Goal: Task Accomplishment & Management: Complete application form

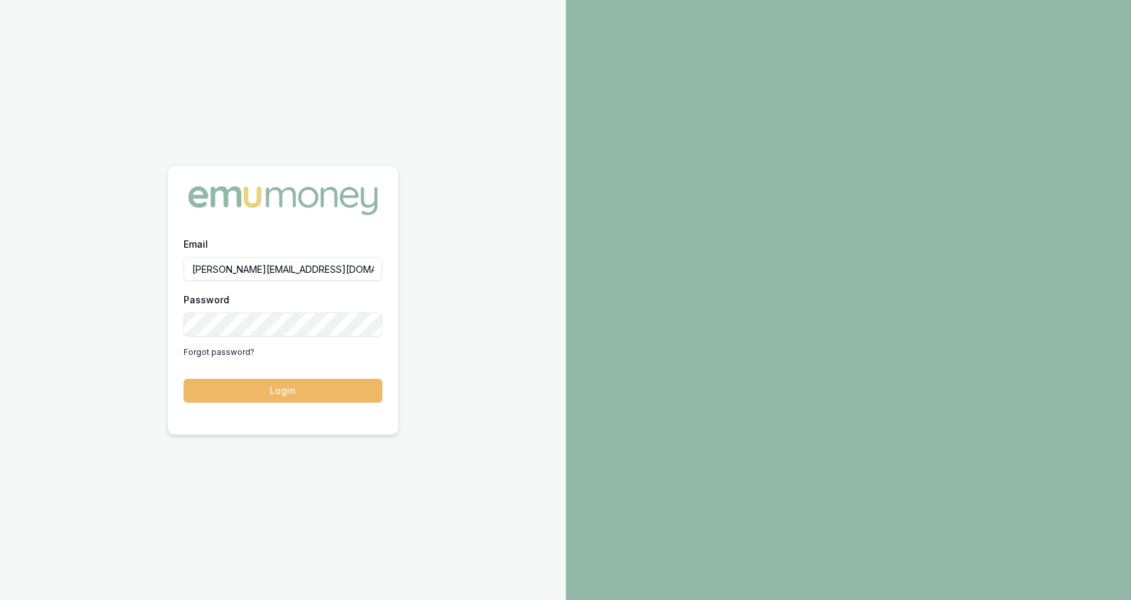
click at [287, 385] on button "Login" at bounding box center [283, 391] width 199 height 24
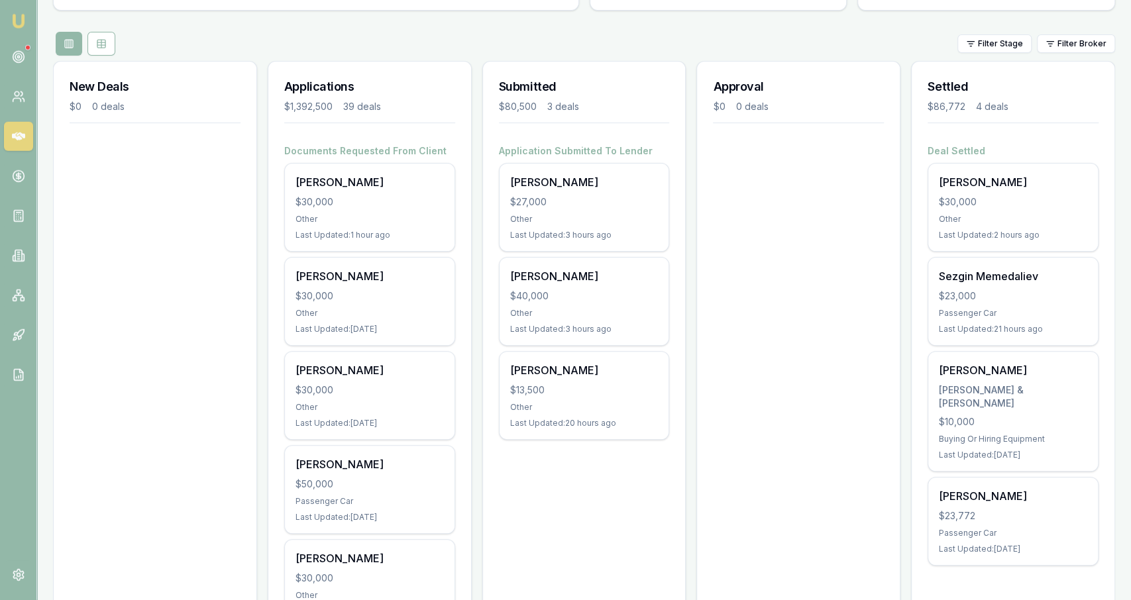
scroll to position [143, 0]
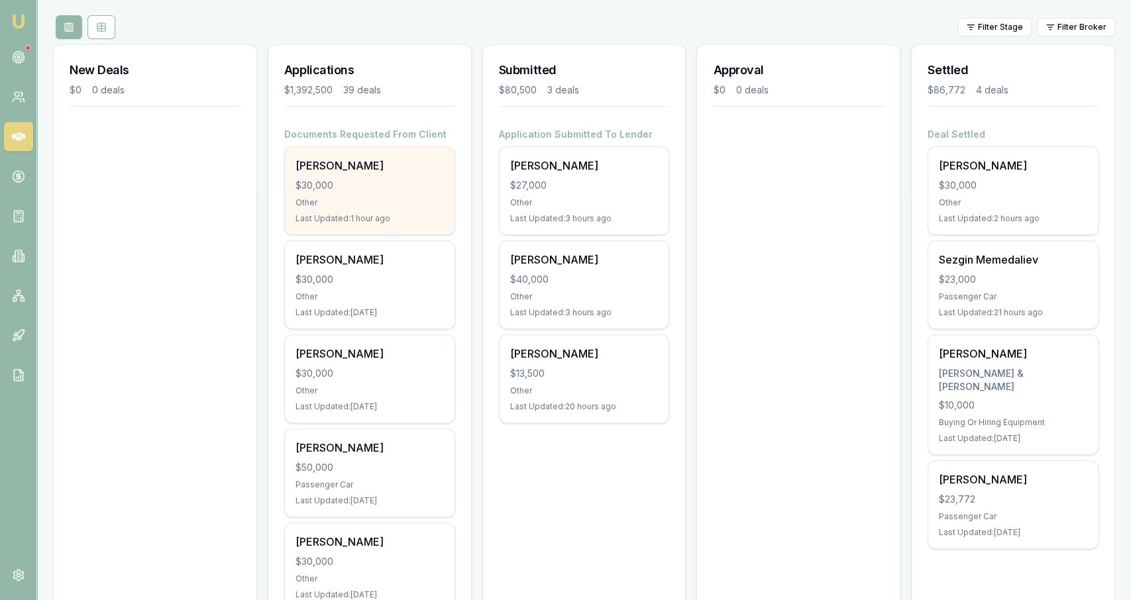
click at [409, 179] on div "$30,000" at bounding box center [369, 185] width 148 height 13
click at [368, 195] on div "Jeffrey Gorrell $30,000 Other Last Updated: 1 hour ago" at bounding box center [370, 190] width 170 height 87
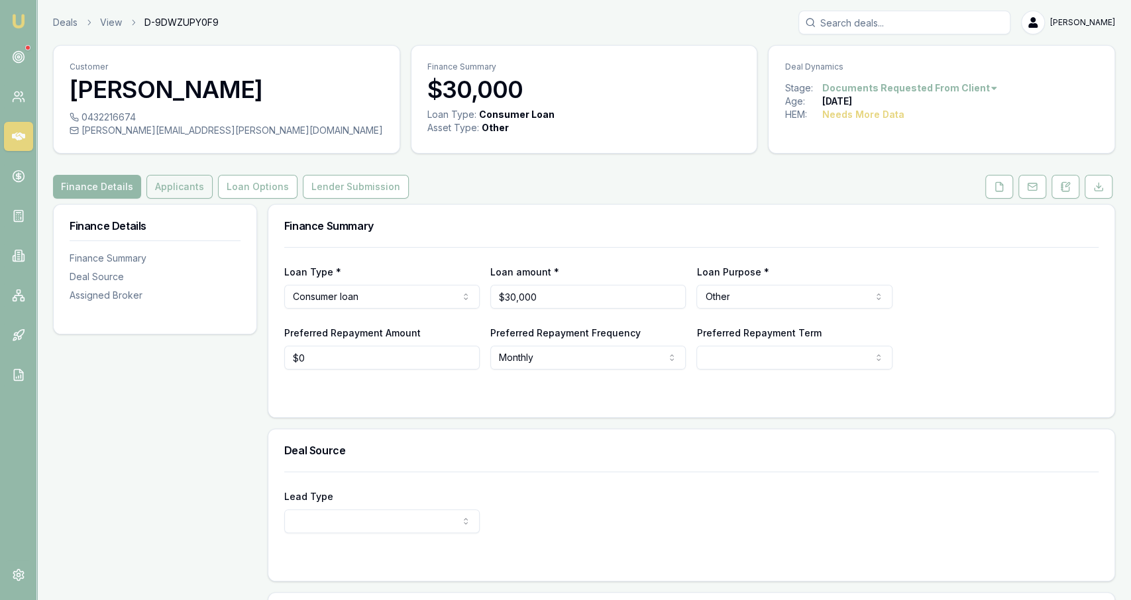
click at [196, 188] on button "Applicants" at bounding box center [179, 187] width 66 height 24
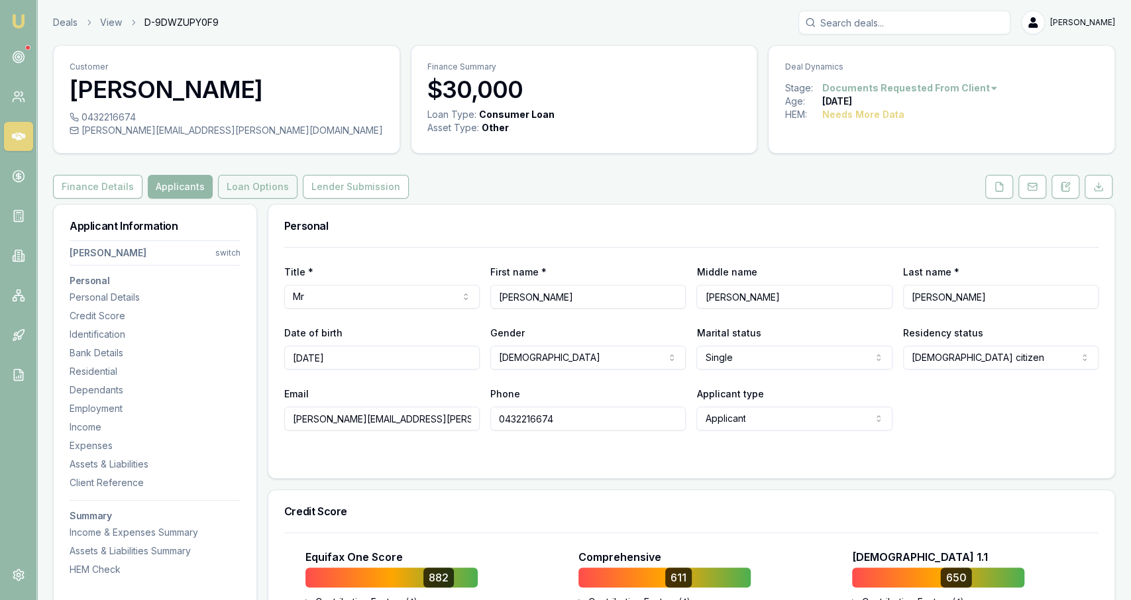
click at [239, 190] on button "Loan Options" at bounding box center [257, 187] width 79 height 24
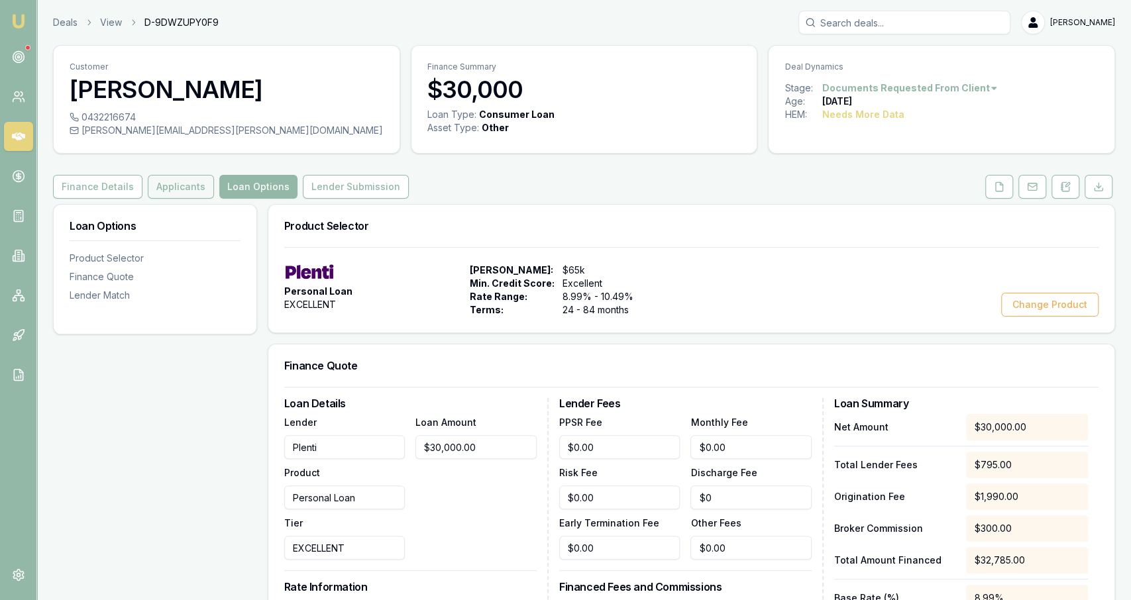
click at [195, 180] on button "Applicants" at bounding box center [181, 187] width 66 height 24
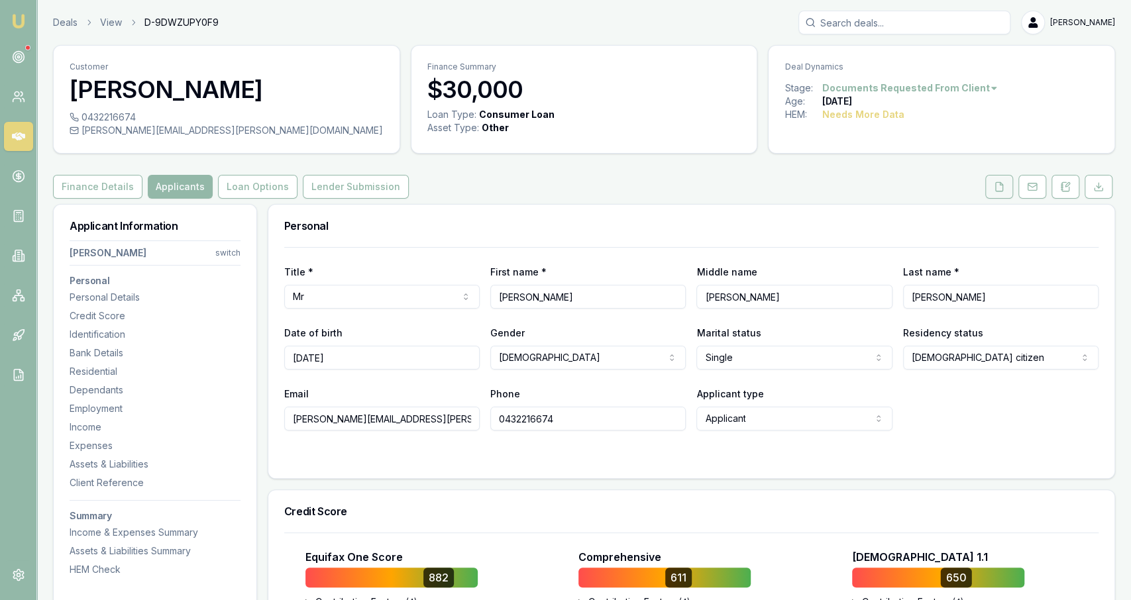
click at [998, 190] on icon at bounding box center [999, 187] width 11 height 11
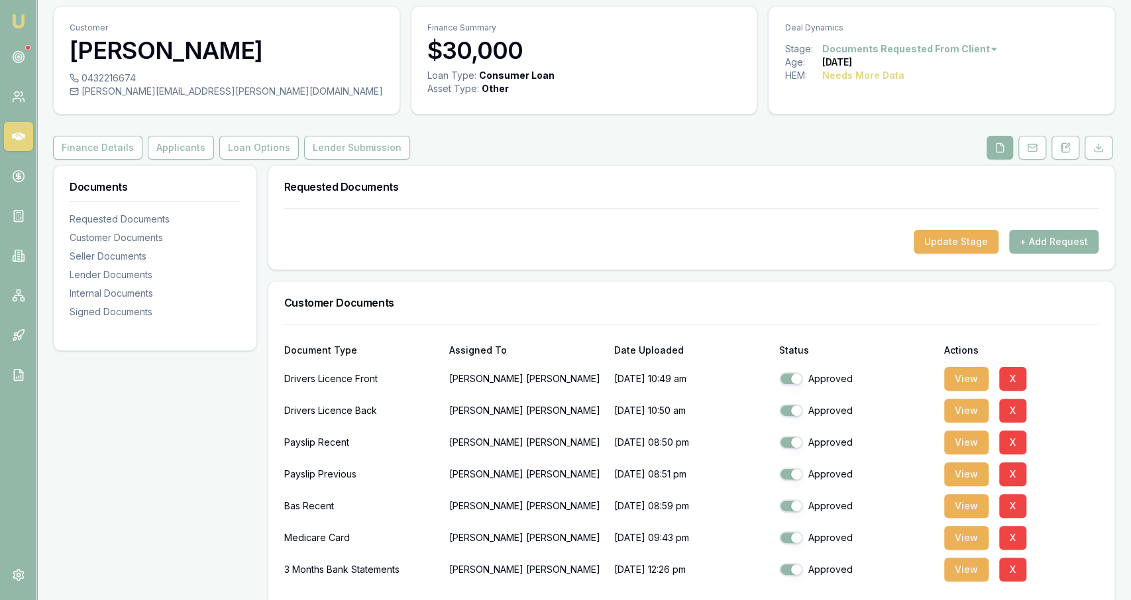
scroll to position [40, 0]
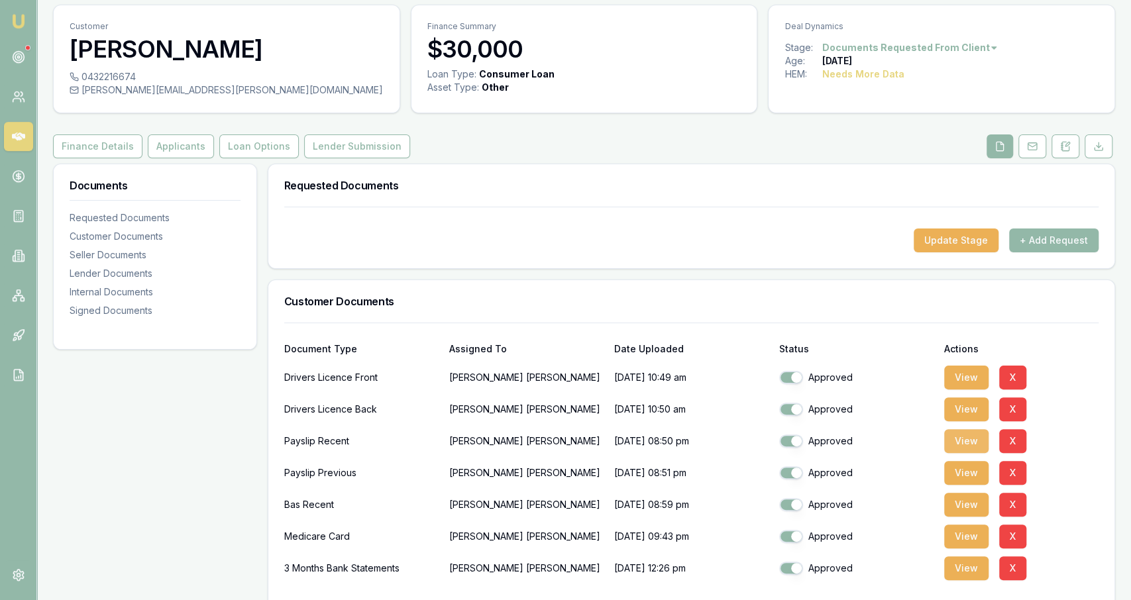
click at [955, 444] on button "View" at bounding box center [966, 441] width 44 height 24
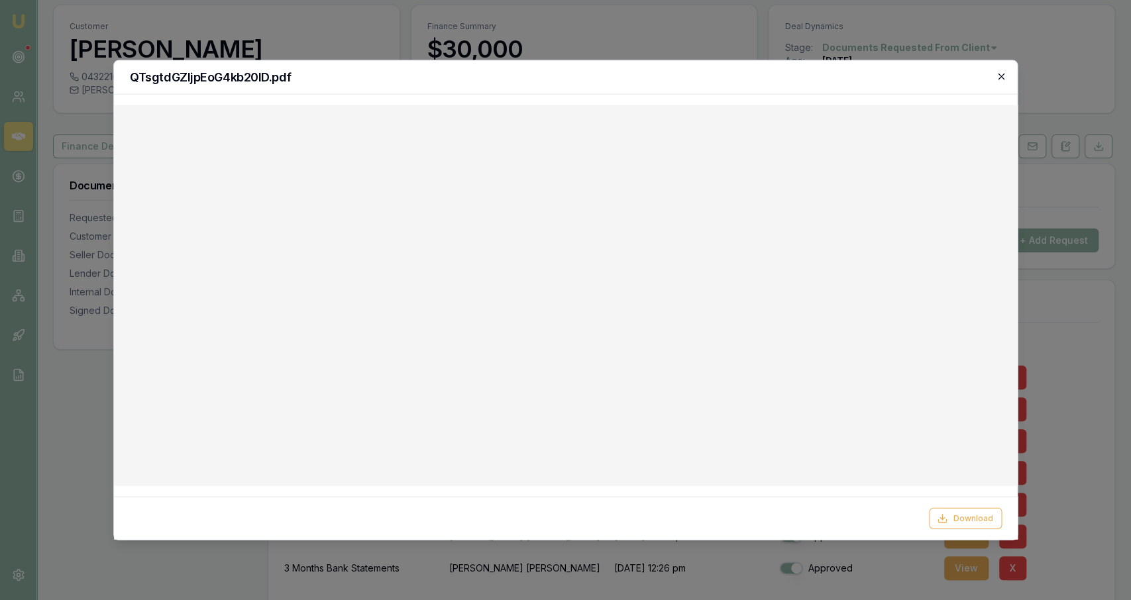
click at [1001, 76] on icon "button" at bounding box center [1001, 77] width 6 height 6
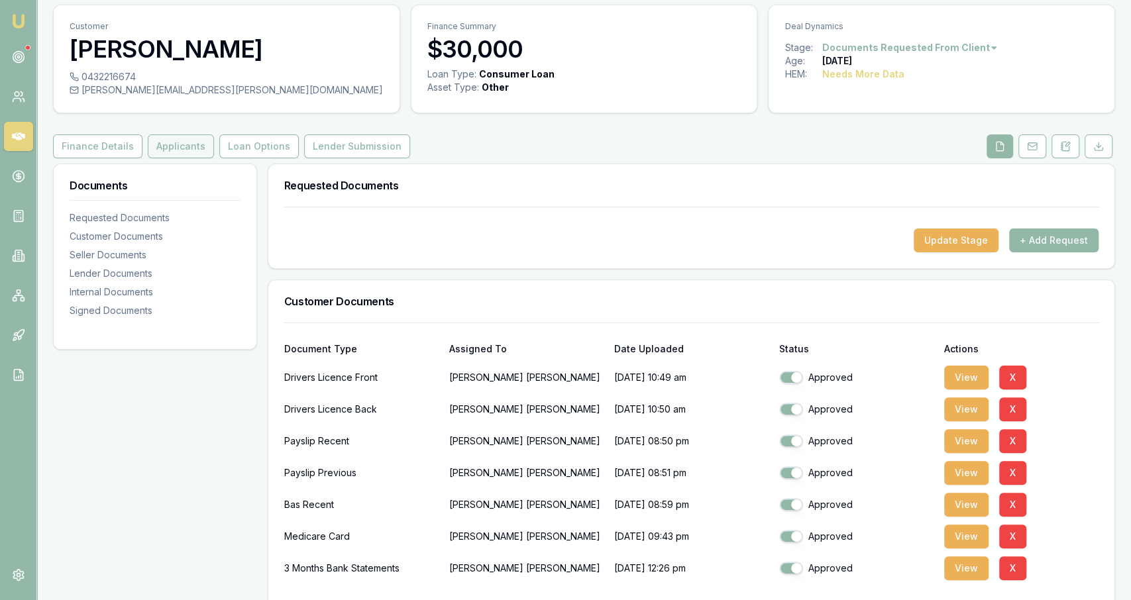
click at [187, 148] on button "Applicants" at bounding box center [181, 146] width 66 height 24
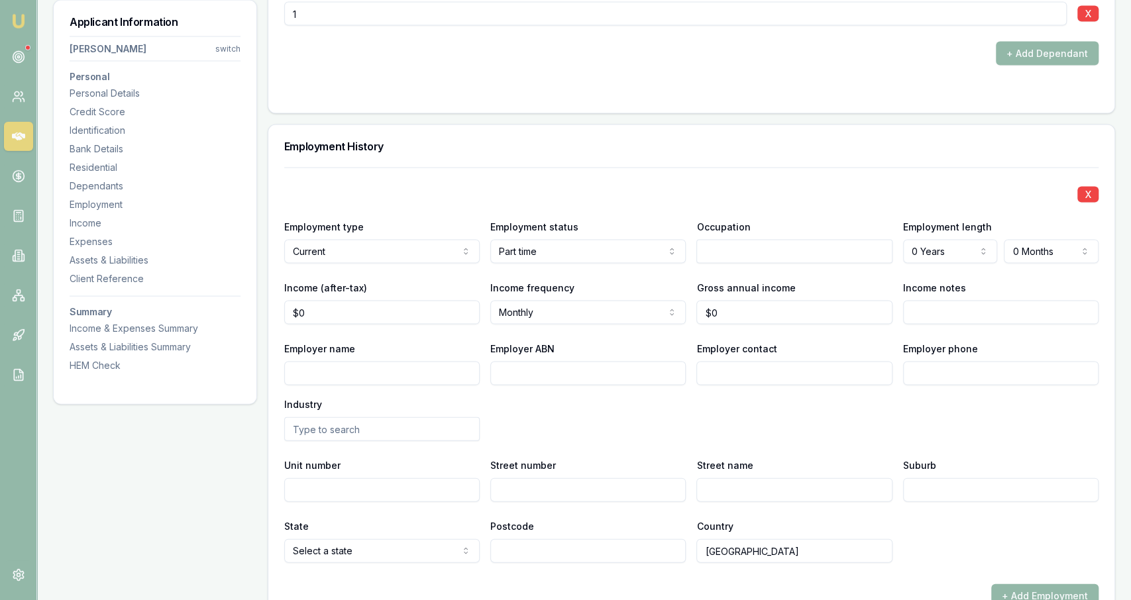
scroll to position [1717, 0]
click at [388, 309] on input "$0" at bounding box center [381, 311] width 195 height 24
click at [388, 309] on input "0" at bounding box center [381, 311] width 195 height 24
type input "$5,892"
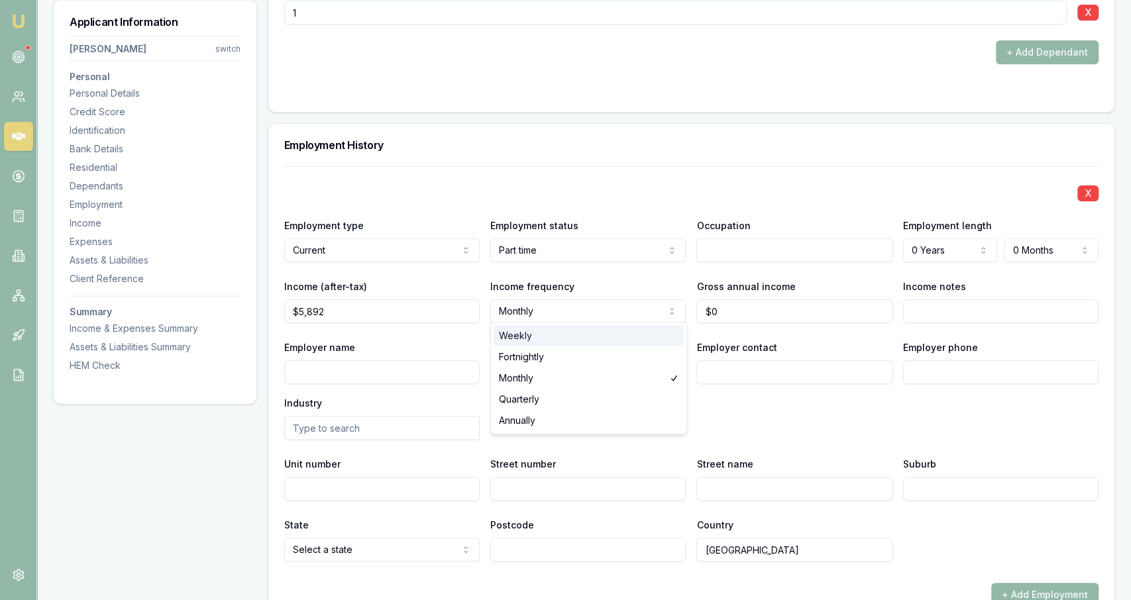
select select "WEEKLY"
click at [725, 313] on input "0" at bounding box center [793, 311] width 195 height 24
type input "$240,000"
click at [741, 370] on input "Employer contact" at bounding box center [793, 372] width 195 height 24
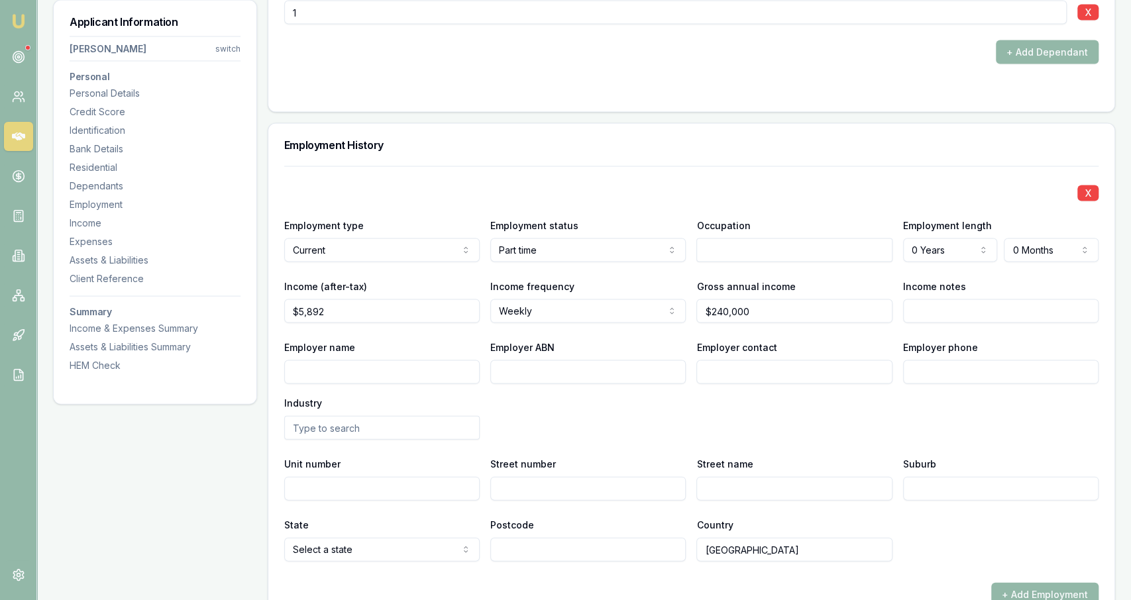
click at [742, 399] on div "Employer name Employer ABN Employer contact Employer phone Industry" at bounding box center [691, 389] width 814 height 101
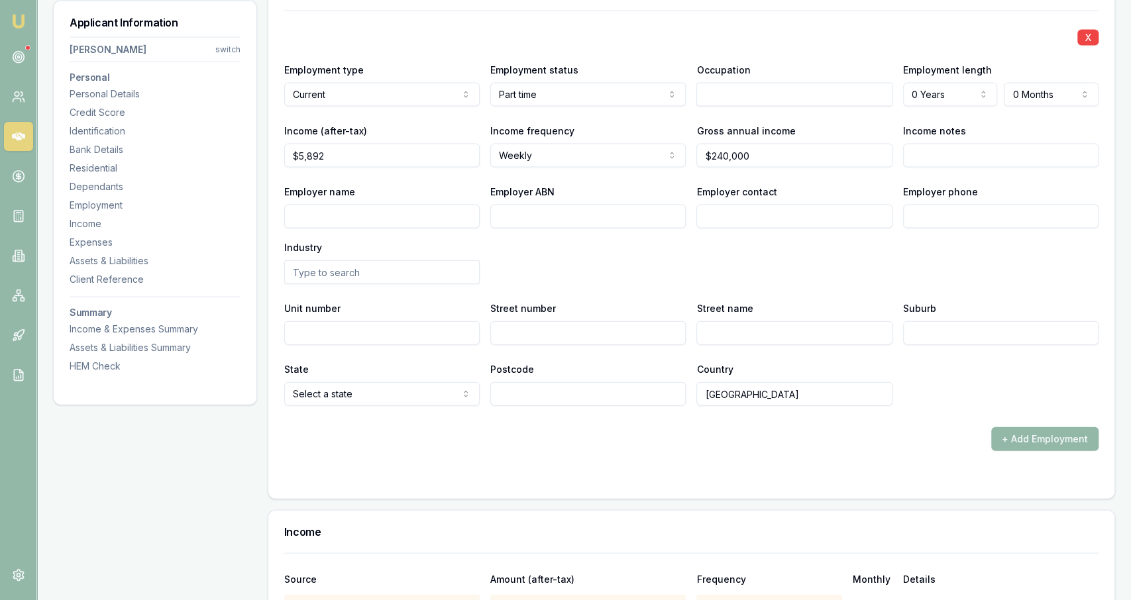
scroll to position [1873, 0]
click at [651, 515] on div "Income" at bounding box center [691, 531] width 846 height 42
click at [632, 244] on div "Employer name Employer ABN Employer contact Employer phone Industry" at bounding box center [691, 233] width 814 height 101
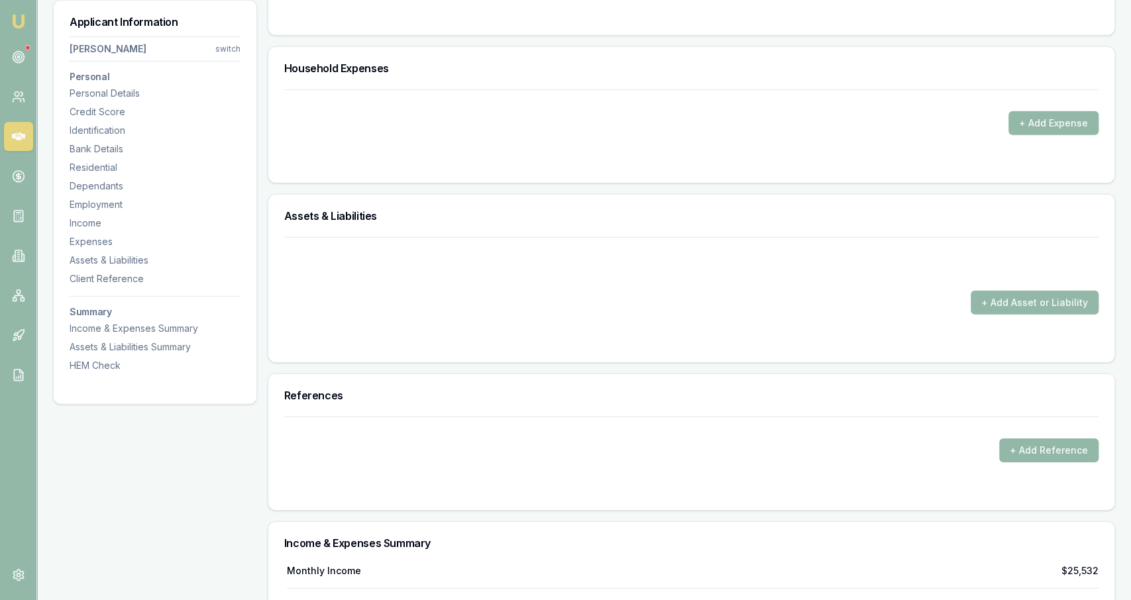
scroll to position [2514, 0]
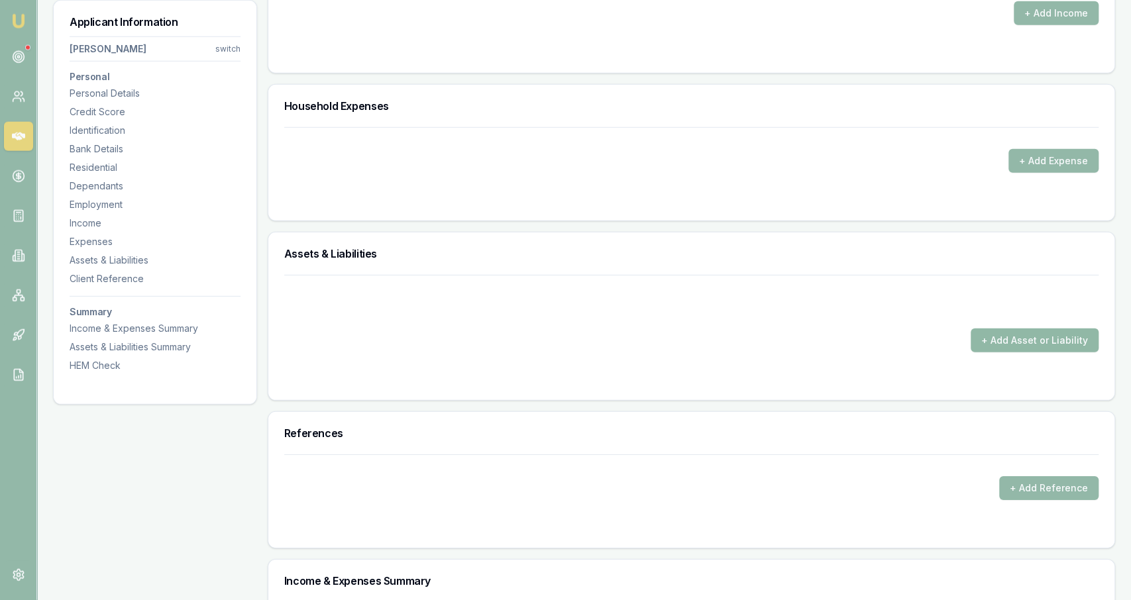
click at [1004, 329] on button "+ Add Asset or Liability" at bounding box center [1035, 341] width 128 height 24
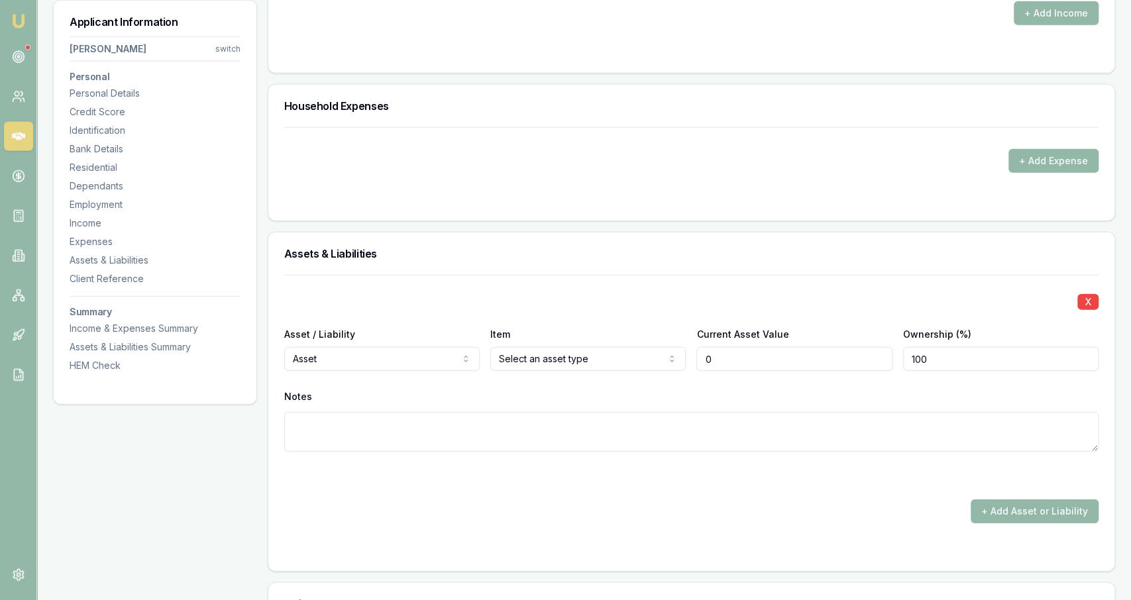
type input "$0"
select select "LIABILITY"
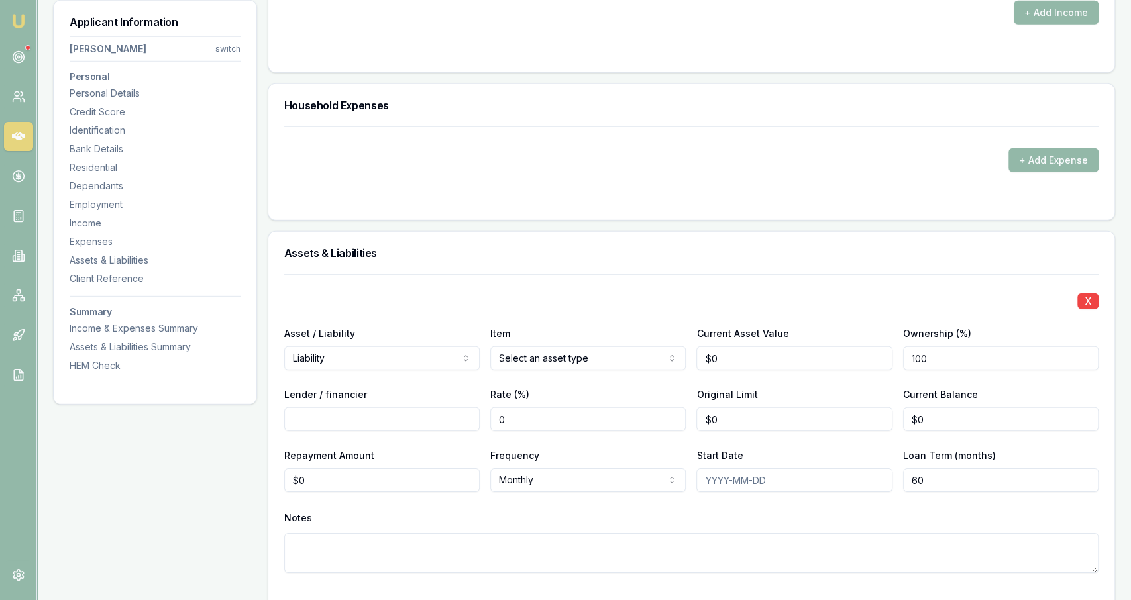
click at [741, 354] on input "0" at bounding box center [793, 358] width 195 height 24
click at [782, 312] on div "X Asset / Liability Liability Asset Liability Item Home Home Car Boat Bike Cara…" at bounding box center [691, 439] width 814 height 331
type input "130000"
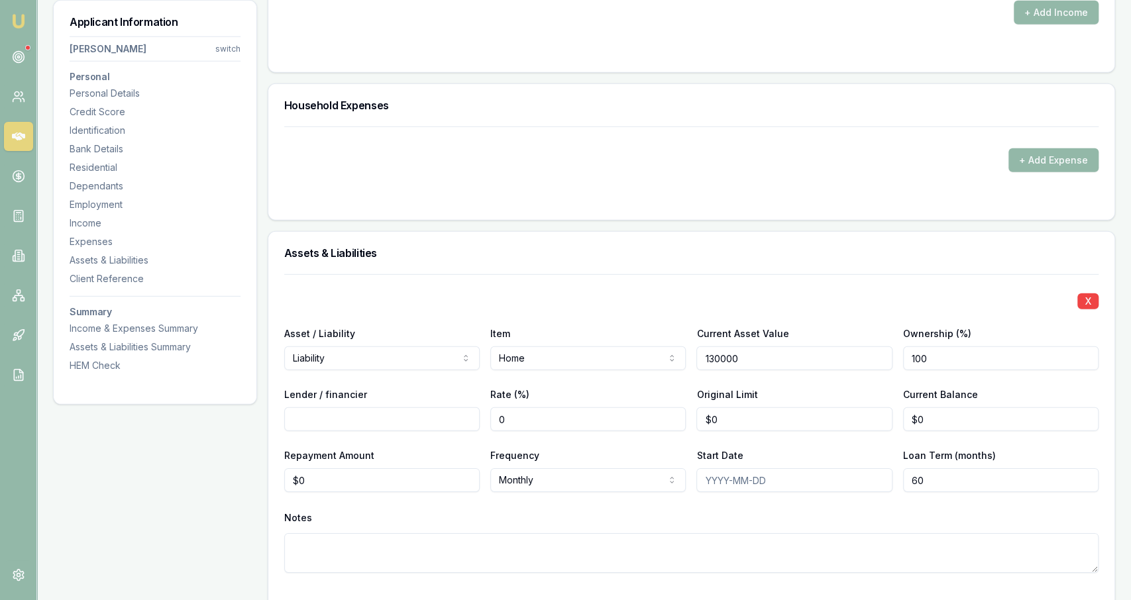
click at [786, 352] on input "130000" at bounding box center [793, 358] width 195 height 24
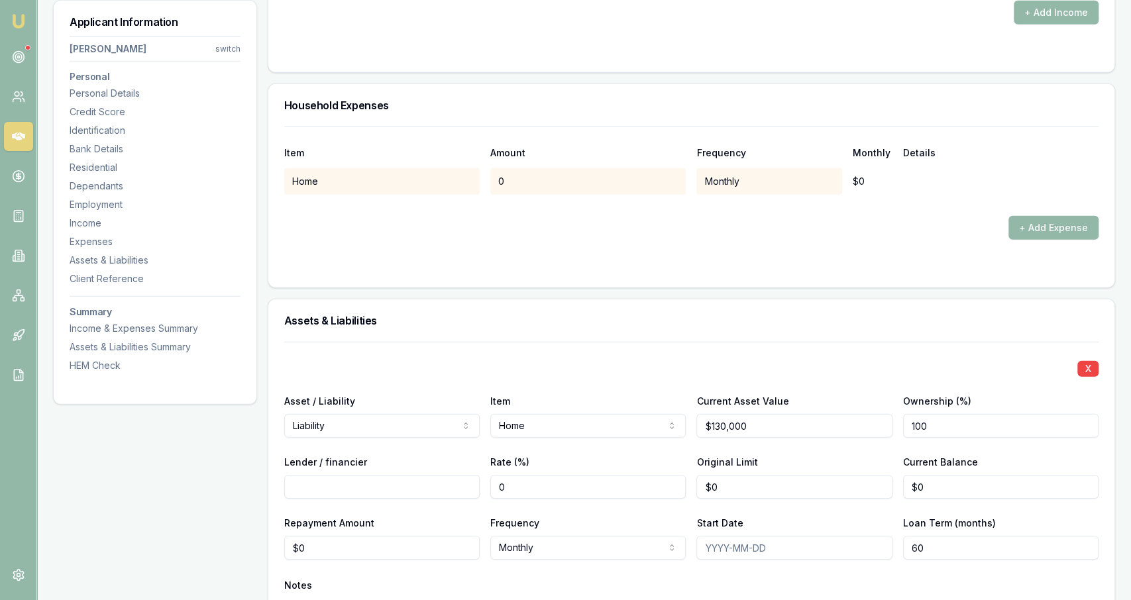
click at [827, 352] on div "X Asset / Liability Liability Asset Liability Item Home Home Car Boat Bike Cara…" at bounding box center [691, 507] width 814 height 331
click at [796, 419] on input "130000" at bounding box center [793, 426] width 195 height 24
type input "$1,300,000"
click at [823, 364] on div "X" at bounding box center [691, 367] width 814 height 19
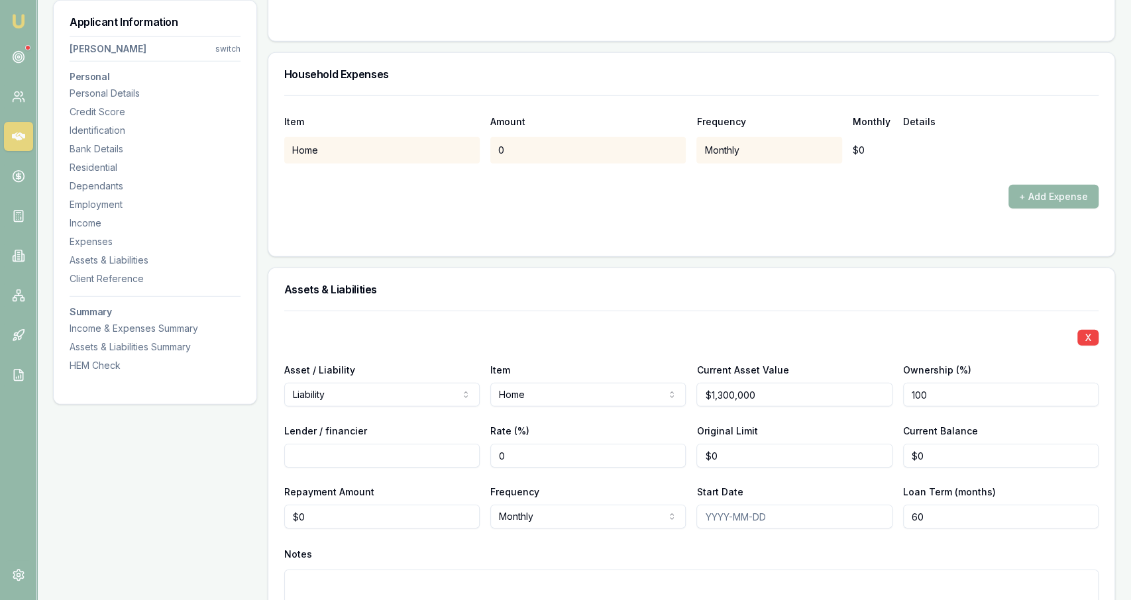
scroll to position [2548, 0]
click at [396, 442] on input "Lender / financier" at bounding box center [381, 454] width 195 height 24
type input "Westpac"
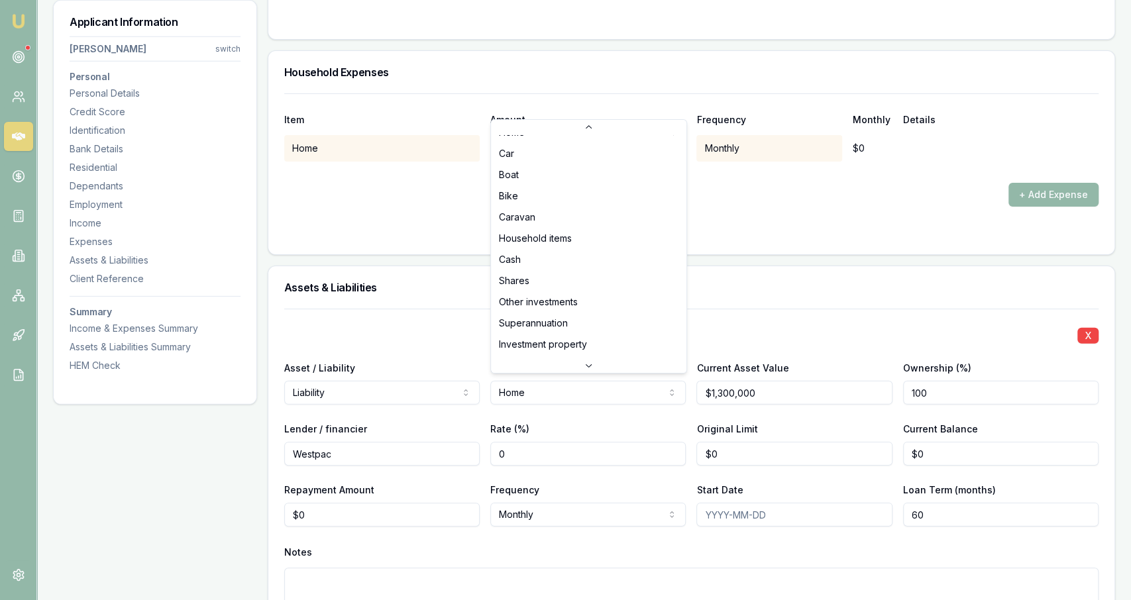
scroll to position [16, 0]
select select "INVESTMENT_PROPERTY"
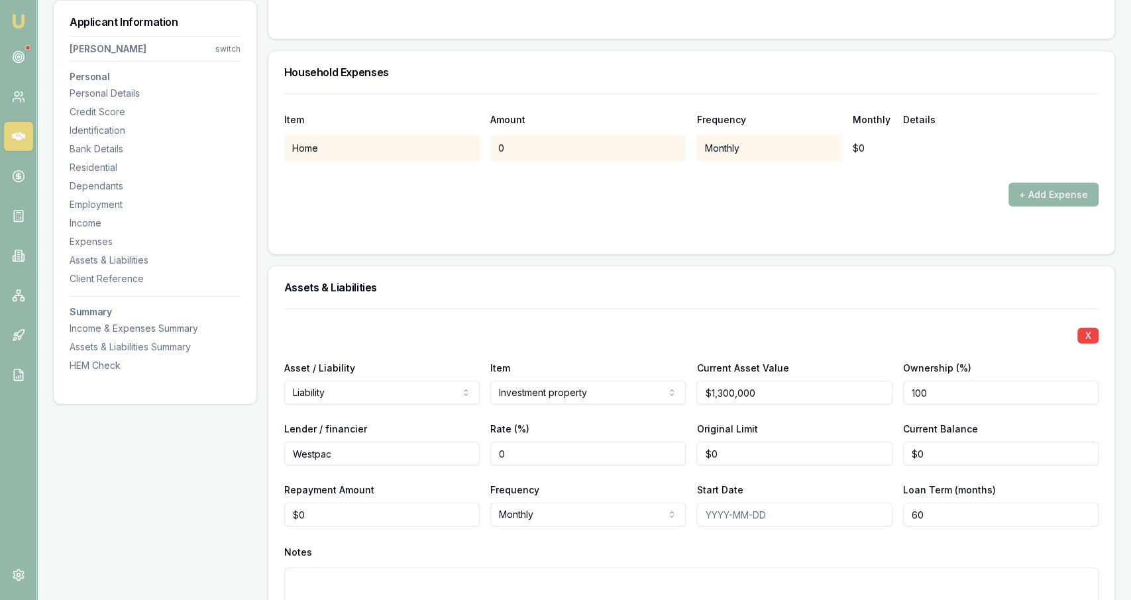
click at [584, 427] on div "Rate (%) 0" at bounding box center [587, 443] width 195 height 45
click at [929, 452] on input "0" at bounding box center [1000, 454] width 195 height 24
type input "$1,000,000"
click at [913, 328] on div "X" at bounding box center [691, 334] width 814 height 19
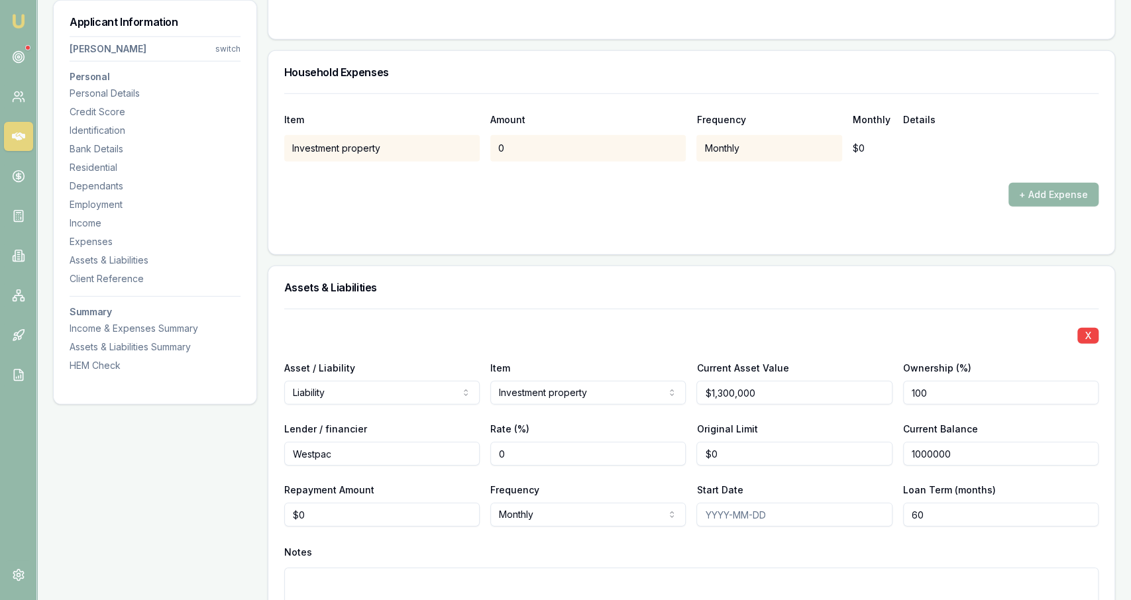
click at [935, 454] on input "1000000" at bounding box center [1000, 454] width 195 height 24
click at [934, 446] on input "1000000" at bounding box center [1000, 454] width 195 height 24
click at [921, 453] on input "1000000" at bounding box center [1000, 454] width 195 height 24
type input "$1,010,000"
click at [949, 471] on div "X Asset / Liability Liability Asset Liability Item Investment property Home Car…" at bounding box center [691, 474] width 814 height 331
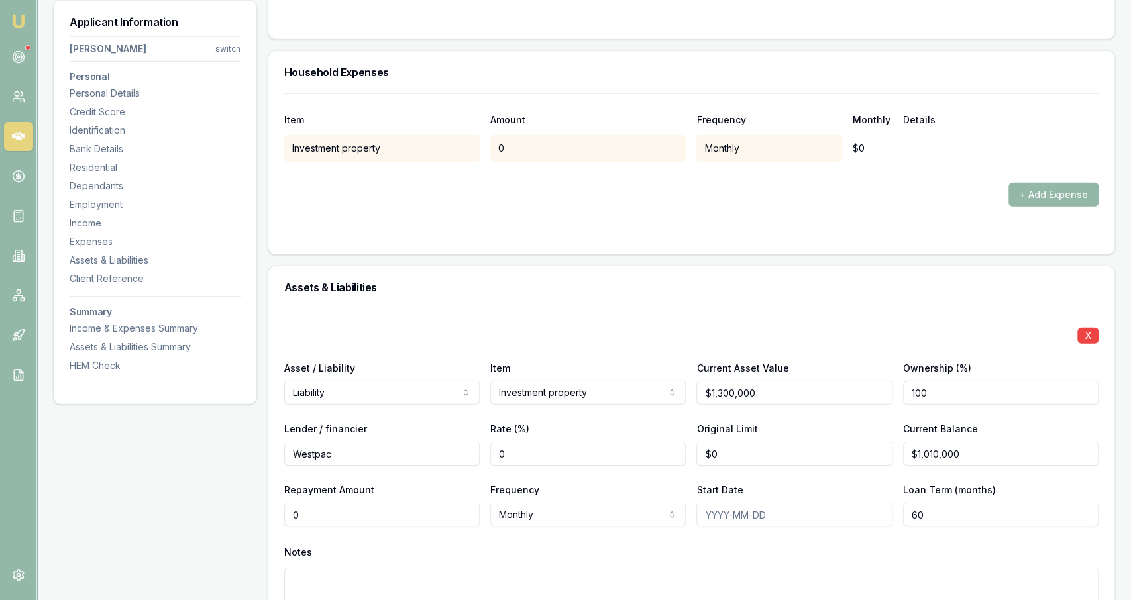
click at [417, 503] on input "0" at bounding box center [381, 515] width 195 height 24
click at [478, 543] on div "Notes" at bounding box center [691, 553] width 814 height 20
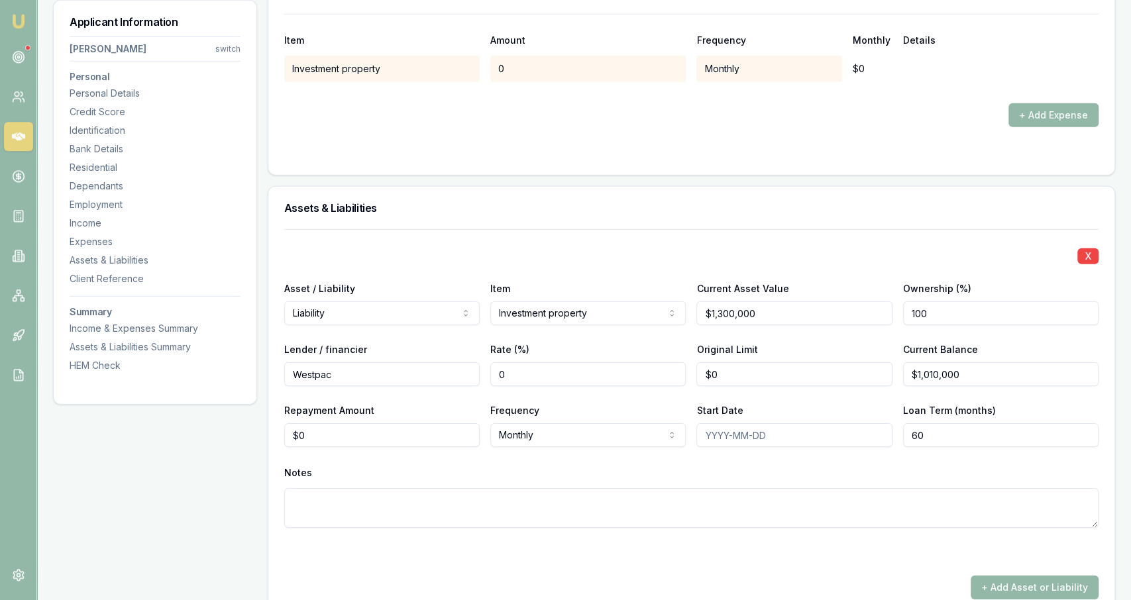
scroll to position [2628, 0]
click at [422, 427] on input "0" at bounding box center [381, 435] width 195 height 24
type input "$7,000"
click at [445, 462] on div "Notes" at bounding box center [691, 472] width 814 height 20
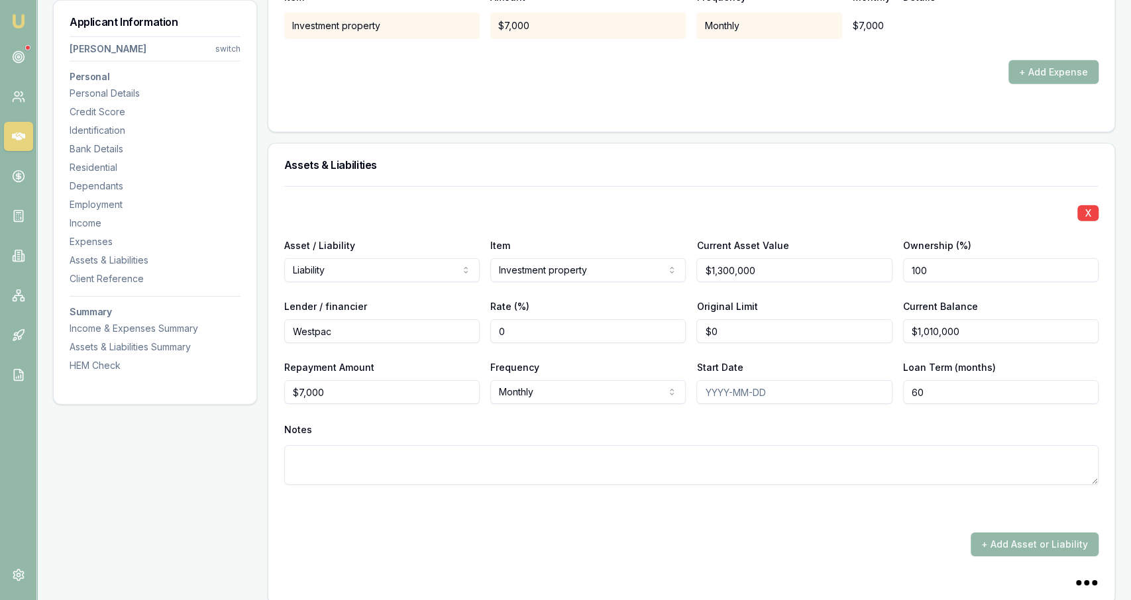
scroll to position [2680, 0]
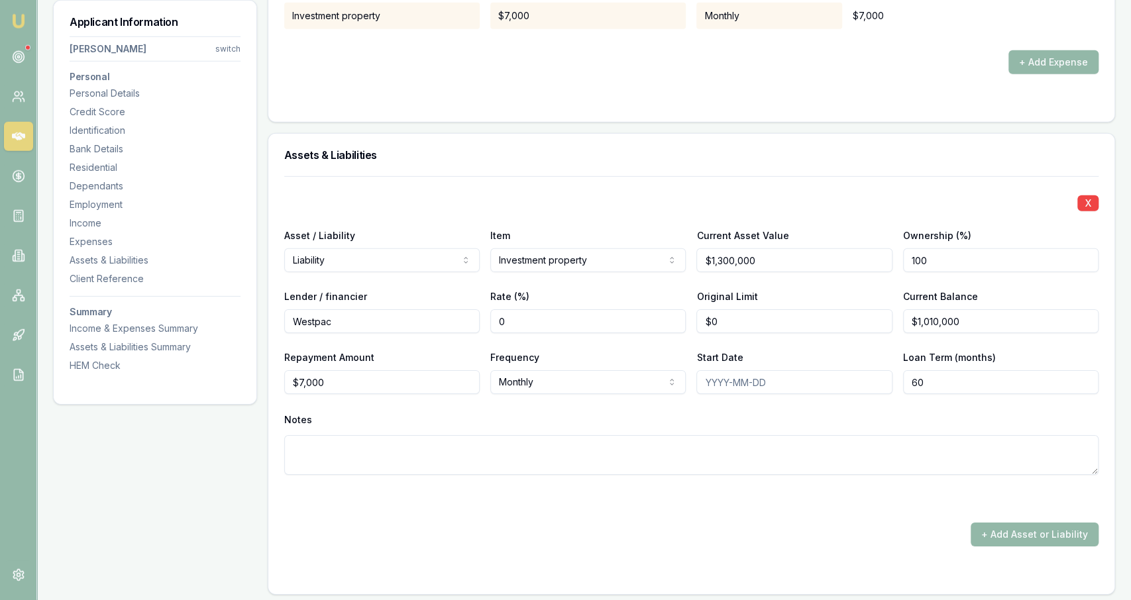
click at [1070, 386] on input "60" at bounding box center [1000, 382] width 195 height 24
type input "320"
click at [1064, 395] on div "X Asset / Liability Liability Asset Liability Item Investment property Home Car…" at bounding box center [691, 341] width 814 height 331
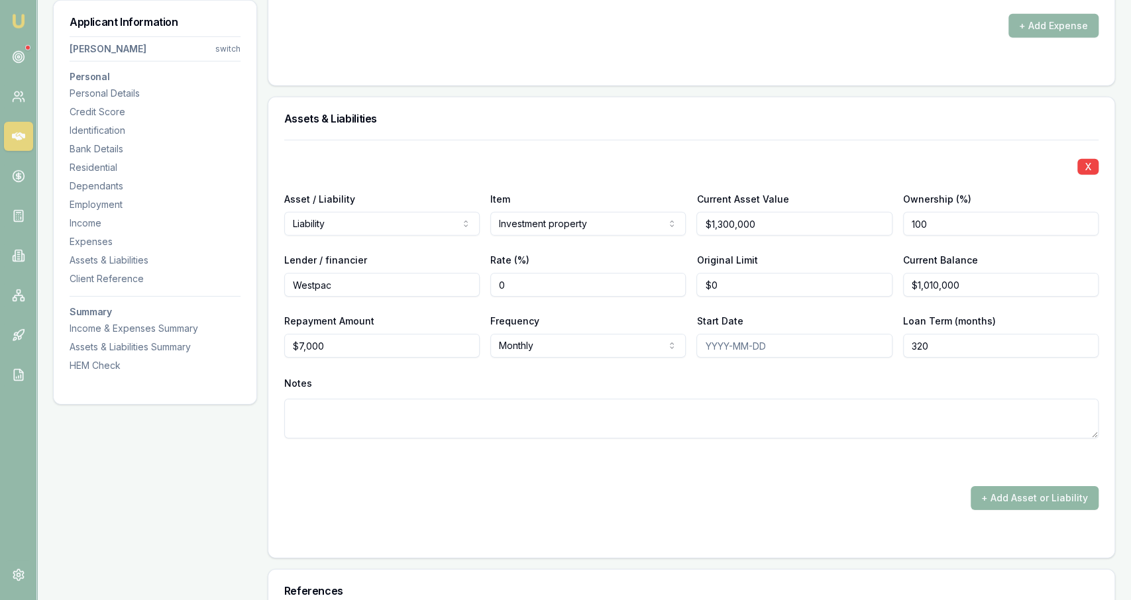
click at [1016, 504] on button "+ Add Asset or Liability" at bounding box center [1035, 498] width 128 height 24
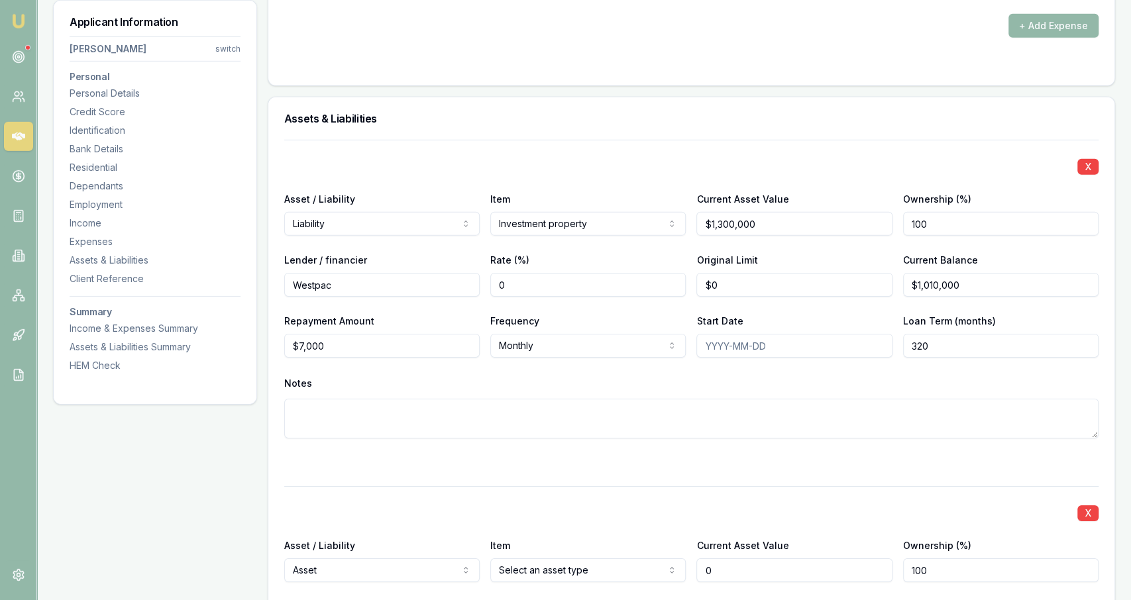
scroll to position [2806, 0]
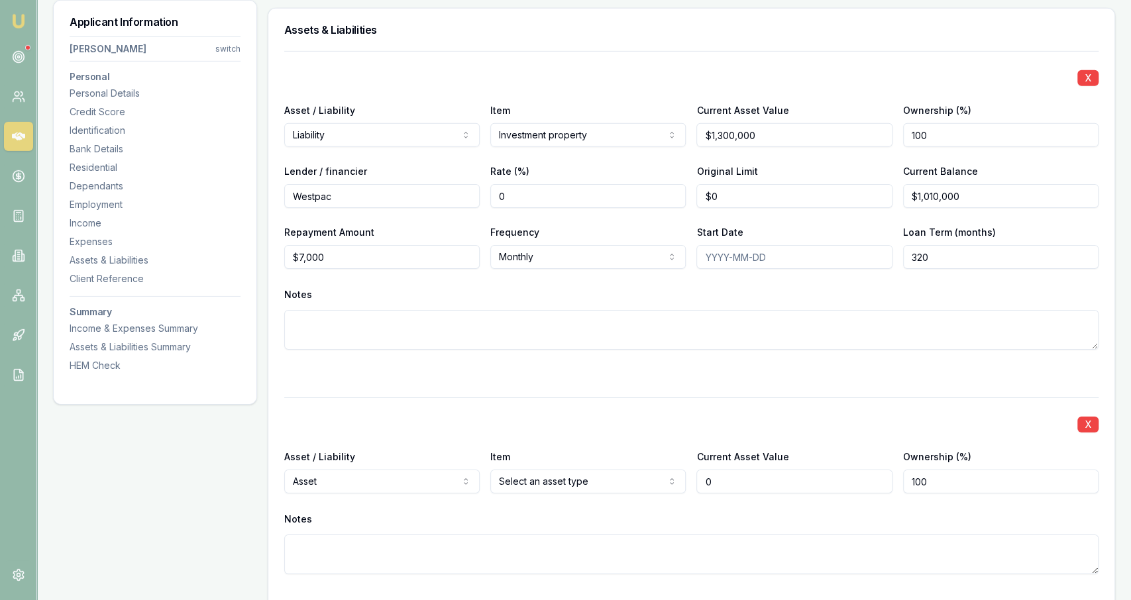
type input "$0"
select select "LIABILITY"
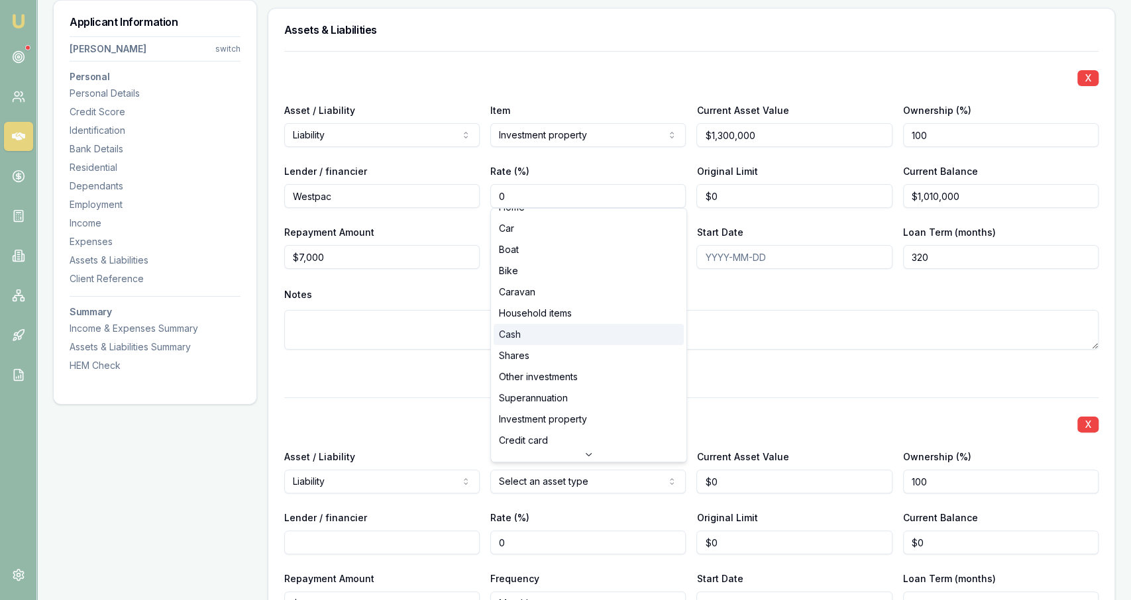
scroll to position [0, 0]
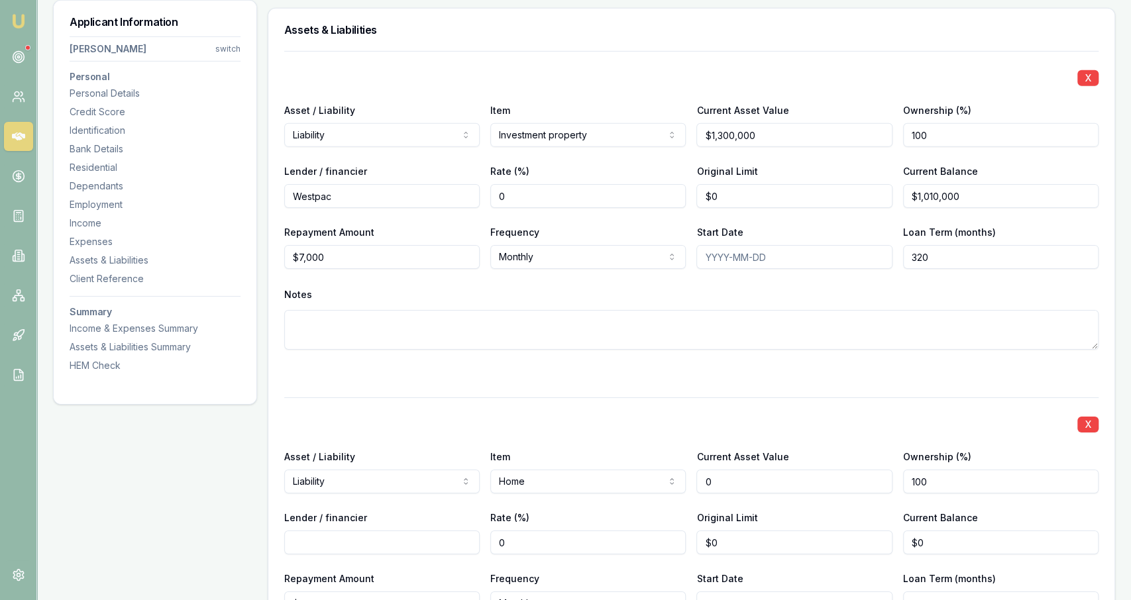
click at [757, 481] on input "0" at bounding box center [793, 482] width 195 height 24
type input "$0"
drag, startPoint x: 503, startPoint y: 326, endPoint x: 494, endPoint y: 373, distance: 47.9
click at [494, 350] on textarea at bounding box center [691, 330] width 814 height 40
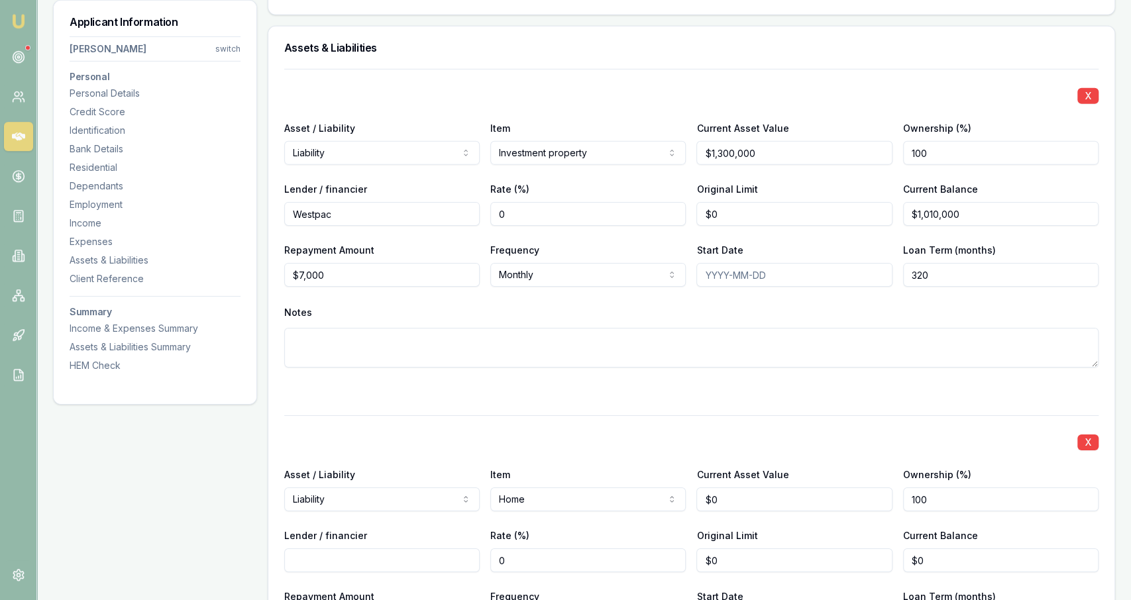
scroll to position [2777, 0]
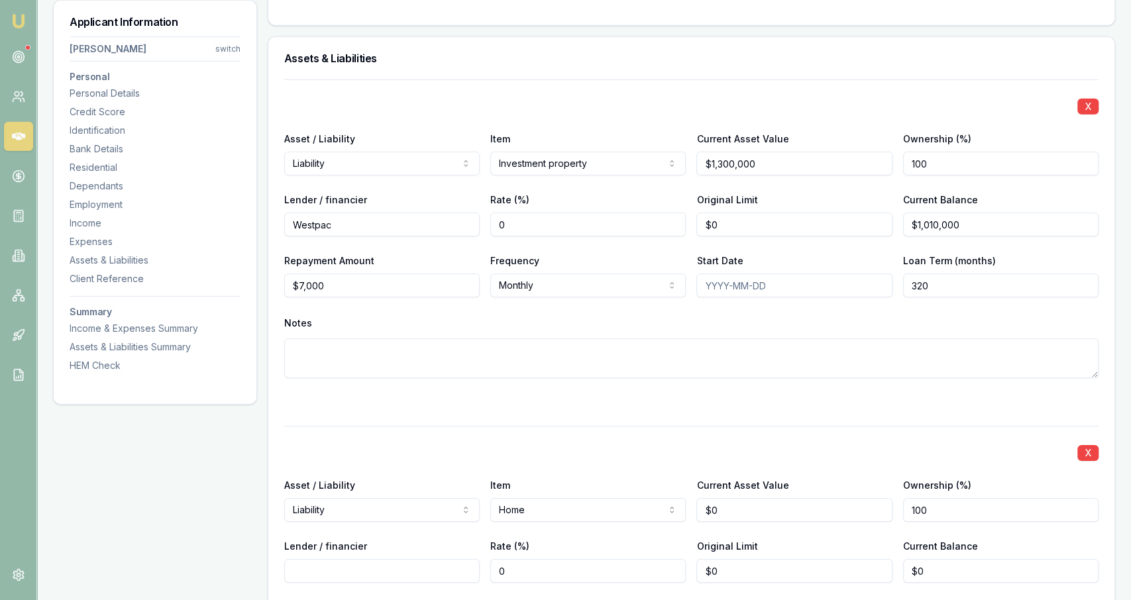
click at [492, 419] on div "X Asset / Liability Liability Asset Liability Item Investment property Home Car…" at bounding box center [691, 437] width 814 height 717
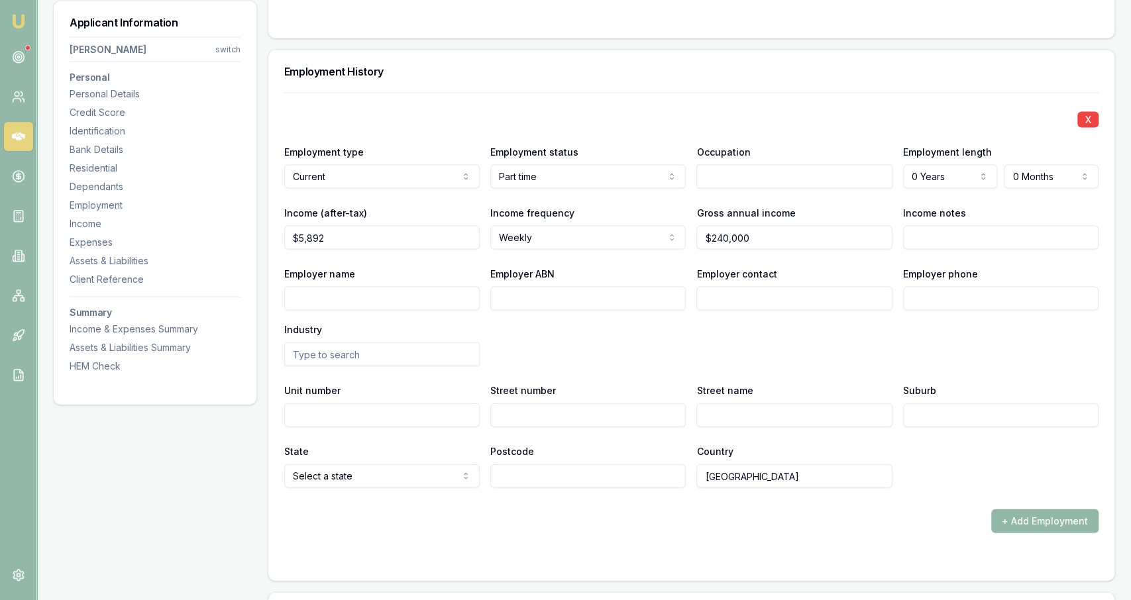
scroll to position [1790, 0]
click at [380, 242] on input "5892" at bounding box center [381, 239] width 195 height 24
type input "$3,083"
click at [533, 250] on div "X Employment type Current Current Previous Employment status Part time Full tim…" at bounding box center [691, 290] width 814 height 395
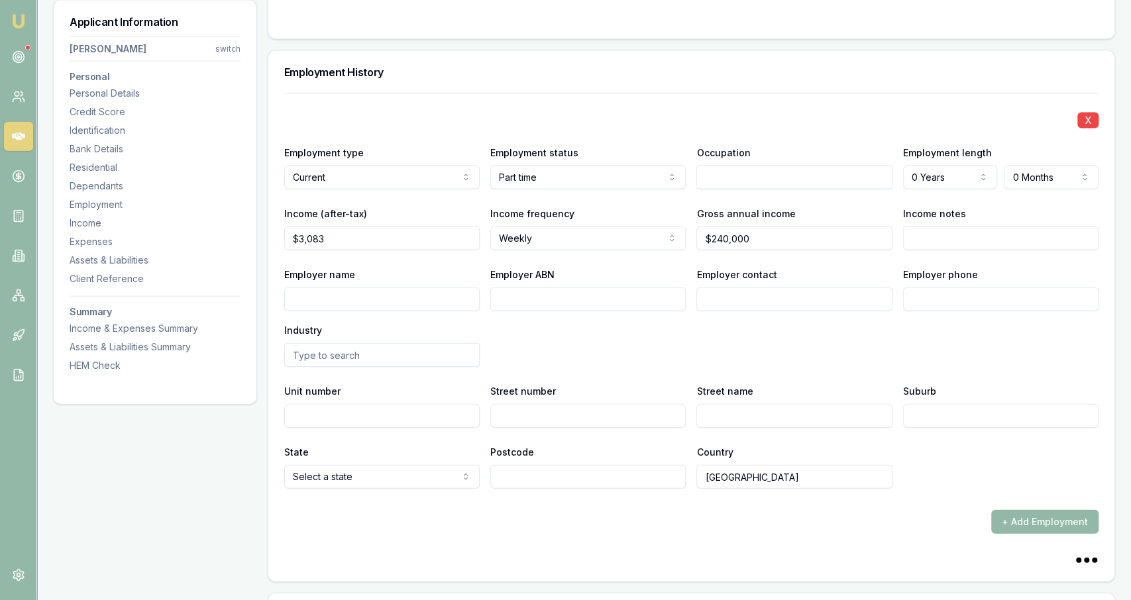
click at [429, 241] on input "3083" at bounding box center [381, 239] width 195 height 24
click at [423, 266] on div "Employer name" at bounding box center [381, 288] width 195 height 45
click at [403, 232] on input "$3,083" at bounding box center [381, 239] width 195 height 24
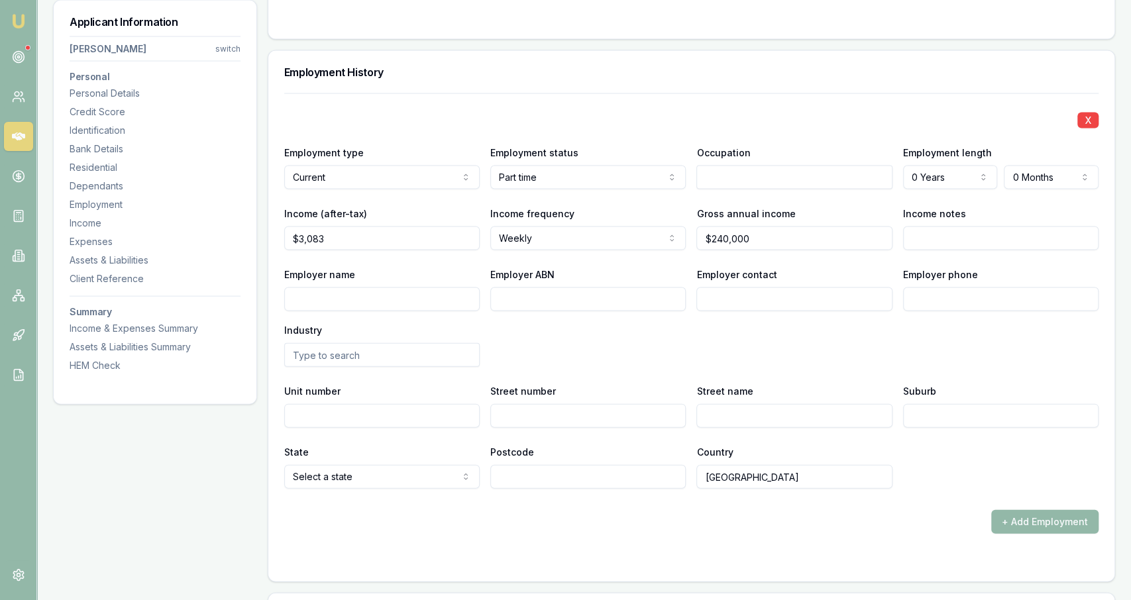
type input "3083"
click at [403, 232] on input "3083" at bounding box center [381, 239] width 195 height 24
click at [410, 266] on div "Employer name" at bounding box center [381, 288] width 195 height 45
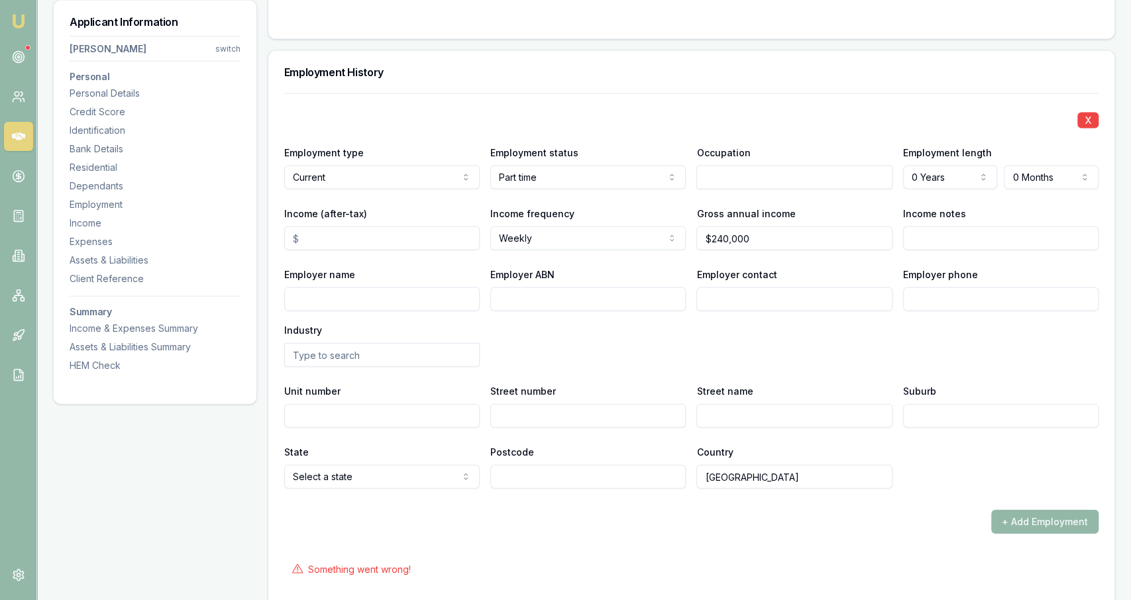
scroll to position [1829, 0]
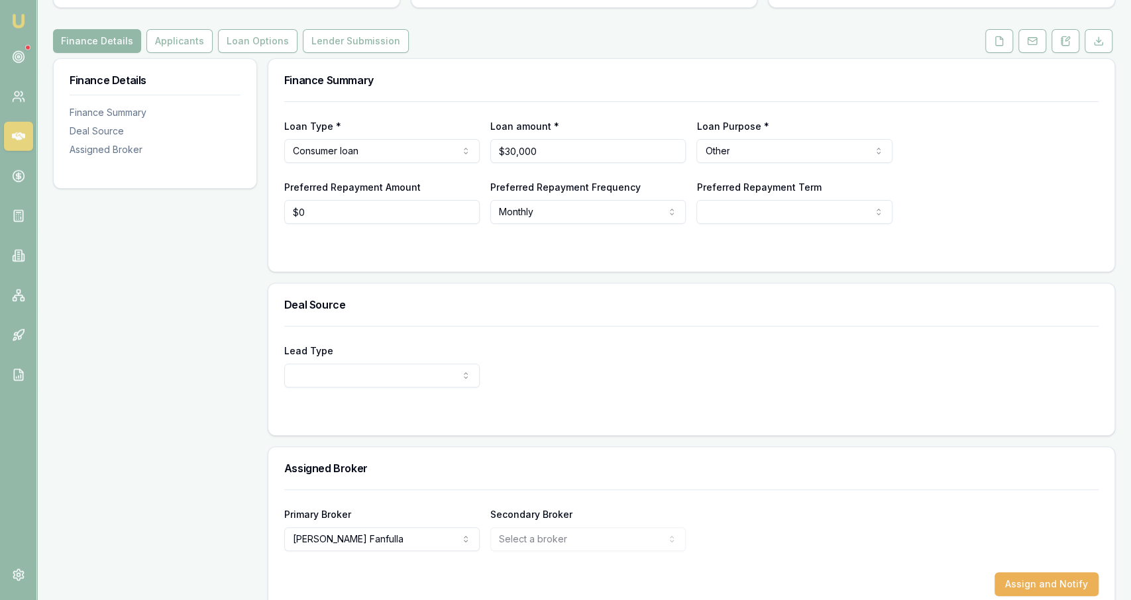
scroll to position [167, 0]
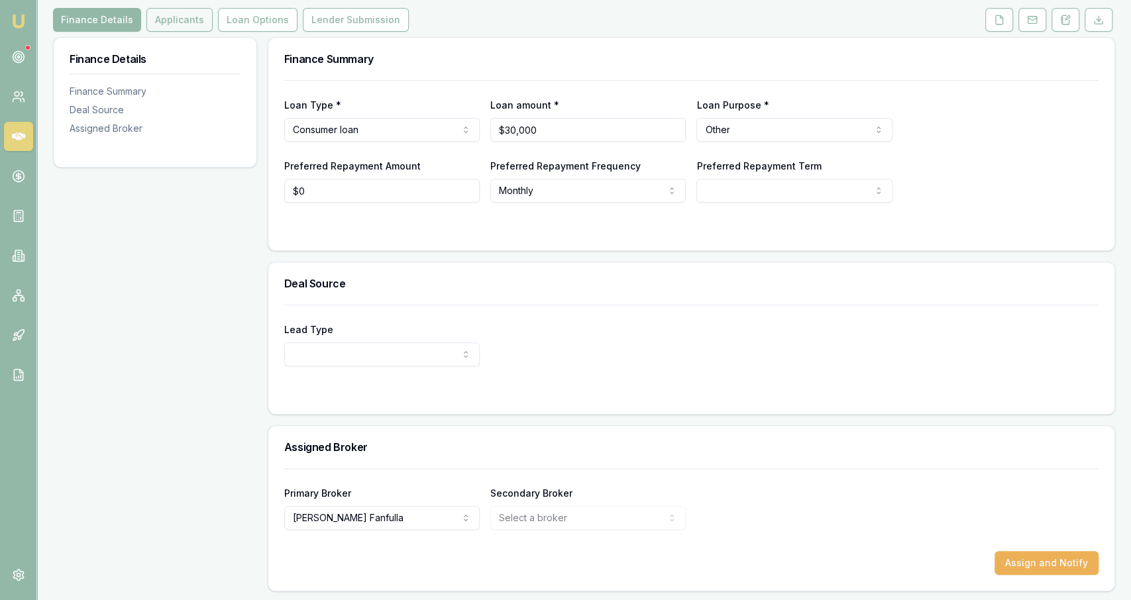
click at [182, 17] on button "Applicants" at bounding box center [179, 20] width 66 height 24
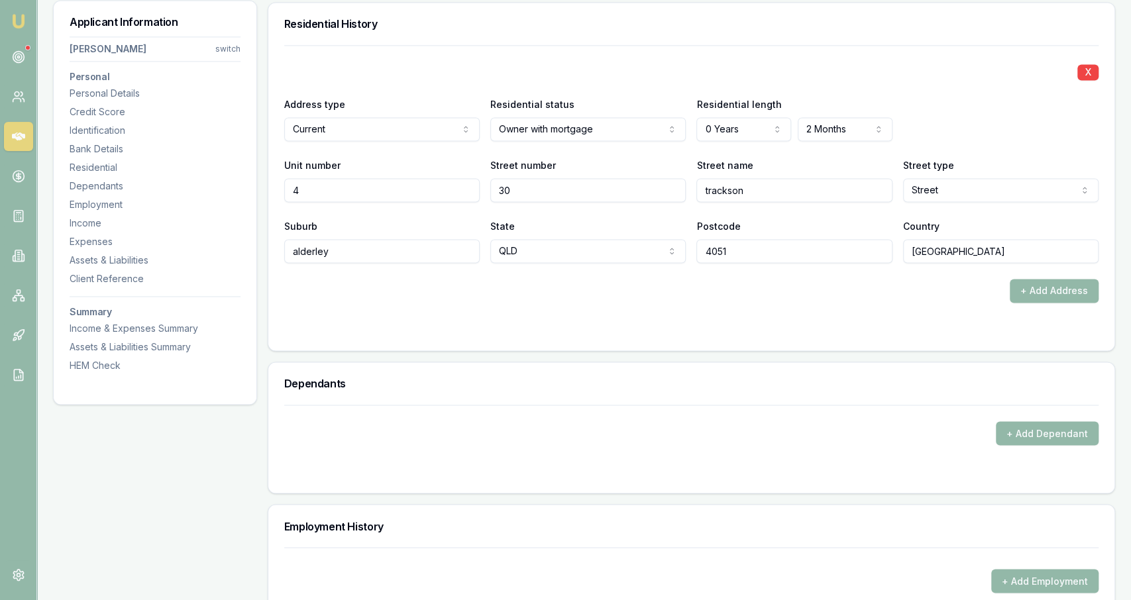
scroll to position [1277, 0]
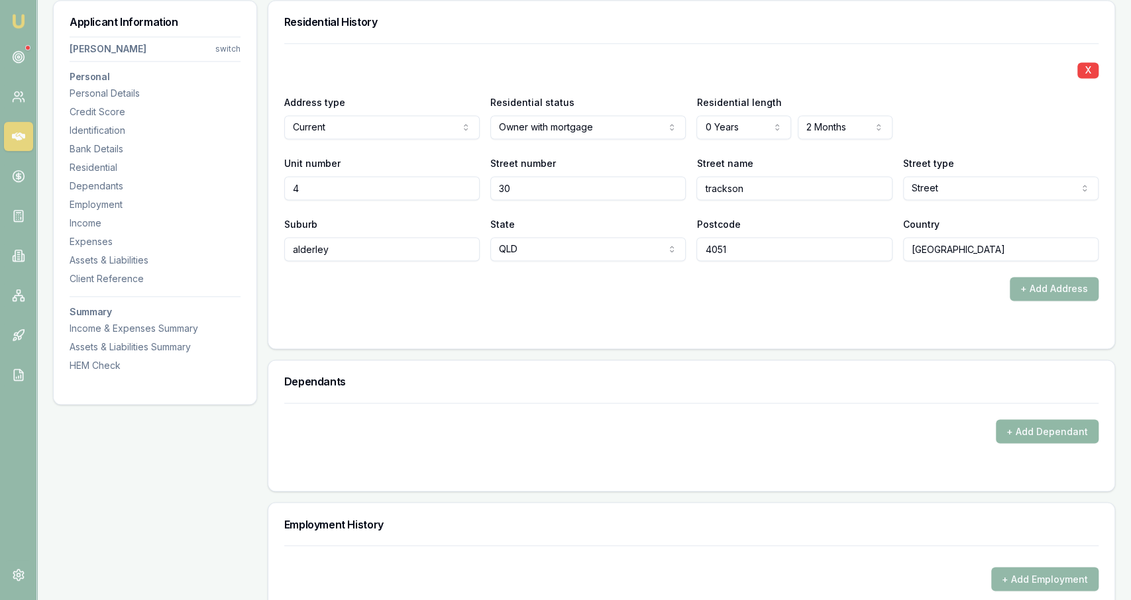
click at [1033, 425] on button "+ Add Dependant" at bounding box center [1047, 431] width 103 height 24
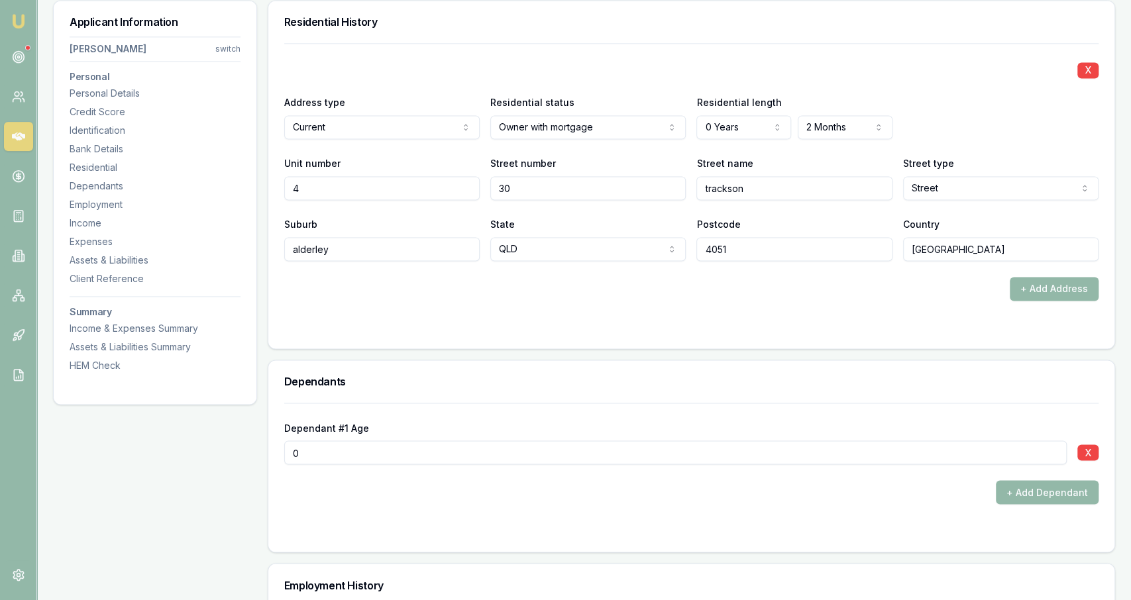
click at [991, 446] on input "0" at bounding box center [675, 453] width 782 height 24
type input "1"
click at [904, 486] on div "+ Add Dependant" at bounding box center [691, 492] width 814 height 24
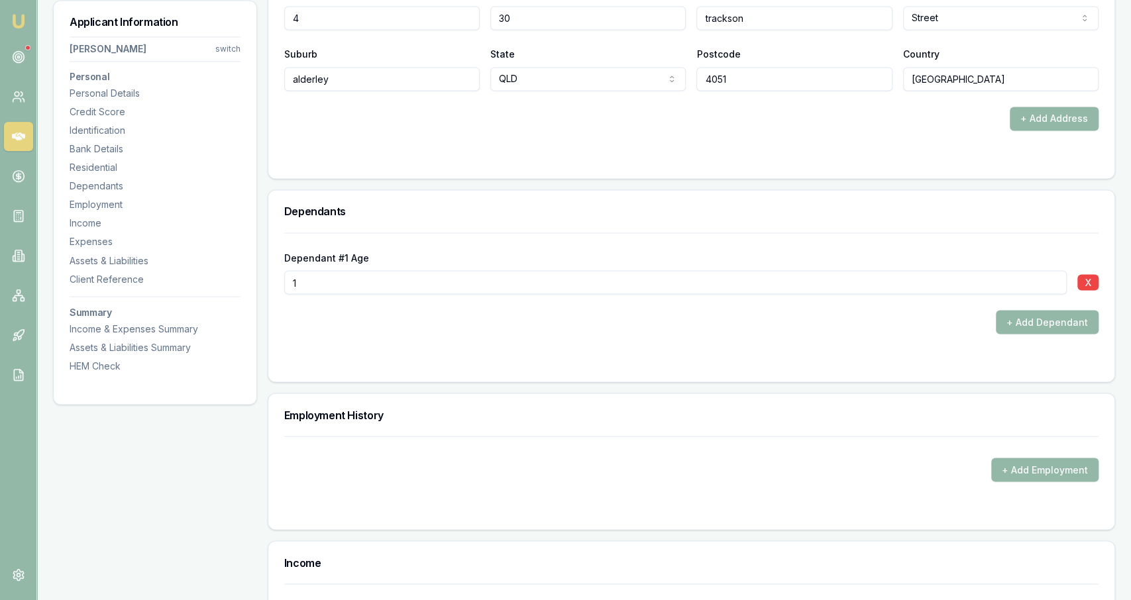
scroll to position [1464, 0]
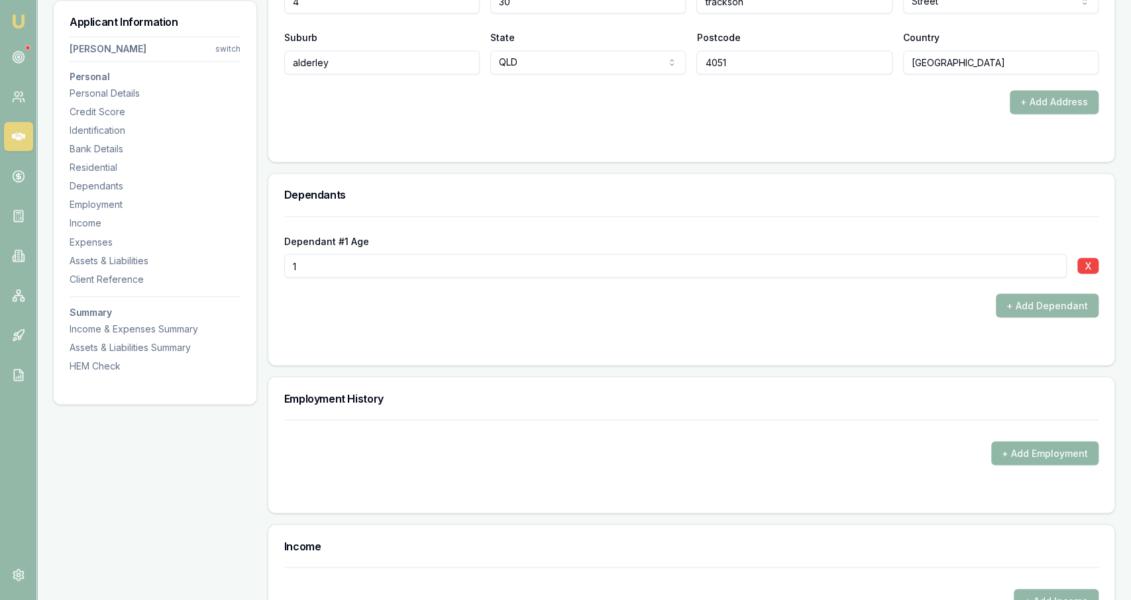
click at [1037, 460] on button "+ Add Employment" at bounding box center [1044, 453] width 107 height 24
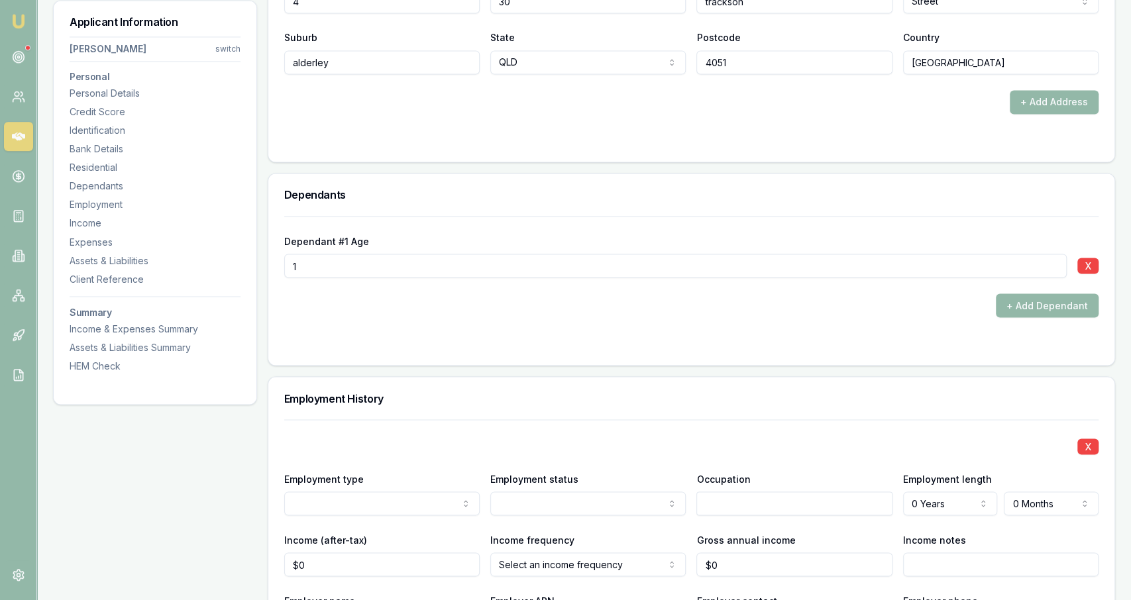
scroll to position [1527, 0]
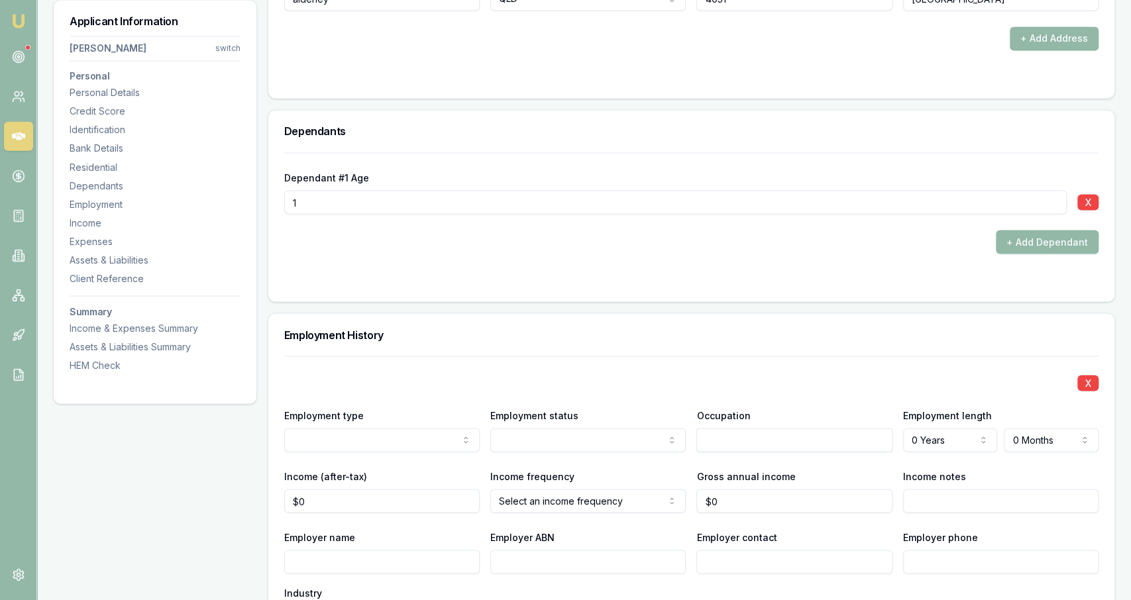
select select "PART_TIME"
click at [540, 450] on div "X Employment type Current Current Previous Employment status Part time Full tim…" at bounding box center [691, 553] width 814 height 395
click at [524, 450] on div "X Employment type Current Current Previous Employment status Part time Full tim…" at bounding box center [691, 553] width 814 height 395
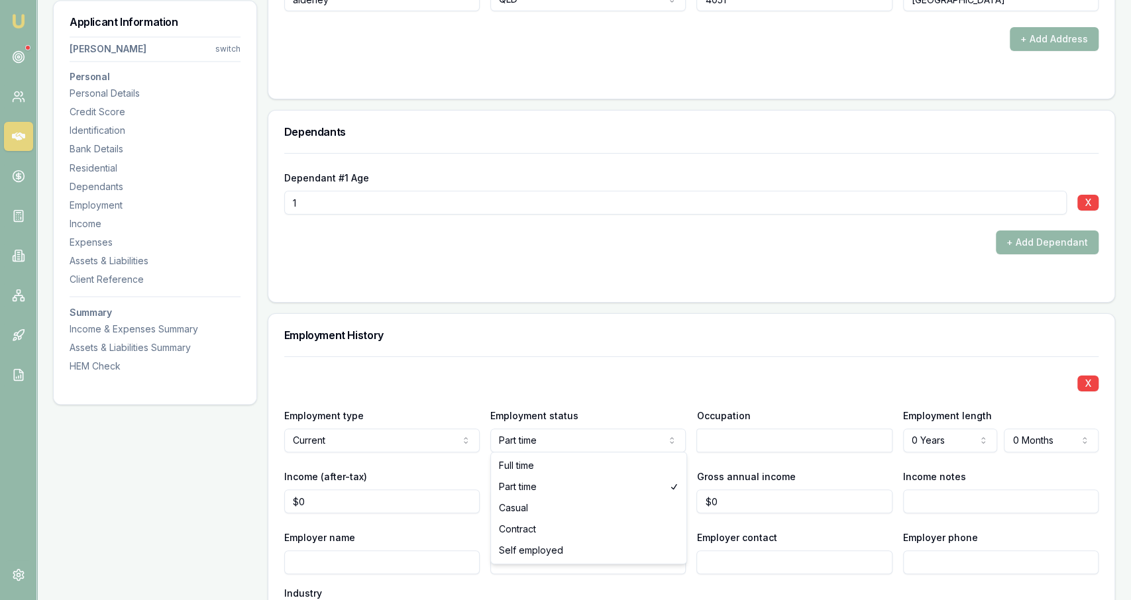
click at [517, 462] on div "X Employment type Current Current Previous Employment status Part time Full tim…" at bounding box center [691, 553] width 814 height 395
select select "FULL_TIME"
click at [729, 420] on div "Occupation" at bounding box center [793, 429] width 195 height 45
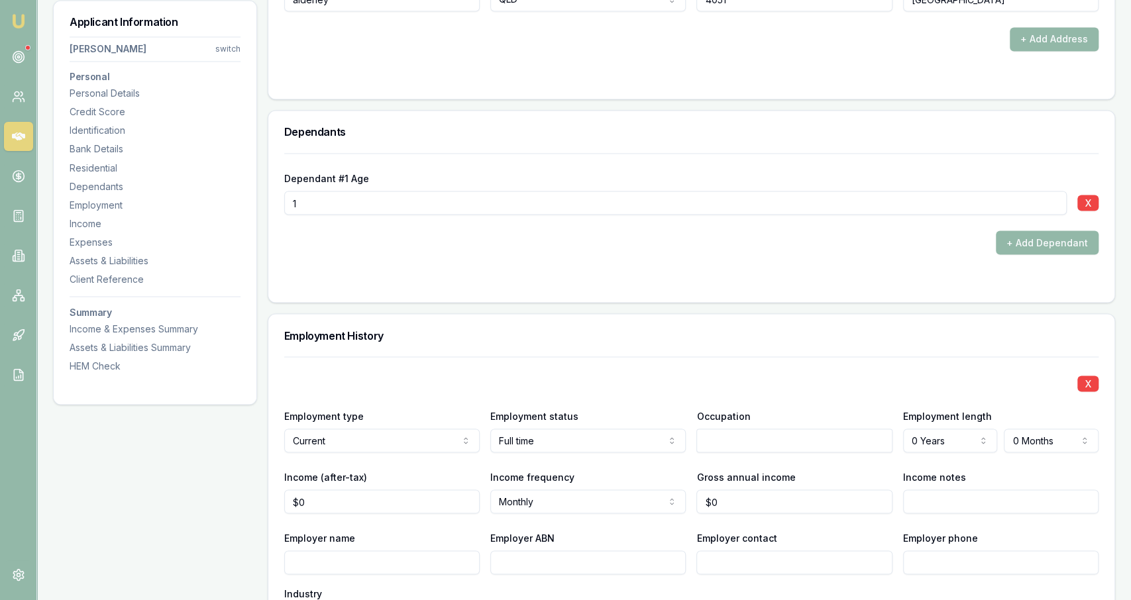
click at [731, 432] on input "text" at bounding box center [793, 441] width 195 height 24
type input "m"
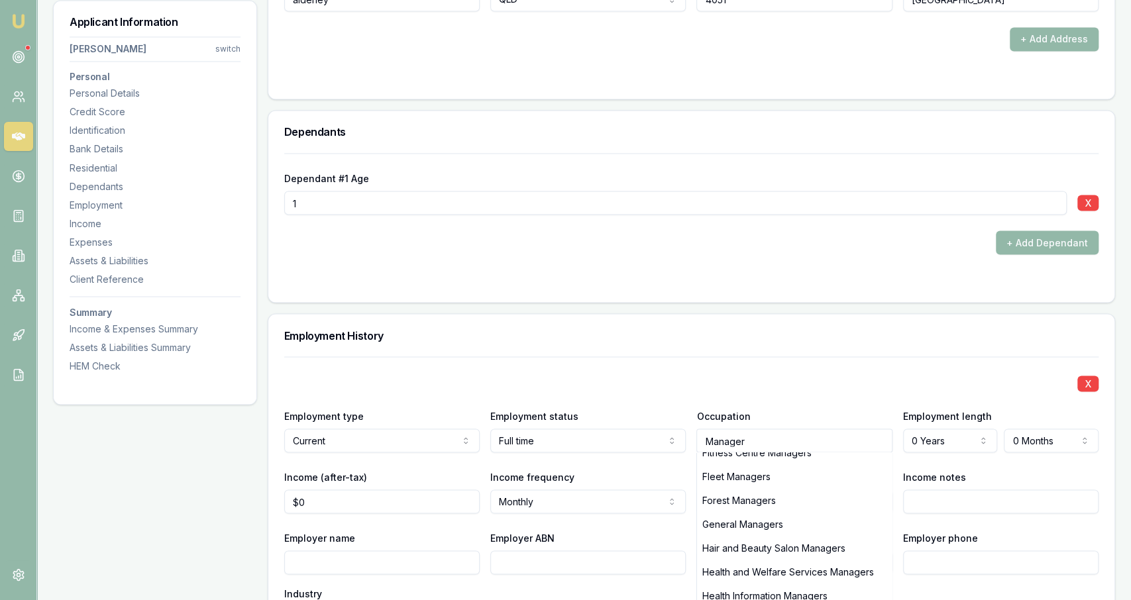
scroll to position [1537, 0]
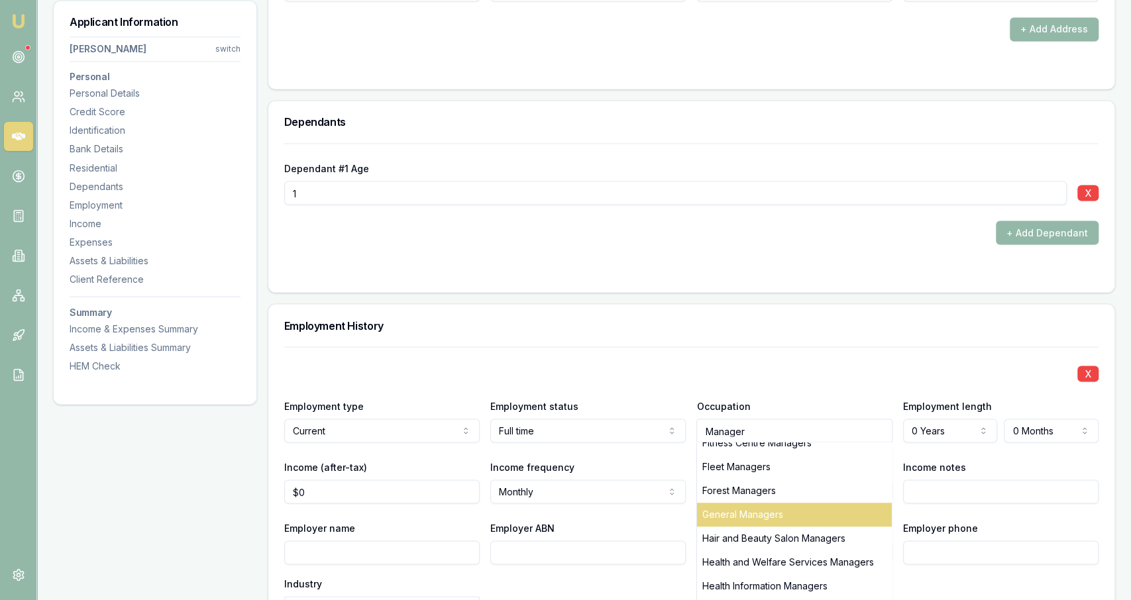
click at [795, 511] on div "General Managers" at bounding box center [794, 515] width 194 height 24
type input "General Managers"
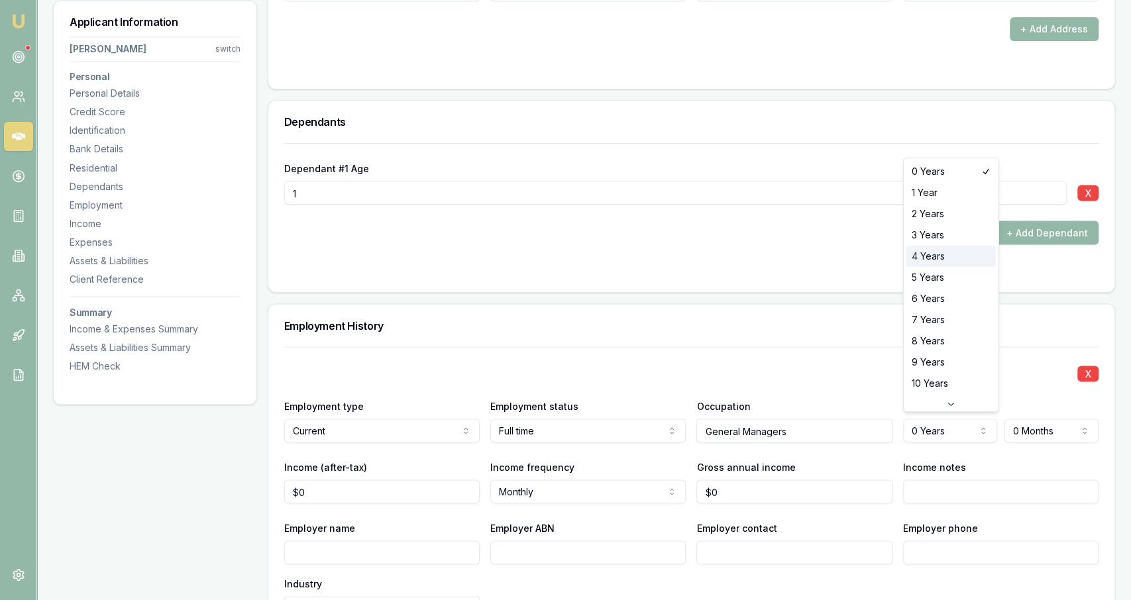
select select "4"
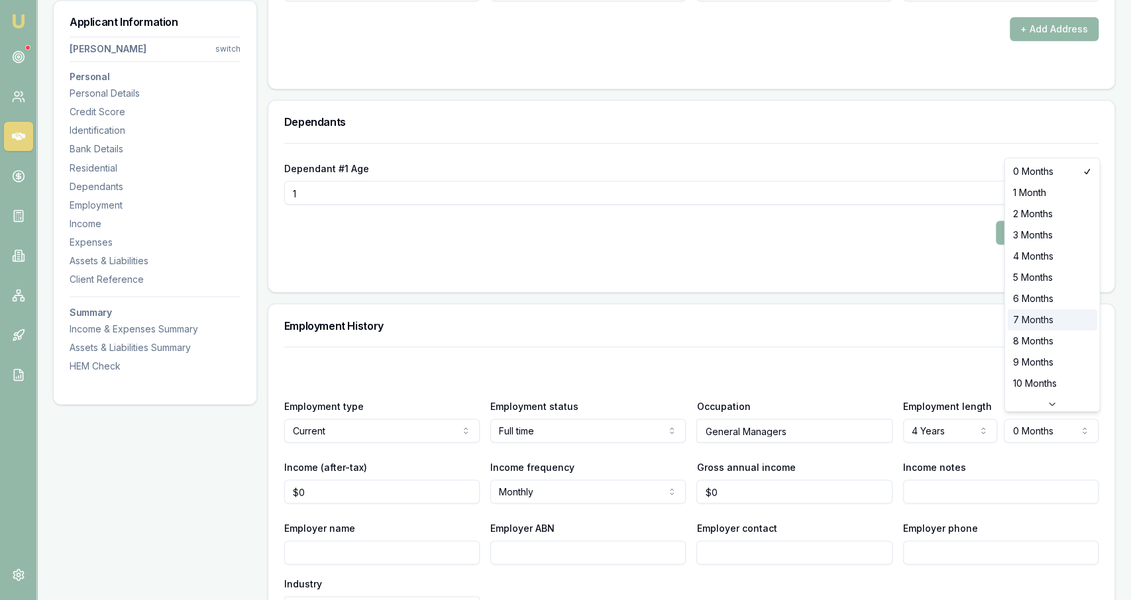
select select "7"
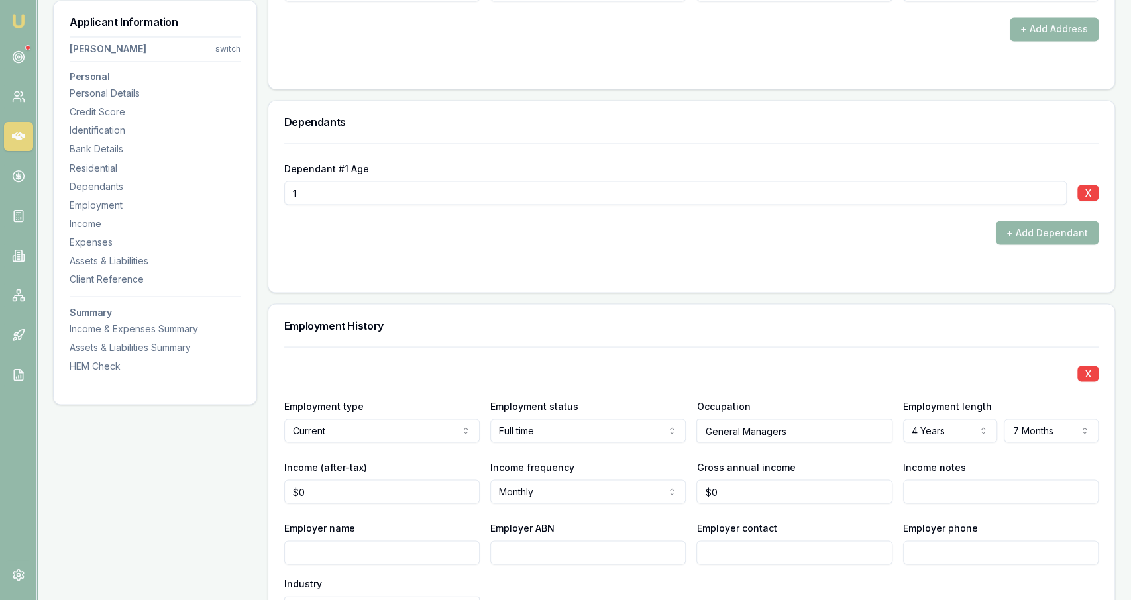
click at [939, 370] on div "X" at bounding box center [691, 372] width 814 height 19
click at [443, 480] on input "0" at bounding box center [381, 492] width 195 height 24
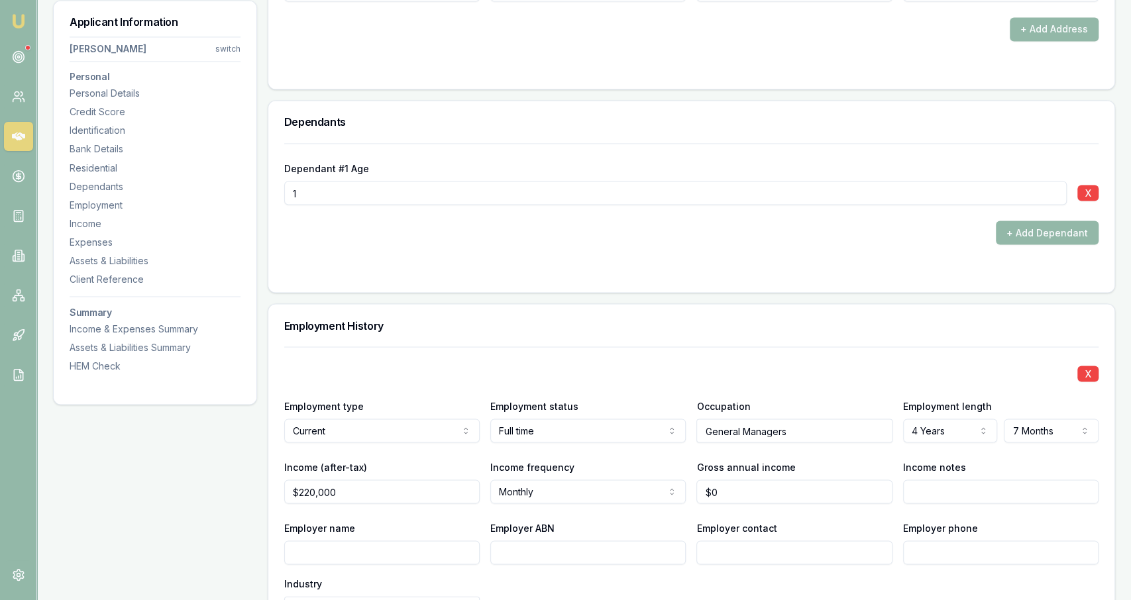
click at [447, 475] on div "Income (after-tax) $220,000" at bounding box center [381, 480] width 195 height 45
click at [446, 482] on input "220000" at bounding box center [381, 492] width 195 height 24
type input "$9,000"
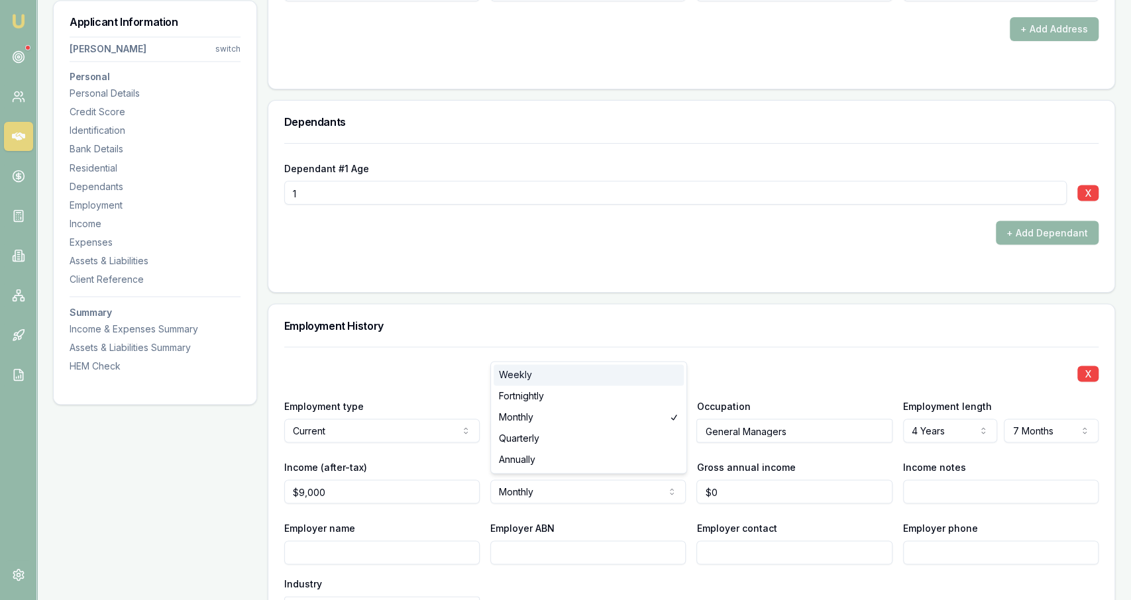
select select "WEEKLY"
click at [770, 487] on input "0" at bounding box center [793, 492] width 195 height 24
type input "$220,000"
click at [906, 498] on input "Income notes" at bounding box center [1000, 492] width 195 height 24
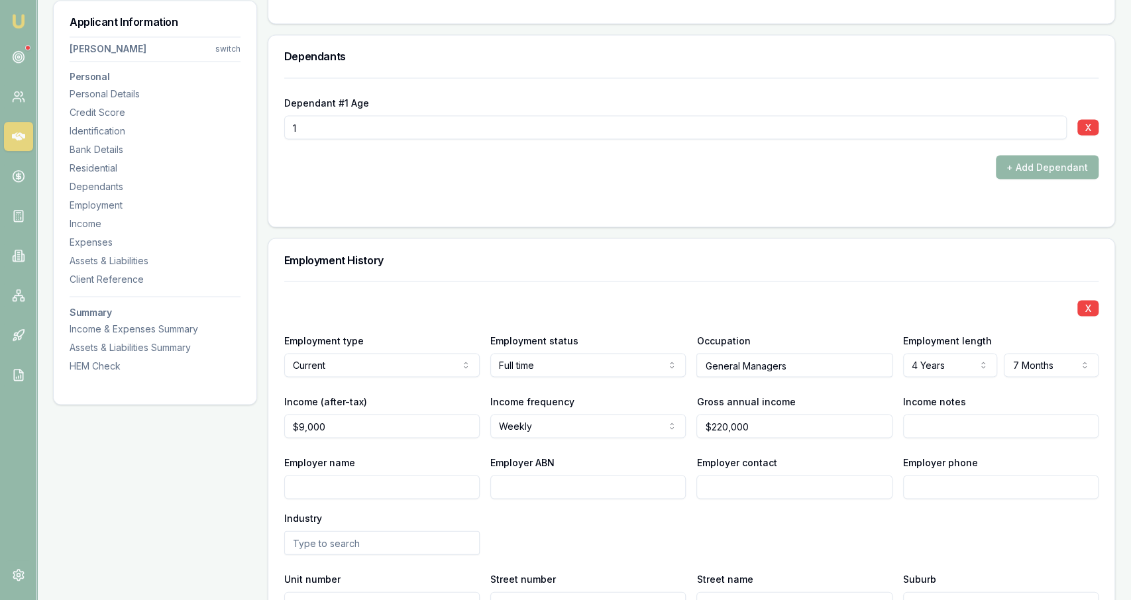
scroll to position [1603, 0]
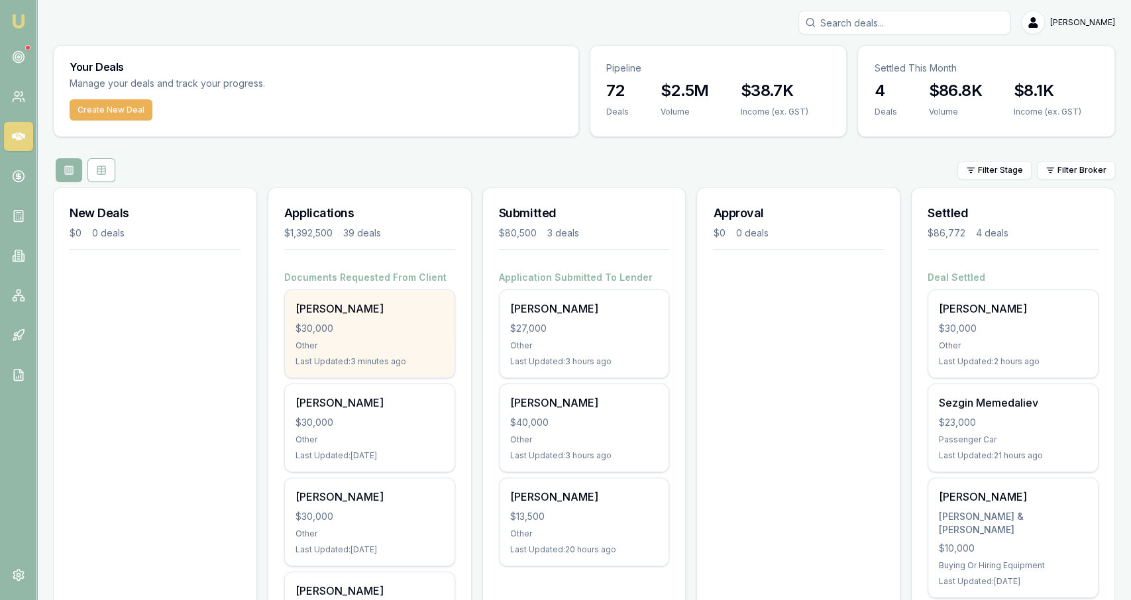
click at [360, 333] on div "$30,000" at bounding box center [369, 328] width 148 height 13
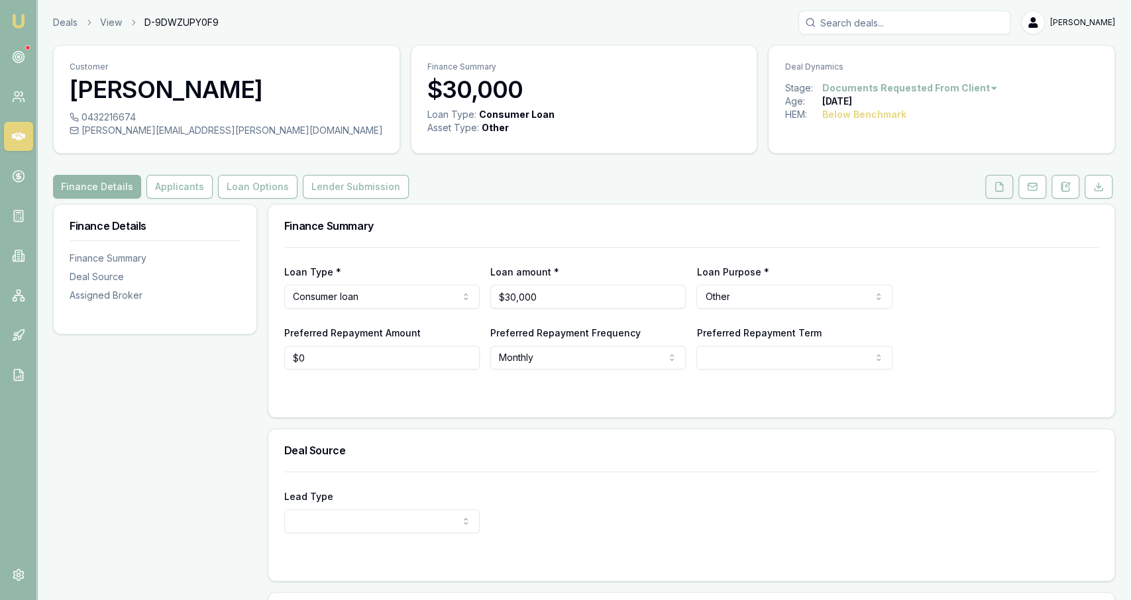
click at [1002, 184] on polyline at bounding box center [1001, 183] width 3 height 3
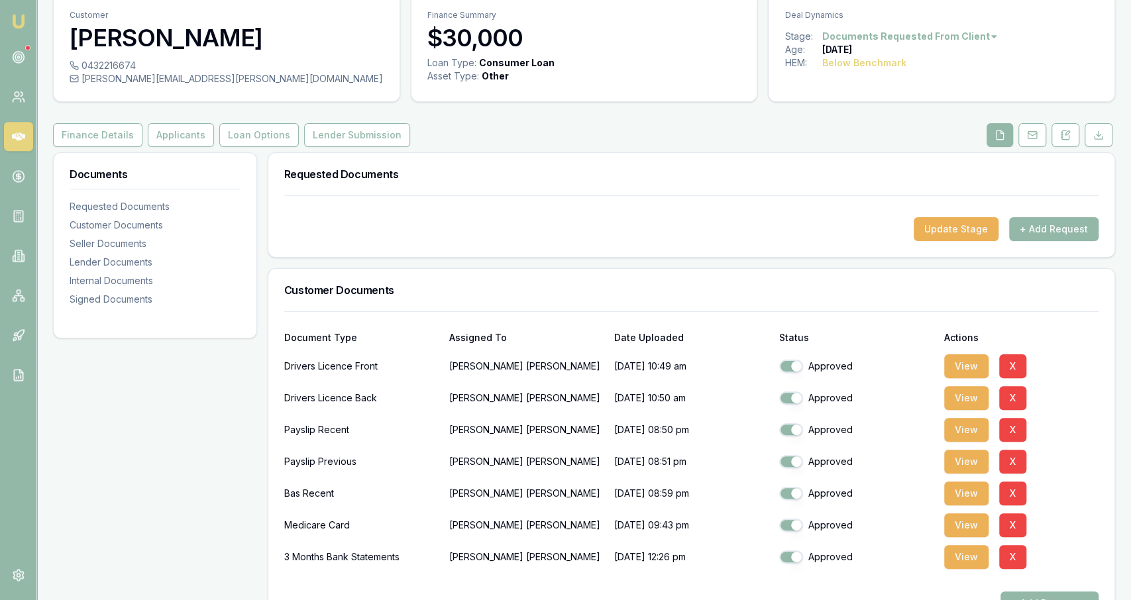
scroll to position [69, 0]
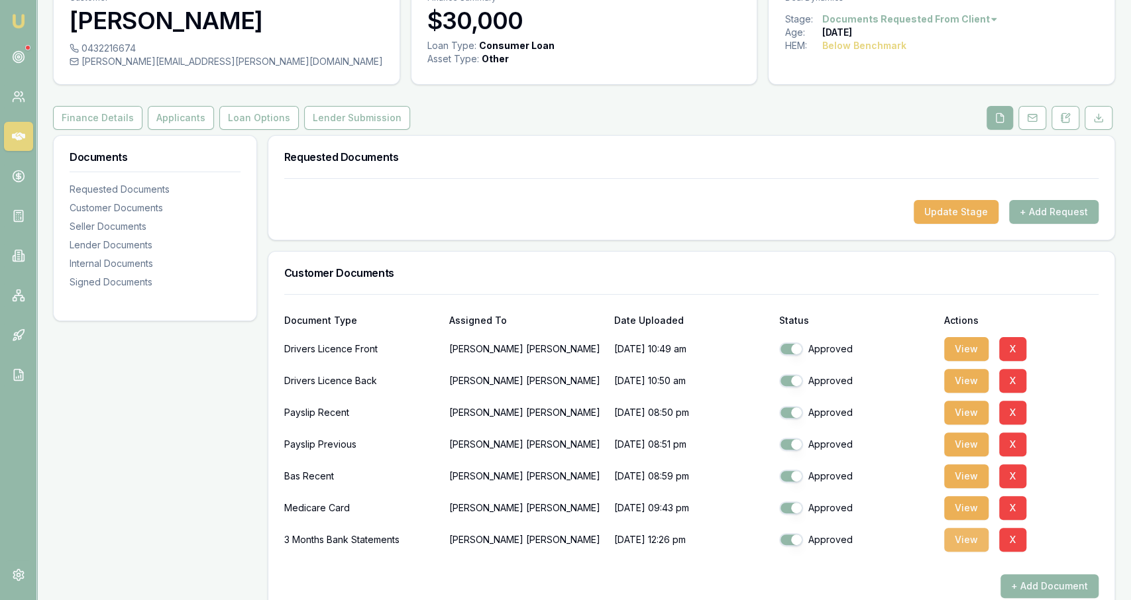
click at [957, 535] on button "View" at bounding box center [966, 540] width 44 height 24
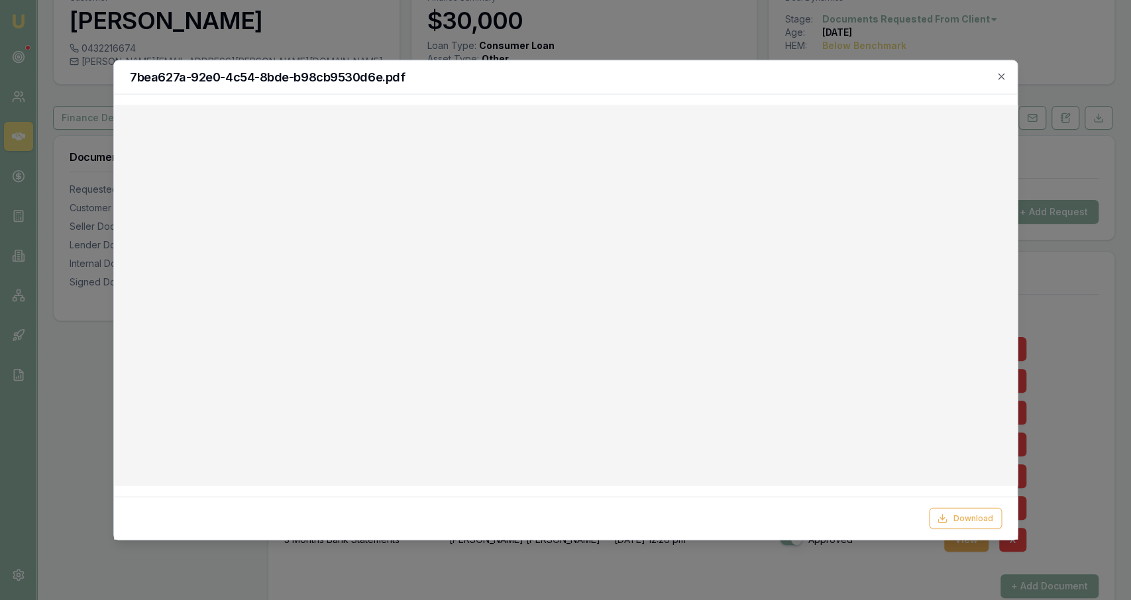
click at [527, 26] on div at bounding box center [565, 300] width 1131 height 600
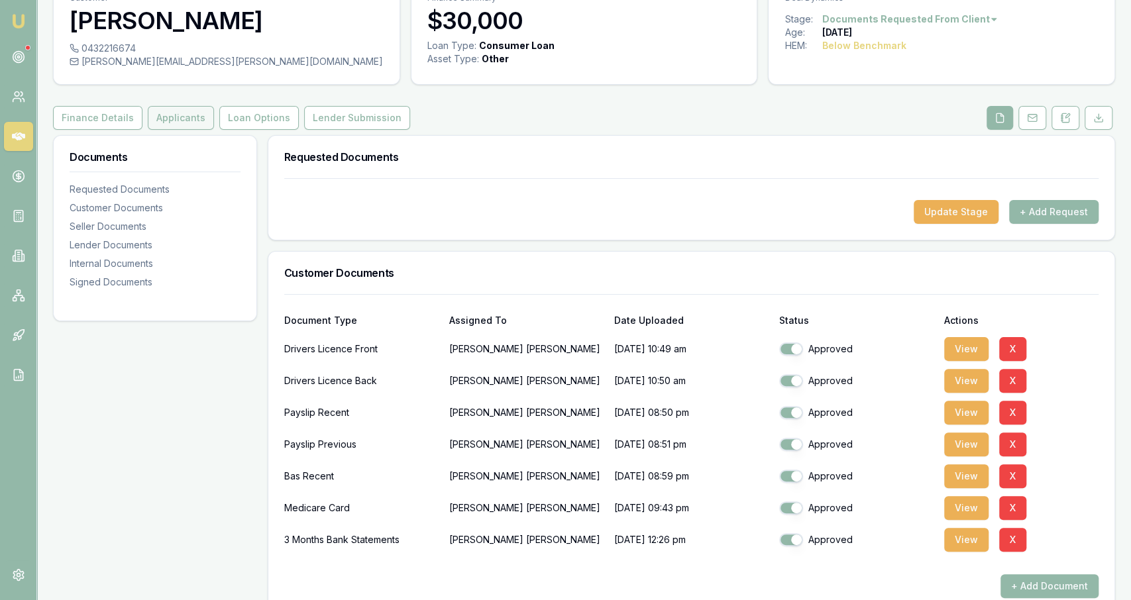
click at [189, 109] on button "Applicants" at bounding box center [181, 118] width 66 height 24
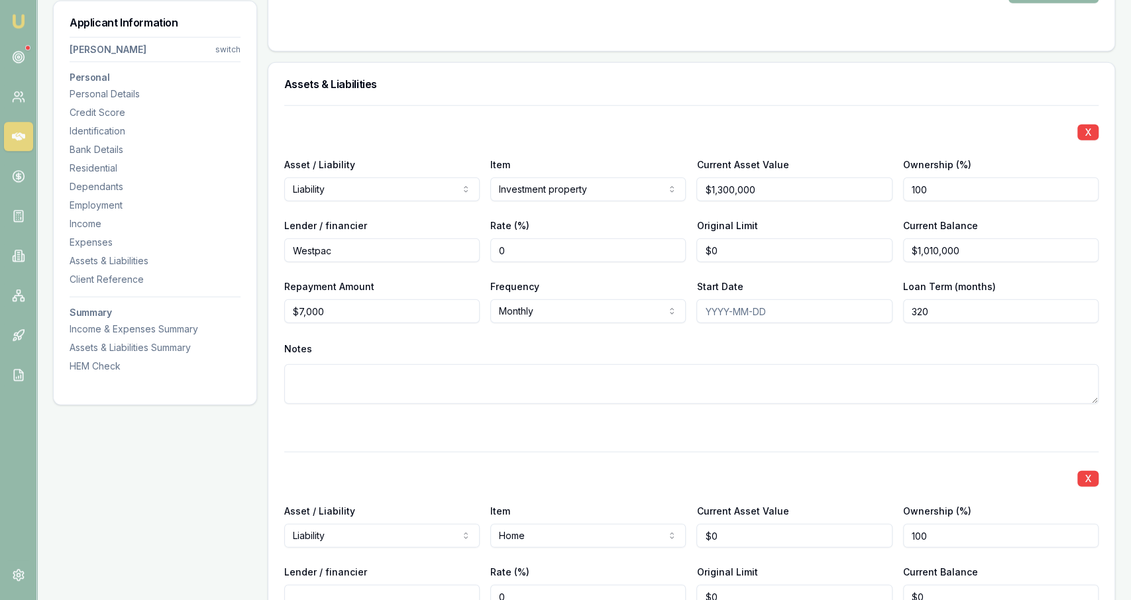
scroll to position [2314, 0]
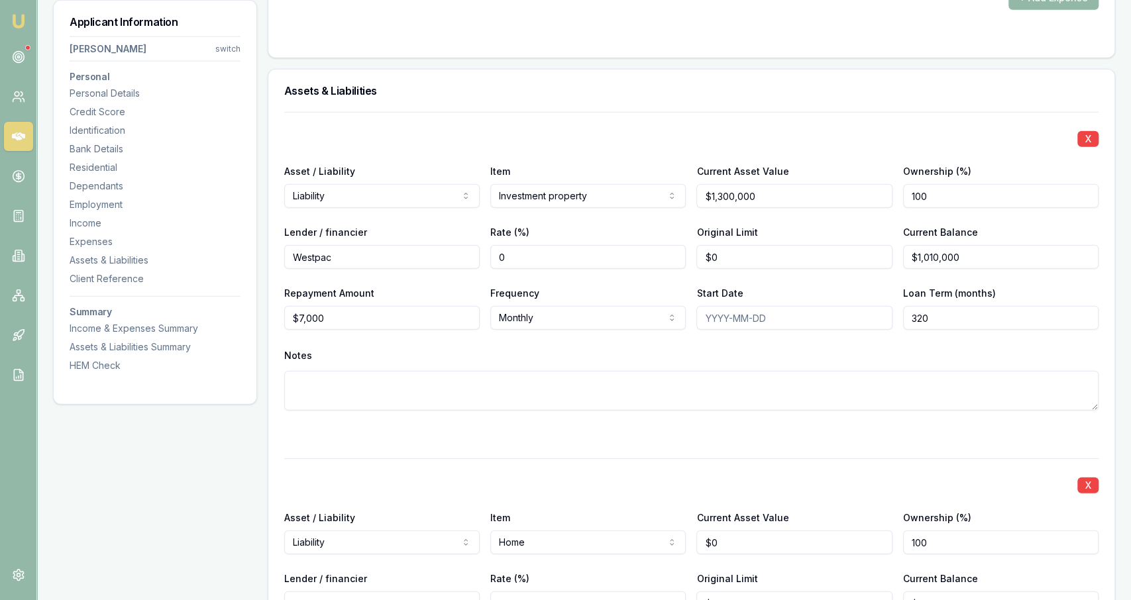
click at [409, 306] on input "$7,000" at bounding box center [381, 318] width 195 height 24
click at [409, 306] on input "7000" at bounding box center [381, 318] width 195 height 24
click at [427, 332] on div "X Asset / Liability Liability Asset Liability Item Investment property Home Car…" at bounding box center [691, 277] width 814 height 331
type input "$3,083"
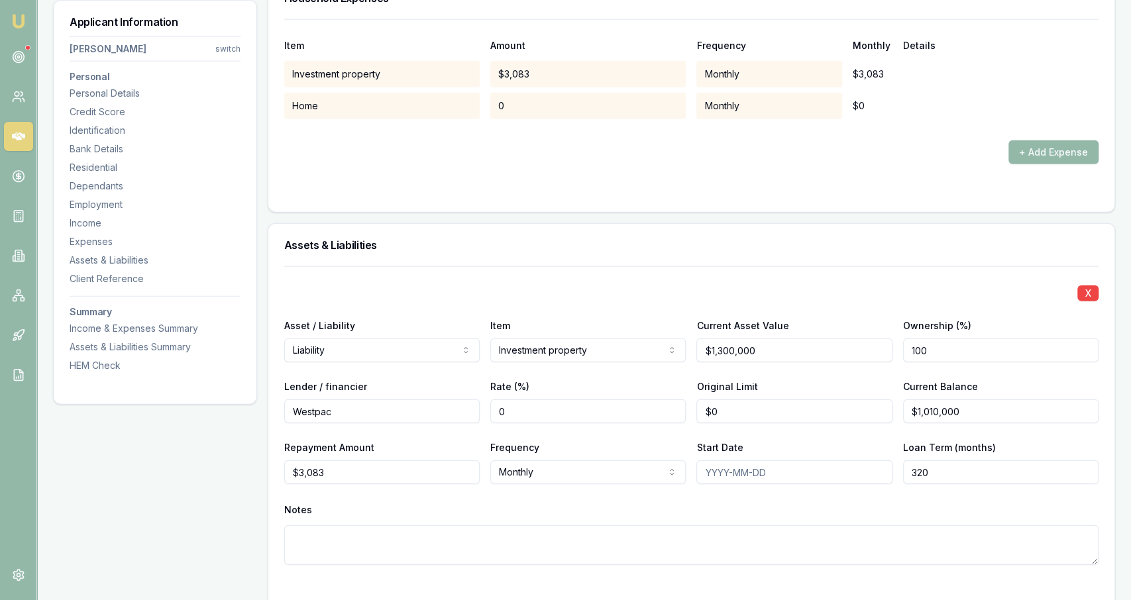
scroll to position [2226, 0]
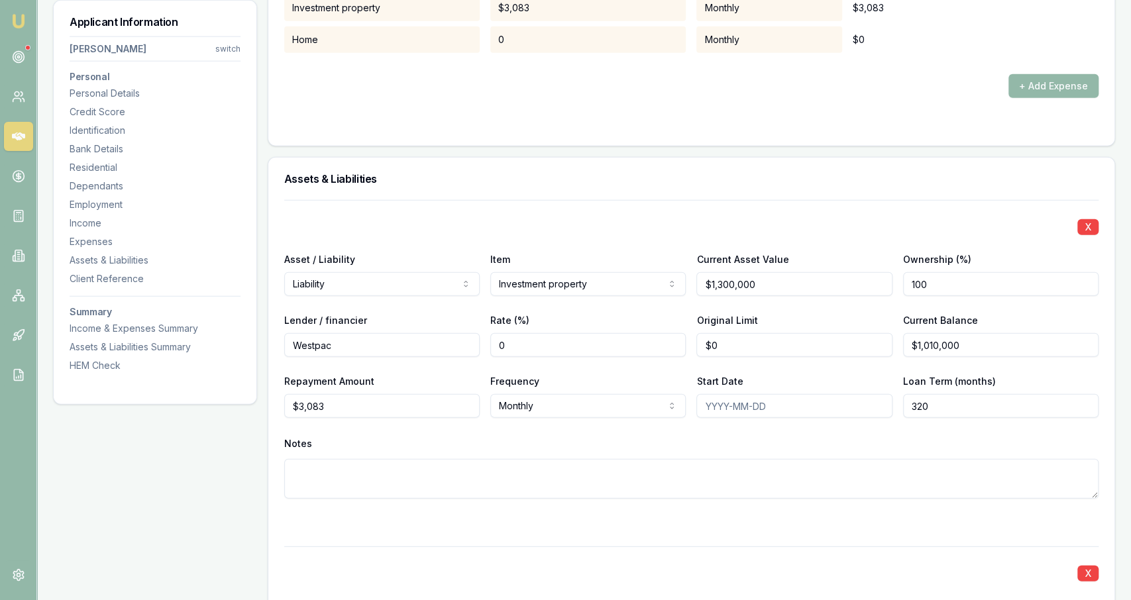
click at [437, 462] on textarea at bounding box center [691, 479] width 814 height 40
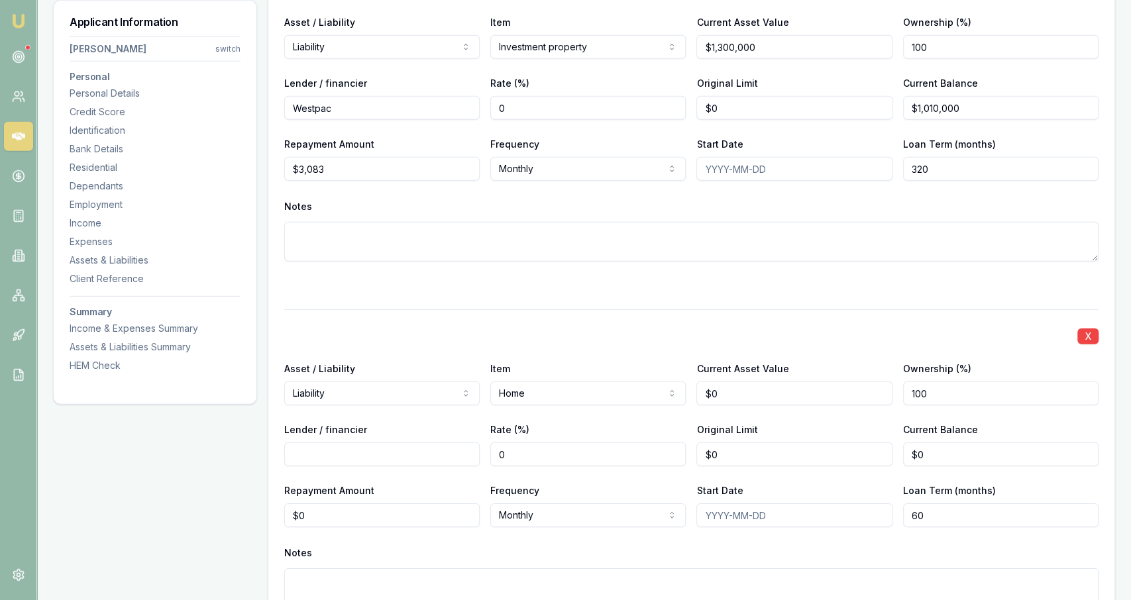
scroll to position [2482, 0]
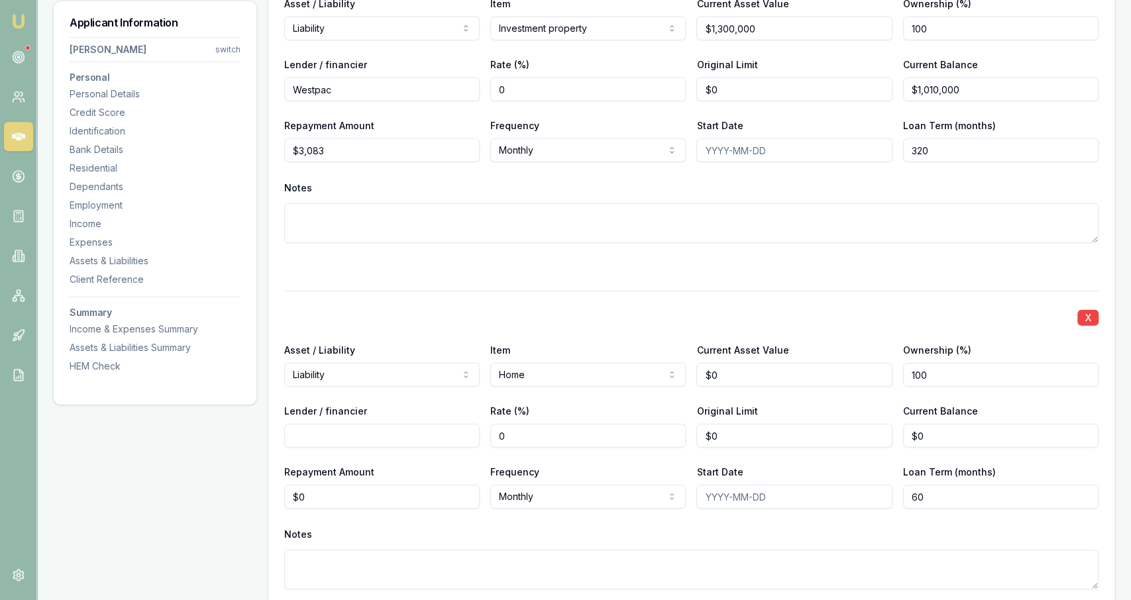
click at [524, 285] on div "X Asset / Liability Liability Asset Liability Item Investment property Home Car…" at bounding box center [691, 302] width 814 height 717
click at [360, 477] on div "Repayment Amount $0" at bounding box center [381, 485] width 195 height 45
click at [360, 492] on input "0" at bounding box center [381, 496] width 195 height 24
type input "$540"
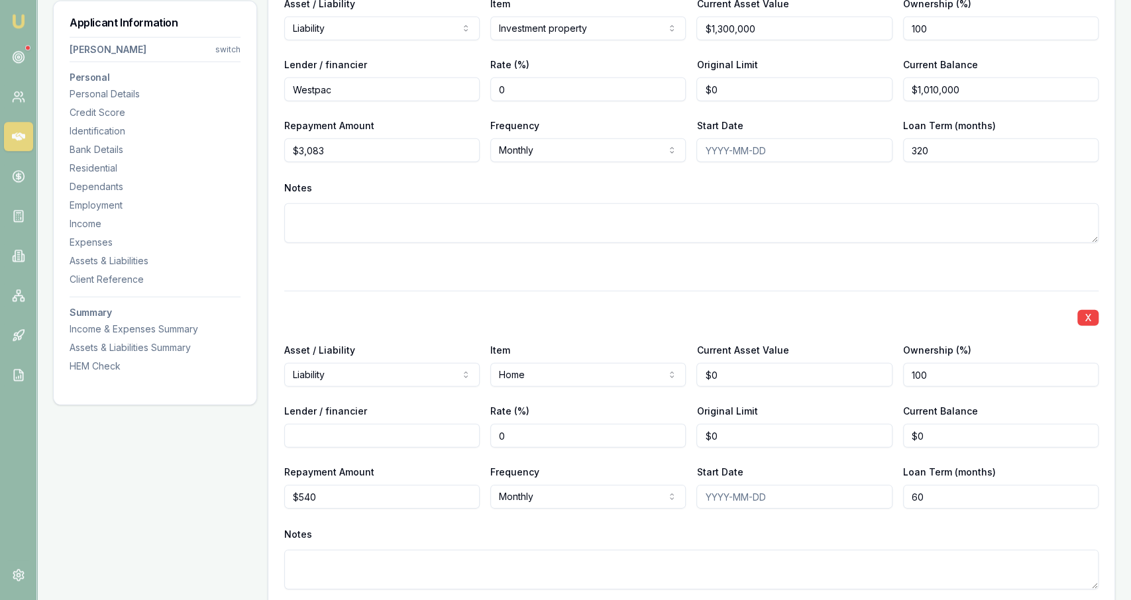
click at [421, 524] on div "Notes" at bounding box center [691, 534] width 814 height 20
click at [786, 370] on input "0" at bounding box center [793, 374] width 195 height 24
type input "$750,000"
click at [464, 423] on input "Lender / financier" at bounding box center [381, 435] width 195 height 24
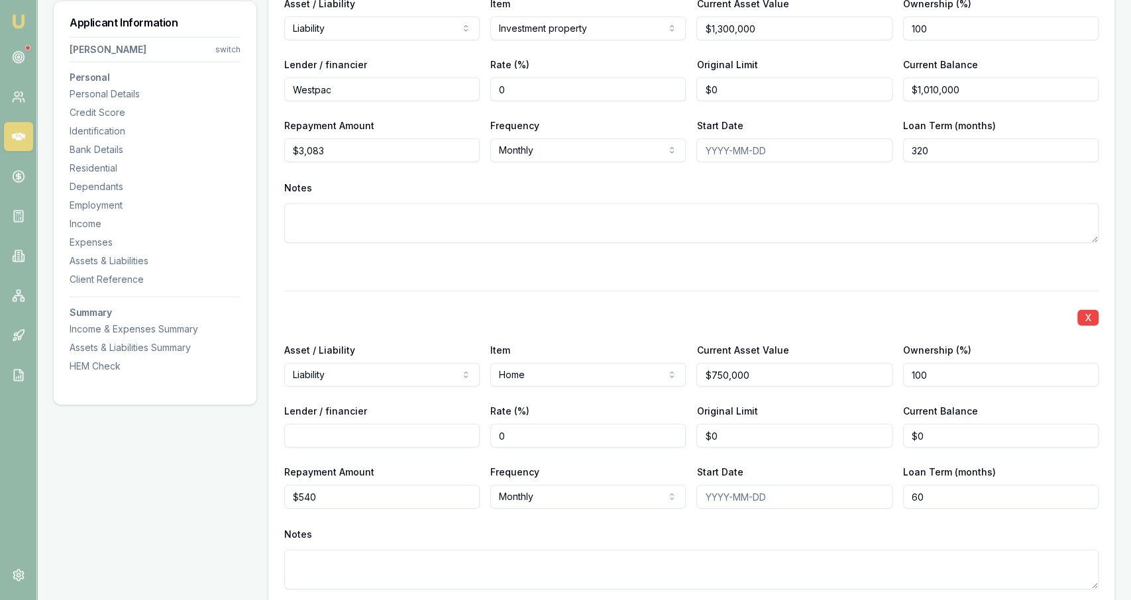
click at [415, 517] on div "X Asset / Liability Liability Asset Liability Item Home Home Car Boat Bike Cara…" at bounding box center [691, 455] width 814 height 331
click at [723, 223] on textarea at bounding box center [691, 223] width 814 height 40
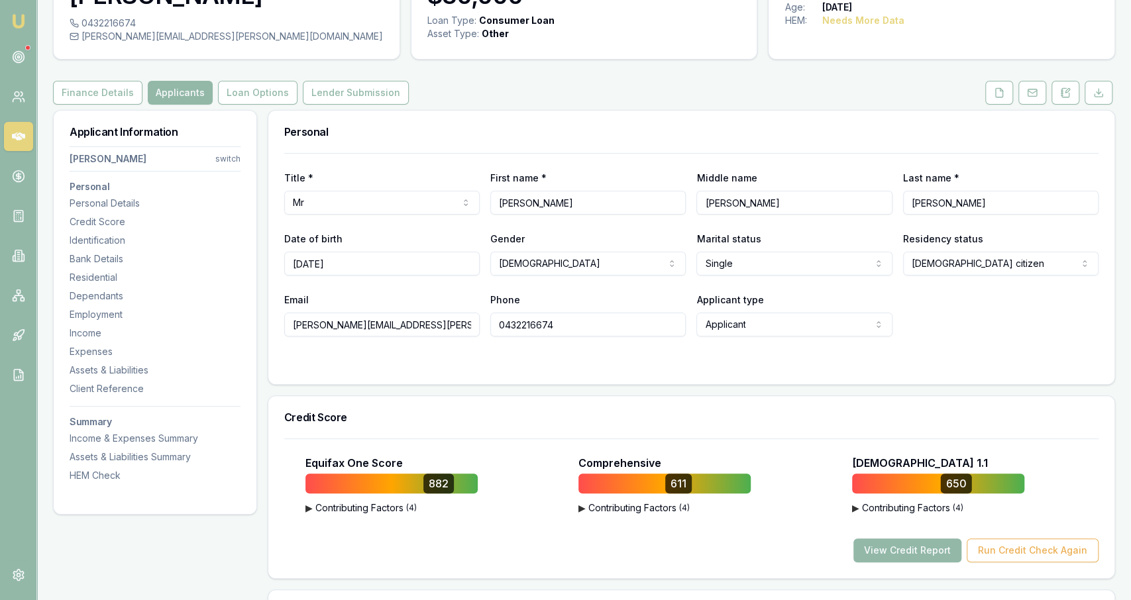
scroll to position [94, 0]
click at [1000, 97] on icon at bounding box center [999, 92] width 7 height 9
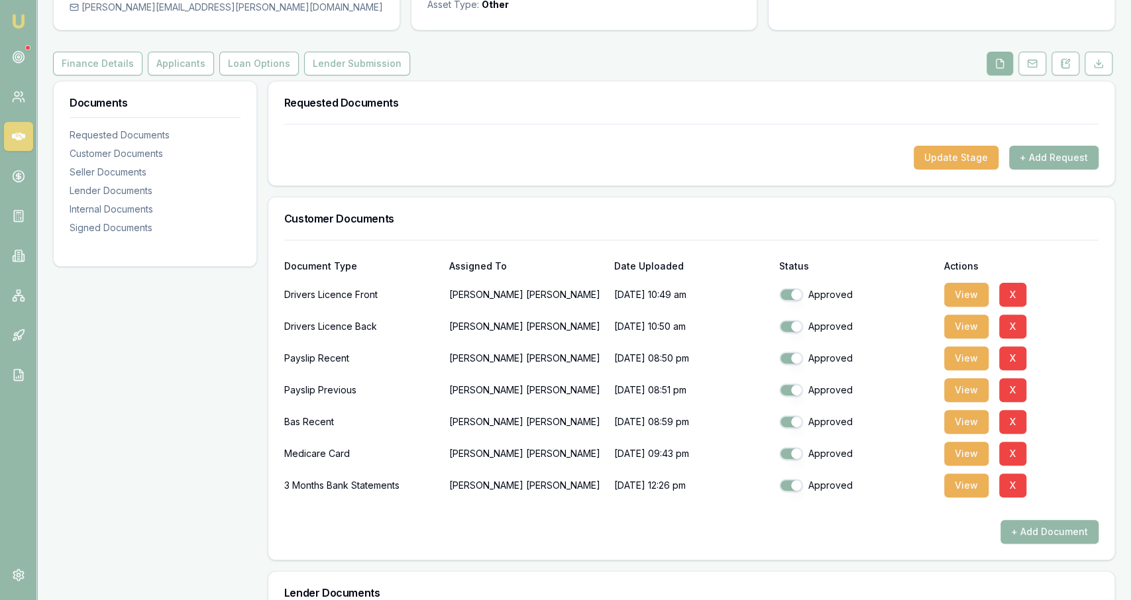
scroll to position [123, 0]
click at [192, 63] on button "Applicants" at bounding box center [181, 64] width 66 height 24
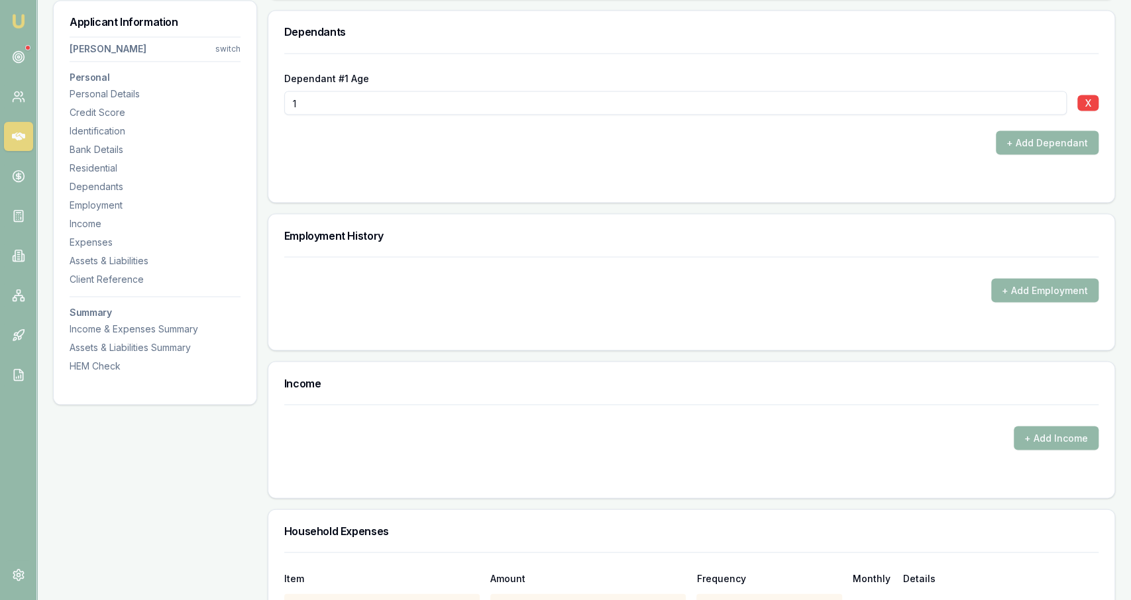
scroll to position [1628, 0]
click at [1025, 280] on button "+ Add Employment" at bounding box center [1044, 289] width 107 height 24
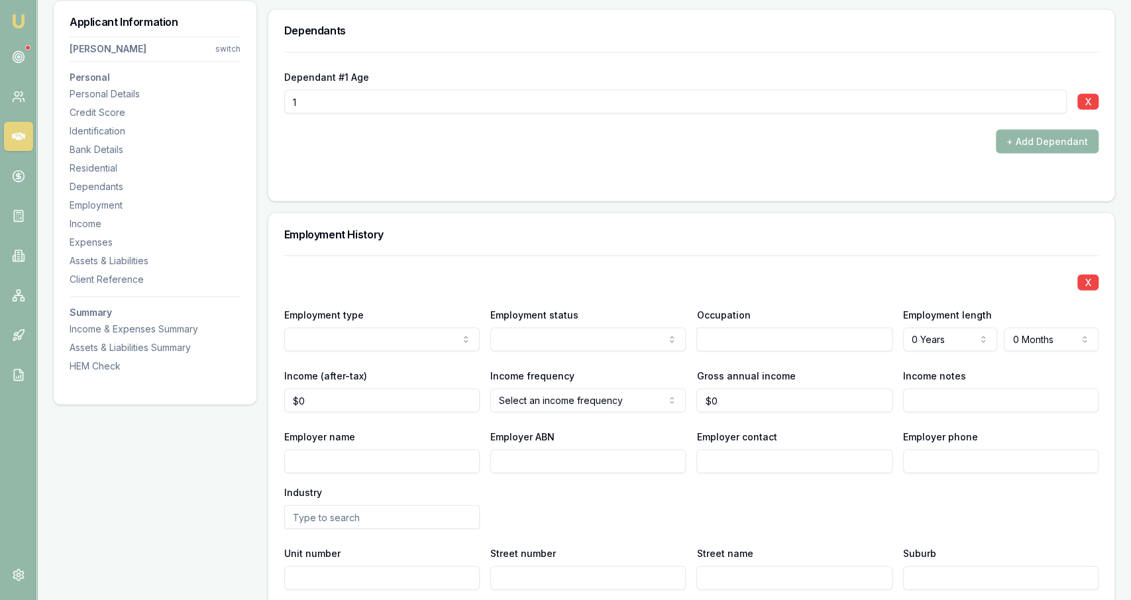
click at [475, 300] on div "X Employment type Current Previous Employment status Full time Part time Casual…" at bounding box center [691, 452] width 814 height 395
click at [372, 361] on div "X Employment type Current Previous Employment status Full time Part time Casual…" at bounding box center [691, 452] width 814 height 395
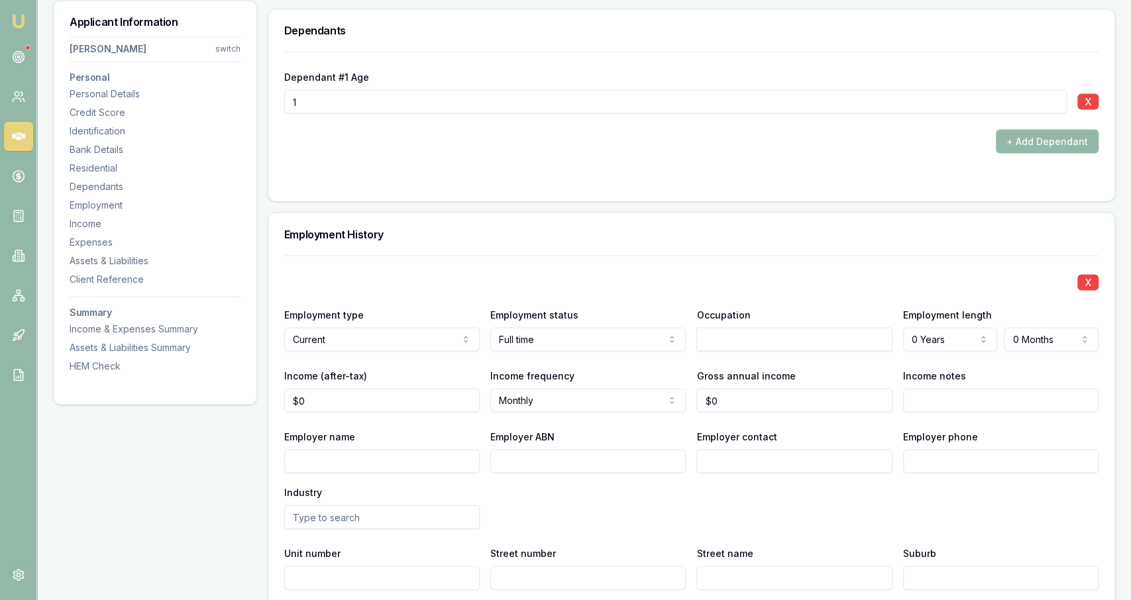
click at [708, 301] on div "X Employment type Current Current Previous Employment status Full time Full tim…" at bounding box center [691, 452] width 814 height 395
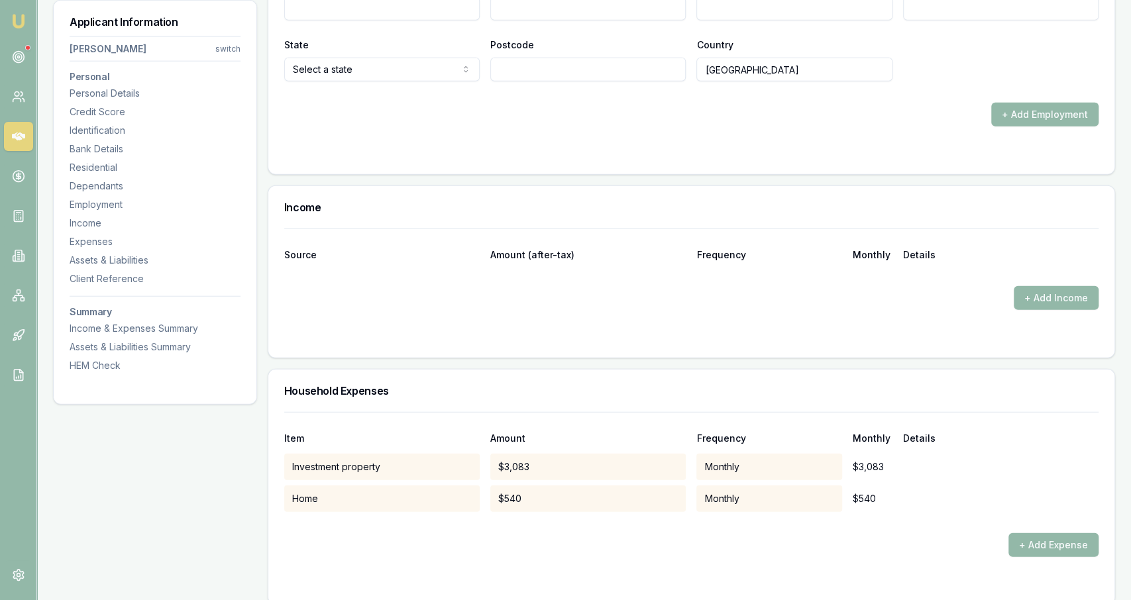
scroll to position [1861, 0]
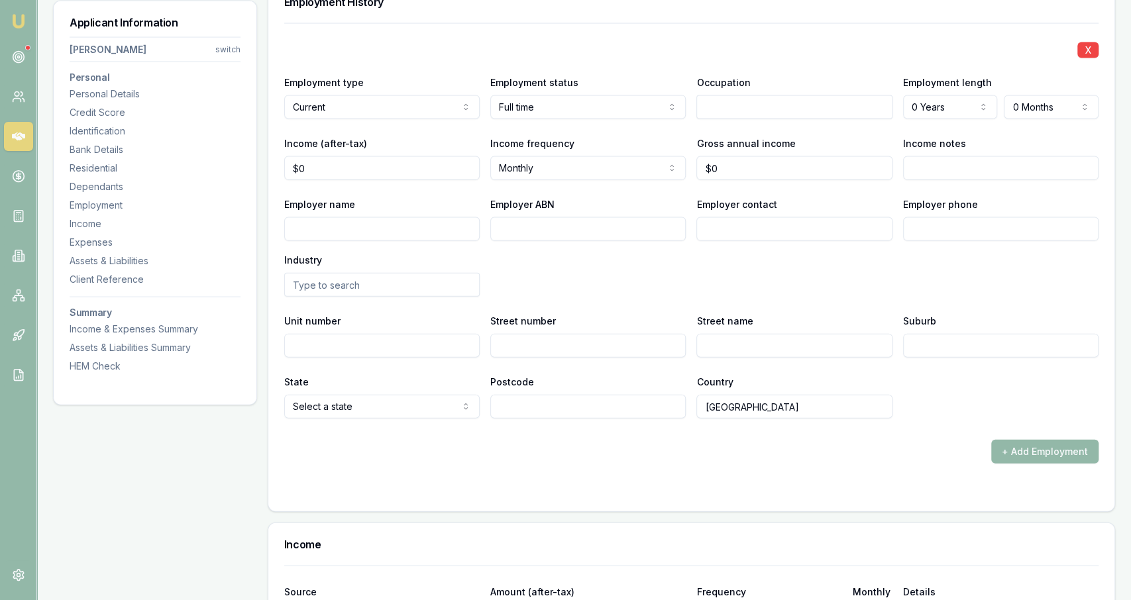
click at [733, 97] on input "text" at bounding box center [793, 107] width 195 height 24
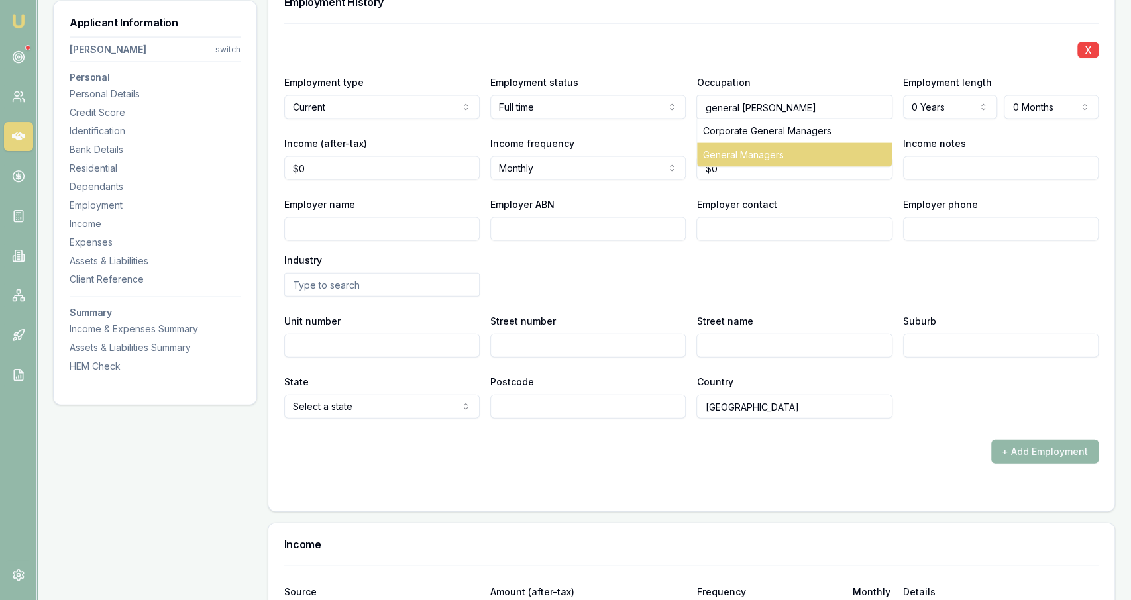
click at [789, 154] on div "General Managers" at bounding box center [794, 154] width 194 height 24
type input "General Managers"
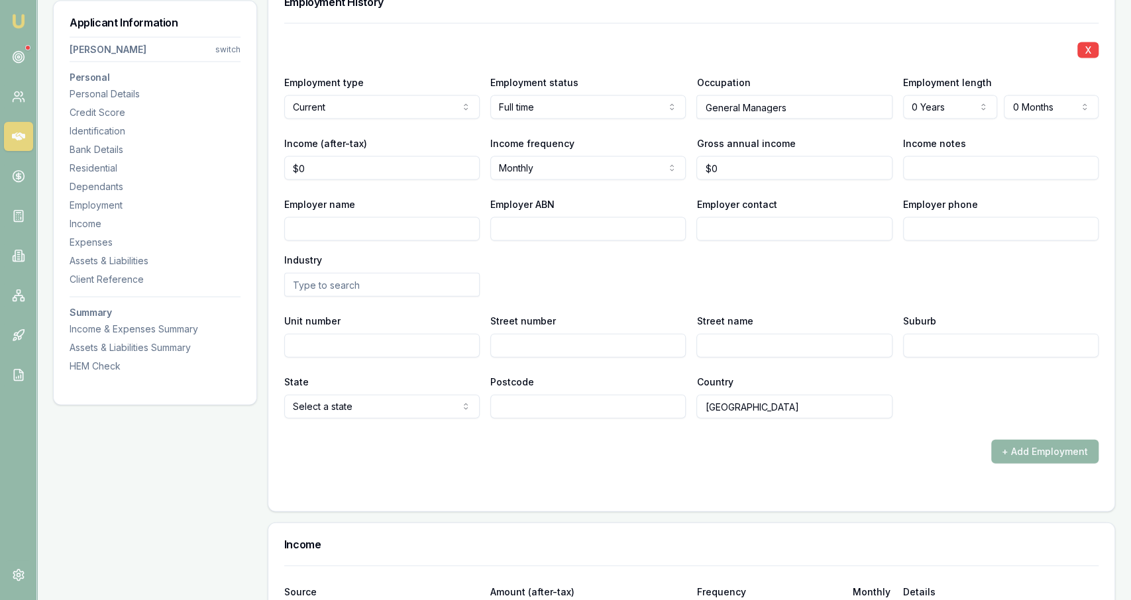
select select "4"
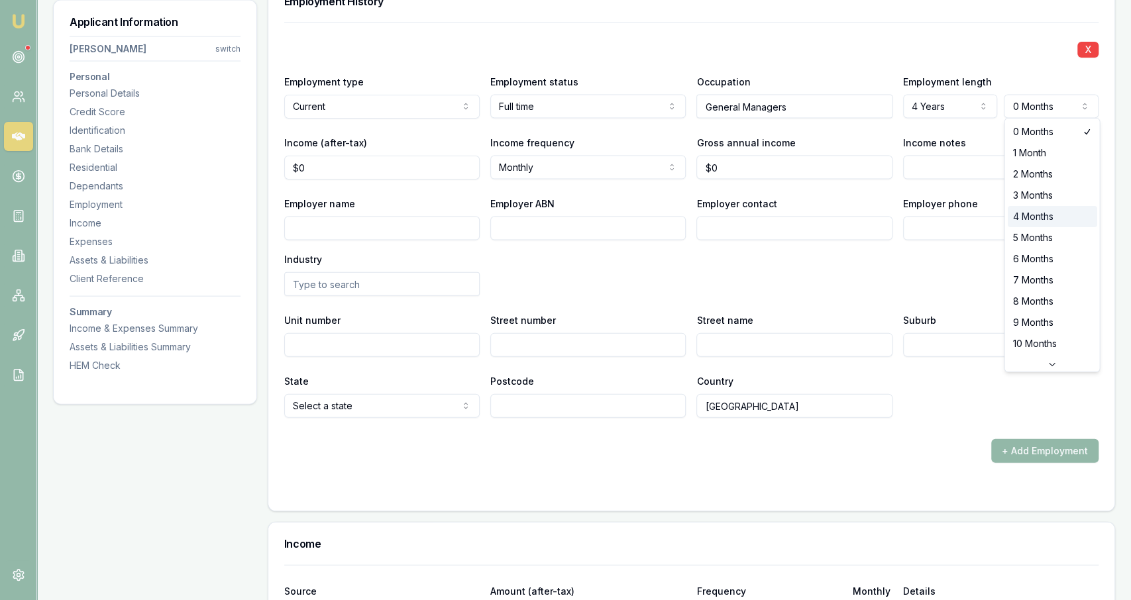
select select "4"
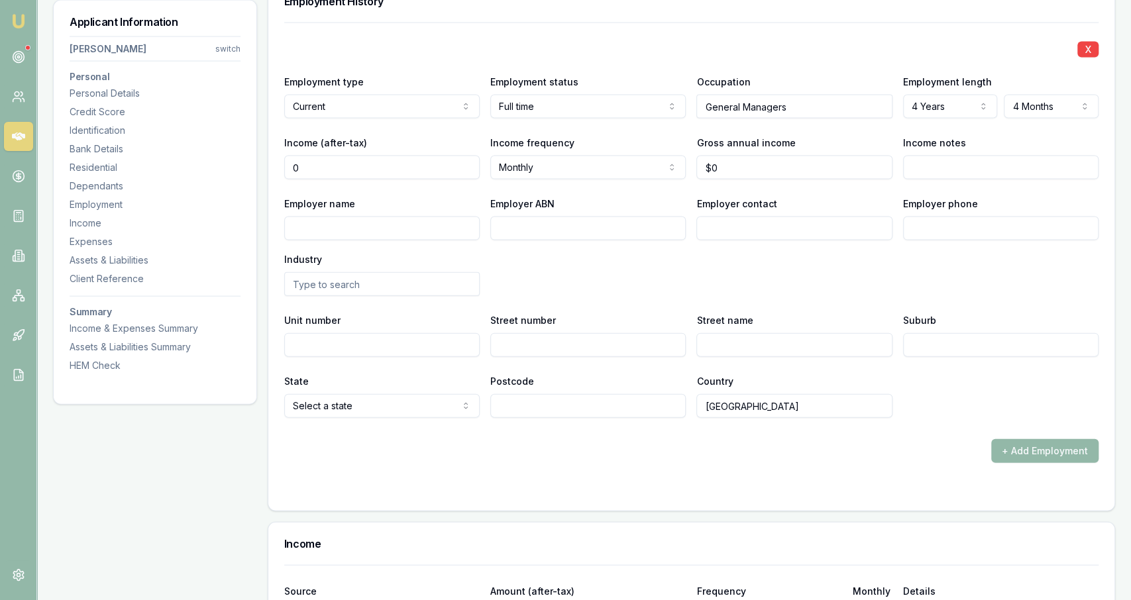
click at [393, 166] on input "0" at bounding box center [381, 168] width 195 height 24
click at [356, 163] on input "0" at bounding box center [381, 168] width 195 height 24
type input "$12,696"
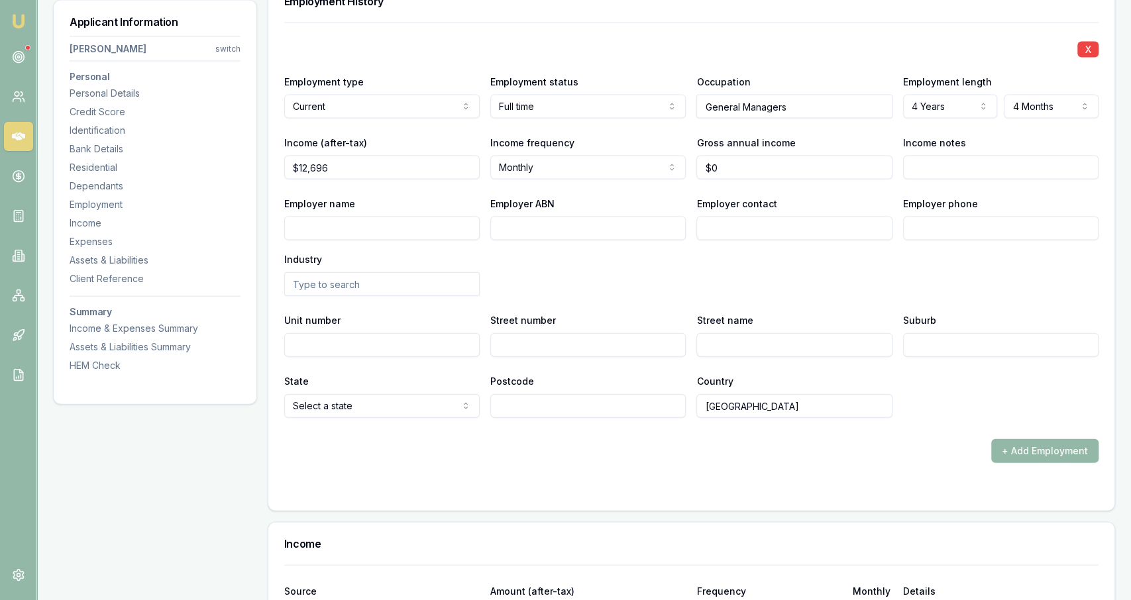
click at [770, 177] on div "X Employment type Current Current Previous Employment status Full time Full tim…" at bounding box center [691, 220] width 814 height 395
click at [771, 166] on input "0" at bounding box center [793, 168] width 195 height 24
type input "$225,000"
click at [910, 165] on input "Income notes" at bounding box center [1000, 168] width 195 height 24
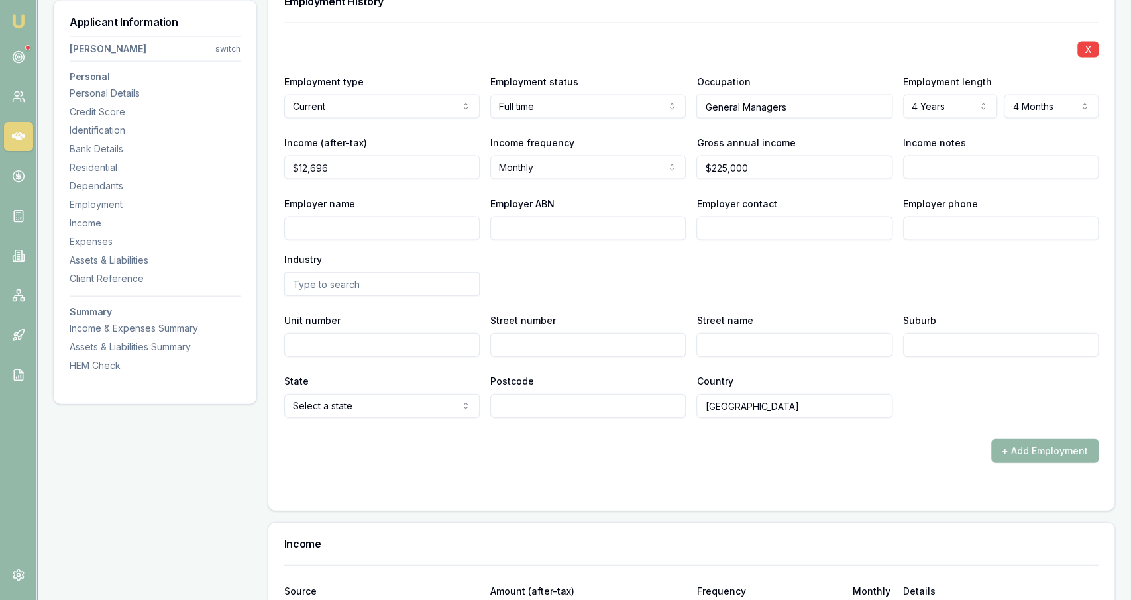
click at [896, 186] on div "X Employment type Current Current Previous Employment status Full time Full tim…" at bounding box center [691, 220] width 814 height 395
click at [521, 229] on input "Employer ABN" at bounding box center [587, 229] width 195 height 24
click at [454, 226] on input "Employer name" at bounding box center [381, 229] width 195 height 24
type input "Queensland Energy"
click at [566, 222] on input "Employer ABN" at bounding box center [587, 229] width 195 height 24
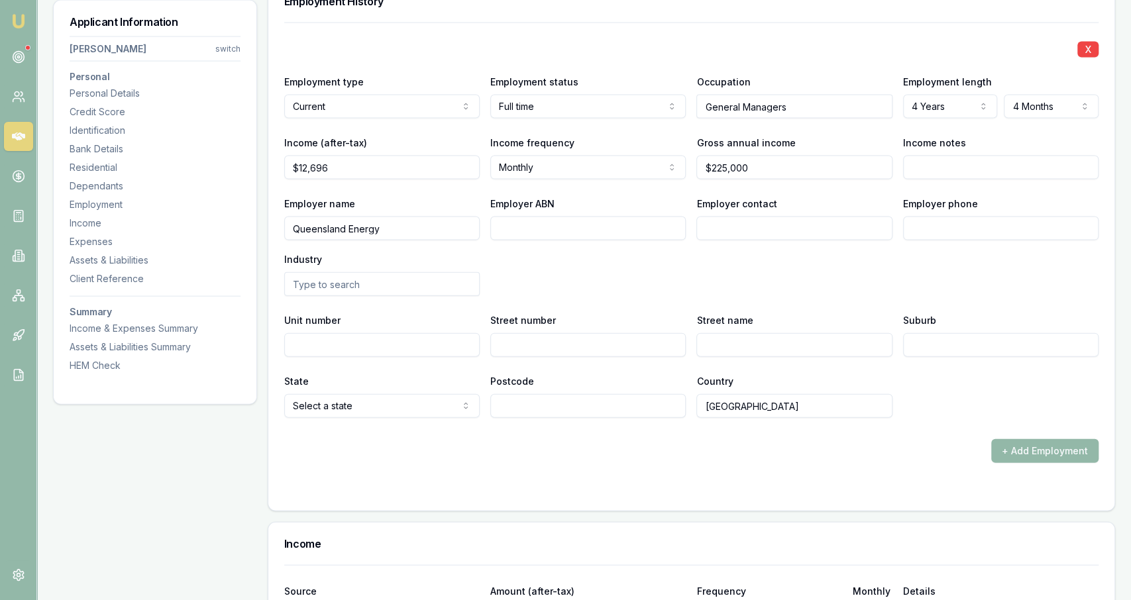
click at [573, 240] on div "Employer name Queensland Energy Employer ABN Employer contact Employer phone In…" at bounding box center [691, 245] width 814 height 101
click at [578, 244] on div "Employer name Queensland Energy Employer ABN Employer contact Employer phone In…" at bounding box center [691, 245] width 814 height 101
click at [521, 237] on input "Employer ABN" at bounding box center [587, 229] width 195 height 24
click at [596, 291] on div "Employer name Queensland Energy Employer ABN Employer contact Employer phone In…" at bounding box center [691, 245] width 814 height 101
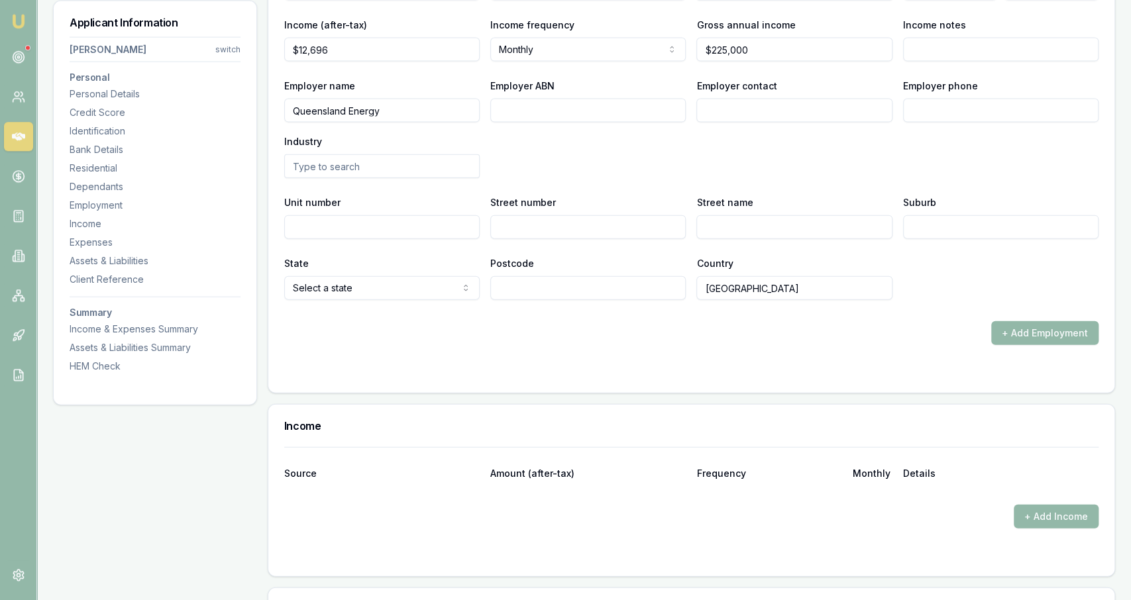
scroll to position [2013, 0]
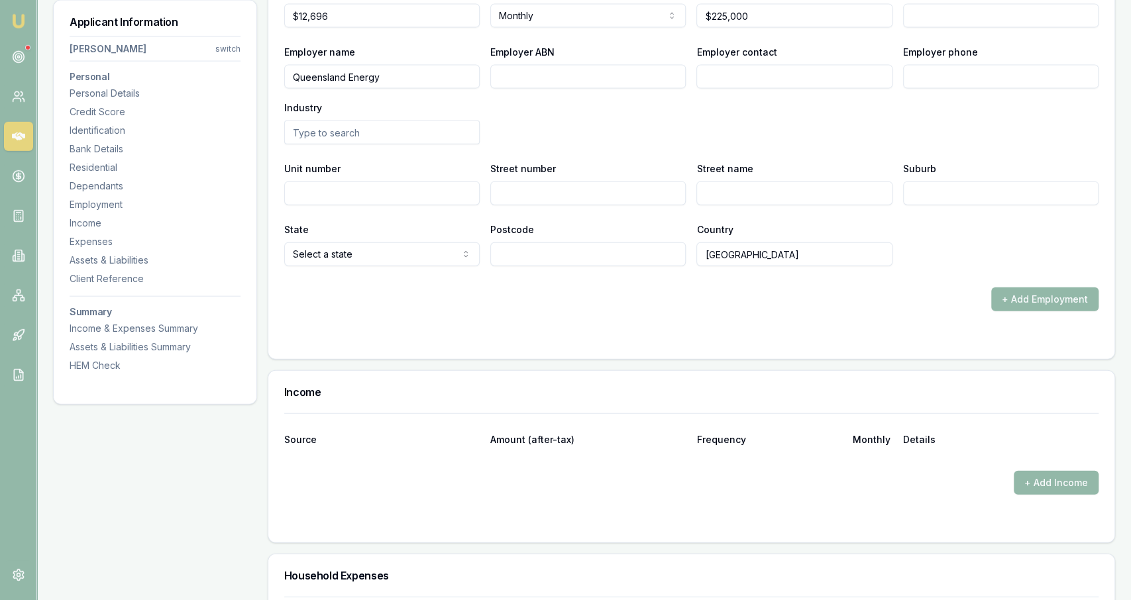
click at [596, 313] on form "X Employment type Current Current Previous Employment status Full time Full tim…" at bounding box center [691, 107] width 814 height 472
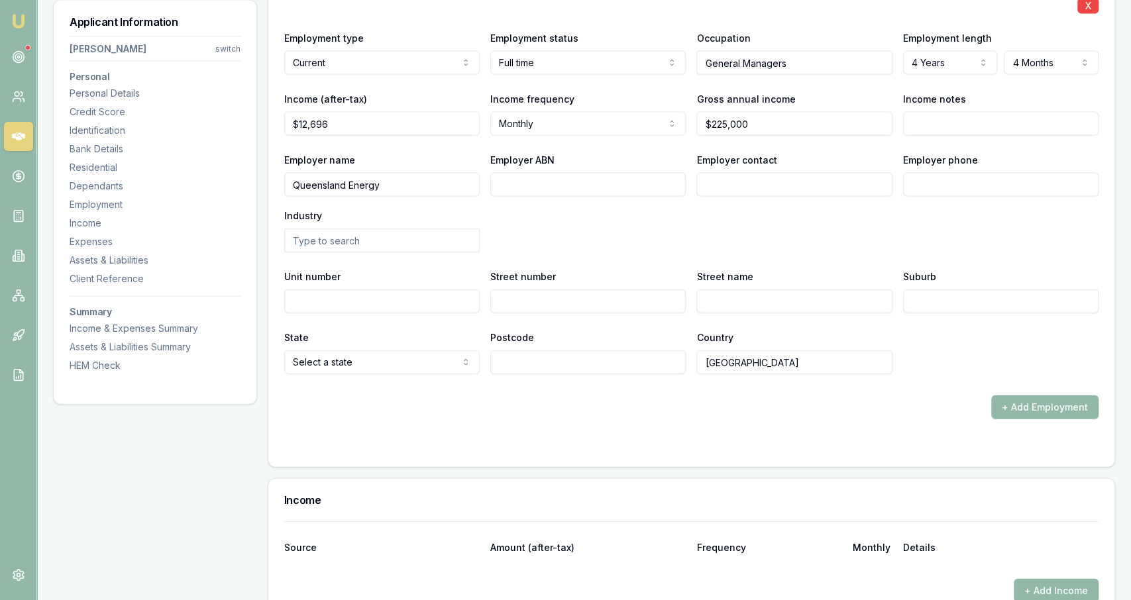
scroll to position [1903, 0]
click at [397, 129] on input "12696" at bounding box center [381, 125] width 195 height 24
type input "$12,696"
click at [397, 142] on div "X Employment type Current Current Previous Employment status Full time Full tim…" at bounding box center [691, 177] width 814 height 395
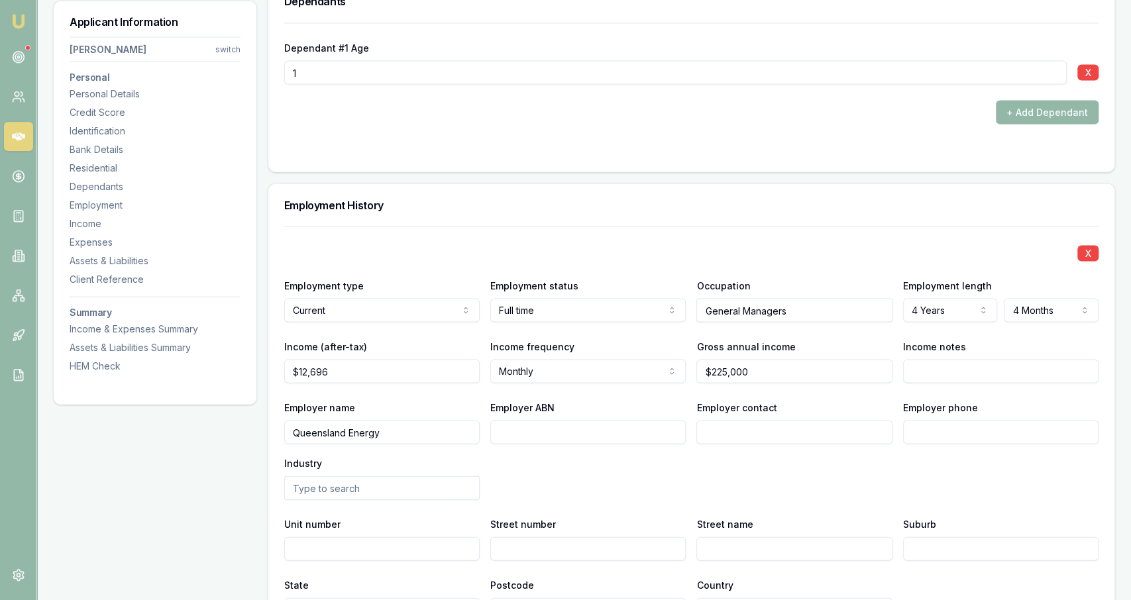
scroll to position [1658, 0]
click at [397, 142] on form "Dependant #1 Age 1 X + Add Dependant" at bounding box center [691, 89] width 814 height 133
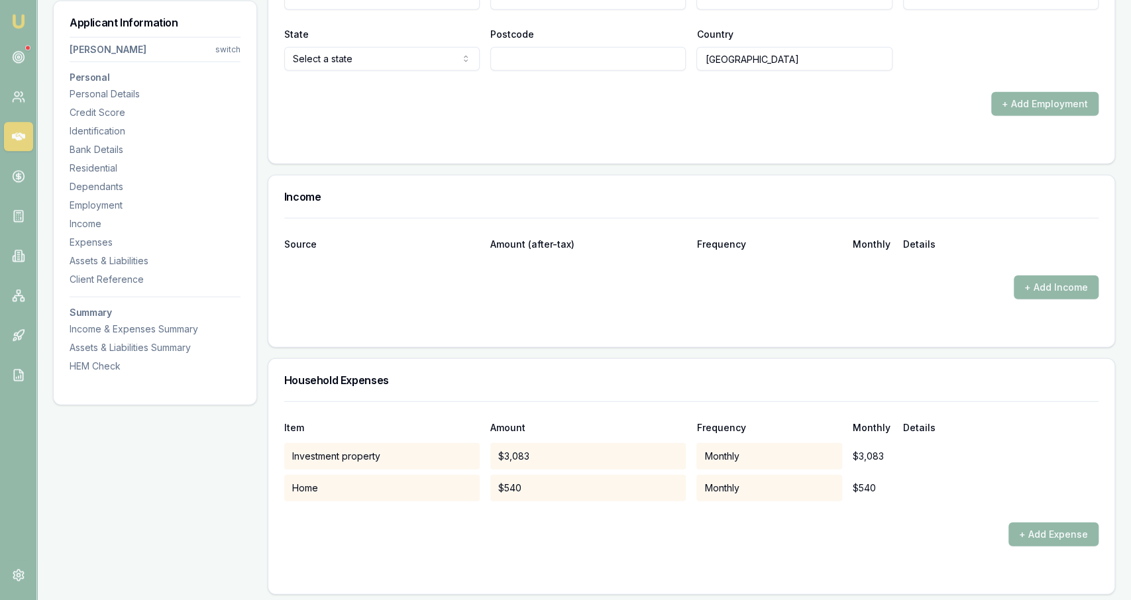
scroll to position [2221, 0]
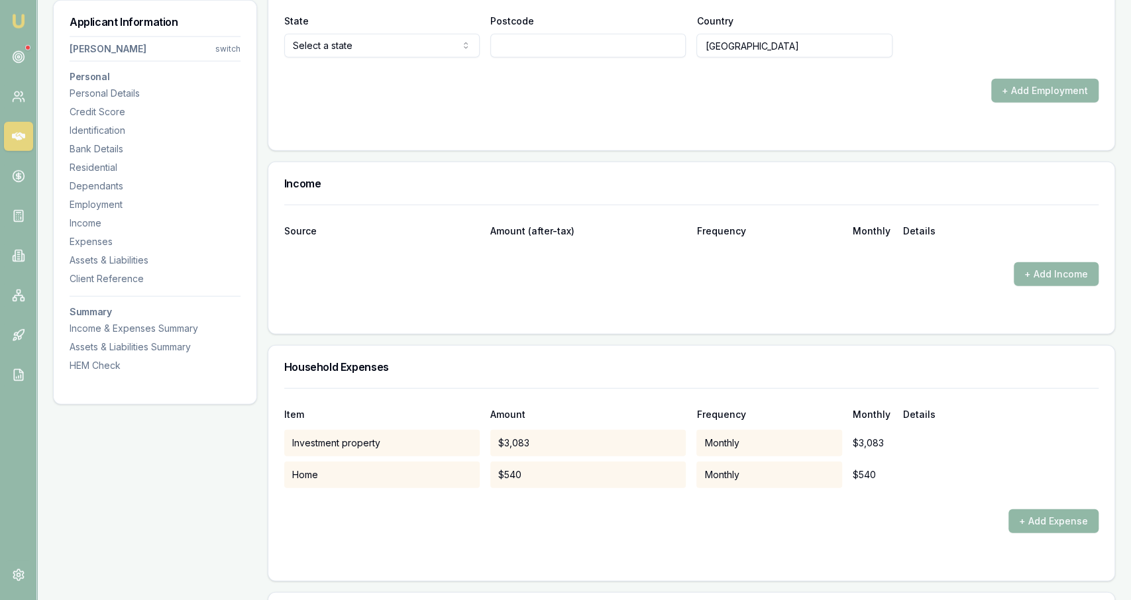
click at [1046, 509] on button "+ Add Expense" at bounding box center [1053, 521] width 90 height 24
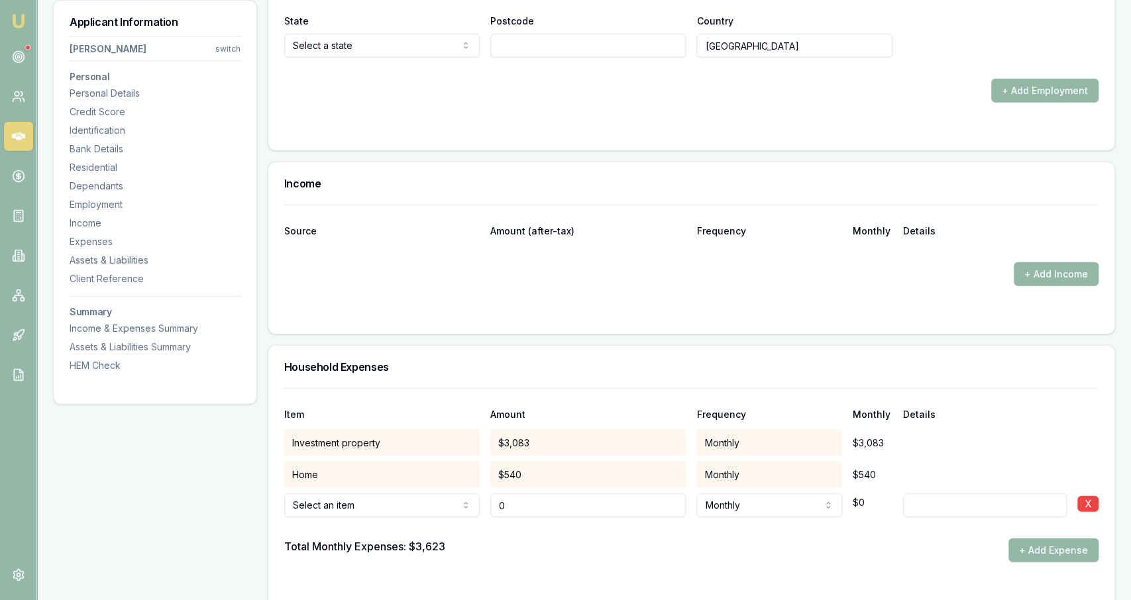
type input "$0"
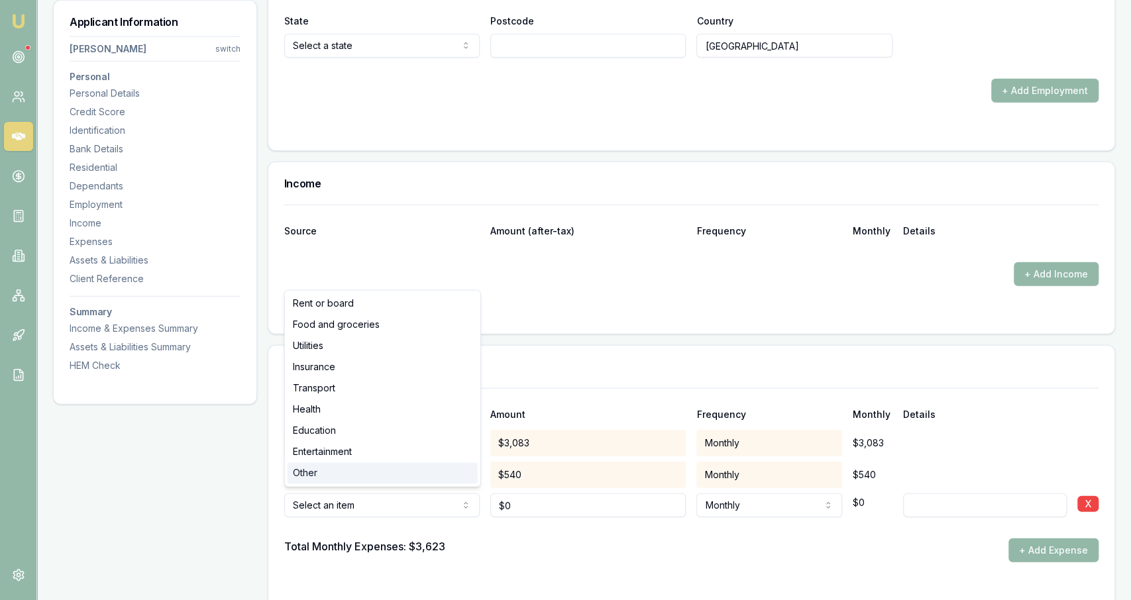
select select "OTHER"
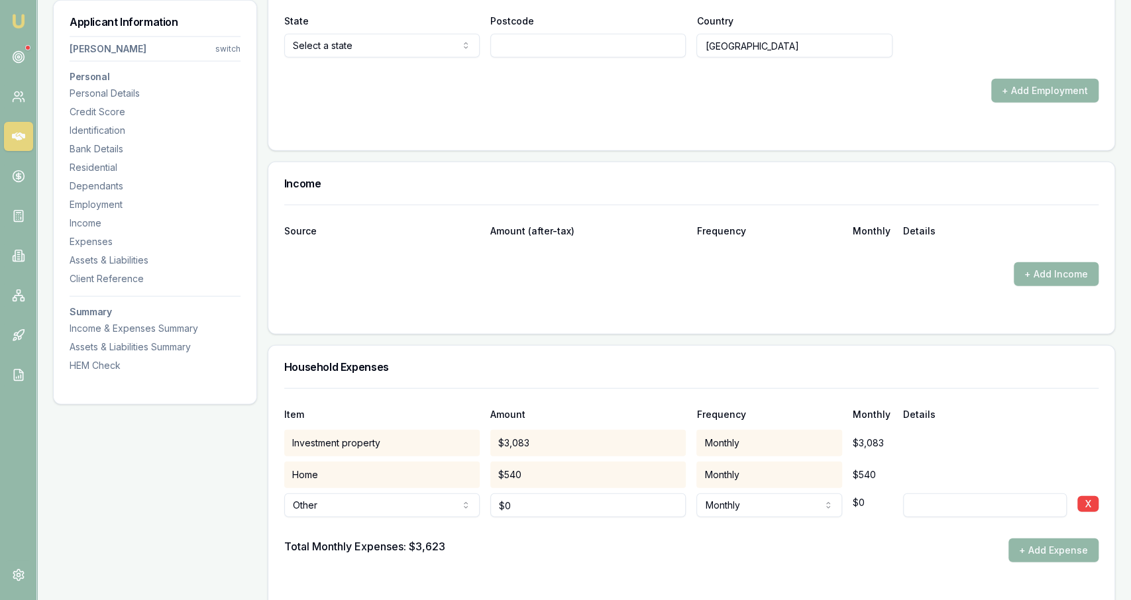
click at [524, 488] on div "$0" at bounding box center [587, 502] width 195 height 29
type input "0"
click at [527, 494] on input "0" at bounding box center [587, 506] width 195 height 24
click at [1094, 496] on button "X" at bounding box center [1087, 504] width 21 height 16
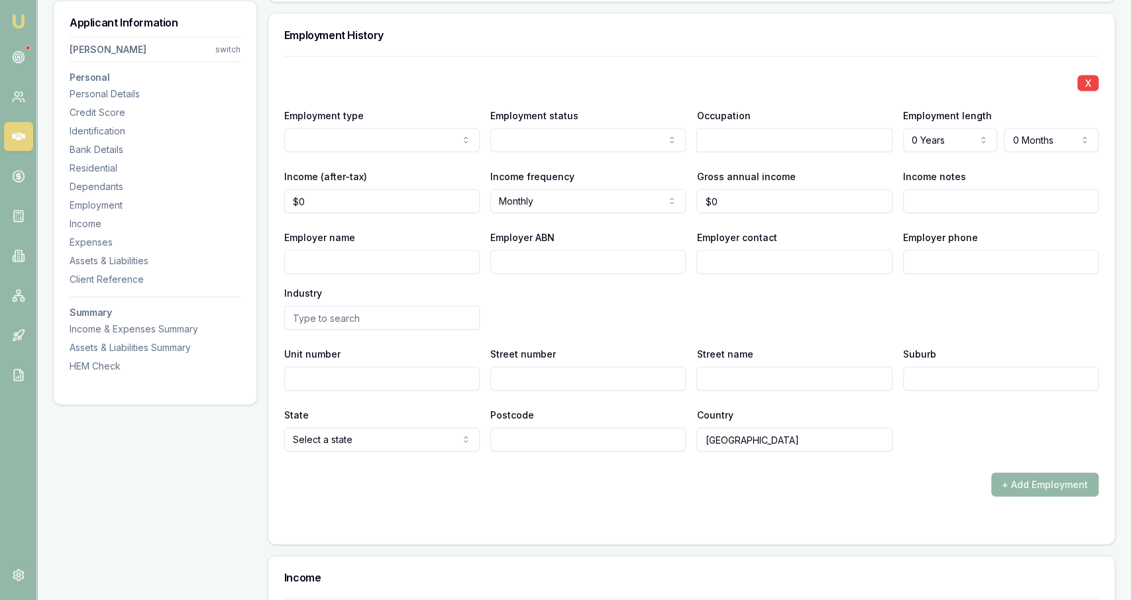
scroll to position [1827, 0]
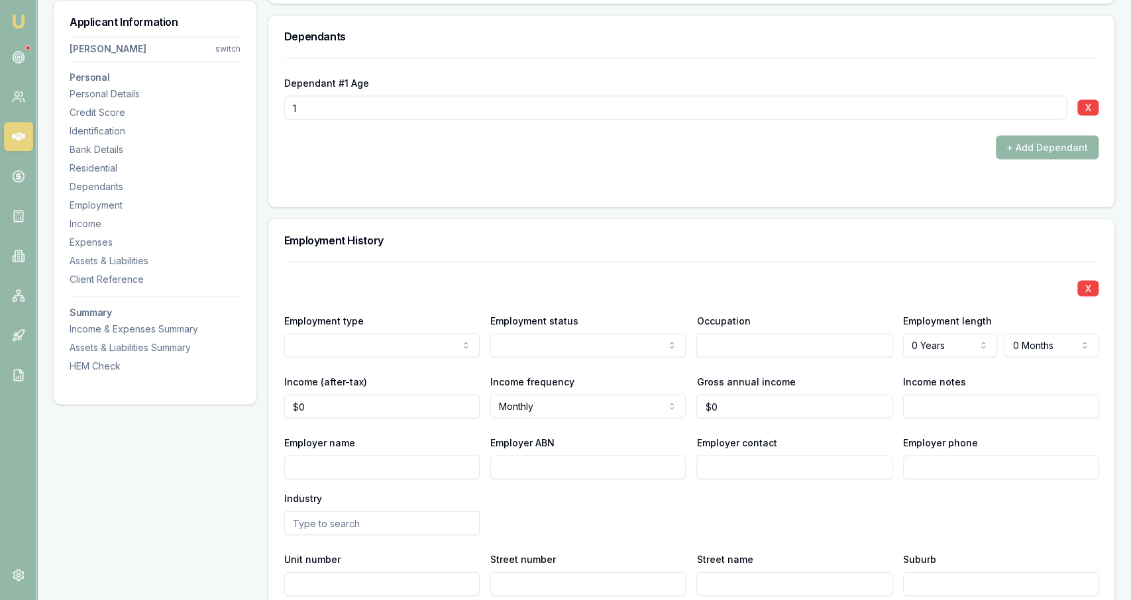
scroll to position [1624, 0]
click at [437, 357] on div "X Employment type Current Previous Employment status [DEMOGRAPHIC_DATA] [DEMOGR…" at bounding box center [691, 456] width 814 height 395
click at [436, 354] on div "X Employment type Current Previous Employment status [DEMOGRAPHIC_DATA] [DEMOGR…" at bounding box center [691, 456] width 814 height 395
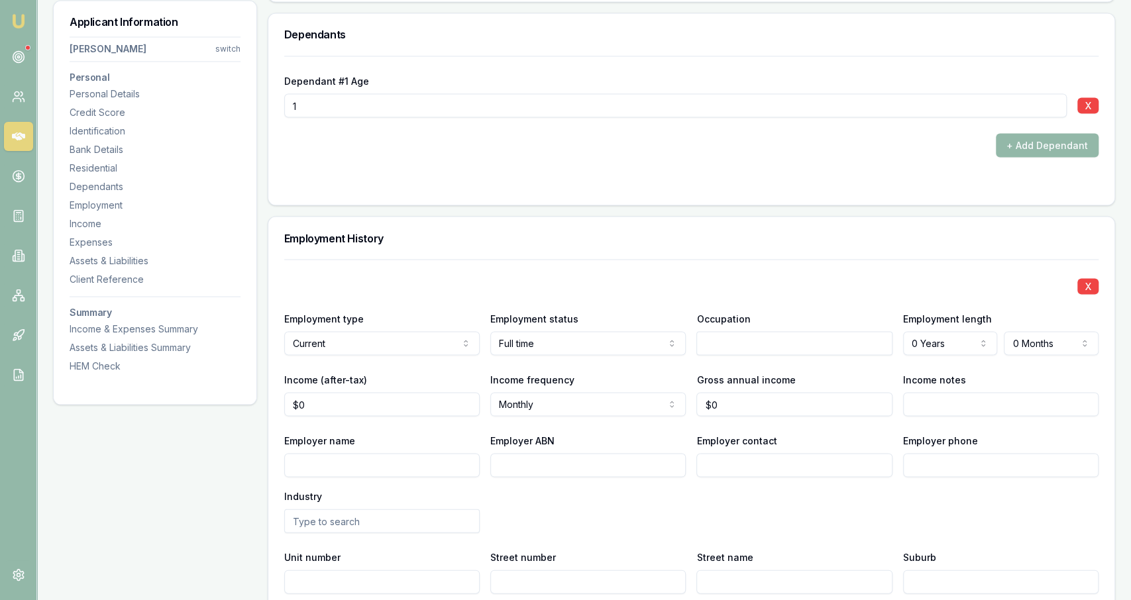
click at [768, 335] on input "text" at bounding box center [793, 343] width 195 height 24
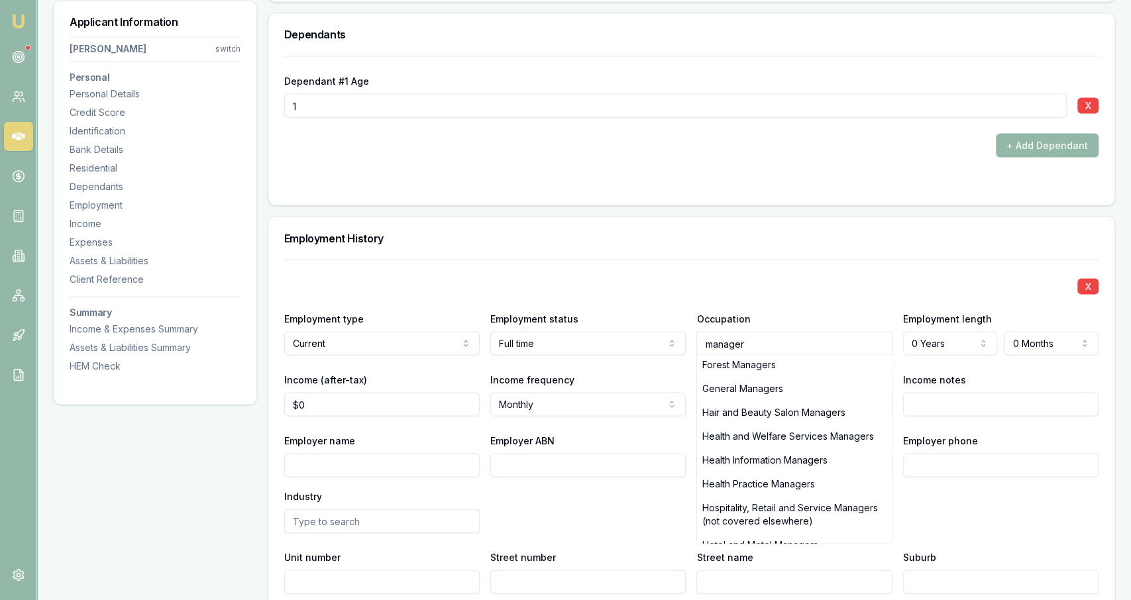
scroll to position [851, 0]
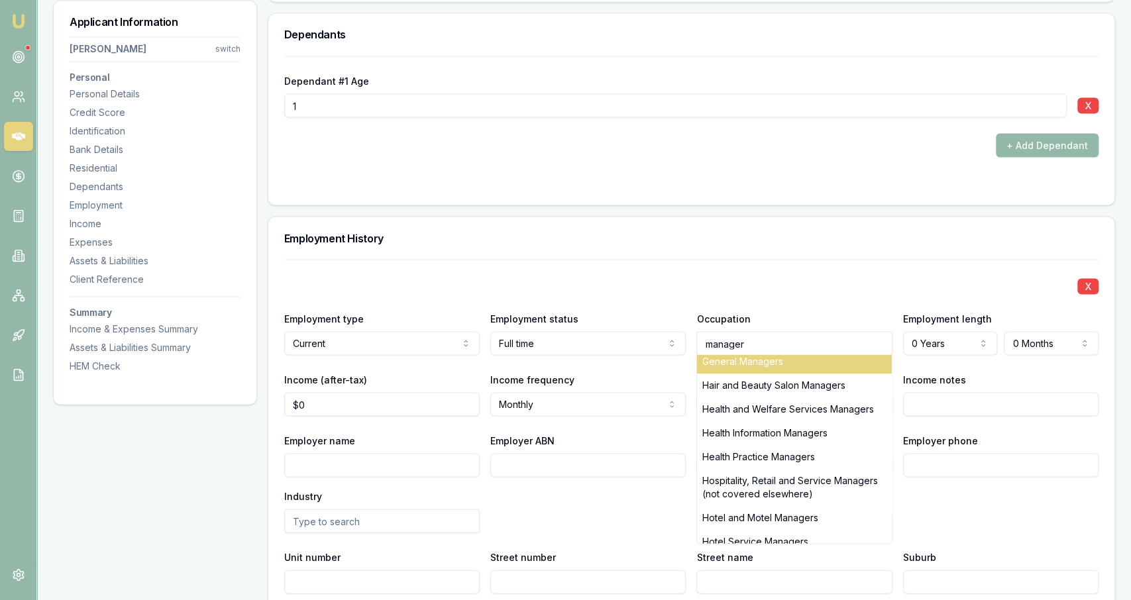
click at [763, 363] on div "General Managers" at bounding box center [794, 362] width 194 height 24
type input "General Managers"
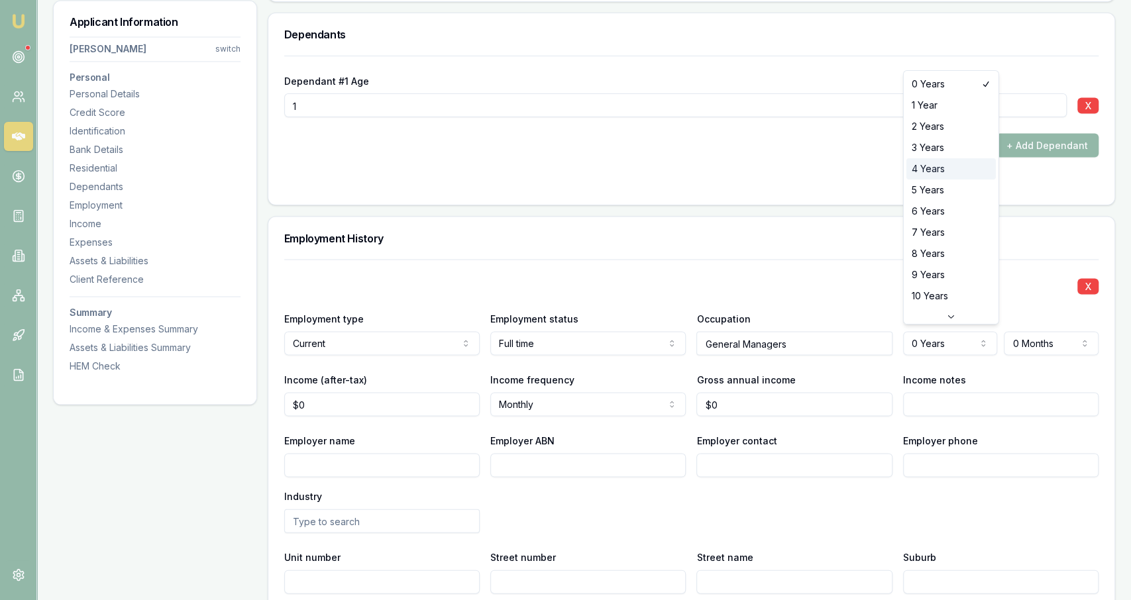
select select "4"
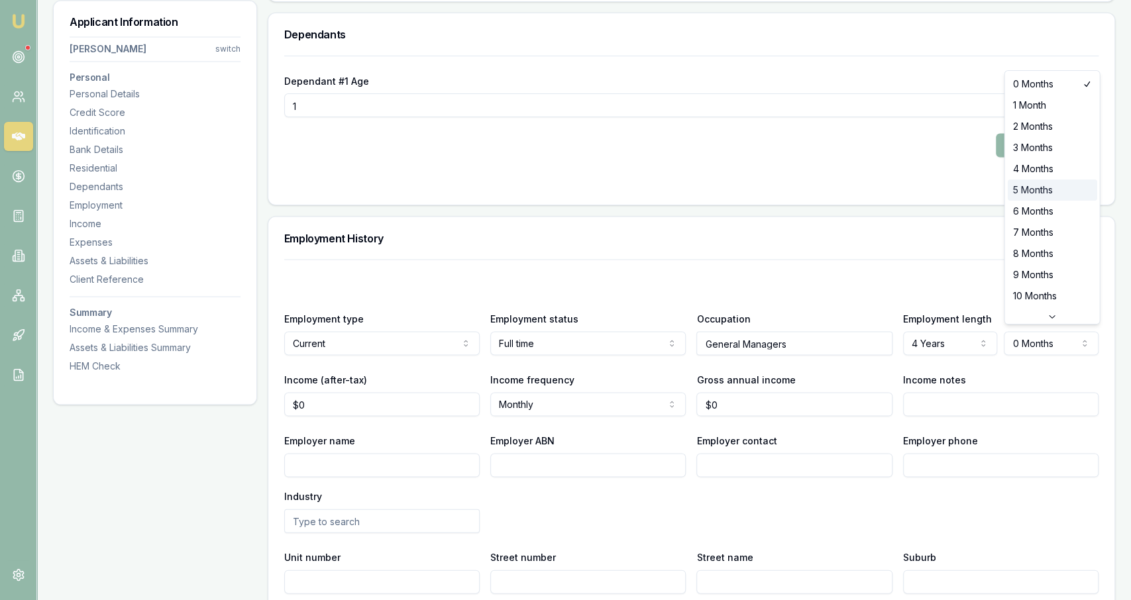
click at [1024, 166] on form "Dependant #1 Age [DEMOGRAPHIC_DATA] X + Add Dependant" at bounding box center [691, 122] width 814 height 133
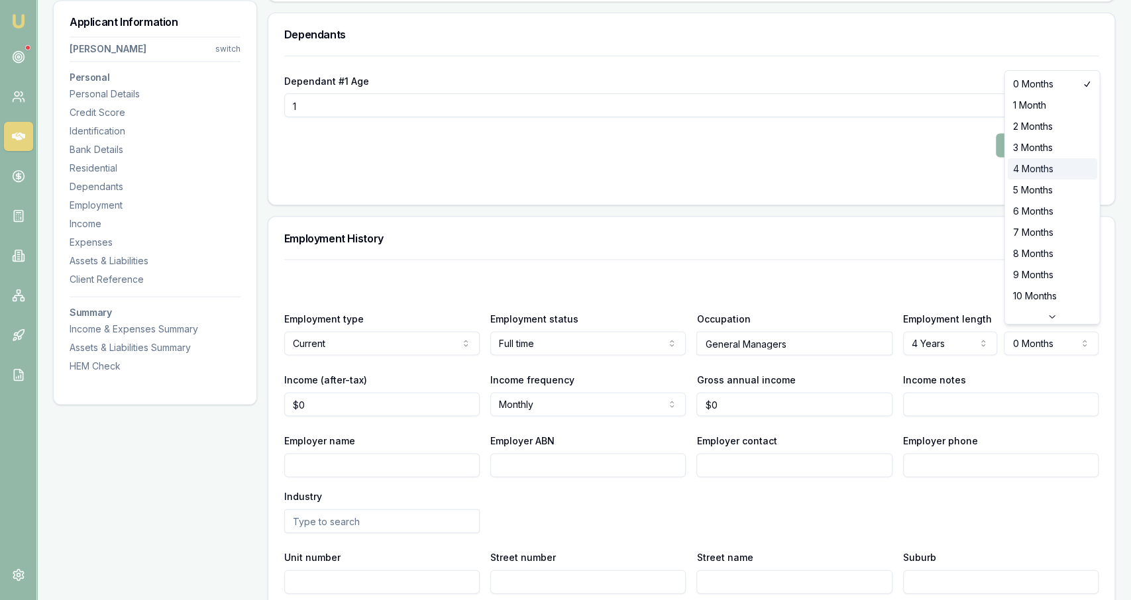
select select "4"
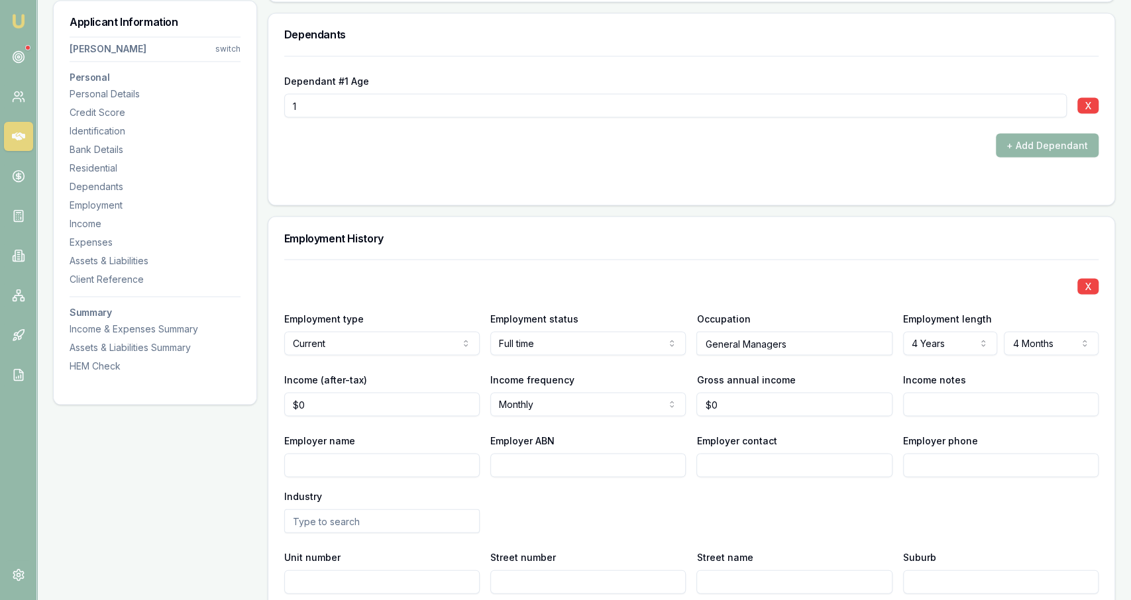
click at [786, 259] on div "X Employment type Current Current Previous Employment status Full time Full tim…" at bounding box center [691, 456] width 814 height 395
type input "$12,696"
click at [356, 432] on div "Employer name" at bounding box center [381, 454] width 195 height 45
click at [368, 458] on input "Employer name" at bounding box center [381, 465] width 195 height 24
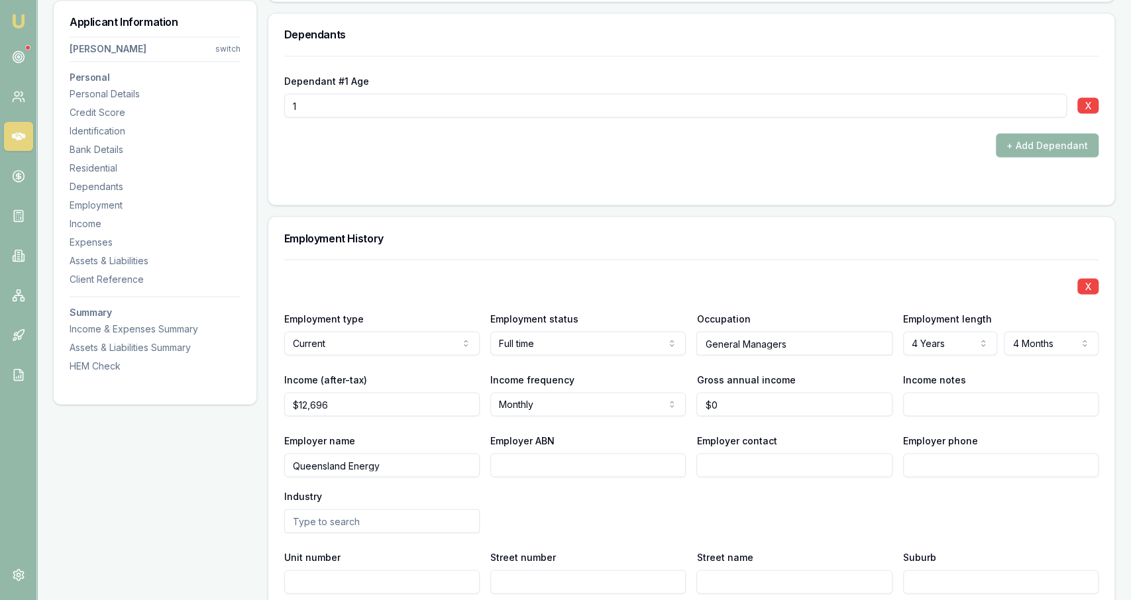
type input "Queensland Energy"
click at [529, 478] on div "Employer name Queensland Energy Employer ABN Employer contact Employer phone In…" at bounding box center [691, 482] width 814 height 101
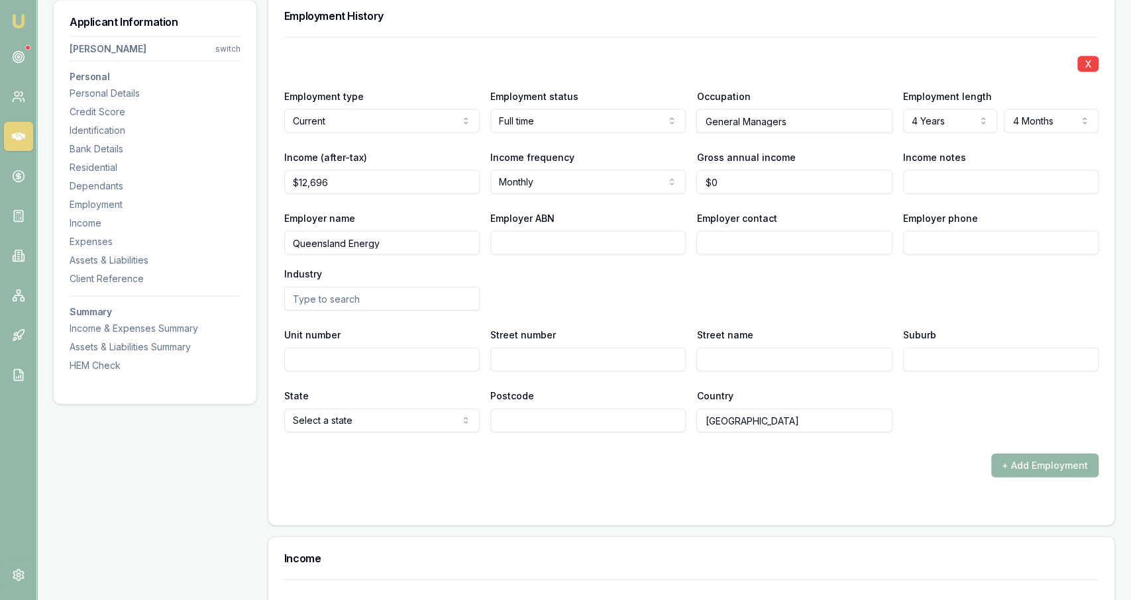
click at [168, 456] on div "Applicant Information [PERSON_NAME] switch Personal Personal Details Credit Sco…" at bounding box center [155, 442] width 204 height 4169
click at [733, 181] on input "0" at bounding box center [793, 182] width 195 height 24
type input "$225,000"
click at [766, 233] on input "Employer contact" at bounding box center [793, 243] width 195 height 24
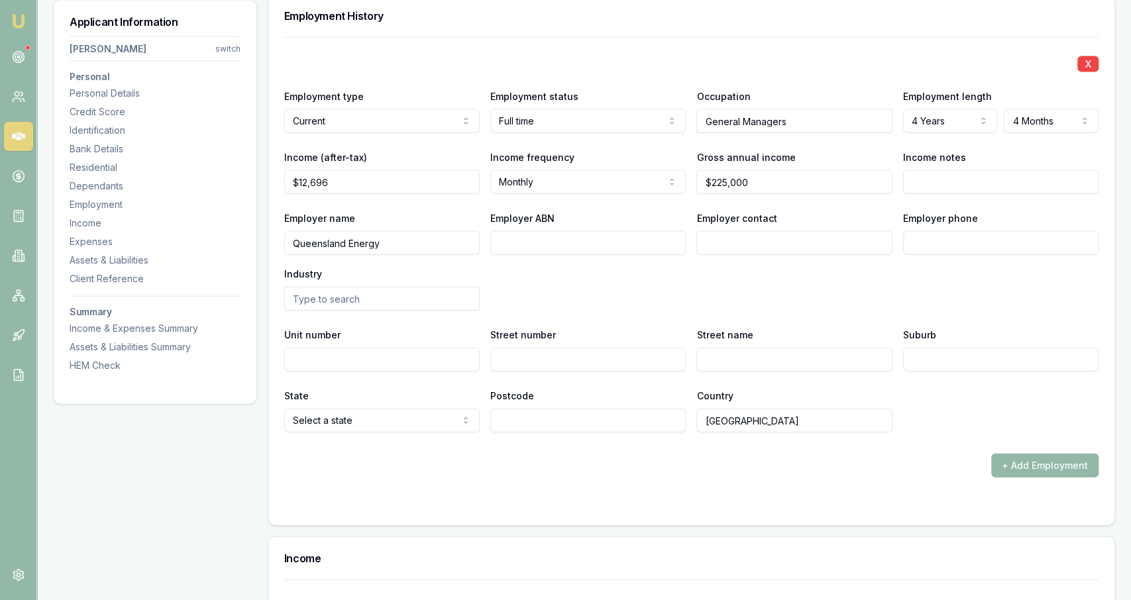
click at [198, 413] on div "Applicant Information [PERSON_NAME] switch Personal Personal Details Credit Sco…" at bounding box center [155, 442] width 204 height 4169
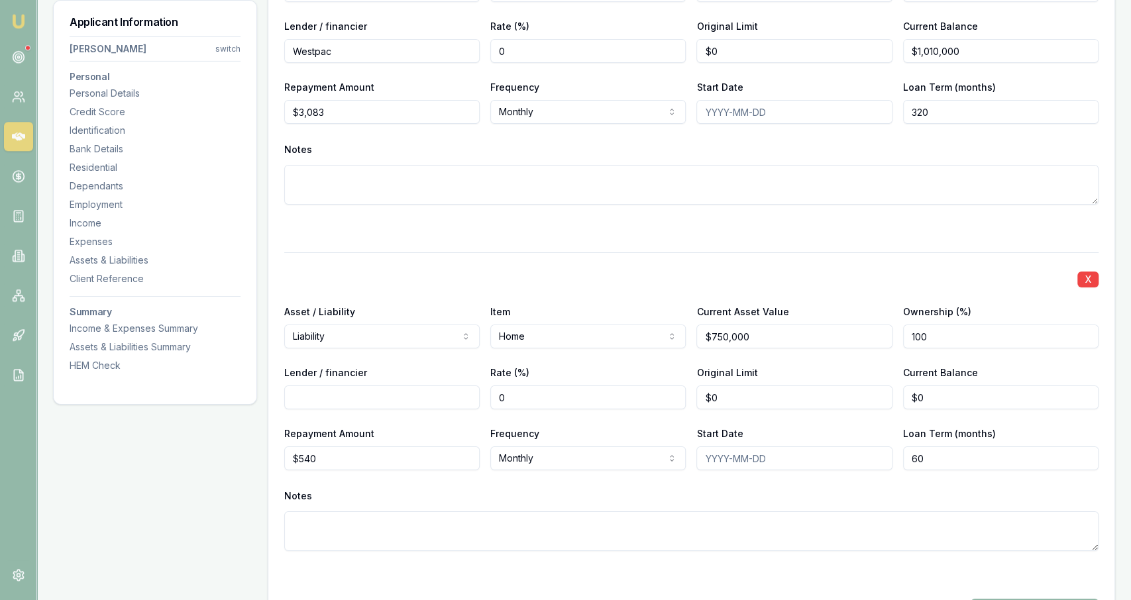
scroll to position [3012, 0]
click at [414, 386] on input "Lender / financier" at bounding box center [381, 398] width 195 height 24
type input "Adelaide Bank"
click at [592, 401] on input "0" at bounding box center [587, 398] width 195 height 24
click at [591, 404] on div "X Asset / Liability Liability Asset Liability Item Home Home Car Boat Bike Cara…" at bounding box center [691, 417] width 814 height 331
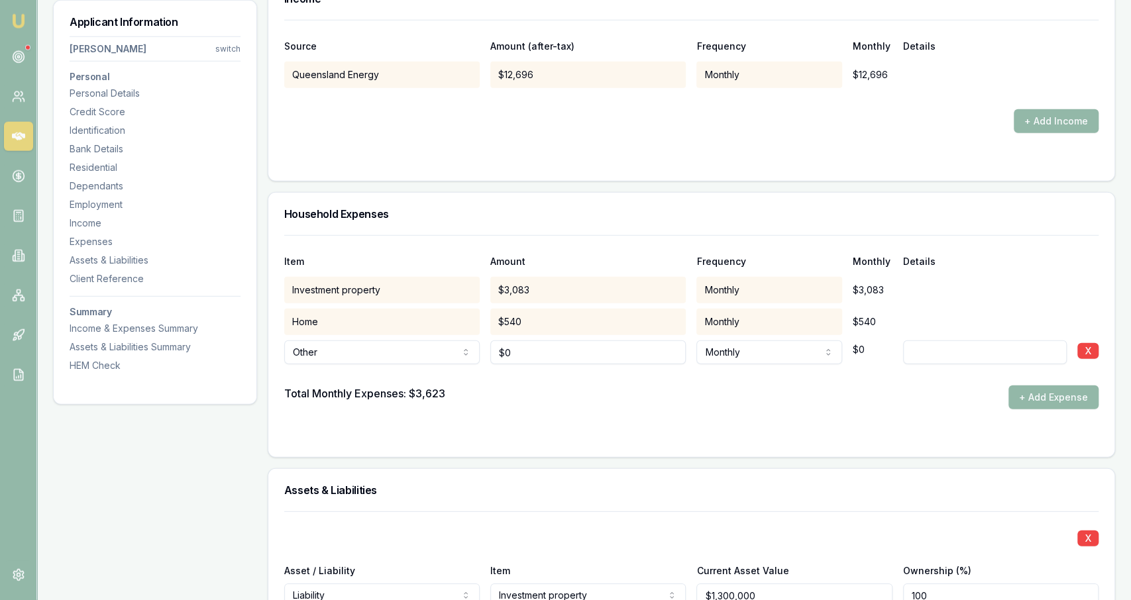
scroll to position [2408, 0]
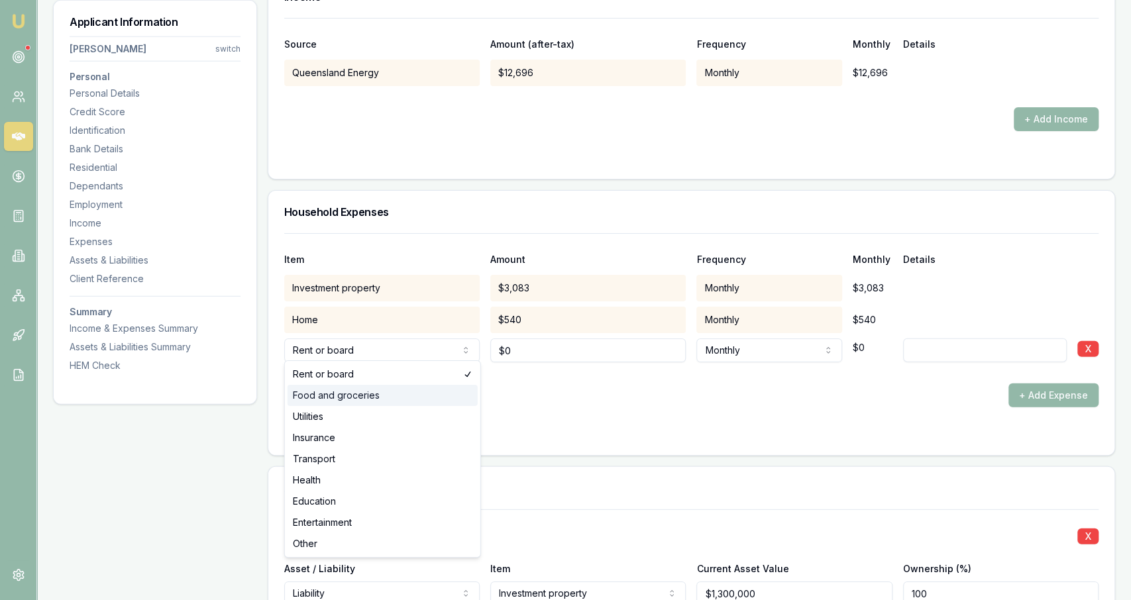
select select "FOOD_AND_GROCERIES"
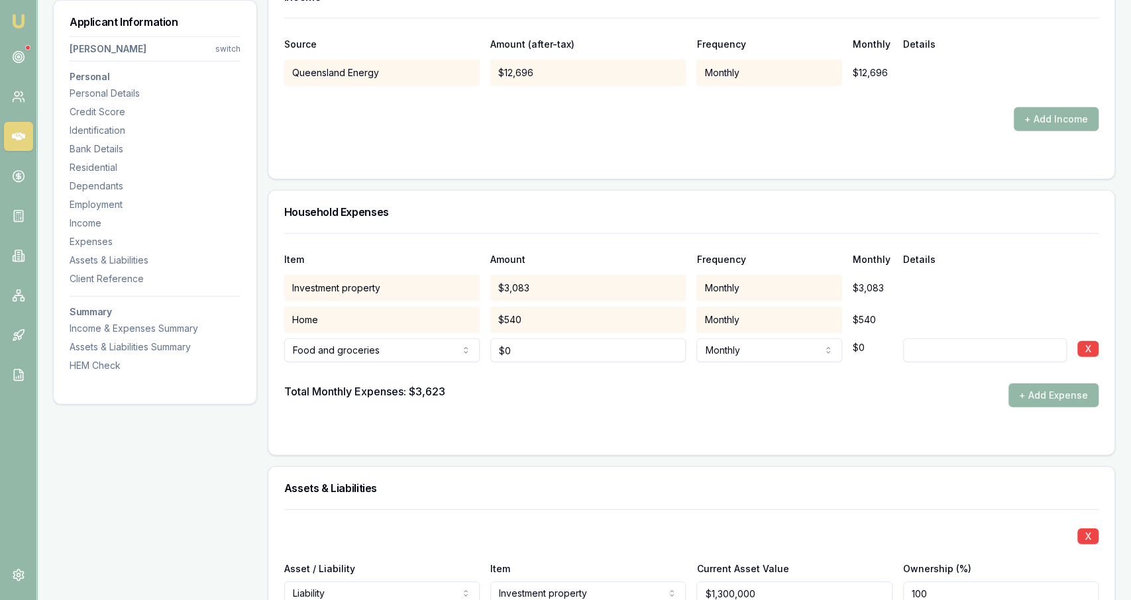
click at [505, 362] on div at bounding box center [691, 372] width 814 height 21
type input "0"
click at [515, 352] on input "0" at bounding box center [587, 351] width 195 height 24
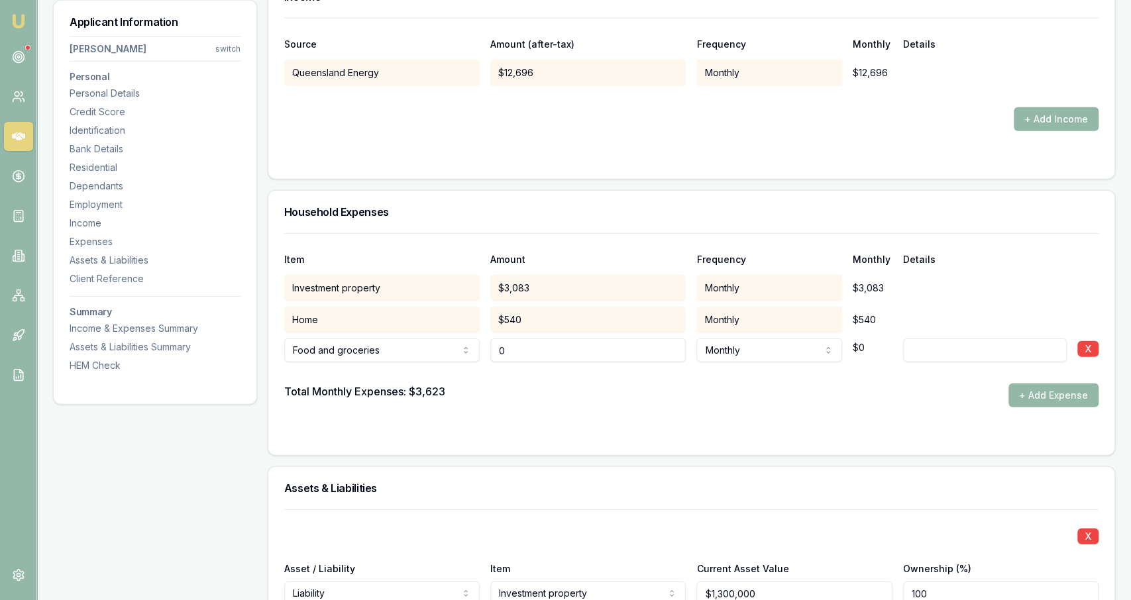
click at [515, 352] on input "0" at bounding box center [587, 351] width 195 height 24
type input "$650"
click at [523, 386] on div "Total Monthly Expenses: $3,623 + Add Expense" at bounding box center [691, 396] width 814 height 24
click at [1054, 397] on button "+ Add Expense" at bounding box center [1053, 396] width 90 height 24
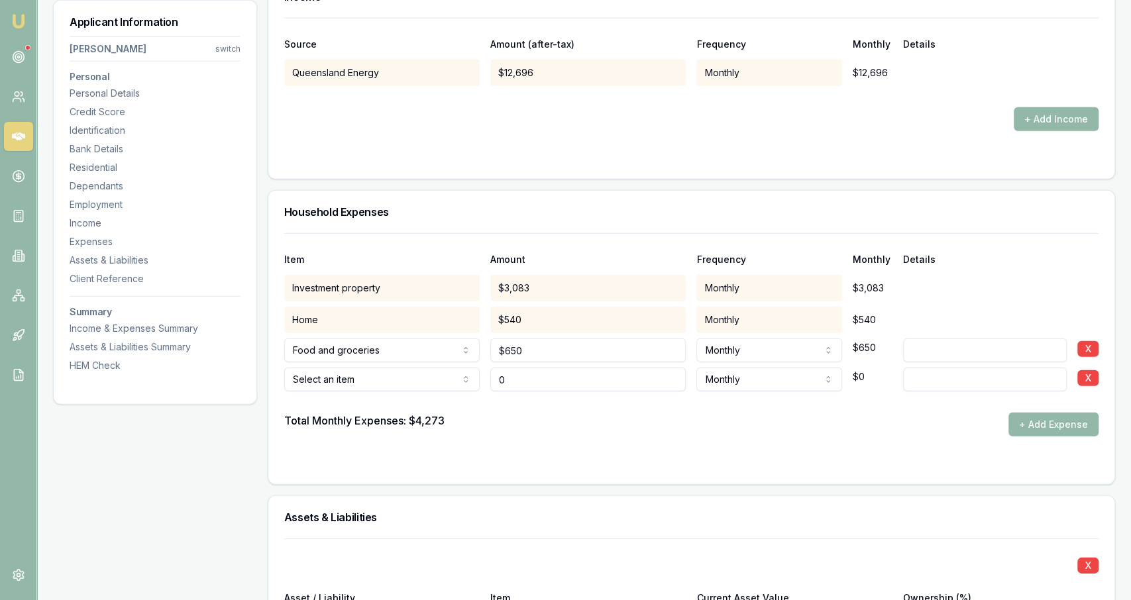
type input "$0"
click at [339, 362] on div "Select an item Rent or board Food and groceries Utilities Insurance Transport H…" at bounding box center [381, 376] width 195 height 29
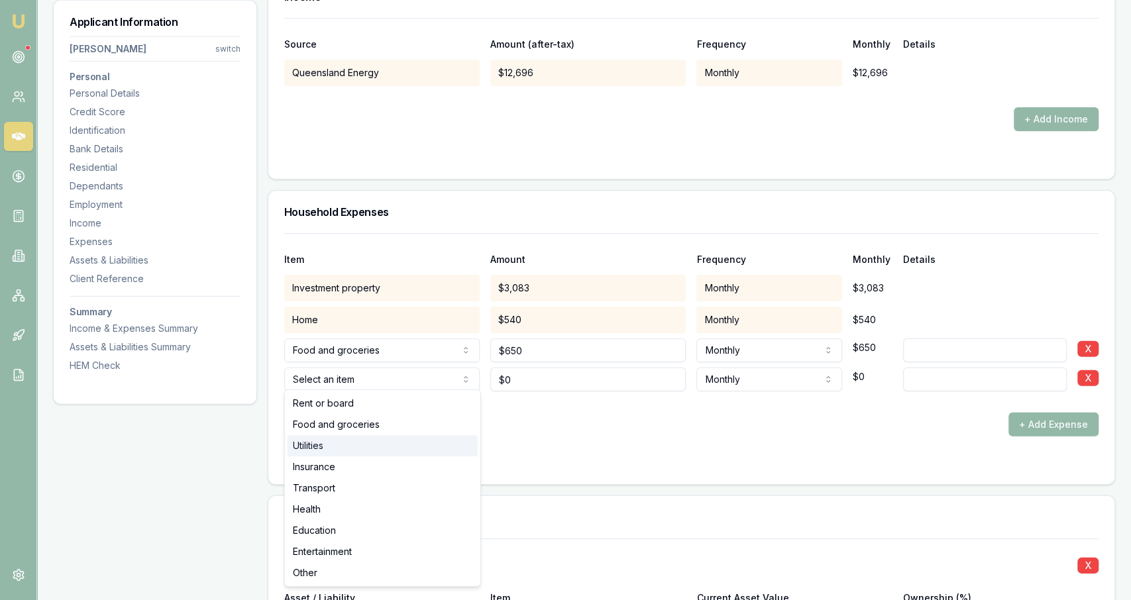
select select "UTILITIES"
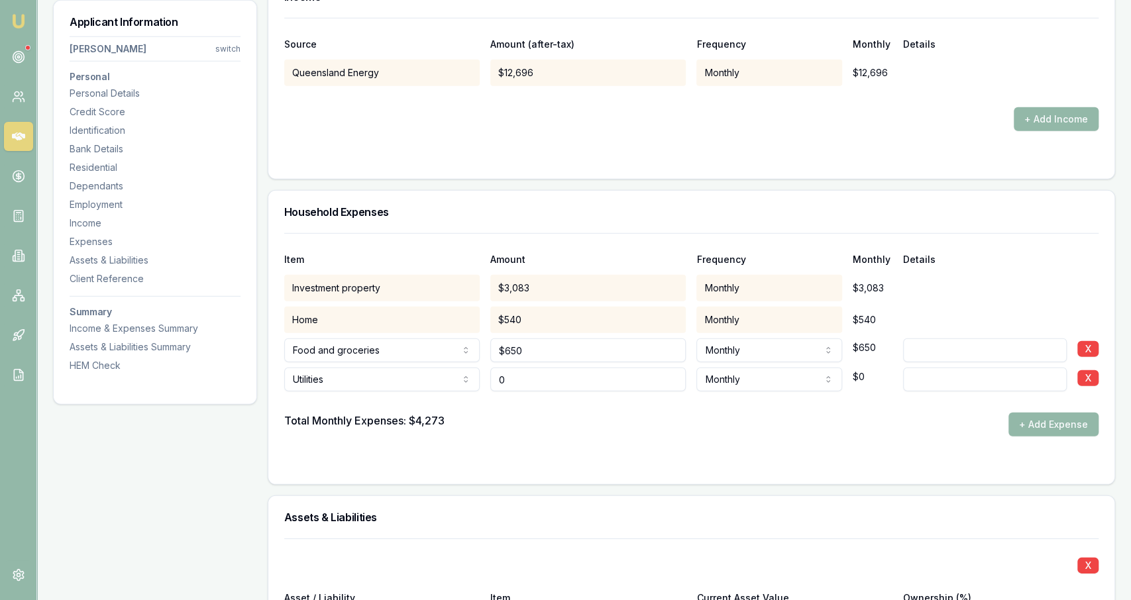
click at [539, 381] on input "0" at bounding box center [587, 380] width 195 height 24
type input "$175"
click at [572, 415] on div "Total Monthly Expenses: $4,273 + Add Expense" at bounding box center [691, 425] width 814 height 24
click at [1069, 416] on button "+ Add Expense" at bounding box center [1053, 425] width 90 height 24
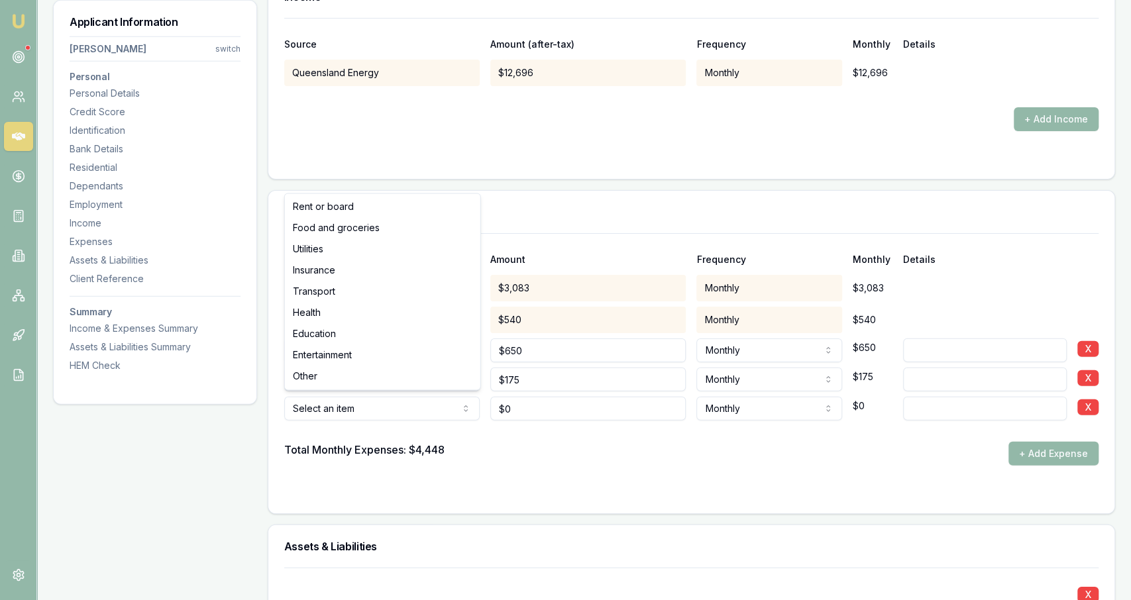
type input "$0"
select select "TRANSPORT"
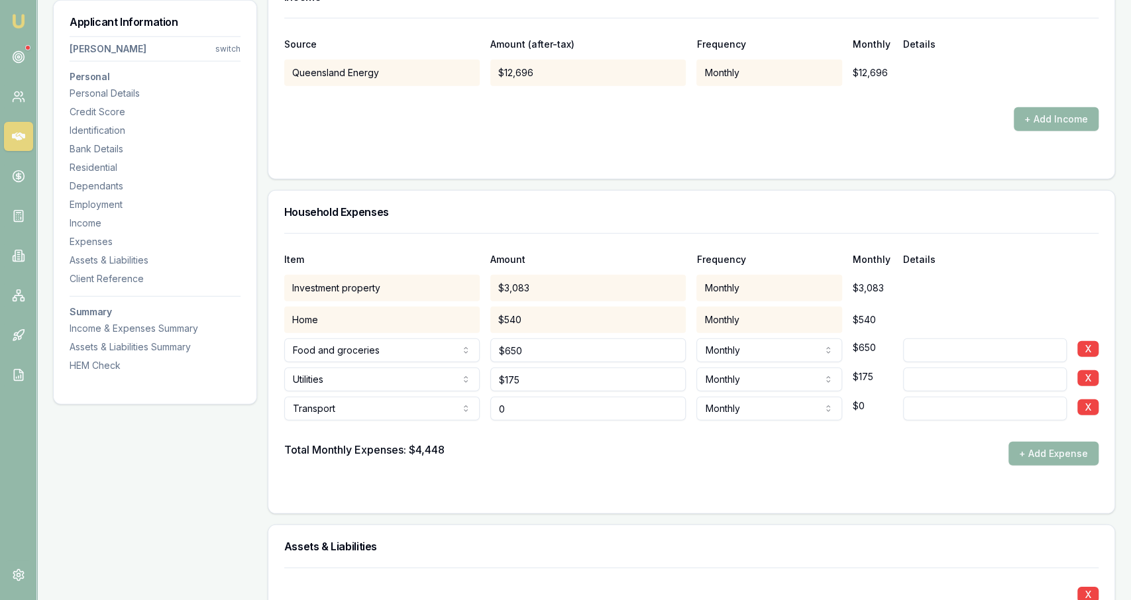
click at [513, 397] on input "0" at bounding box center [587, 409] width 195 height 24
type input "$500"
click at [528, 463] on form "Item Amount Frequency Monthly Details Investment property $3,083 Monthly $3,083…" at bounding box center [691, 365] width 814 height 264
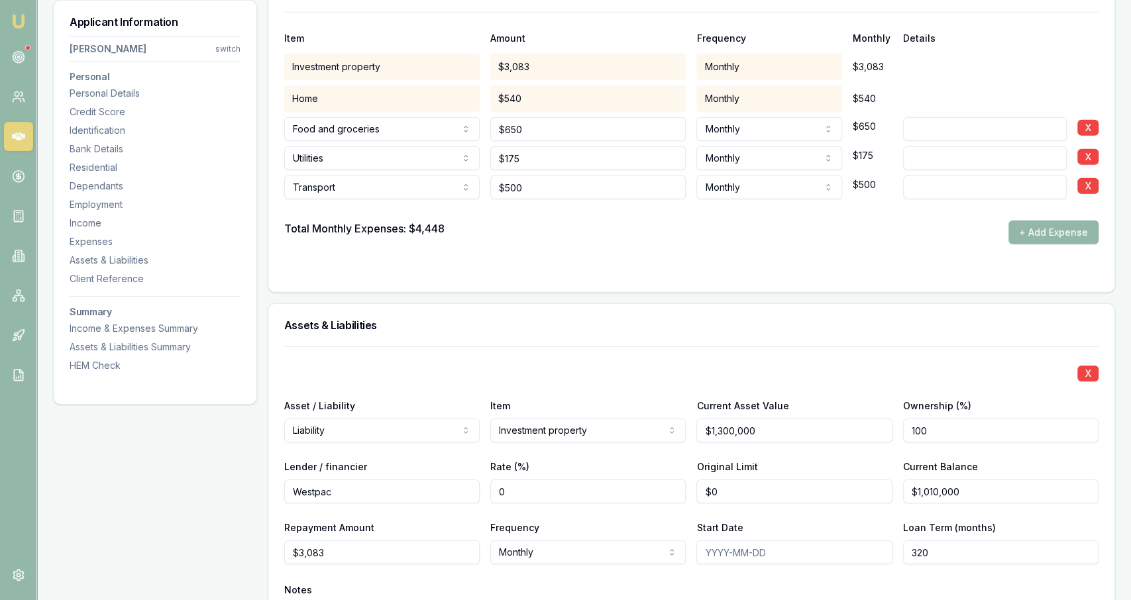
scroll to position [2651, 0]
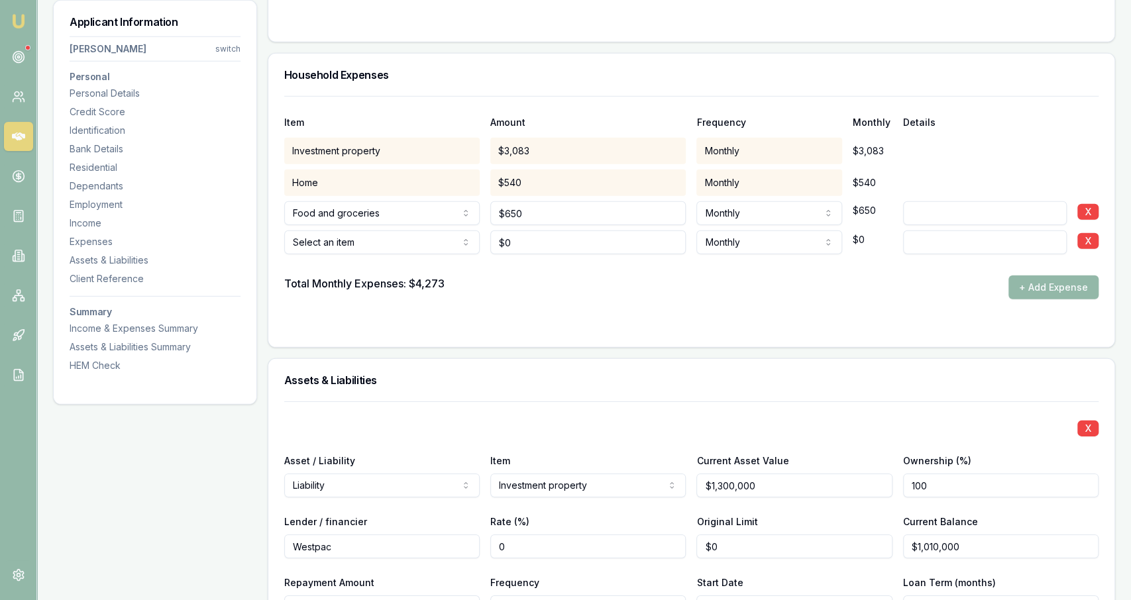
scroll to position [2544, 0]
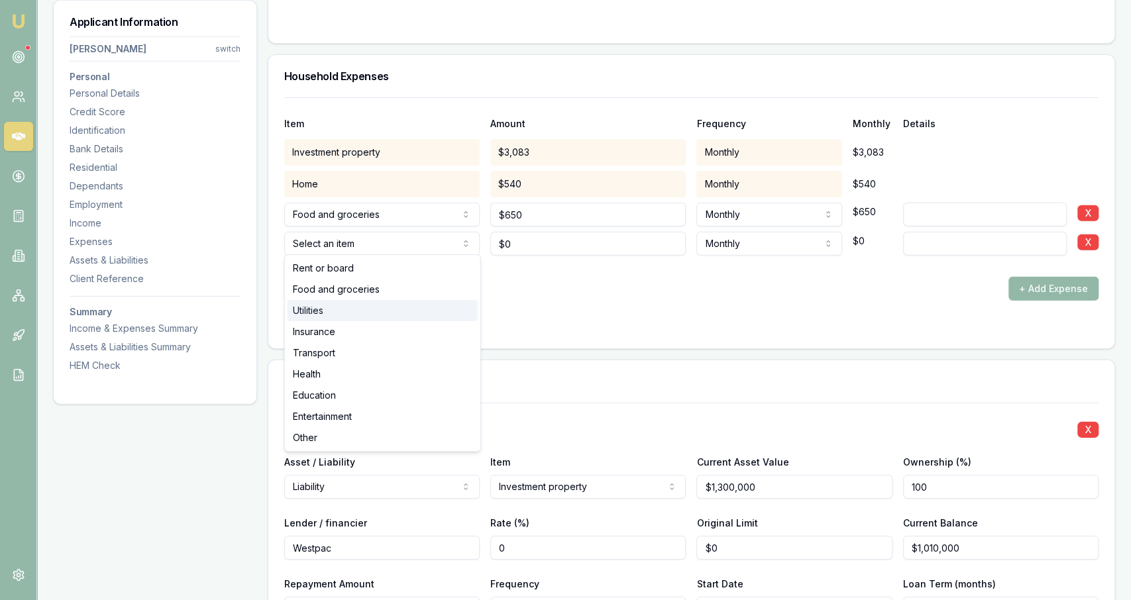
select select "UTILITIES"
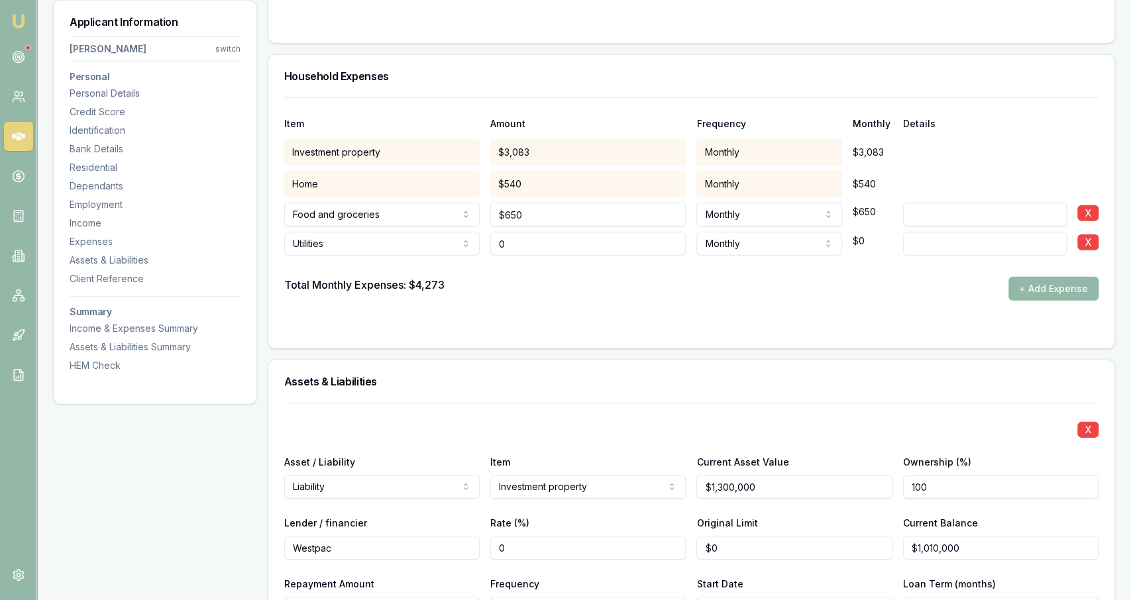
click at [561, 241] on input "0" at bounding box center [587, 244] width 195 height 24
type input "$175"
click at [579, 279] on div "Total Monthly Expenses: $4,273 + Add Expense" at bounding box center [691, 289] width 814 height 24
click at [1077, 292] on button "+ Add Expense" at bounding box center [1053, 289] width 90 height 24
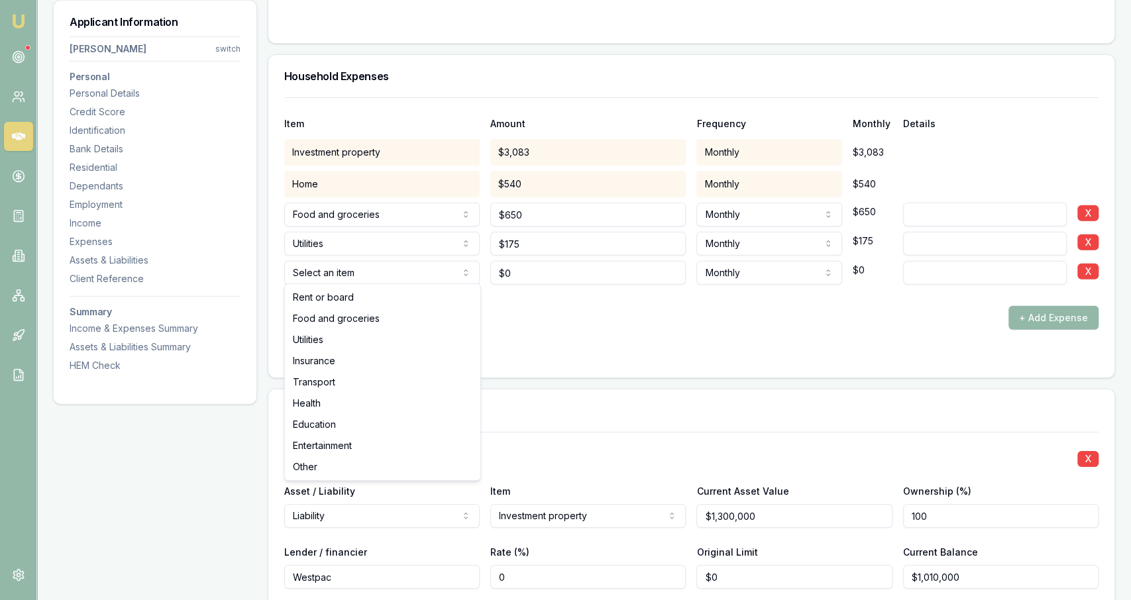
type input "$0"
select select "ENTERTAINMENT"
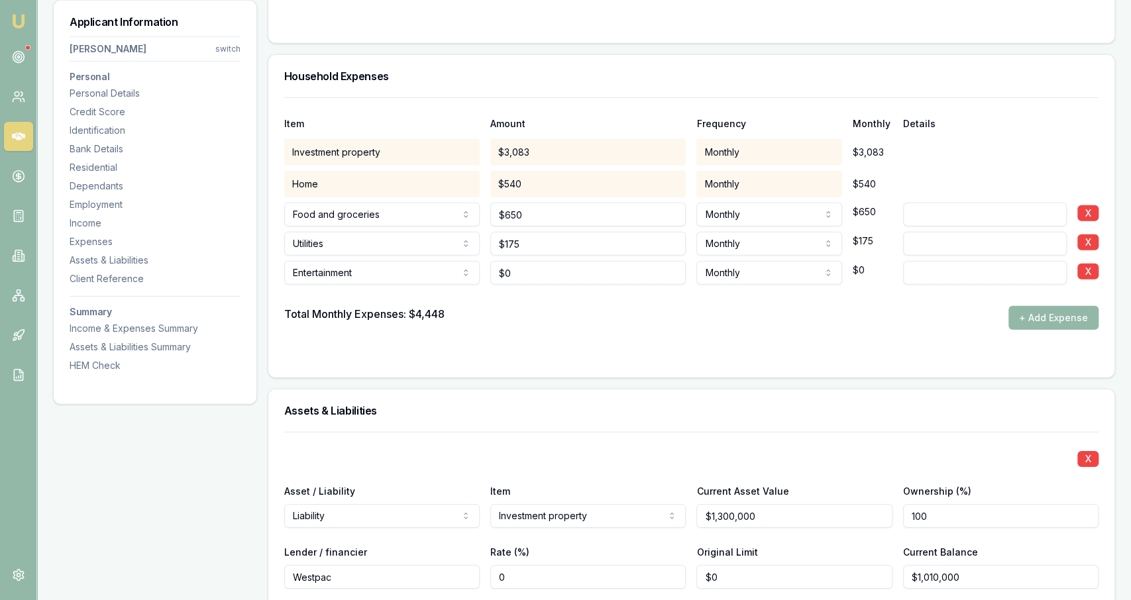
click at [443, 313] on div "Total Monthly Expenses: $4,448" at bounding box center [364, 318] width 160 height 24
click at [478, 351] on div at bounding box center [691, 356] width 814 height 11
click at [474, 366] on div "Item Amount Frequency Monthly Details Investment property $3,083 Monthly $3,083…" at bounding box center [691, 237] width 846 height 280
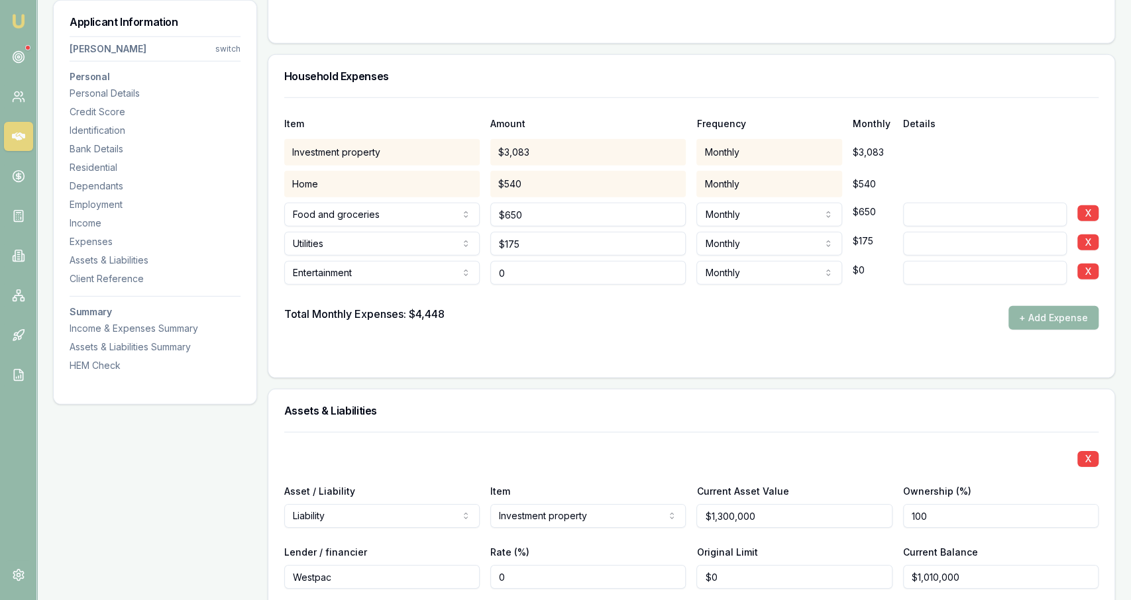
click at [529, 266] on input "0" at bounding box center [587, 273] width 195 height 24
type input "$2,500"
click at [555, 317] on div "Total Monthly Expenses: $4,448 + Add Expense" at bounding box center [691, 318] width 814 height 24
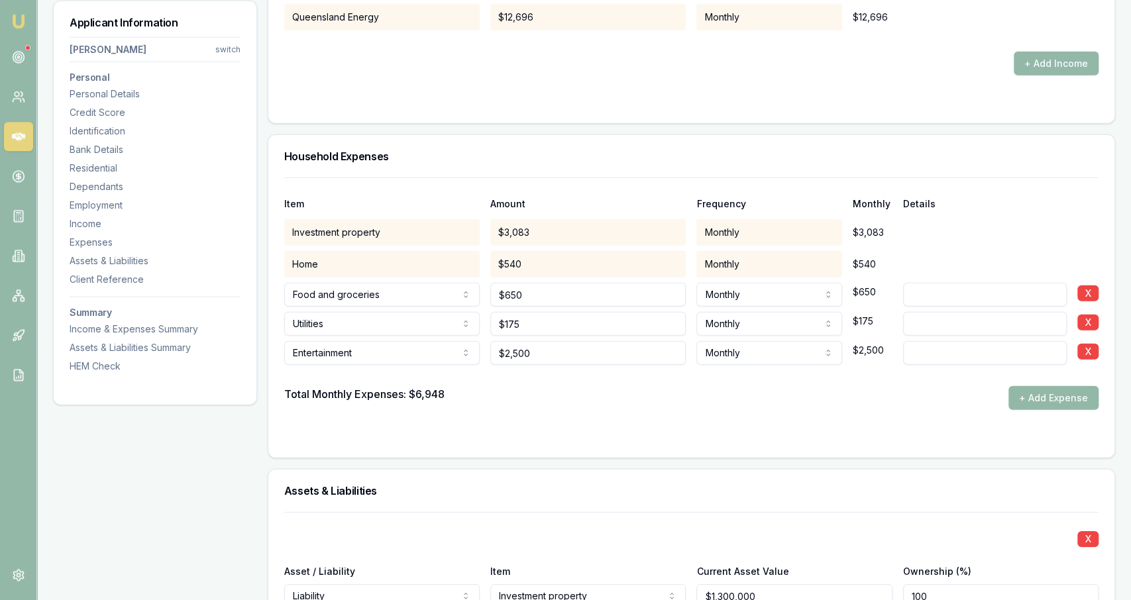
scroll to position [2465, 0]
click at [553, 341] on input "2500" at bounding box center [587, 352] width 195 height 24
type input "$600"
click at [536, 396] on div "Total Monthly Expenses: $6,948 + Add Expense" at bounding box center [691, 397] width 814 height 24
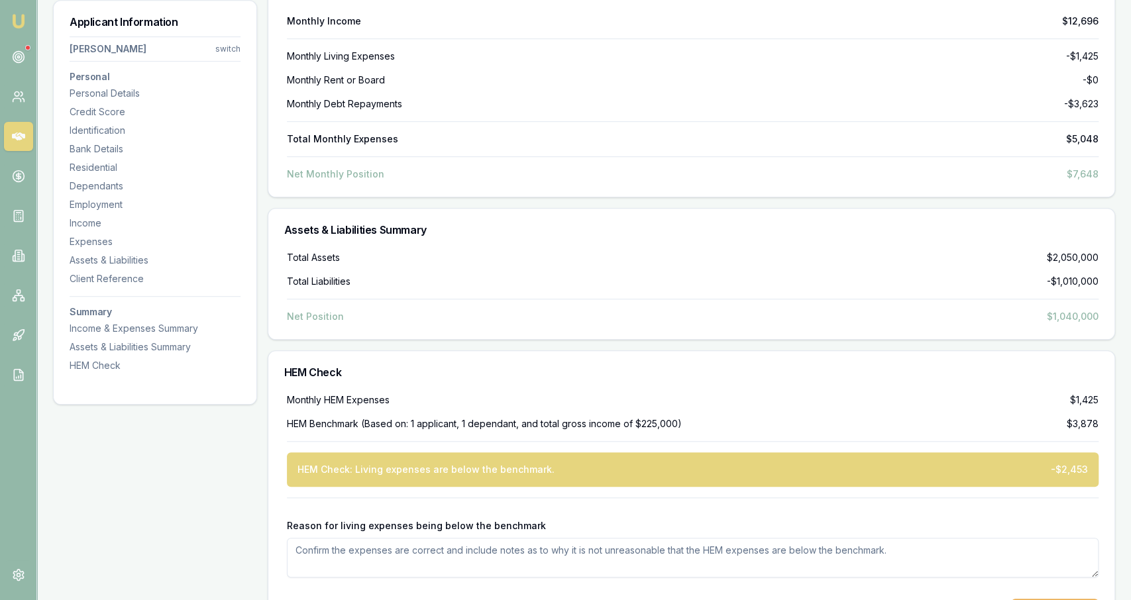
scroll to position [3971, 0]
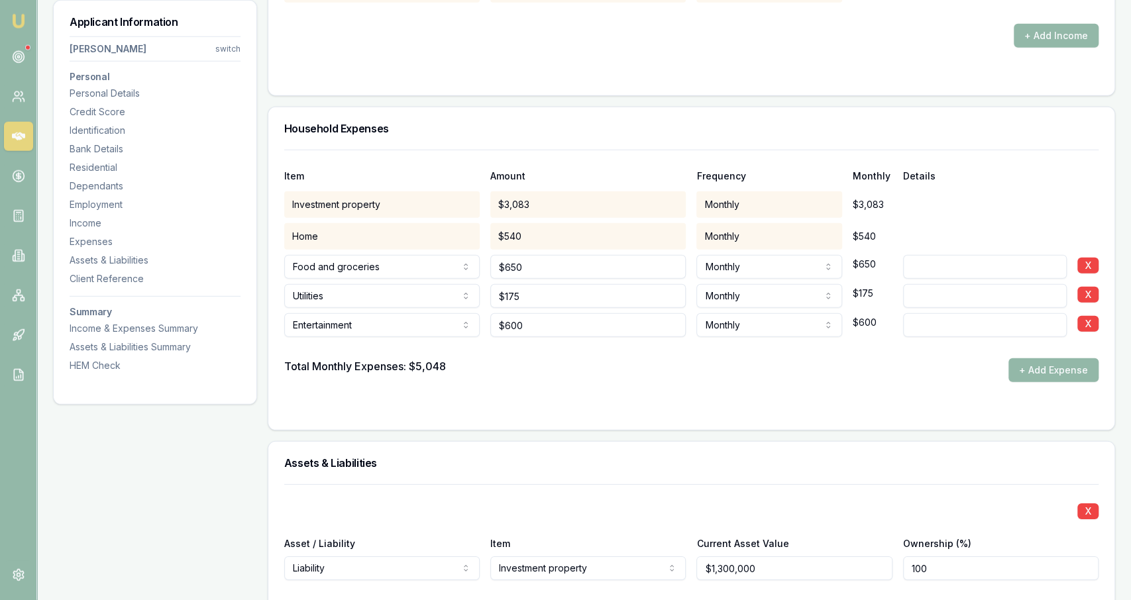
scroll to position [2492, 0]
click at [1020, 366] on button "+ Add Expense" at bounding box center [1053, 370] width 90 height 24
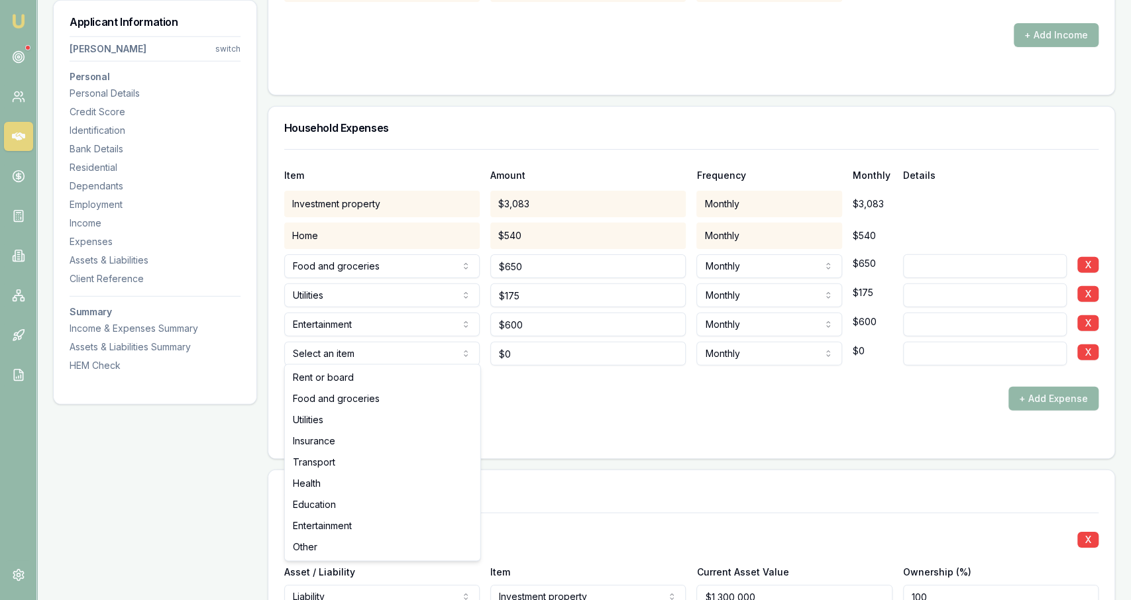
type input "$0"
select select "OTHER"
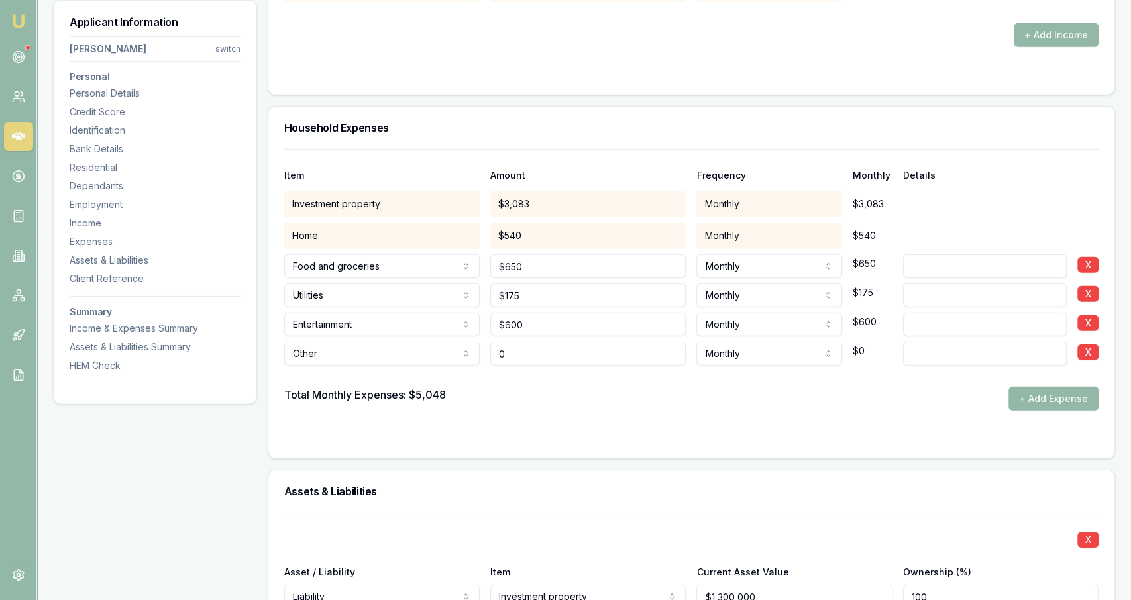
click at [523, 353] on input "0" at bounding box center [587, 354] width 195 height 24
type input "$2,500"
click at [961, 337] on div at bounding box center [985, 351] width 164 height 29
click at [965, 344] on input at bounding box center [985, 354] width 164 height 24
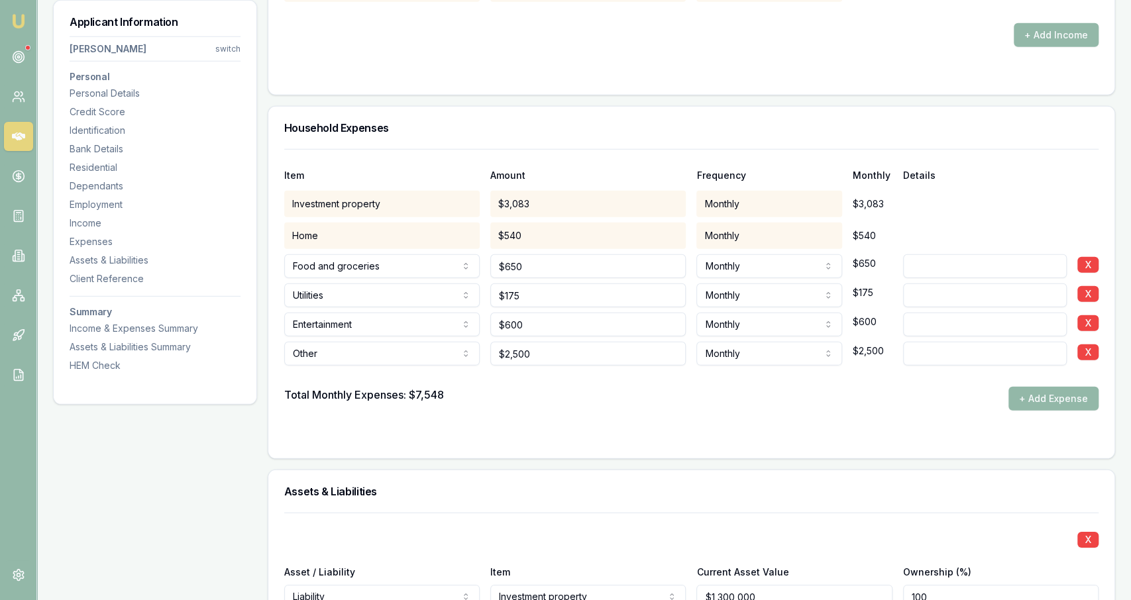
click at [967, 348] on input at bounding box center [985, 354] width 164 height 24
type input "Discretionary"
click at [941, 387] on div "Total Monthly Expenses: $7,548 + Add Expense" at bounding box center [691, 399] width 814 height 24
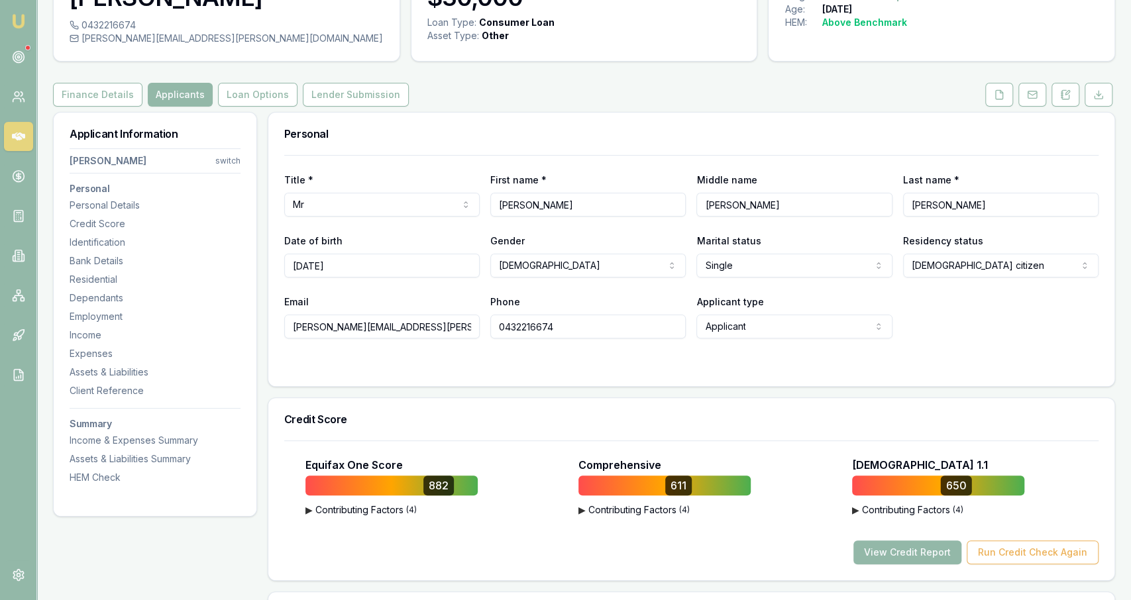
scroll to position [0, 0]
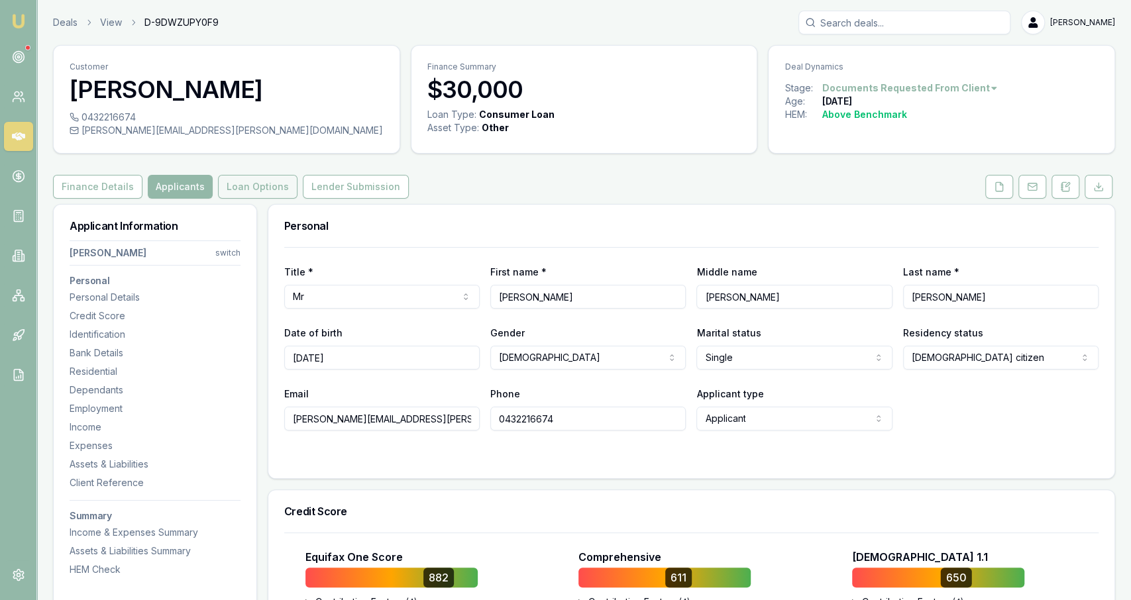
click at [264, 187] on button "Loan Options" at bounding box center [257, 187] width 79 height 24
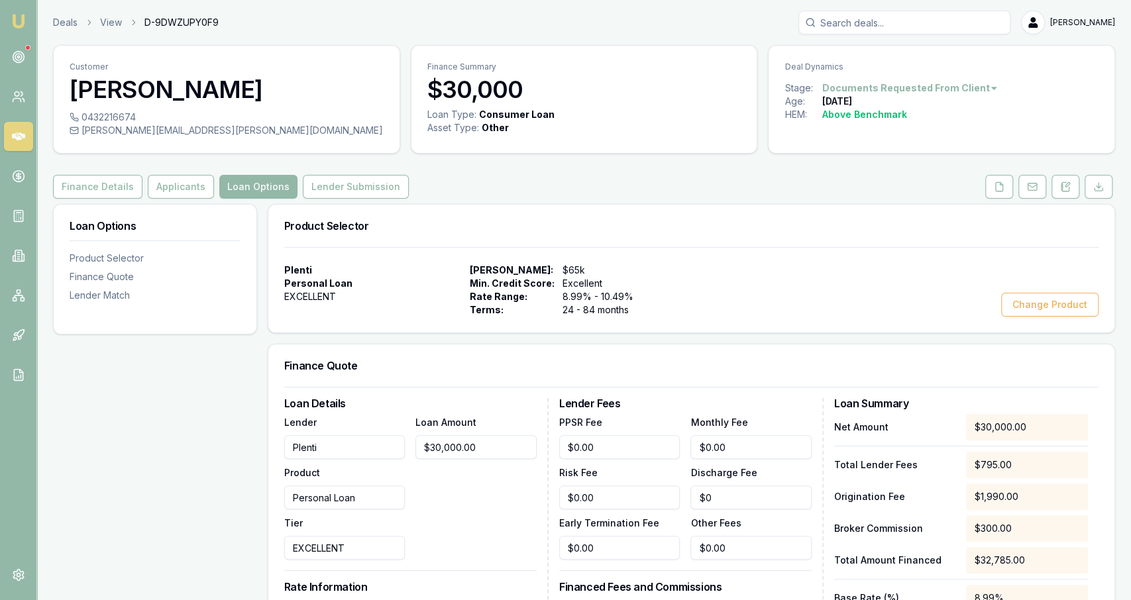
click at [191, 172] on div "Customer Jeffrey Gorrell 0432216674 jeff.gorrell@me.com Finance Summary $30,000…" at bounding box center [584, 521] width 1062 height 953
click at [196, 177] on button "Applicants" at bounding box center [181, 187] width 66 height 24
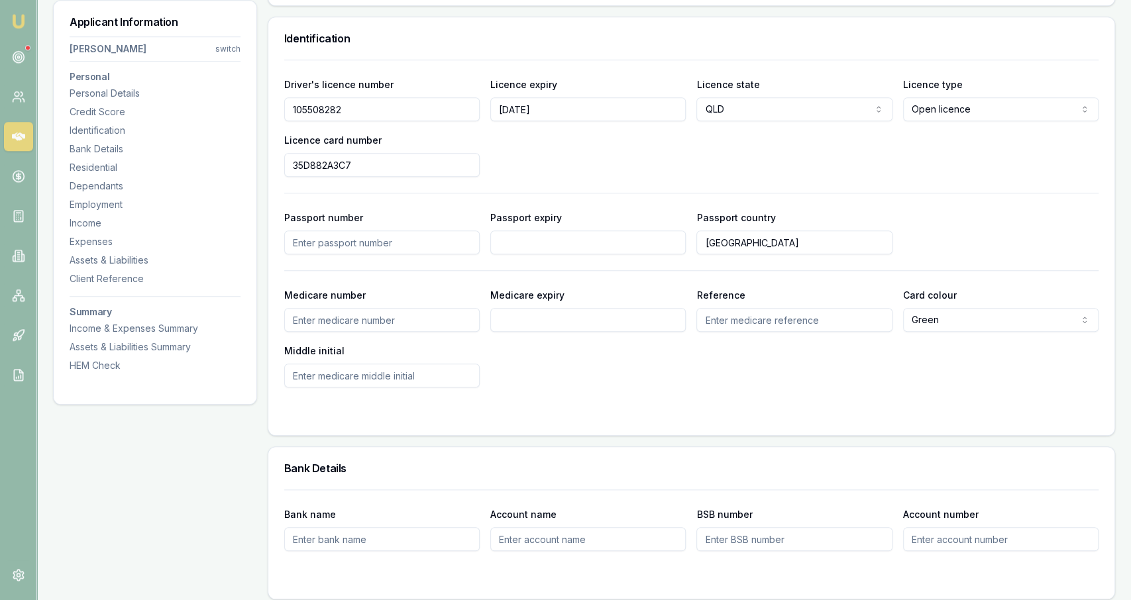
scroll to position [666, 0]
click at [344, 329] on input "Medicare number" at bounding box center [381, 321] width 195 height 24
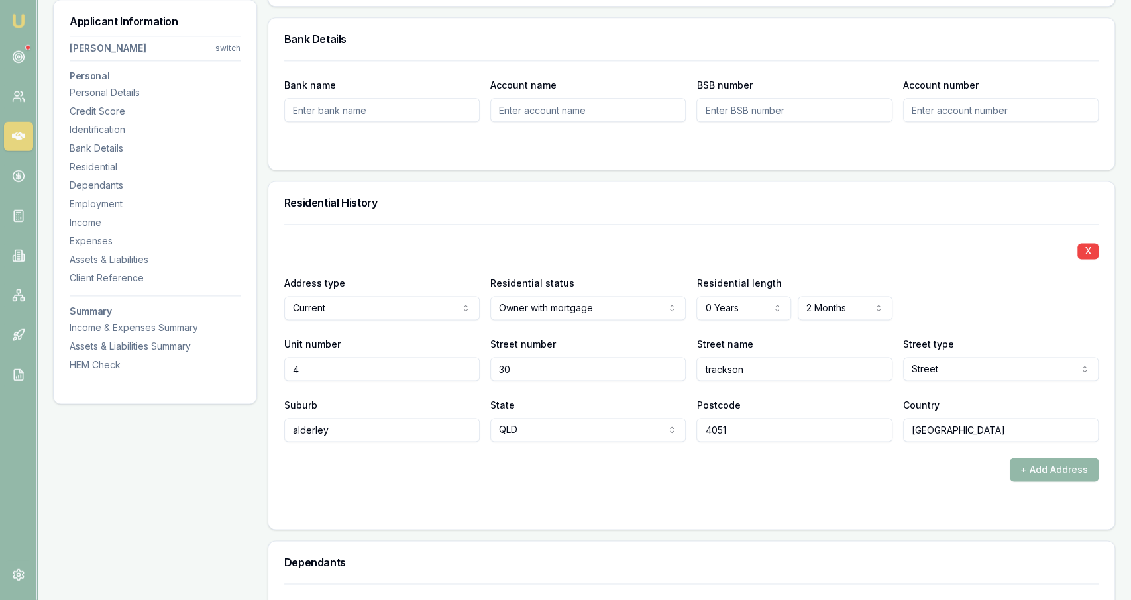
scroll to position [1096, 0]
select select "4"
click at [680, 475] on div "+ Add Address" at bounding box center [691, 470] width 814 height 24
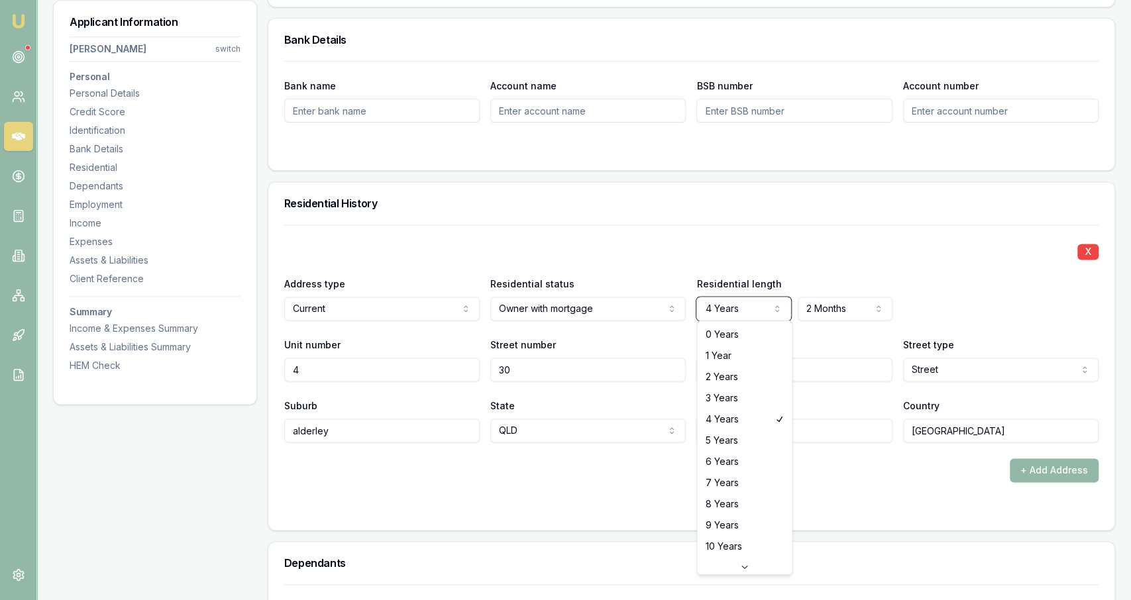
select select "8"
click at [868, 252] on div "X" at bounding box center [691, 250] width 814 height 19
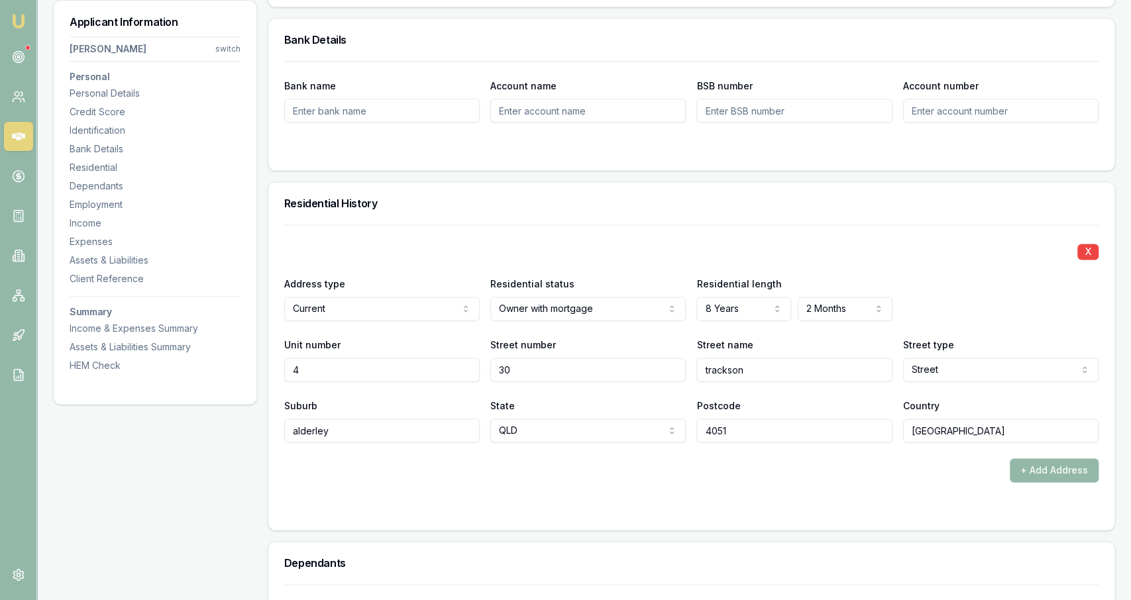
select select "7"
click at [657, 490] on form "X Address type Current Current Previous Residential status Owner with mortgage …" at bounding box center [691, 369] width 814 height 289
click at [288, 478] on div "+ Add Address" at bounding box center [691, 470] width 814 height 24
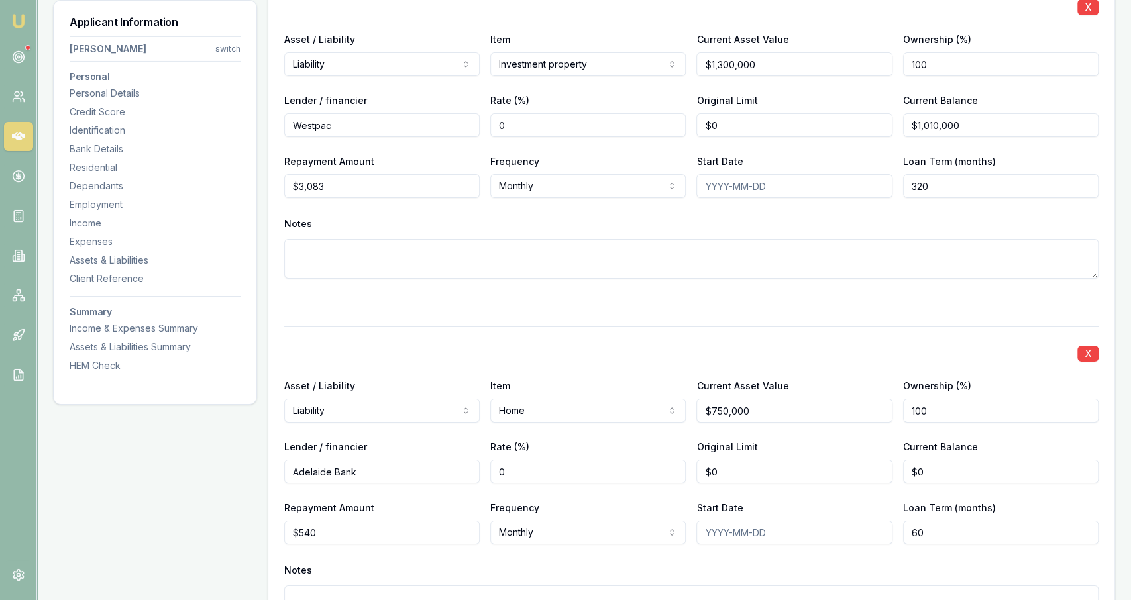
scroll to position [3150, 0]
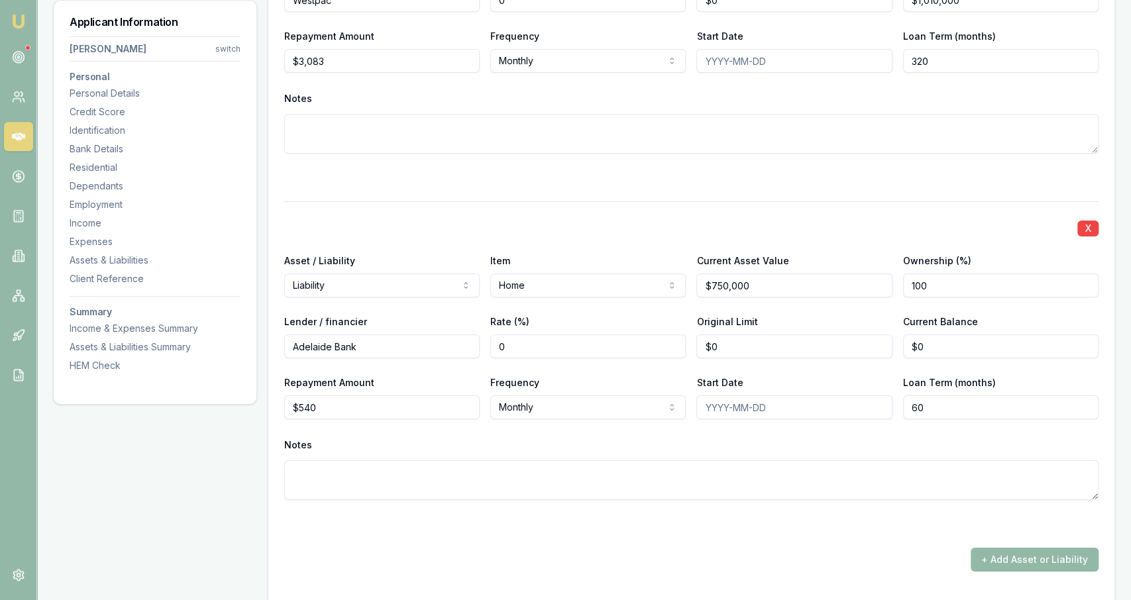
click at [461, 413] on input "$540" at bounding box center [381, 407] width 195 height 24
type input "$540"
click at [439, 454] on div "Notes" at bounding box center [691, 467] width 814 height 65
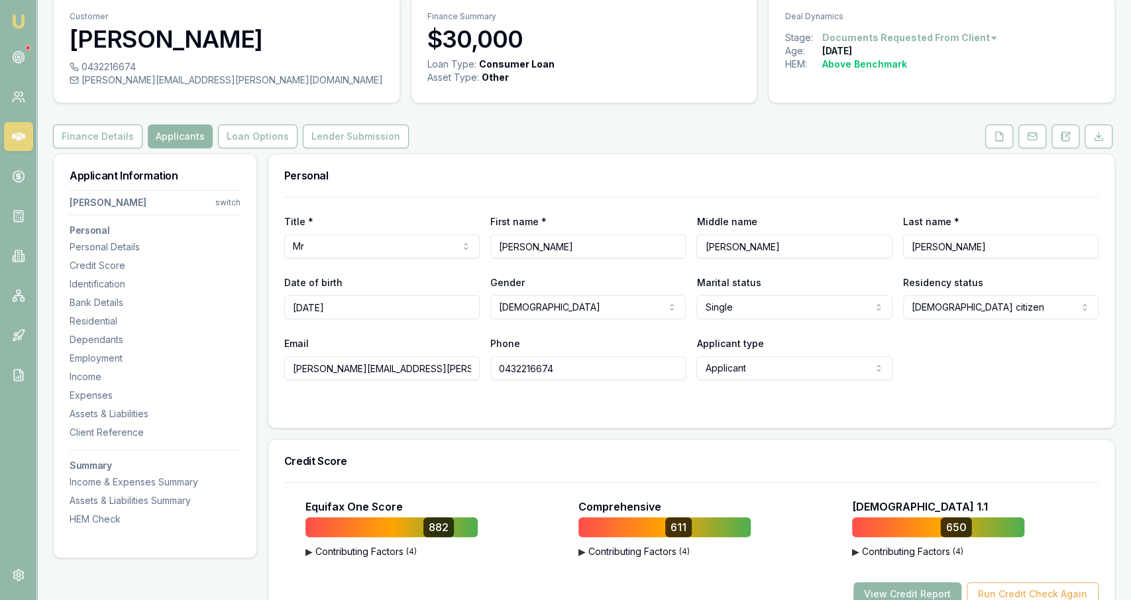
scroll to position [0, 0]
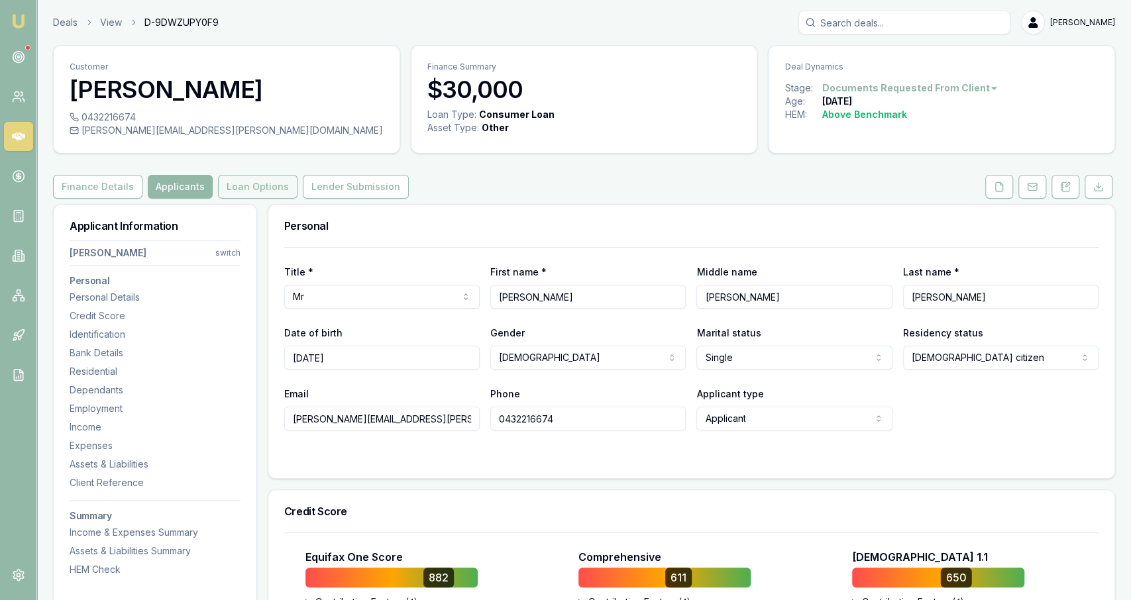
click at [260, 191] on button "Loan Options" at bounding box center [257, 187] width 79 height 24
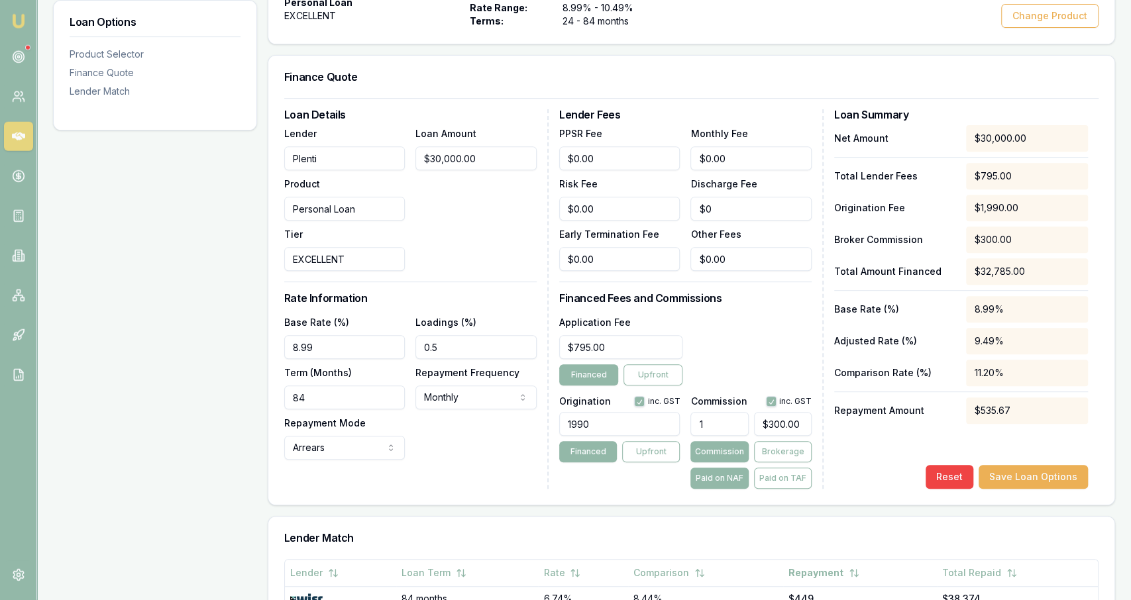
scroll to position [289, 0]
click at [1033, 481] on button "Save Loan Options" at bounding box center [1032, 477] width 109 height 24
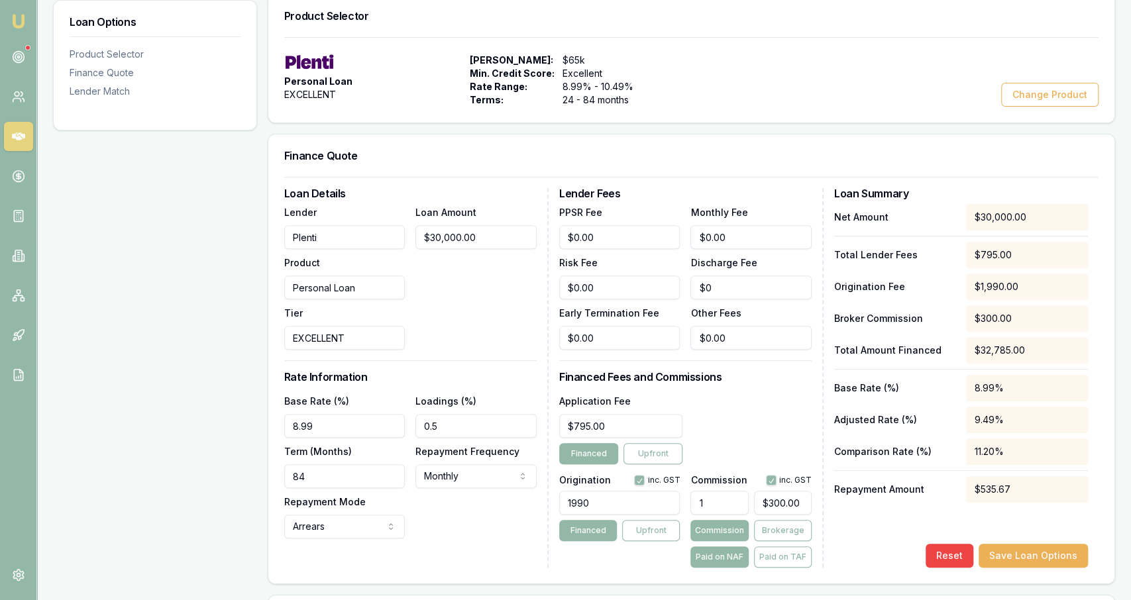
scroll to position [0, 0]
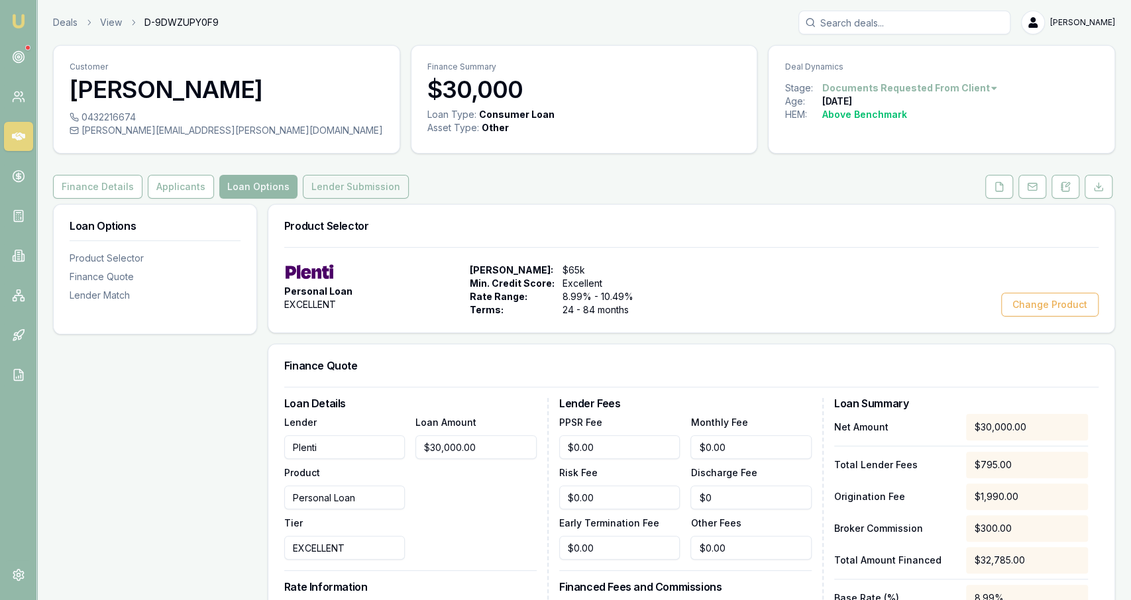
click at [374, 193] on button "Lender Submission" at bounding box center [356, 187] width 106 height 24
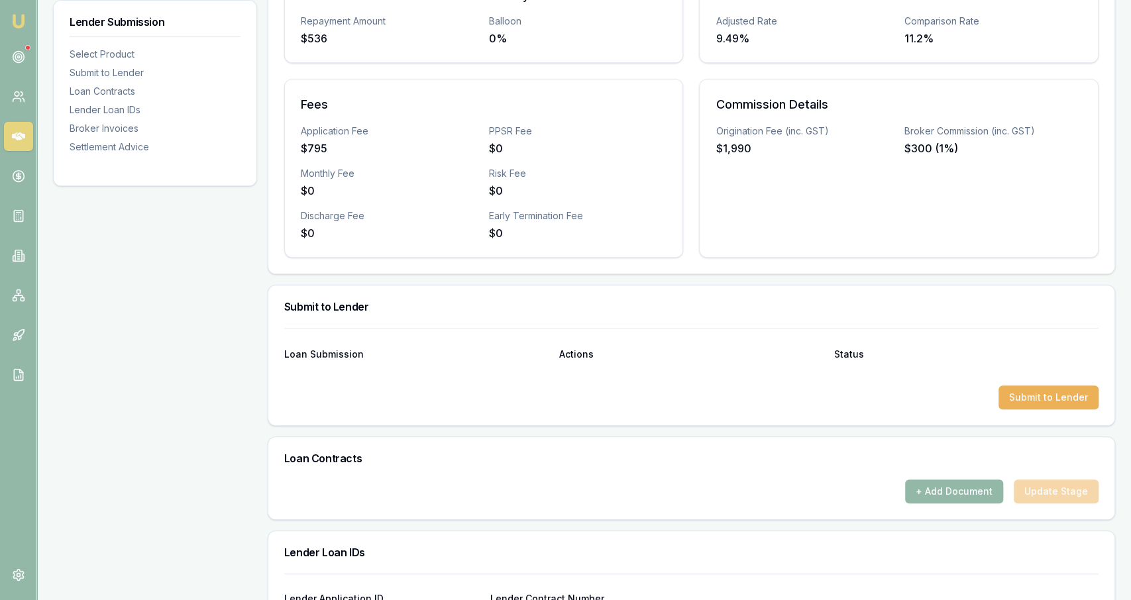
scroll to position [424, 0]
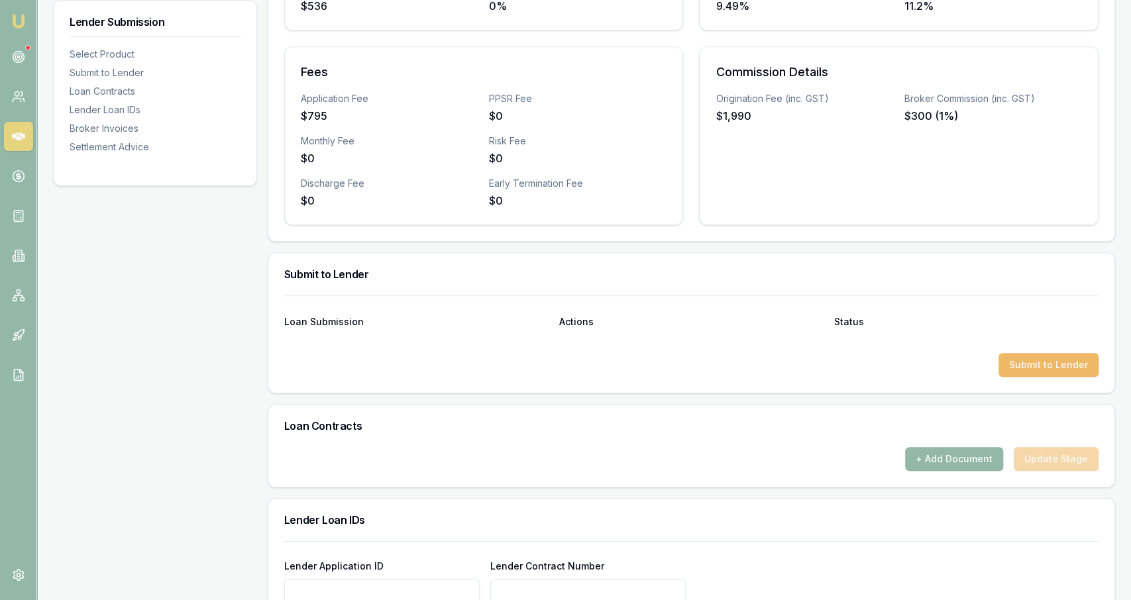
click at [1027, 370] on button "Submit to Lender" at bounding box center [1048, 365] width 100 height 24
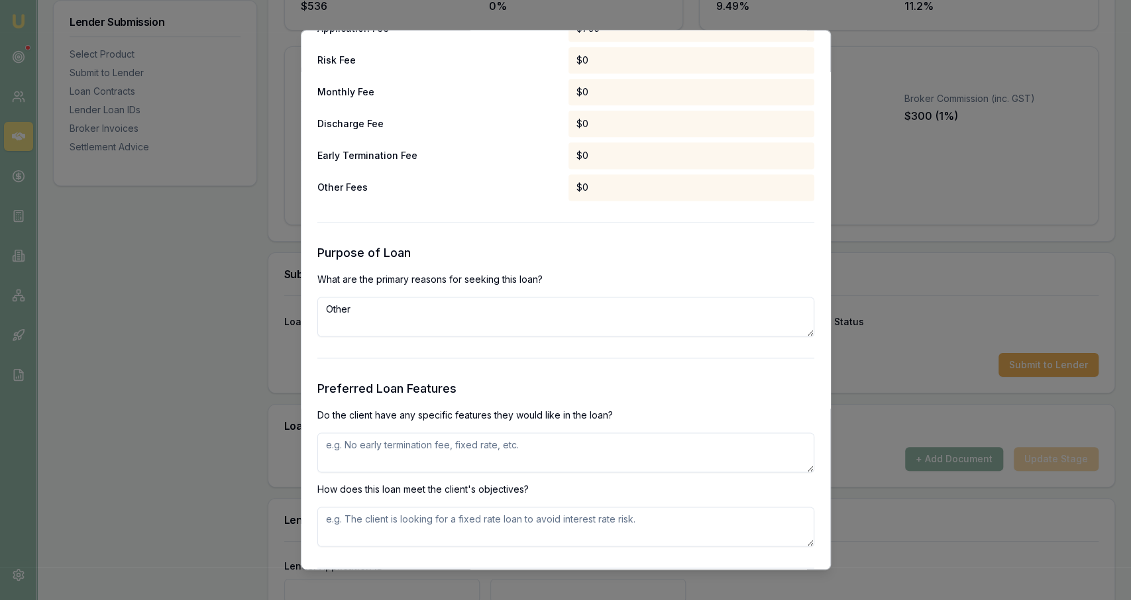
scroll to position [1184, 0]
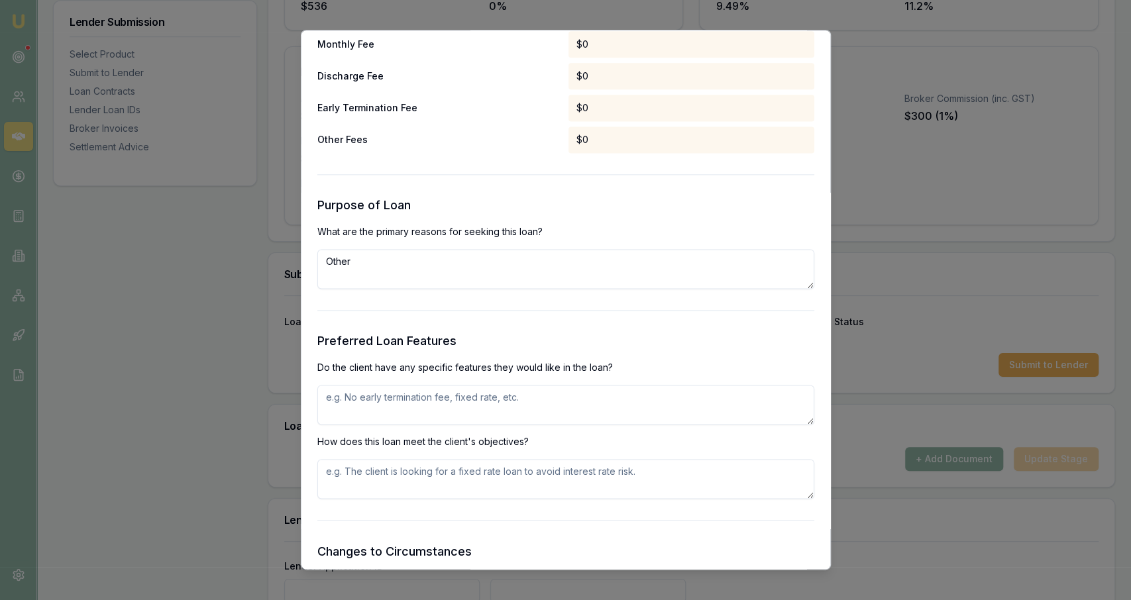
click at [524, 274] on textarea "Other" at bounding box center [565, 269] width 497 height 40
type textarea "Purchase of trailer from auction - unsecured"
type textarea "Ability to make additional repayments with little to no fees"
paste textarea "Ability to make additional repayments with little to no fees"
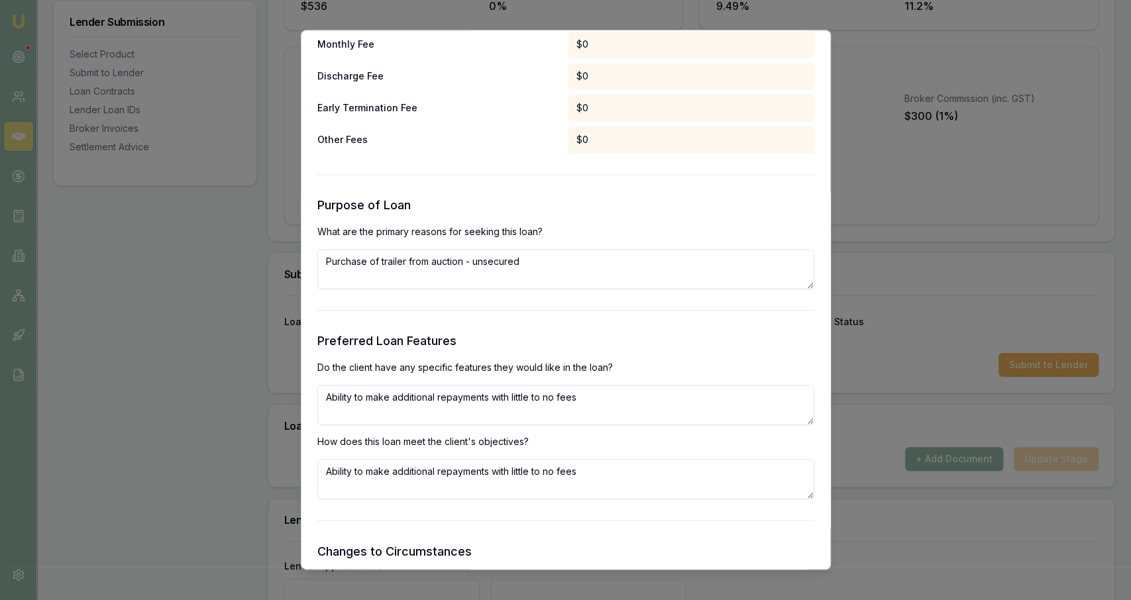
type textarea "Ability to make additional repayments with little to no fees"
click at [587, 338] on h3 "Preferred Loan Features" at bounding box center [565, 341] width 497 height 19
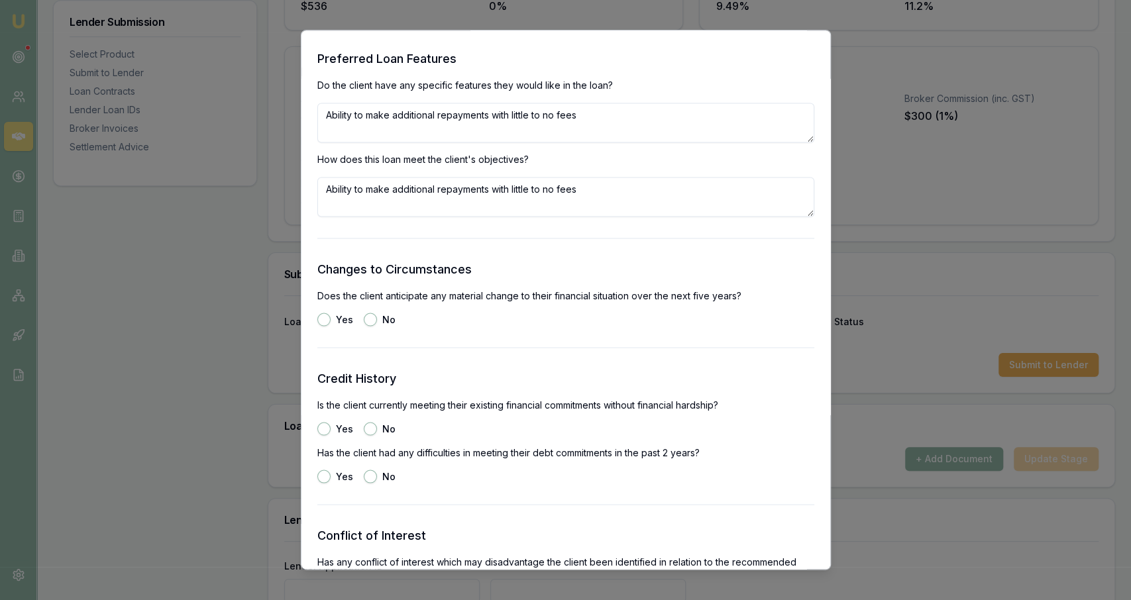
scroll to position [1467, 0]
click at [374, 321] on button "No" at bounding box center [370, 319] width 13 height 13
radio input "true"
click at [321, 426] on button "Yes" at bounding box center [323, 428] width 13 height 13
radio input "true"
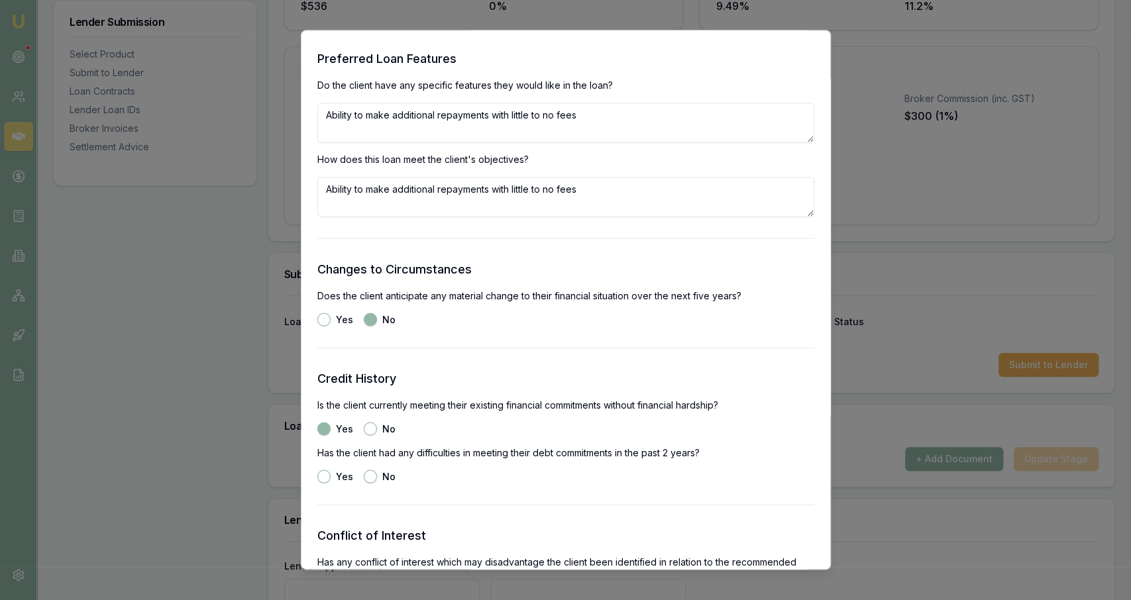
click at [370, 475] on button "No" at bounding box center [370, 476] width 13 height 13
radio input "true"
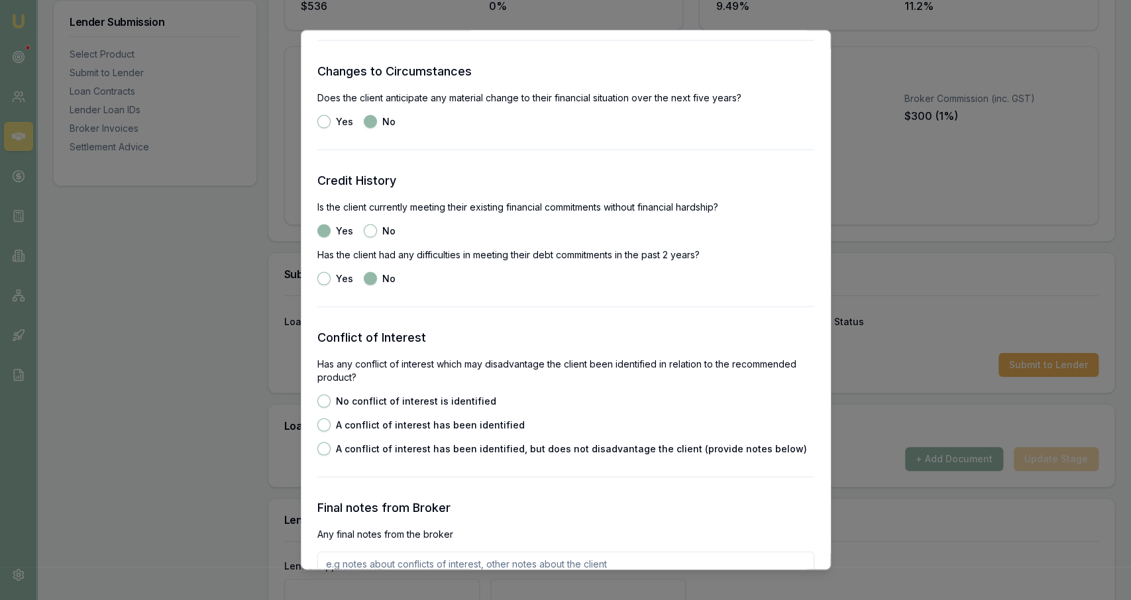
scroll to position [1670, 0]
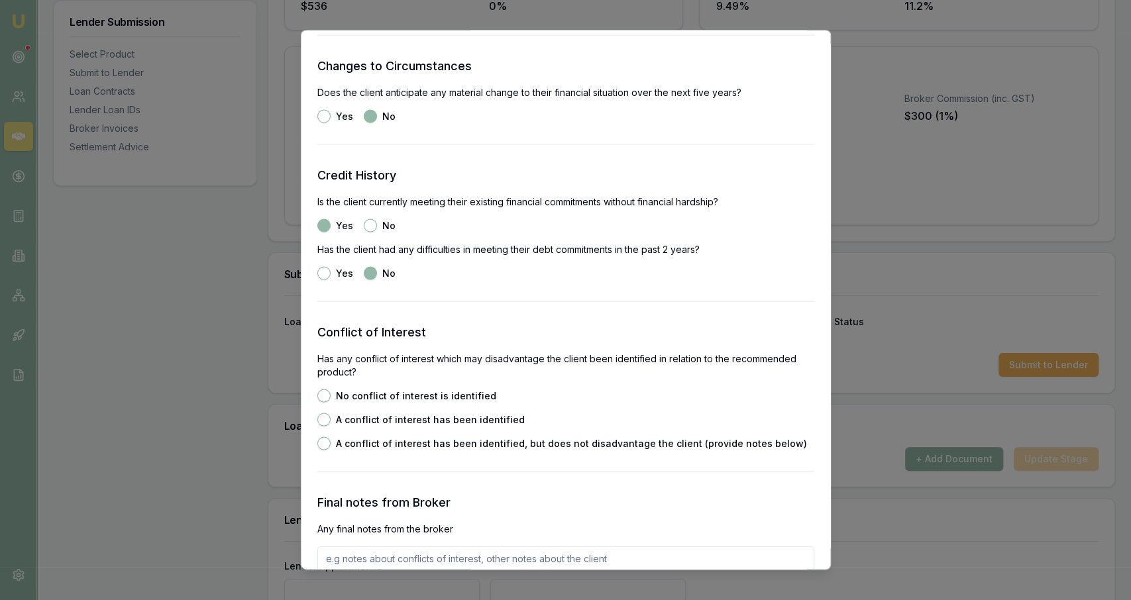
click at [472, 395] on label "No conflict of interest is identified" at bounding box center [416, 395] width 160 height 9
click at [331, 395] on button "No conflict of interest is identified" at bounding box center [323, 395] width 13 height 13
radio input "true"
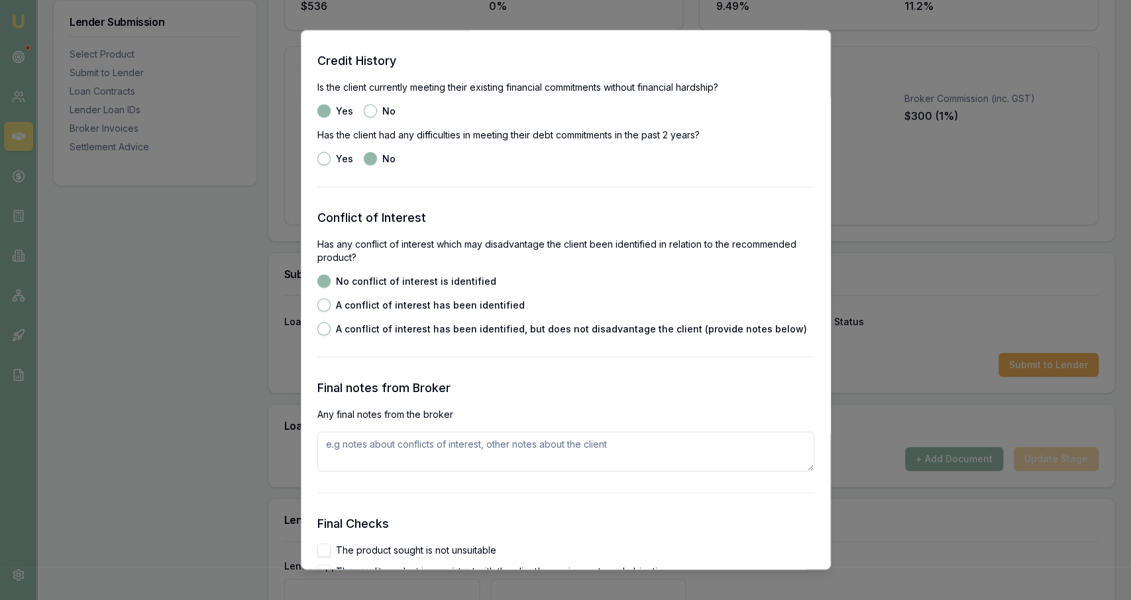
scroll to position [1909, 0]
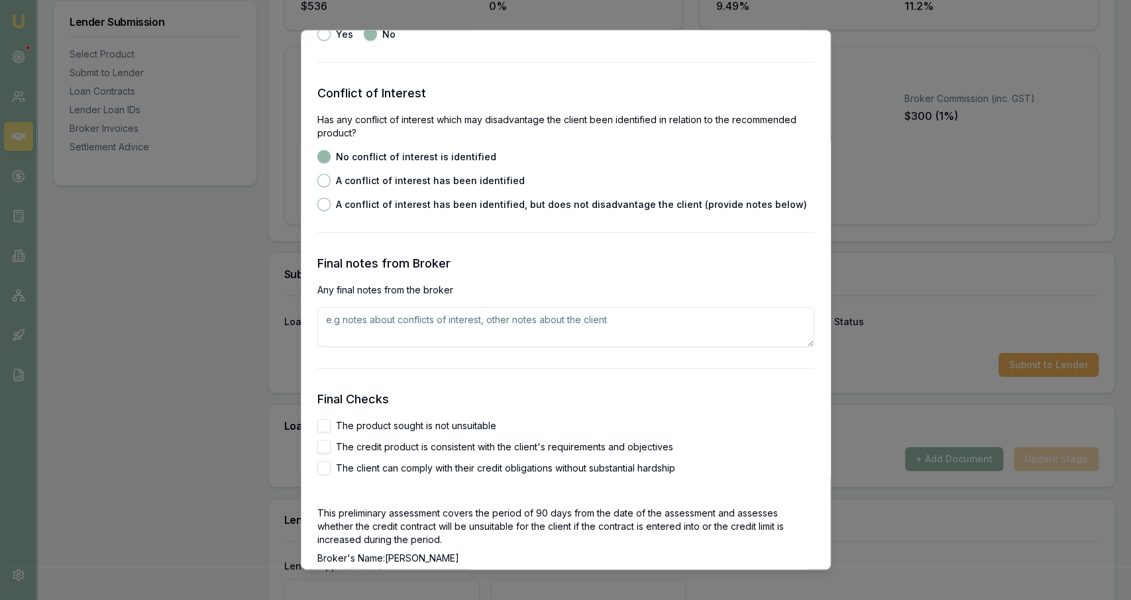
click at [435, 423] on label "The product sought is not unsuitable" at bounding box center [416, 425] width 160 height 9
click at [331, 423] on button "The product sought is not unsuitable" at bounding box center [323, 425] width 13 height 13
checkbox input "true"
click at [434, 447] on label "The credit product is consistent with the client's requirements and objectives" at bounding box center [504, 446] width 337 height 9
click at [331, 447] on button "The credit product is consistent with the client's requirements and objectives" at bounding box center [323, 446] width 13 height 13
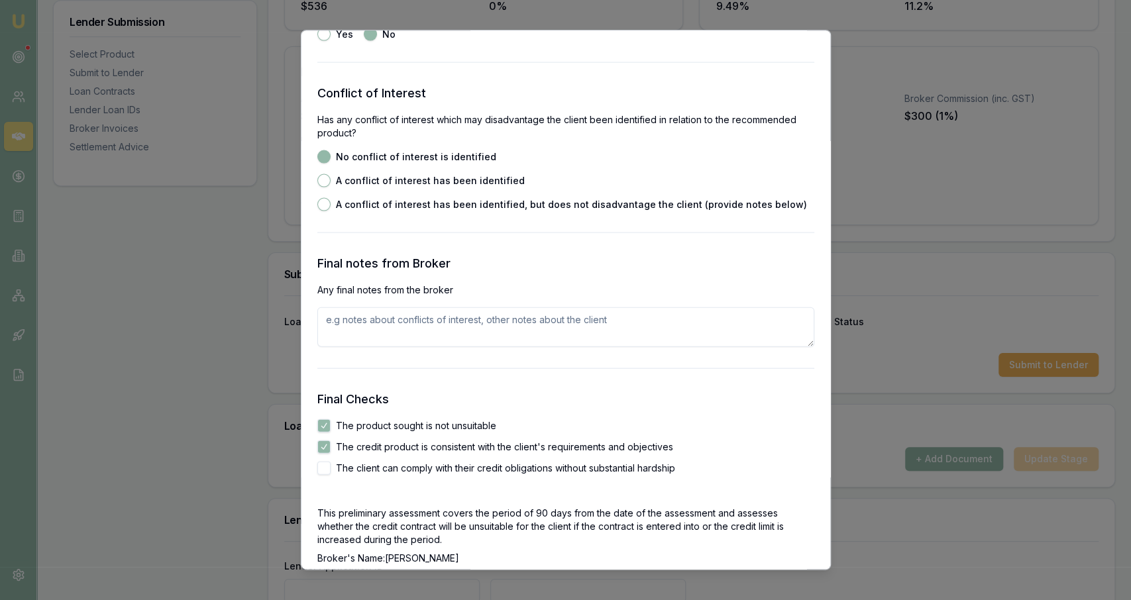
checkbox input "true"
click at [428, 468] on label "The client can comply with their credit obligations without substantial hardship" at bounding box center [505, 467] width 339 height 9
click at [331, 468] on button "The client can comply with their credit obligations without substantial hardship" at bounding box center [323, 467] width 13 height 13
checkbox input "true"
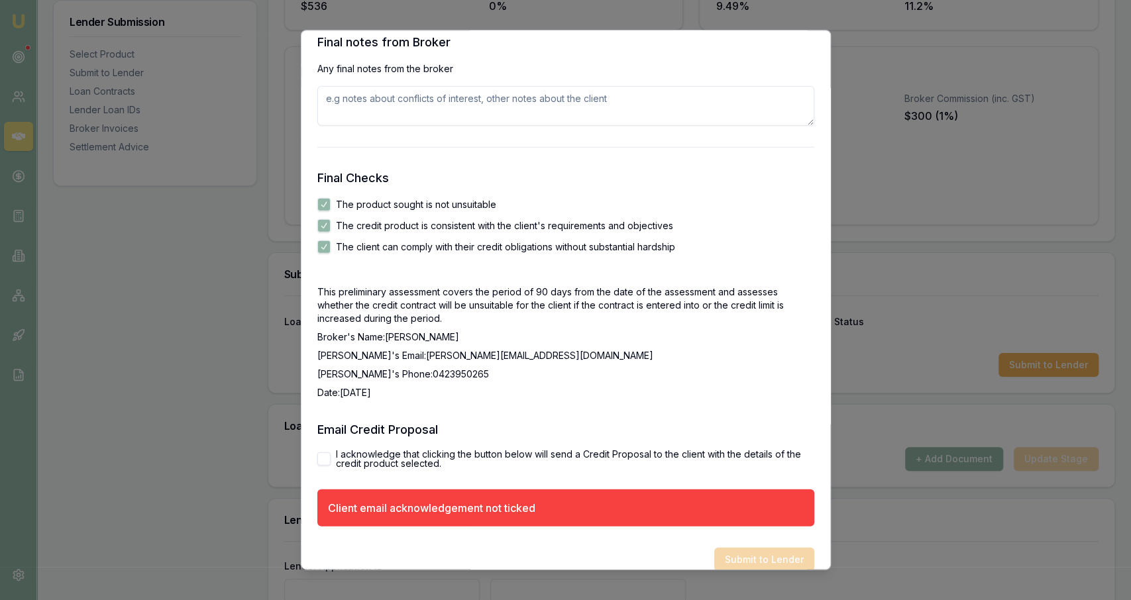
click at [413, 468] on label "I acknowledge that clicking the button below will send a Credit Proposal to the…" at bounding box center [575, 458] width 478 height 19
click at [331, 465] on button "I acknowledge that clicking the button below will send a Credit Proposal to the…" at bounding box center [323, 458] width 13 height 13
checkbox input "true"
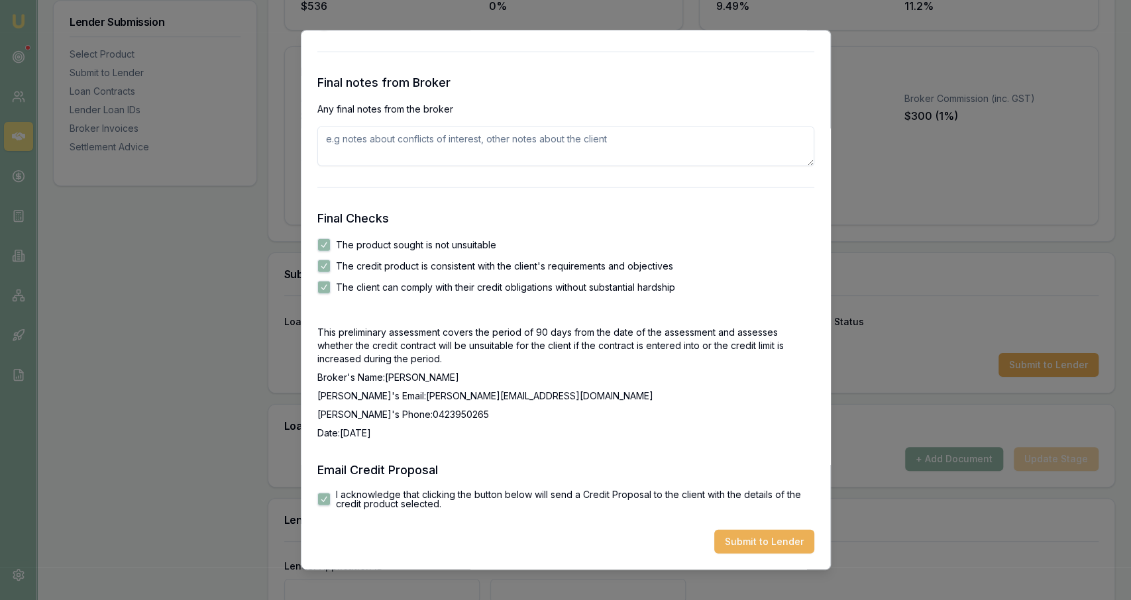
scroll to position [2089, 0]
click at [801, 547] on button "Submit to Lender" at bounding box center [764, 542] width 100 height 24
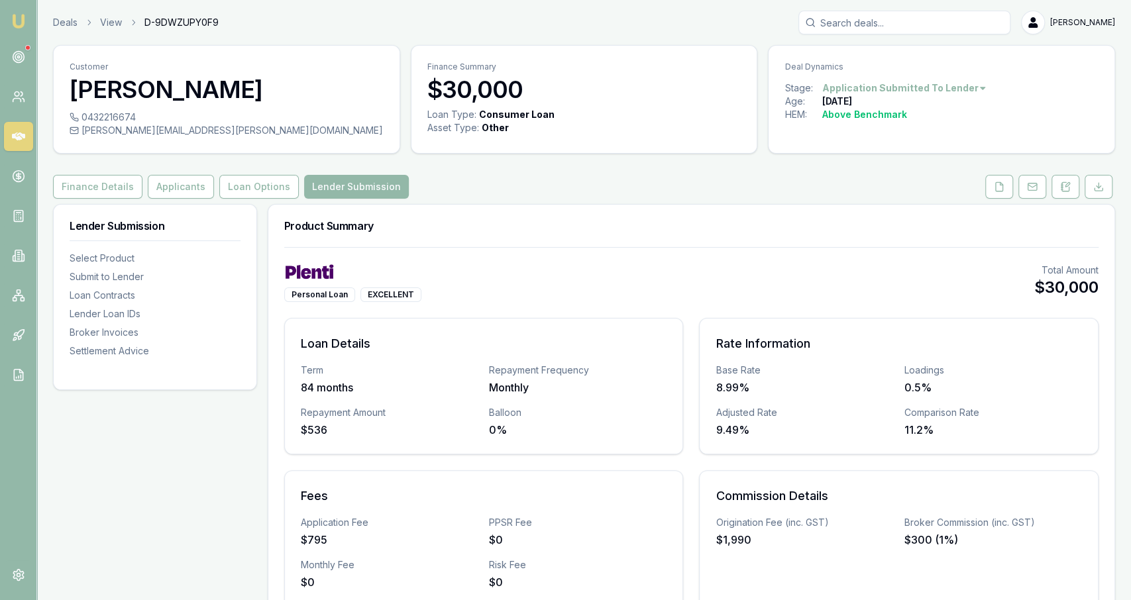
click at [66, 30] on div "Deals View D-9DWZUPY0F9 [PERSON_NAME]" at bounding box center [584, 23] width 1062 height 24
click at [66, 26] on link "Deals" at bounding box center [65, 22] width 25 height 13
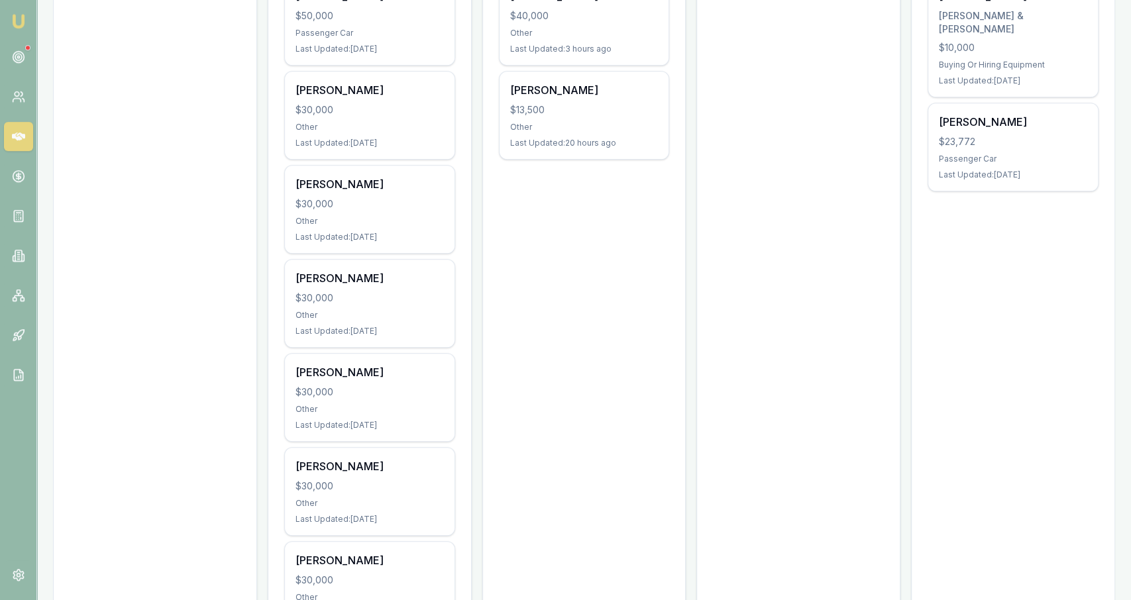
scroll to position [501, 0]
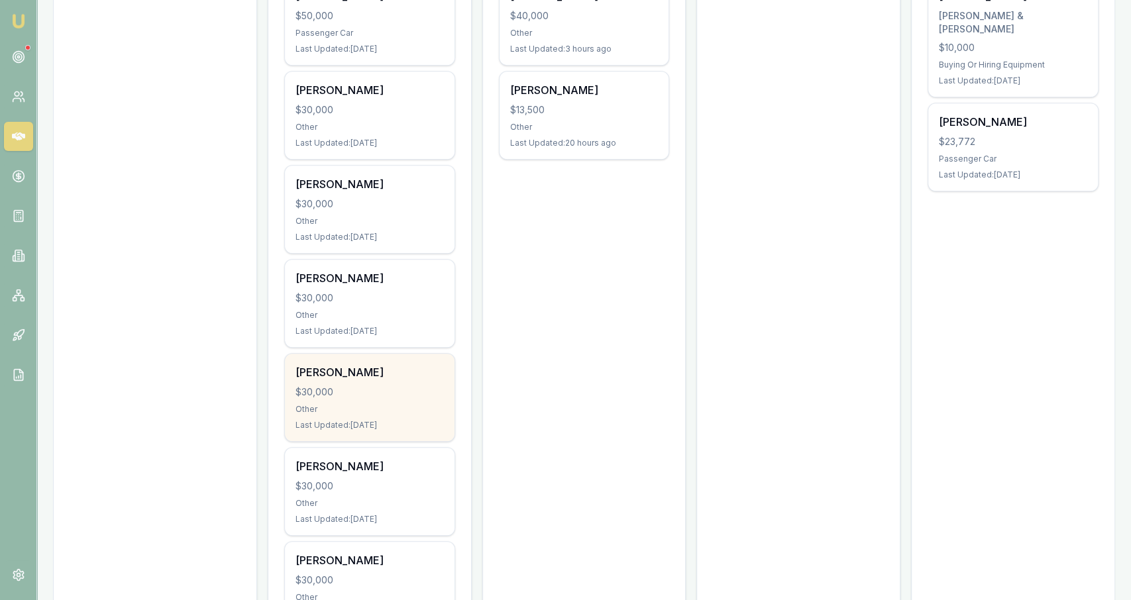
click at [368, 374] on div "[PERSON_NAME]" at bounding box center [369, 372] width 148 height 16
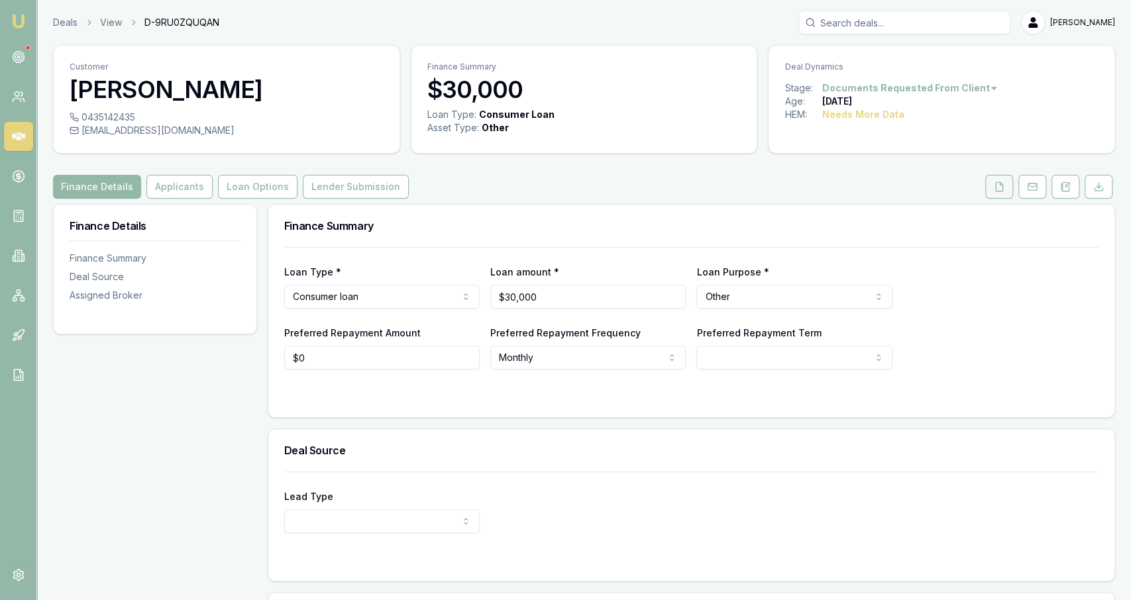
click at [991, 190] on button at bounding box center [999, 187] width 28 height 24
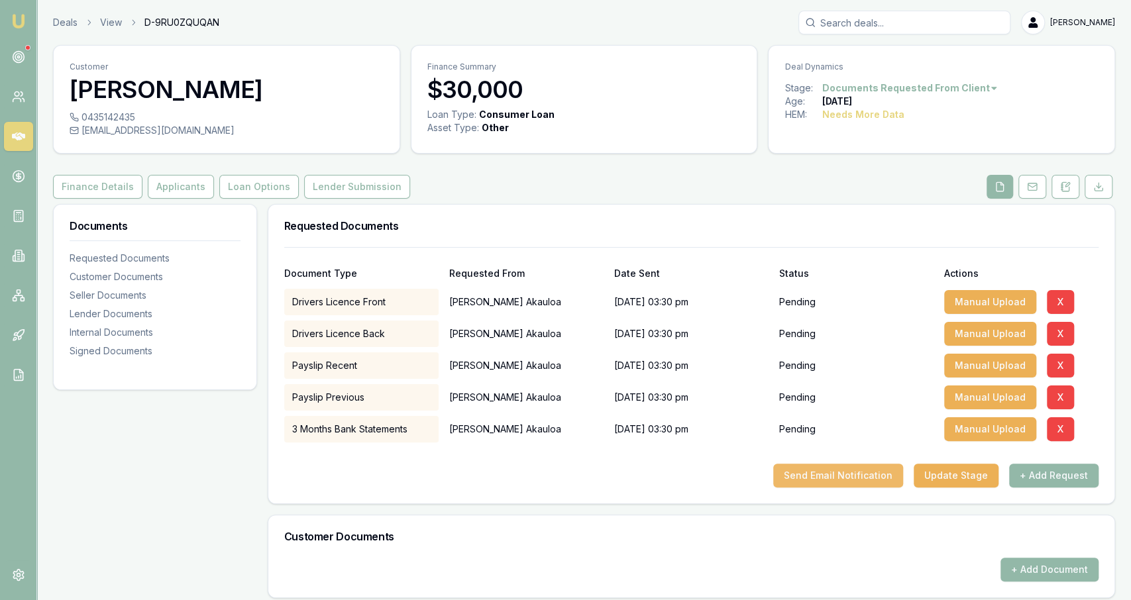
click at [849, 473] on button "Send Email Notification" at bounding box center [838, 476] width 130 height 24
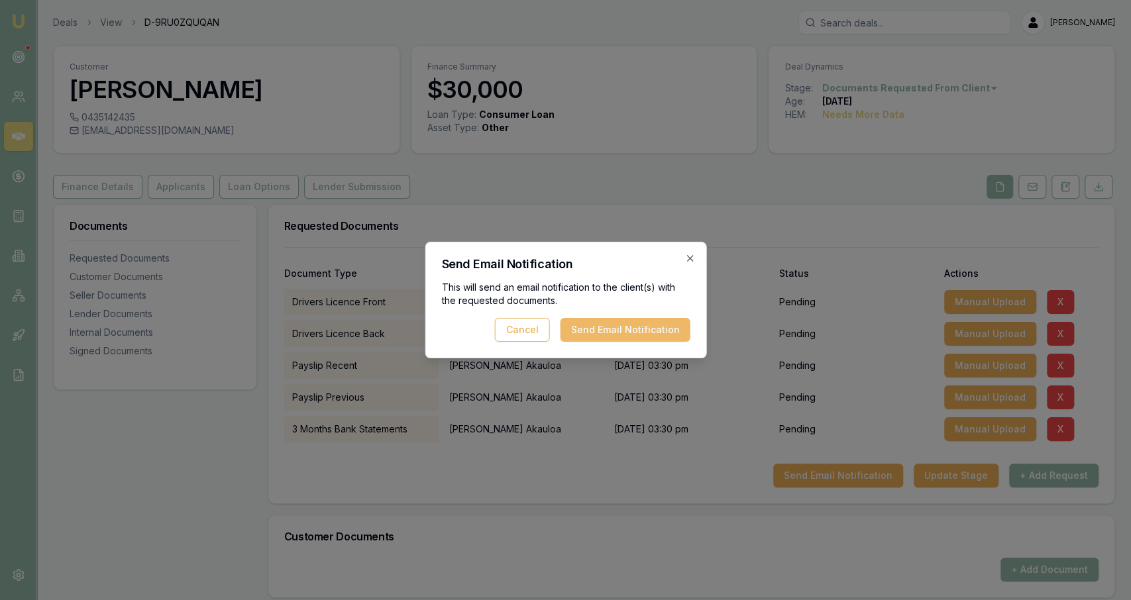
click at [676, 332] on button "Send Email Notification" at bounding box center [625, 330] width 130 height 24
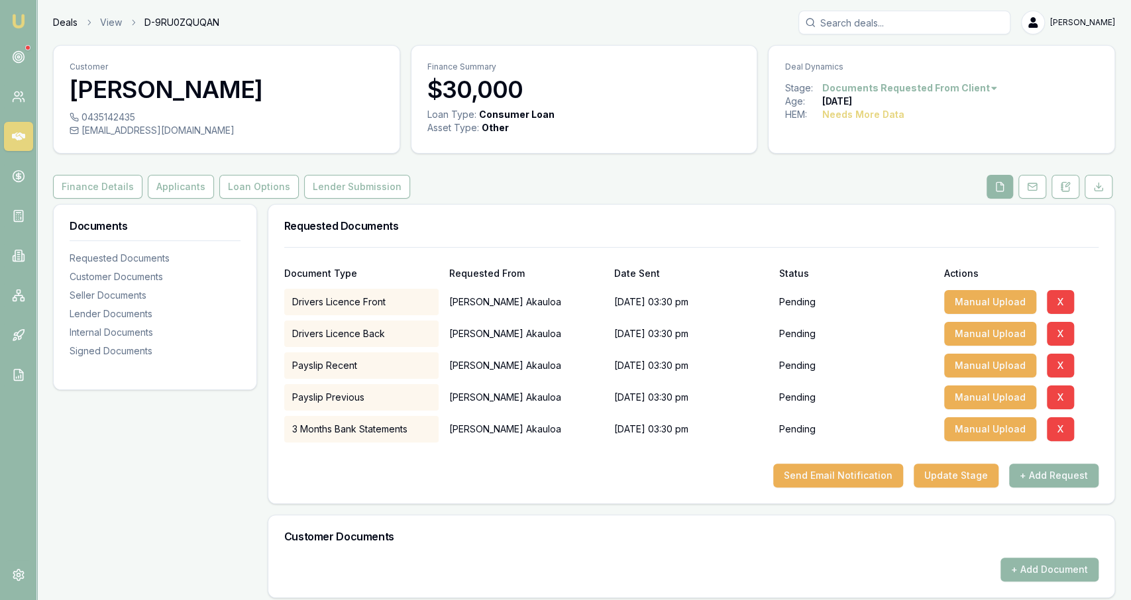
click at [68, 23] on link "Deals" at bounding box center [65, 22] width 25 height 13
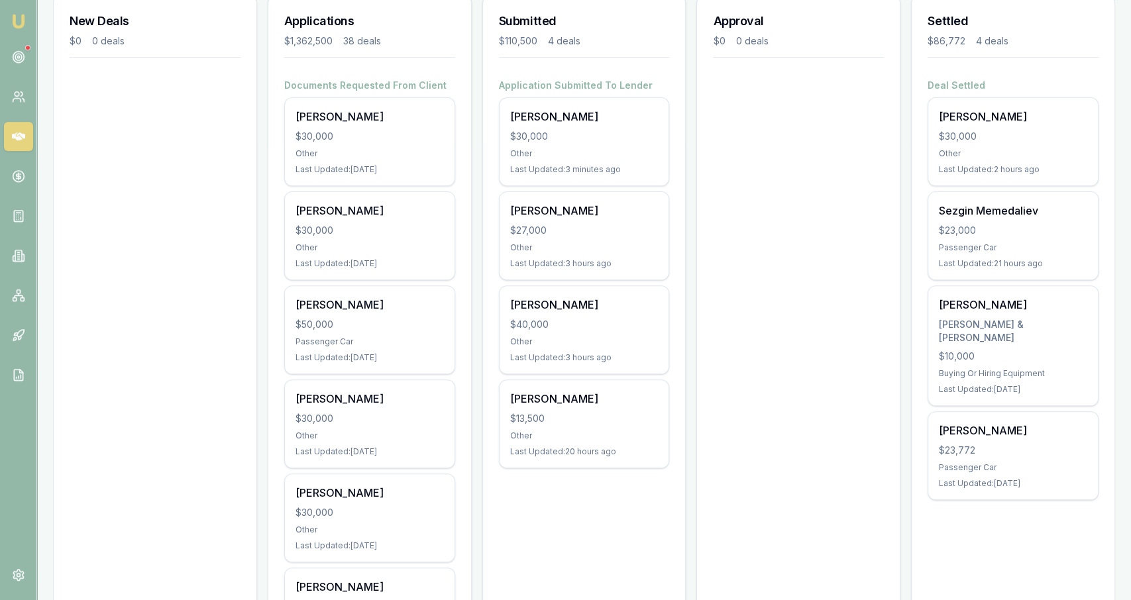
scroll to position [188, 0]
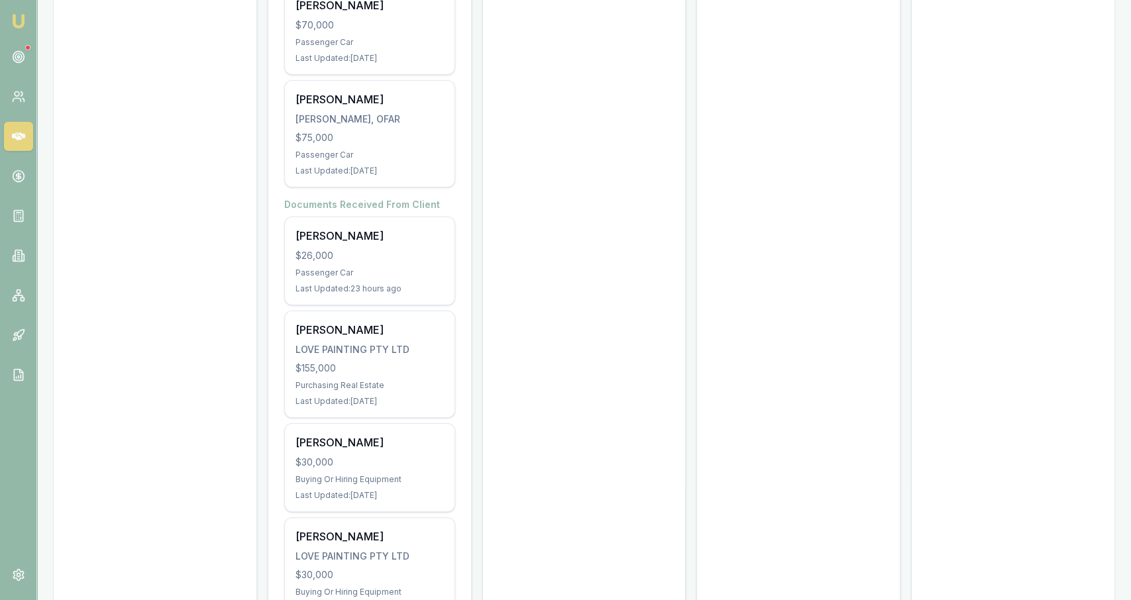
scroll to position [3414, 0]
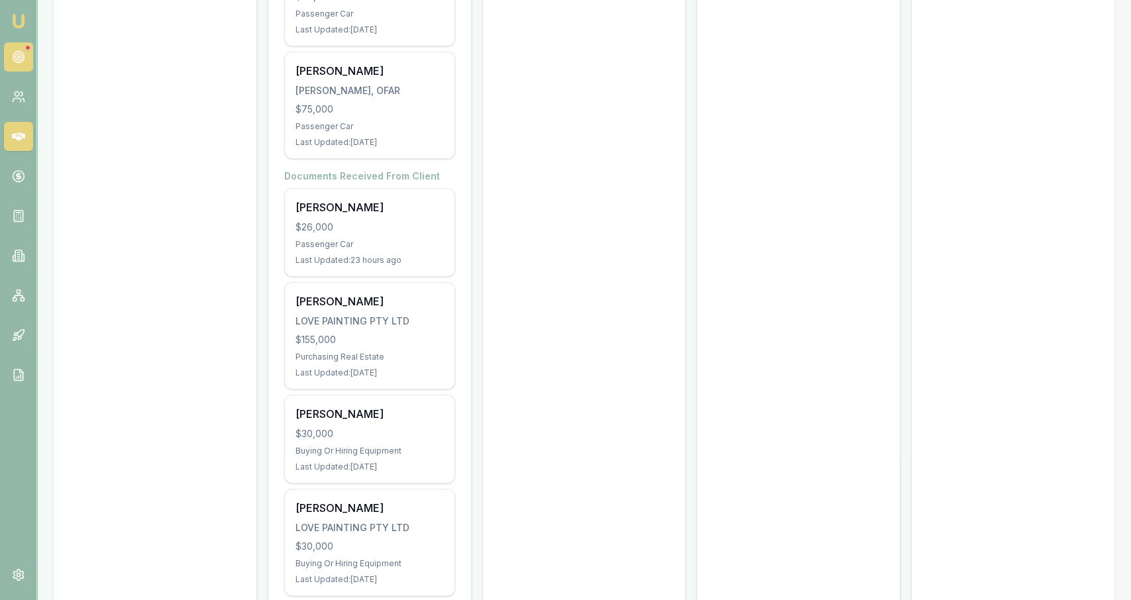
click at [15, 50] on link at bounding box center [18, 56] width 29 height 29
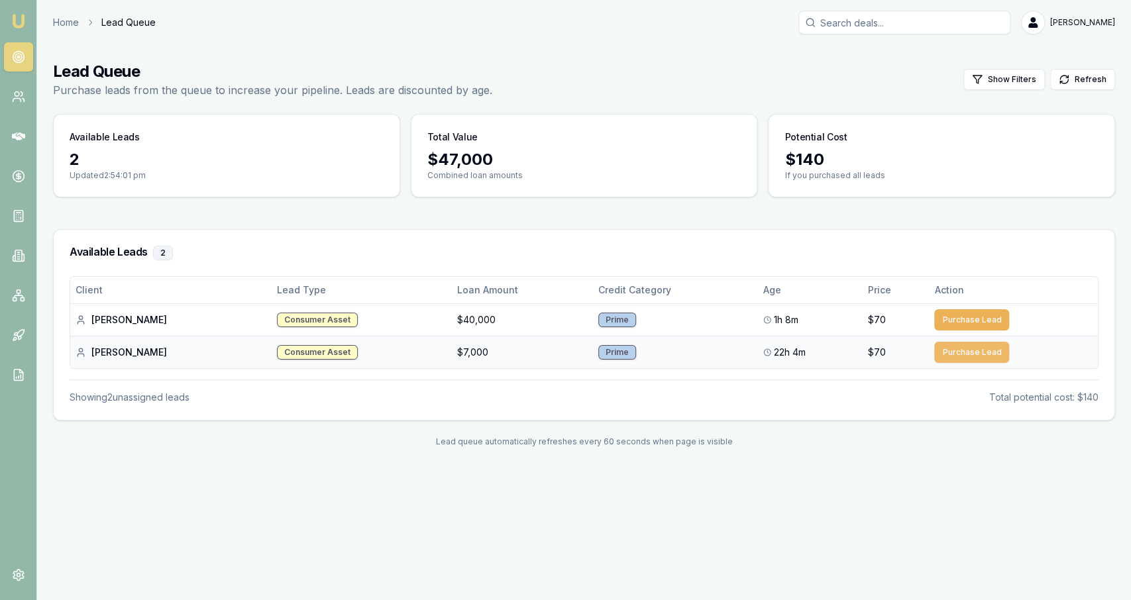
click at [963, 350] on button "Purchase Lead" at bounding box center [971, 352] width 75 height 21
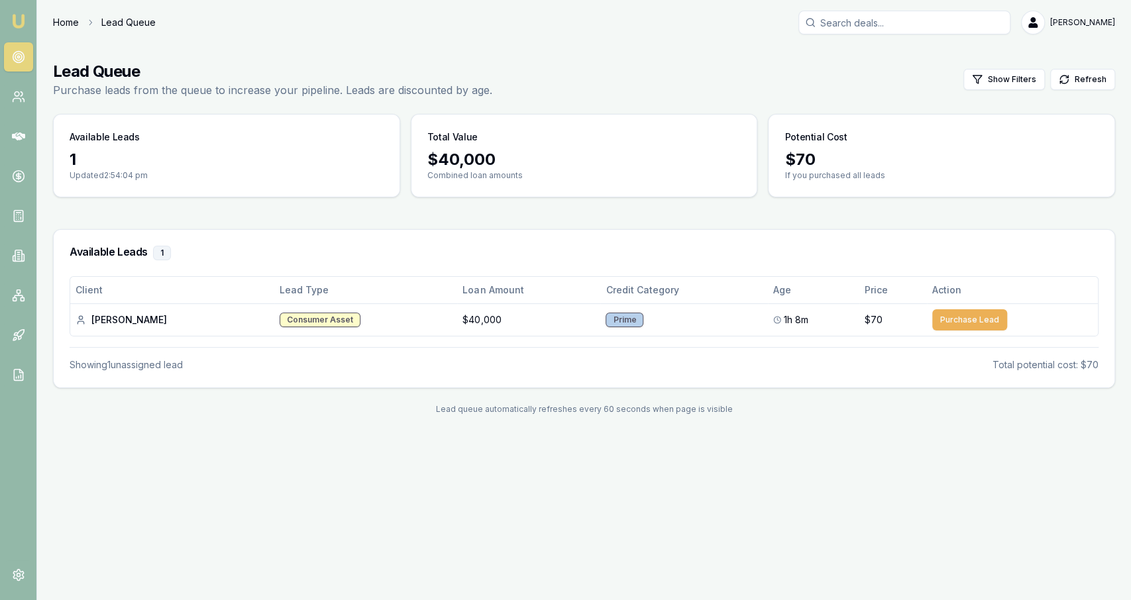
click at [68, 16] on link "Home" at bounding box center [66, 22] width 26 height 13
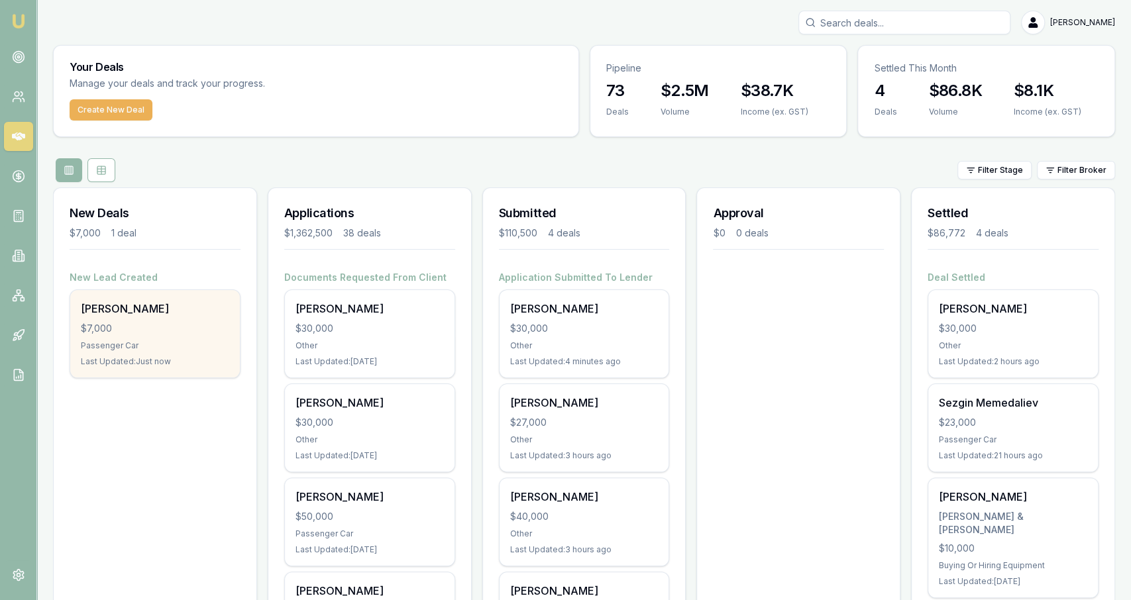
click at [215, 335] on div "Kristy Fawcett $7,000 Passenger Car Last Updated: Just now" at bounding box center [155, 333] width 170 height 87
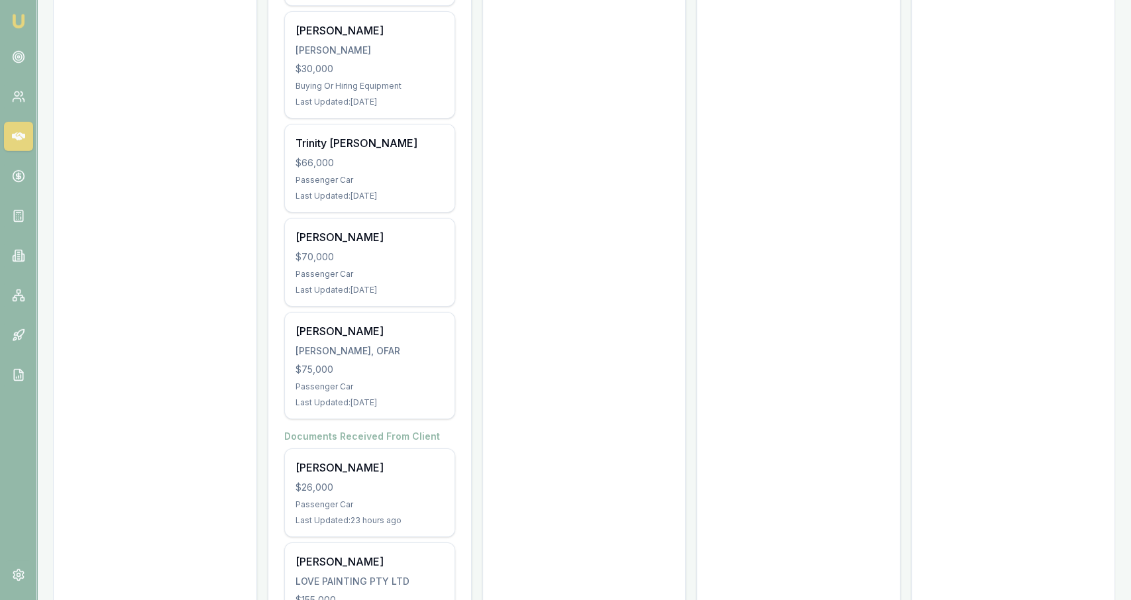
scroll to position [3414, 0]
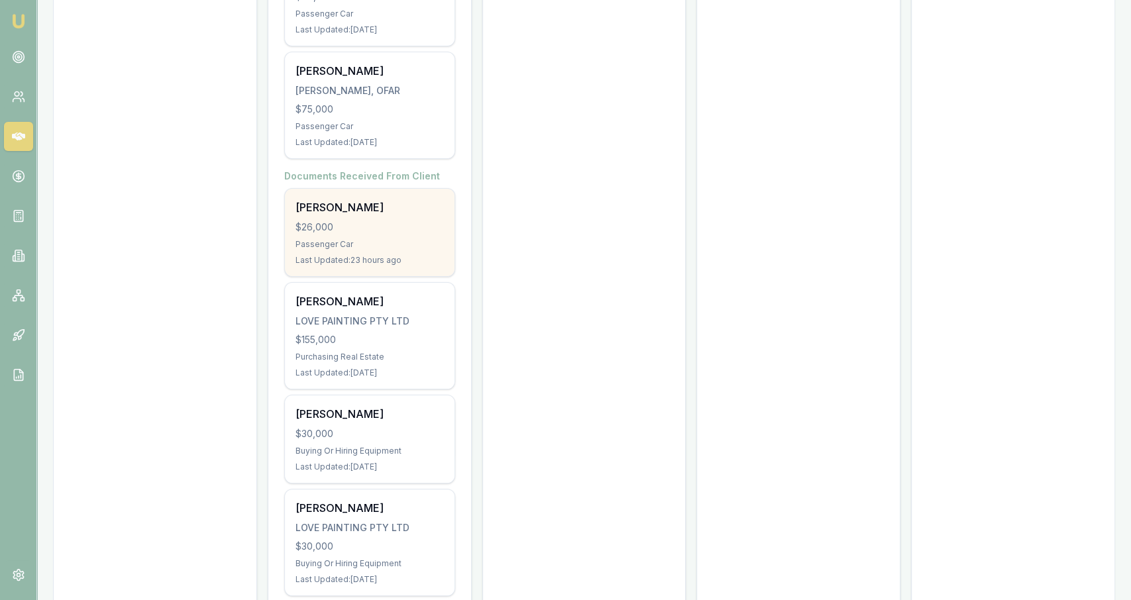
click at [432, 239] on div "Passenger Car" at bounding box center [369, 244] width 148 height 11
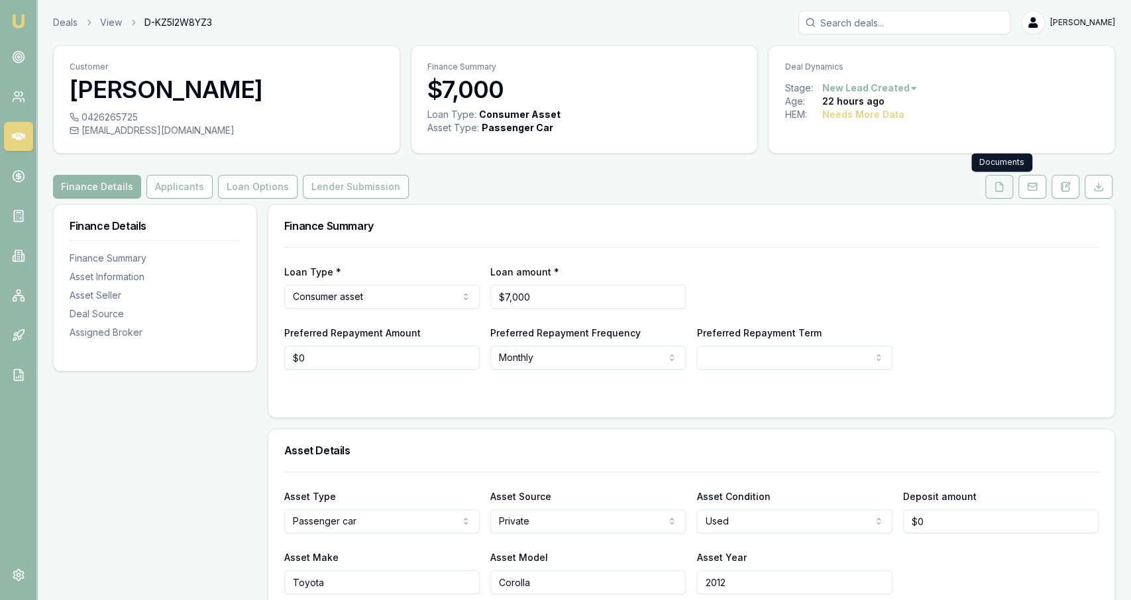
click at [998, 183] on icon at bounding box center [999, 187] width 11 height 11
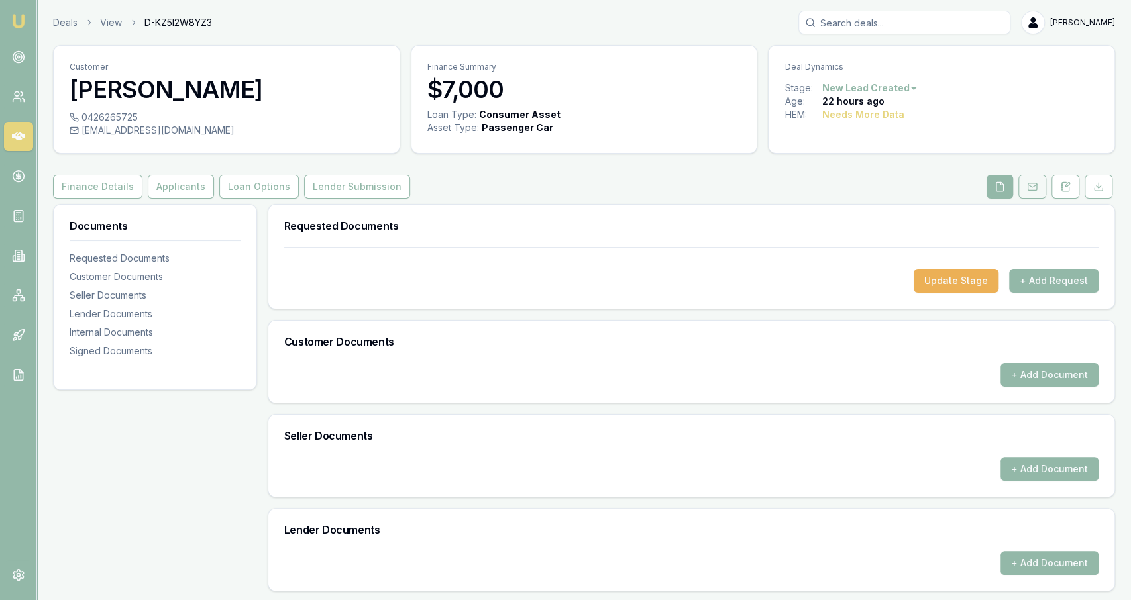
click at [1032, 191] on button at bounding box center [1032, 187] width 28 height 24
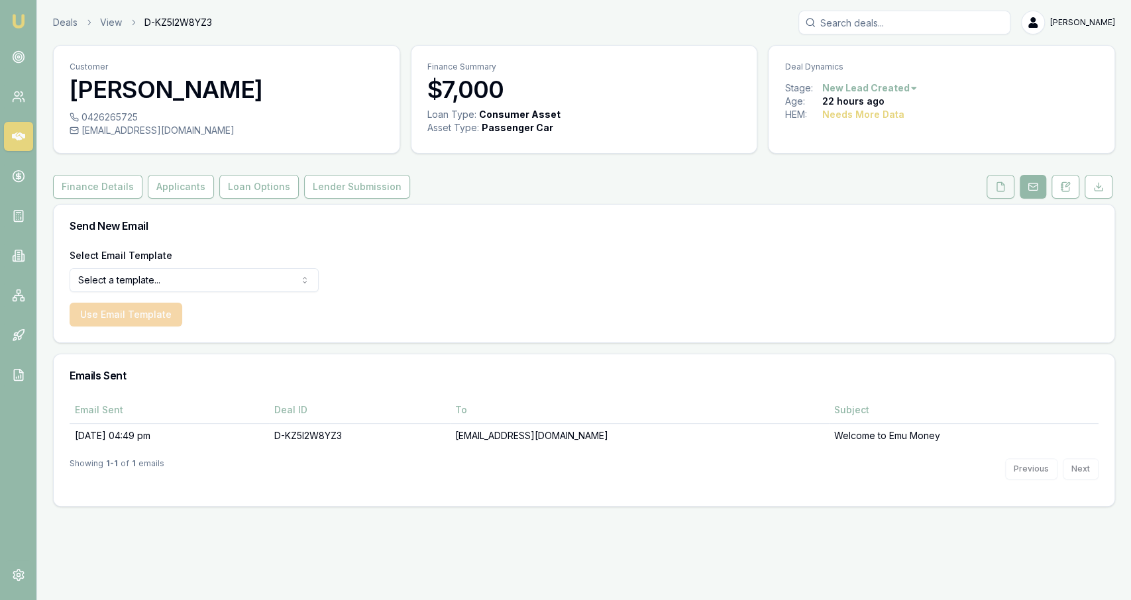
click at [995, 187] on button at bounding box center [1000, 187] width 28 height 24
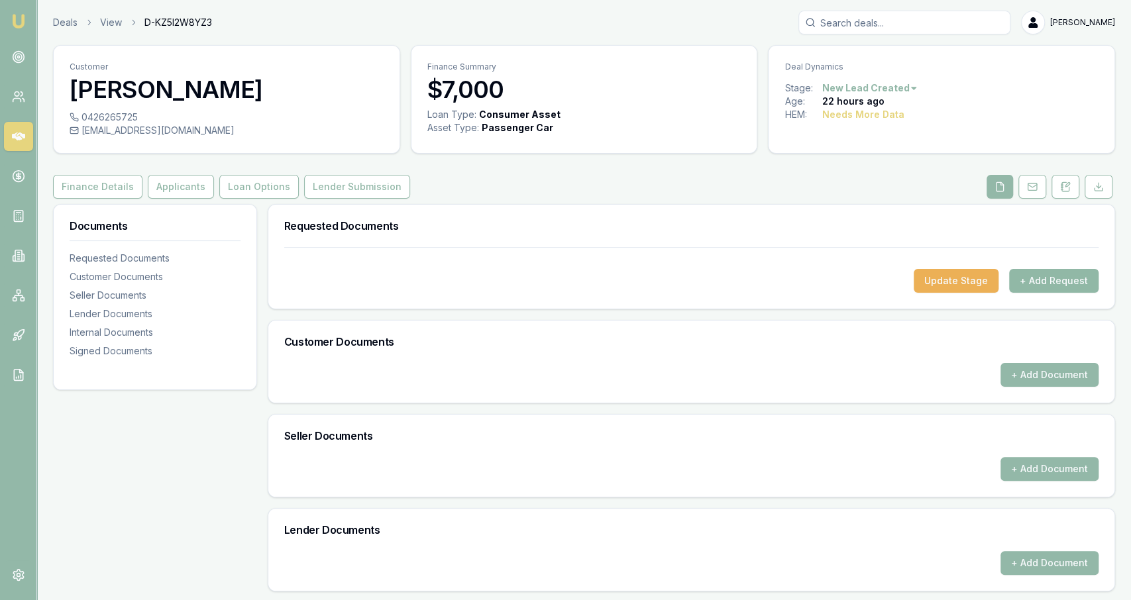
click at [1039, 281] on button "+ Add Request" at bounding box center [1053, 281] width 89 height 24
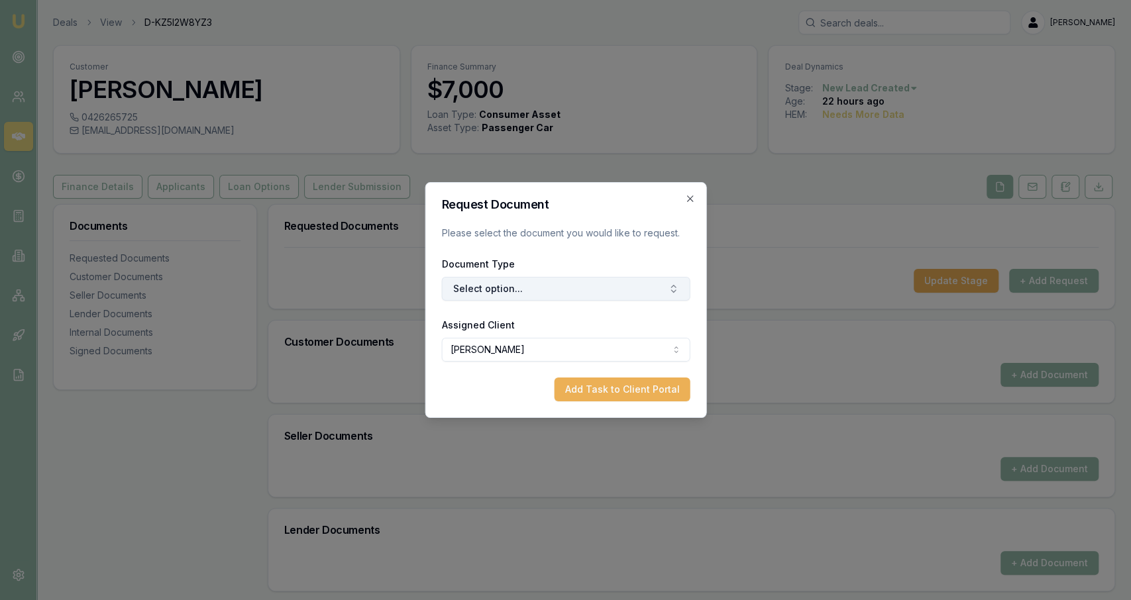
click at [532, 293] on button "Select option..." at bounding box center [565, 289] width 248 height 24
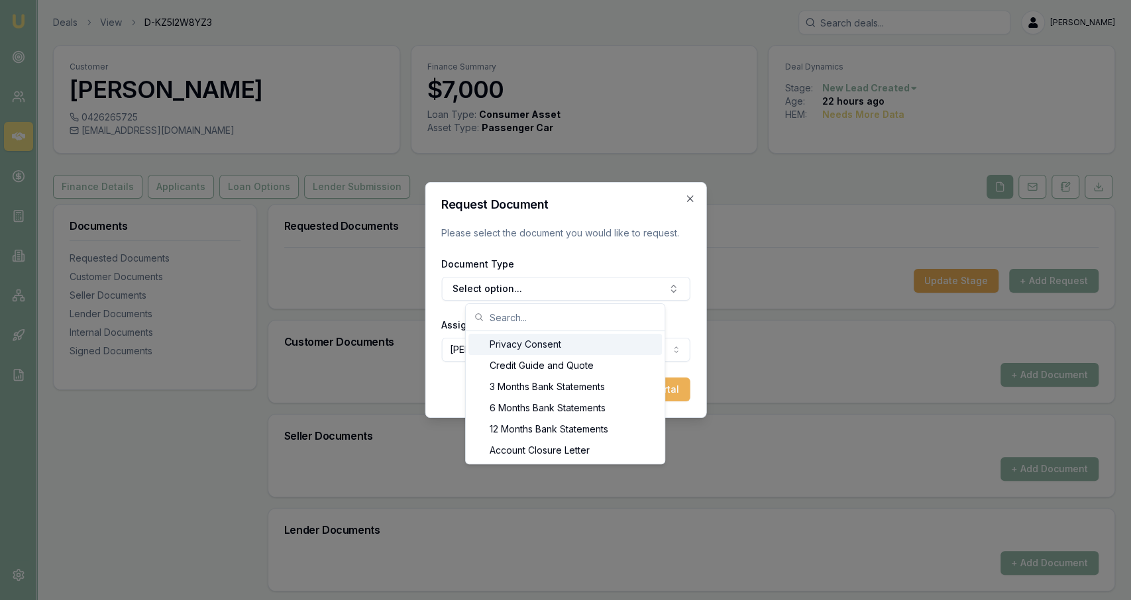
click at [524, 344] on div "Privacy Consent" at bounding box center [564, 344] width 193 height 21
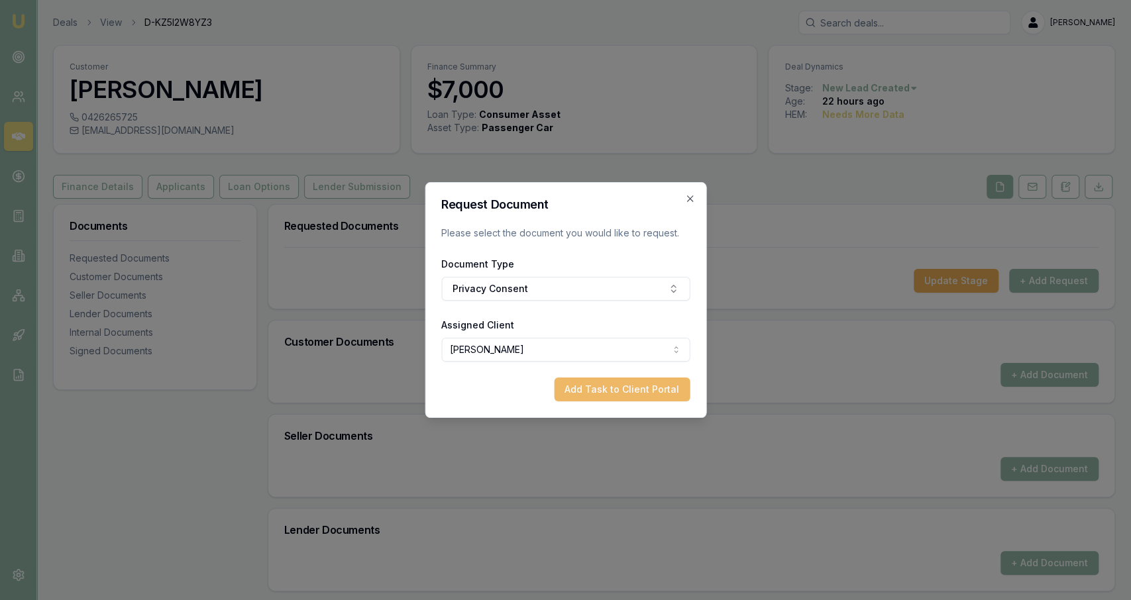
click at [633, 389] on button "Add Task to Client Portal" at bounding box center [622, 390] width 136 height 24
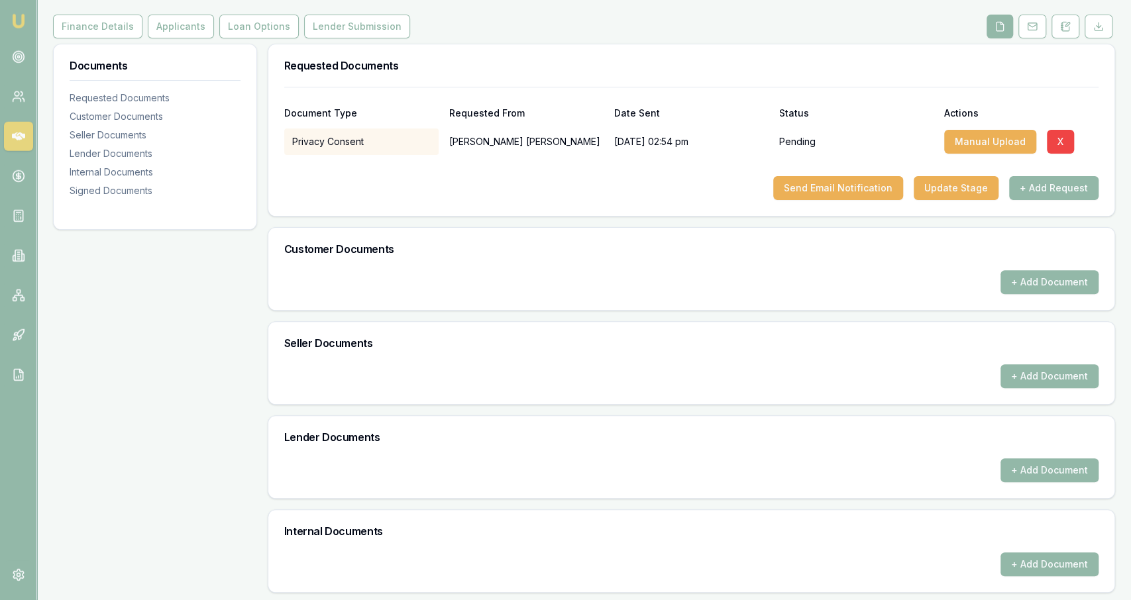
scroll to position [156, 0]
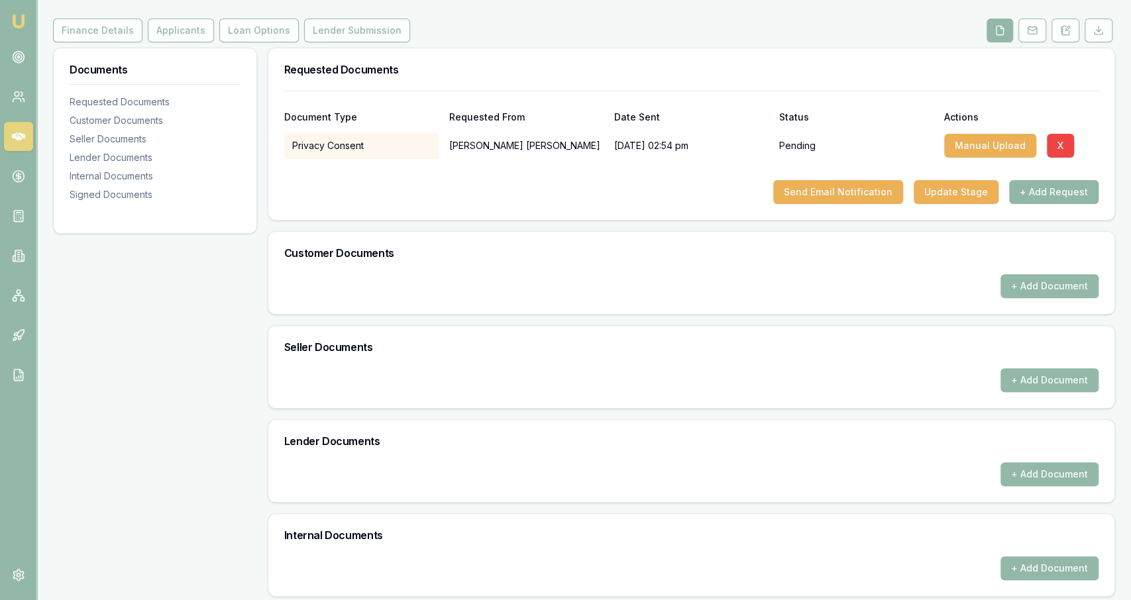
click at [1047, 184] on button "+ Add Request" at bounding box center [1053, 192] width 89 height 24
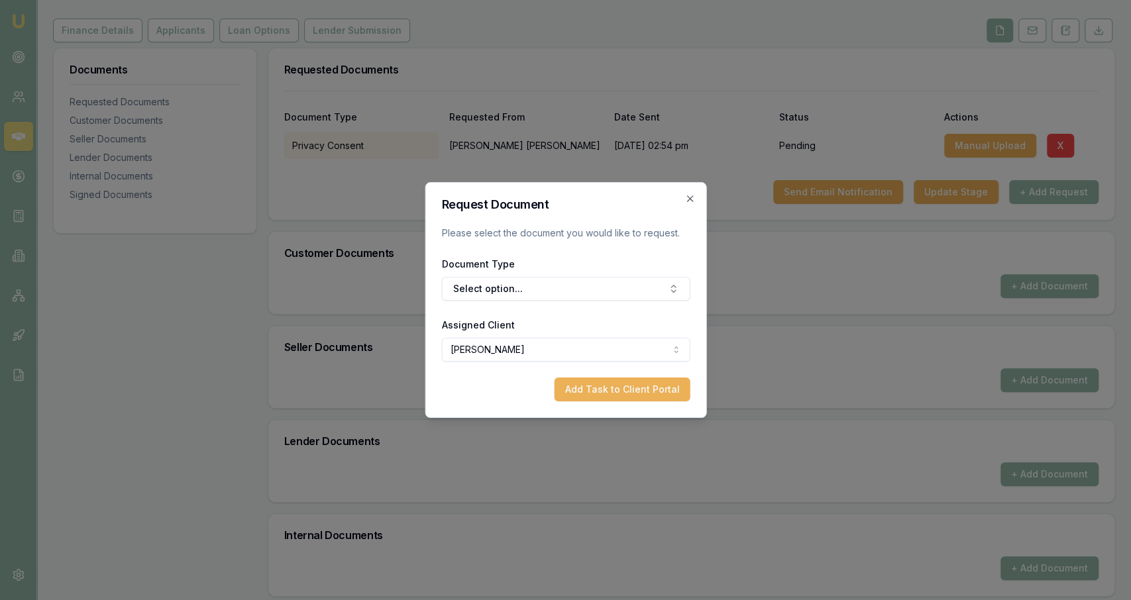
click at [576, 273] on div "Document Type Select option..." at bounding box center [565, 278] width 248 height 45
click at [558, 289] on button "Select option..." at bounding box center [565, 289] width 248 height 24
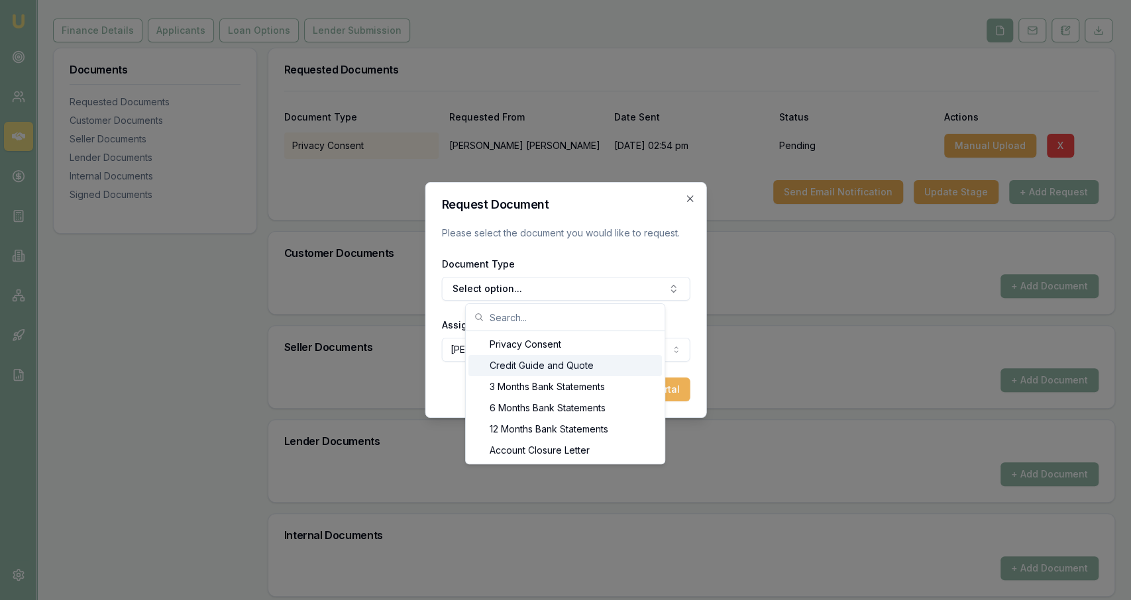
click at [518, 358] on div "Credit Guide and Quote" at bounding box center [564, 365] width 193 height 21
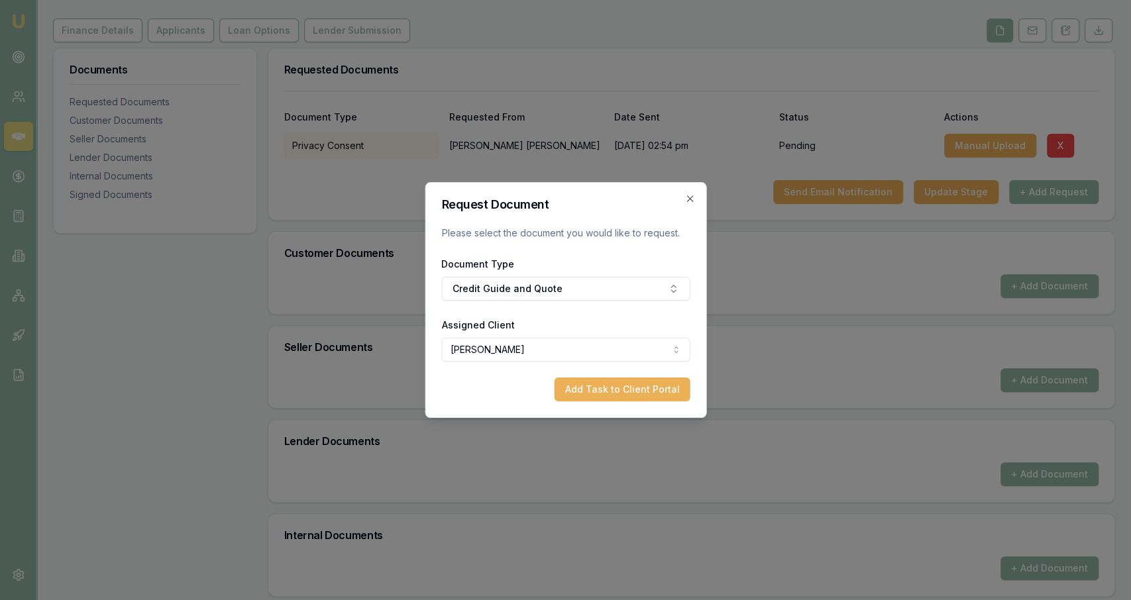
click at [577, 375] on form "Request Document Please select the document you would like to request. Document…" at bounding box center [565, 300] width 248 height 203
click at [586, 385] on button "Add Task to Client Portal" at bounding box center [622, 390] width 136 height 24
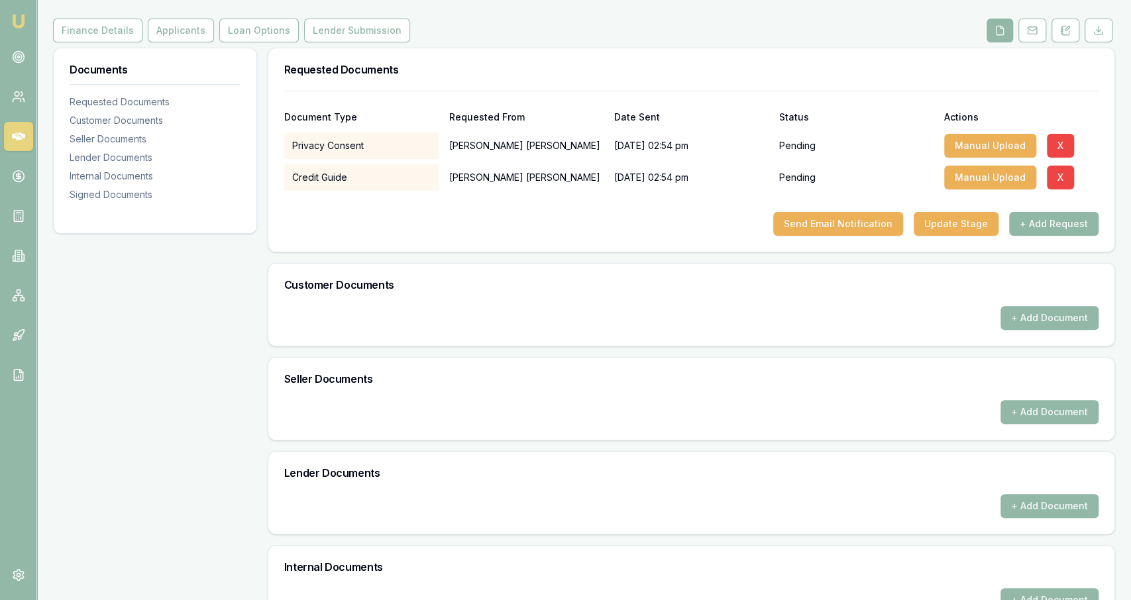
click at [1021, 234] on button "+ Add Request" at bounding box center [1053, 224] width 89 height 24
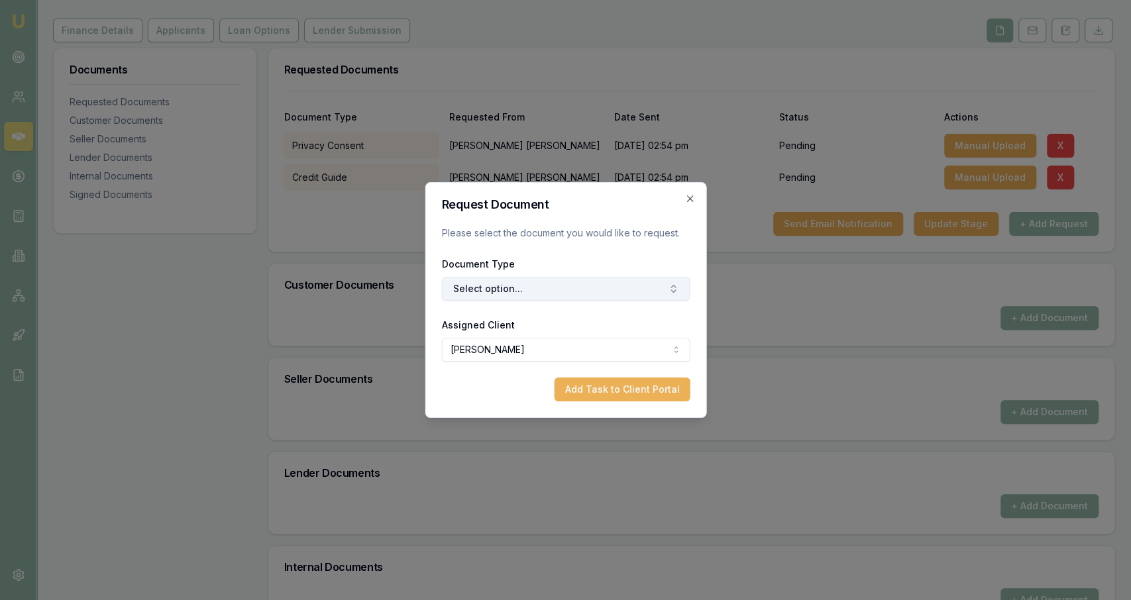
click at [539, 284] on button "Select option..." at bounding box center [565, 289] width 248 height 24
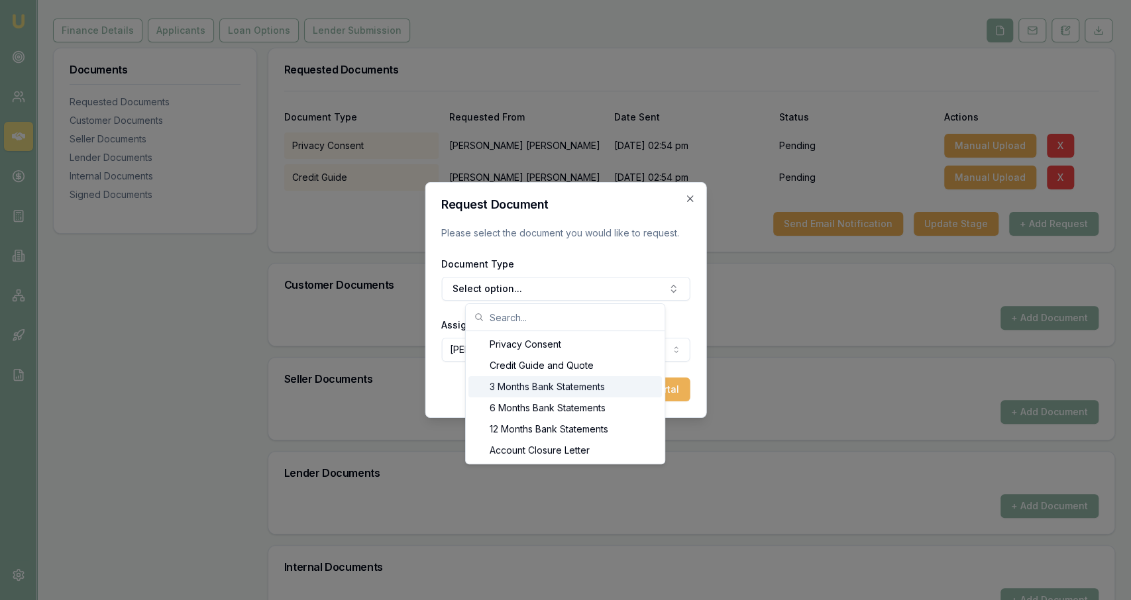
click at [512, 382] on div "3 Months Bank Statements" at bounding box center [564, 386] width 193 height 21
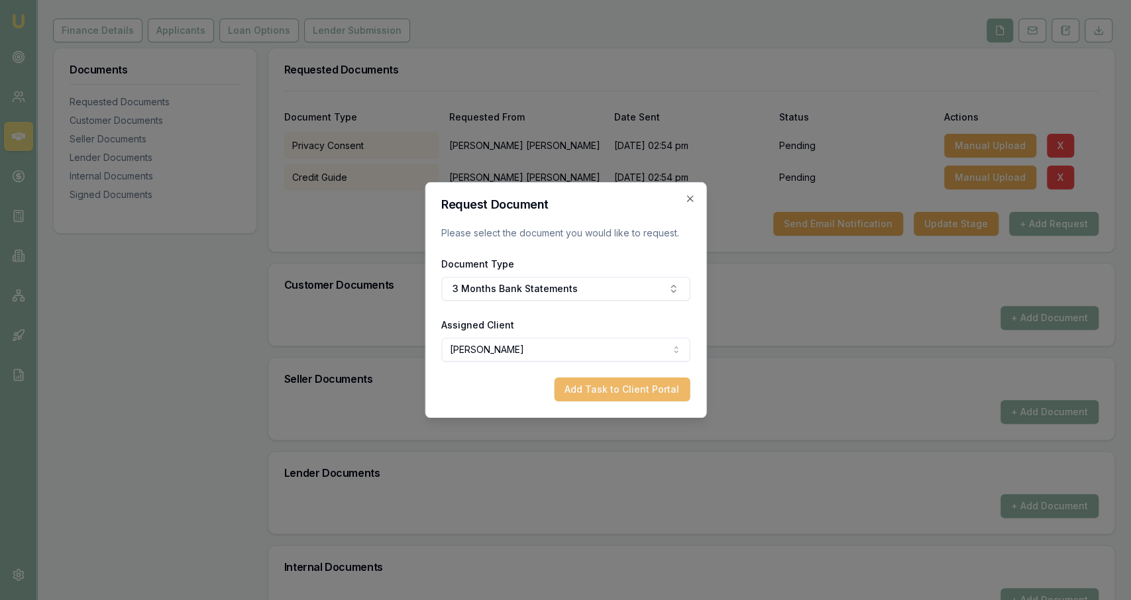
click at [611, 390] on button "Add Task to Client Portal" at bounding box center [622, 390] width 136 height 24
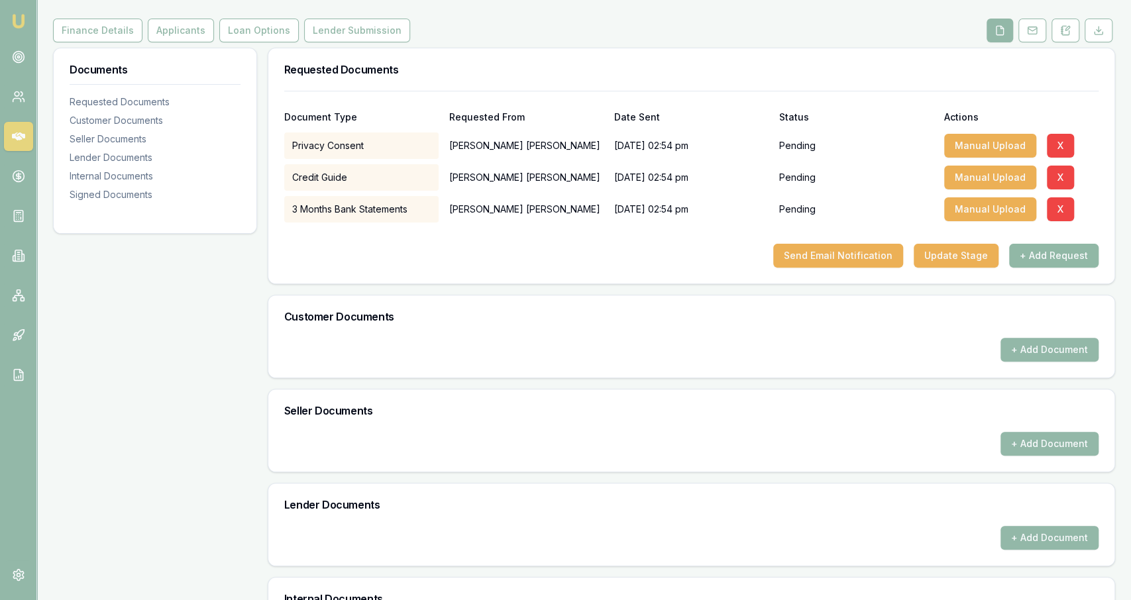
click at [1068, 244] on button "+ Add Request" at bounding box center [1053, 256] width 89 height 24
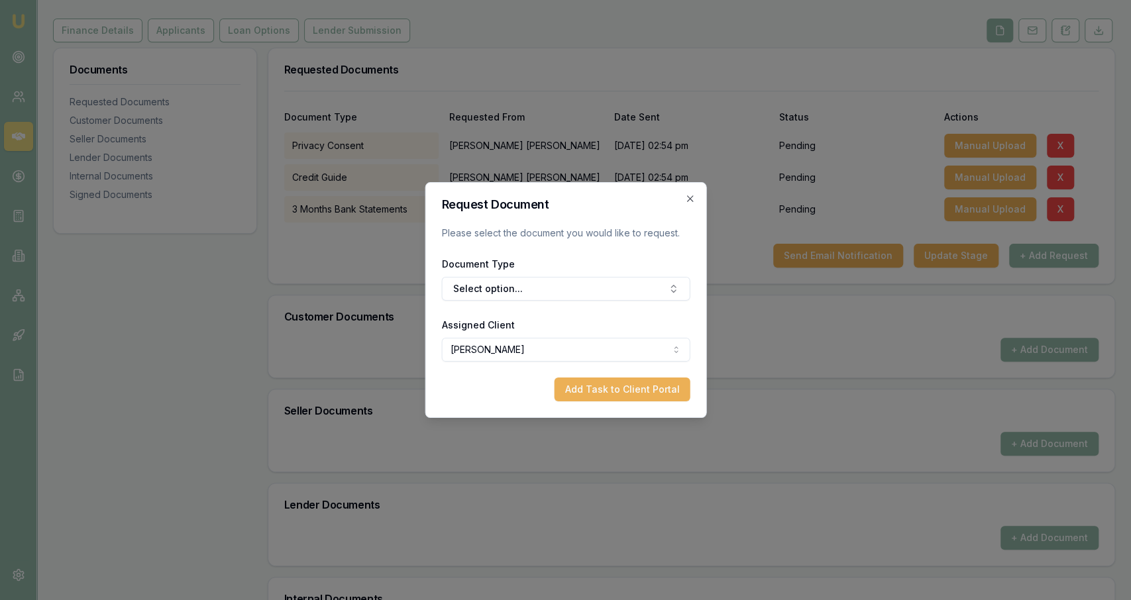
click at [580, 303] on form "Request Document Please select the document you would like to request. Document…" at bounding box center [565, 300] width 248 height 203
click at [581, 293] on button "Select option..." at bounding box center [565, 289] width 248 height 24
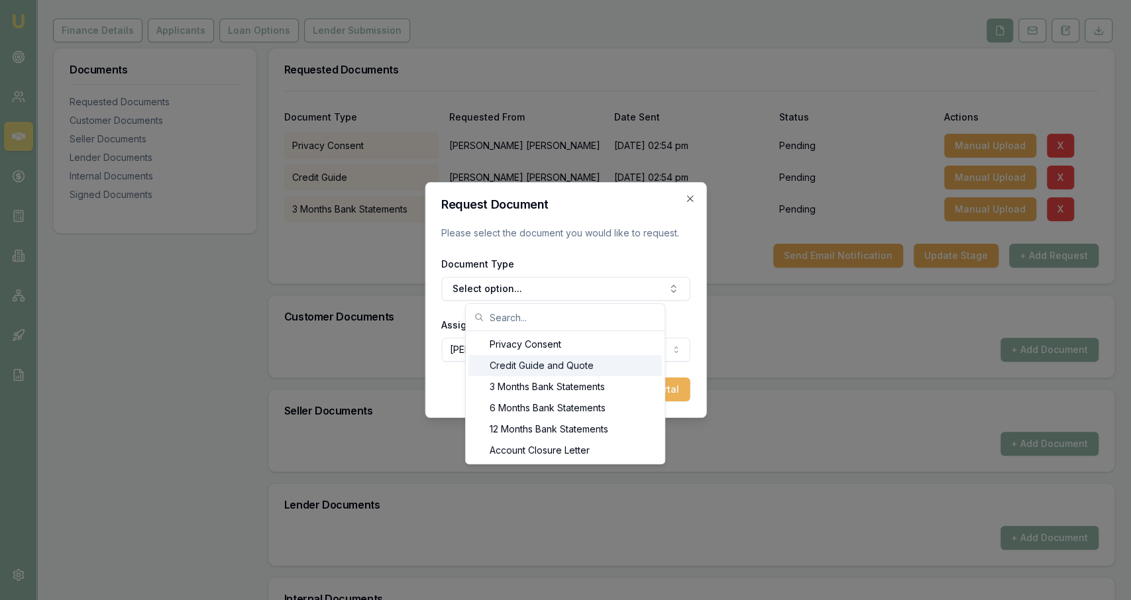
scroll to position [1, 0]
click at [553, 324] on input "text" at bounding box center [573, 317] width 167 height 26
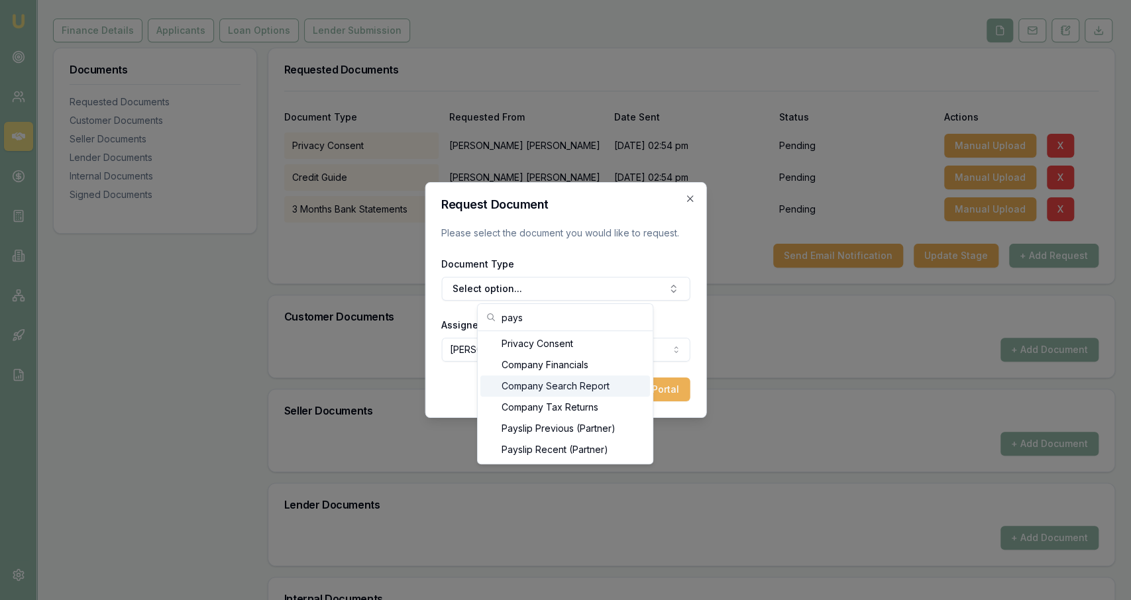
type input "pays"
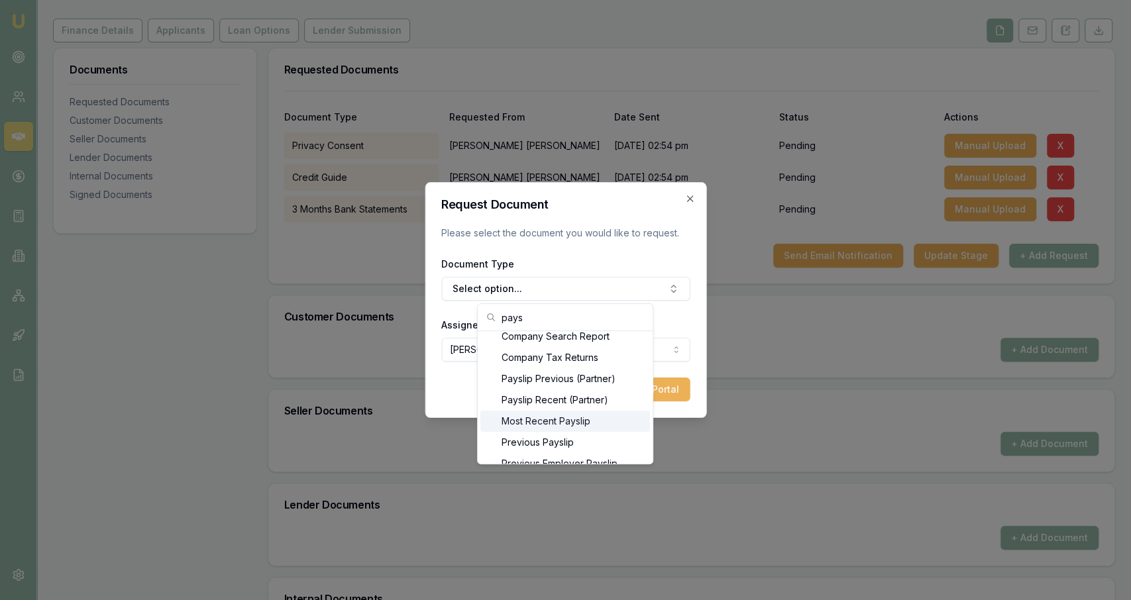
drag, startPoint x: 620, startPoint y: 431, endPoint x: 614, endPoint y: 425, distance: 8.9
click at [614, 425] on div "Most Recent Payslip" at bounding box center [565, 421] width 170 height 21
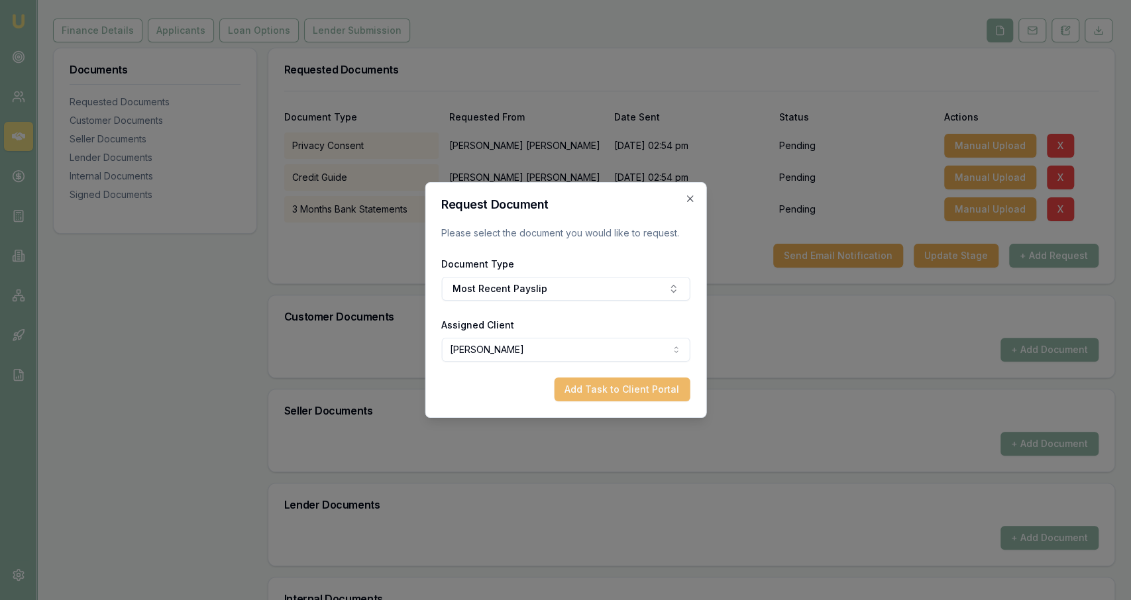
click at [609, 389] on button "Add Task to Client Portal" at bounding box center [622, 390] width 136 height 24
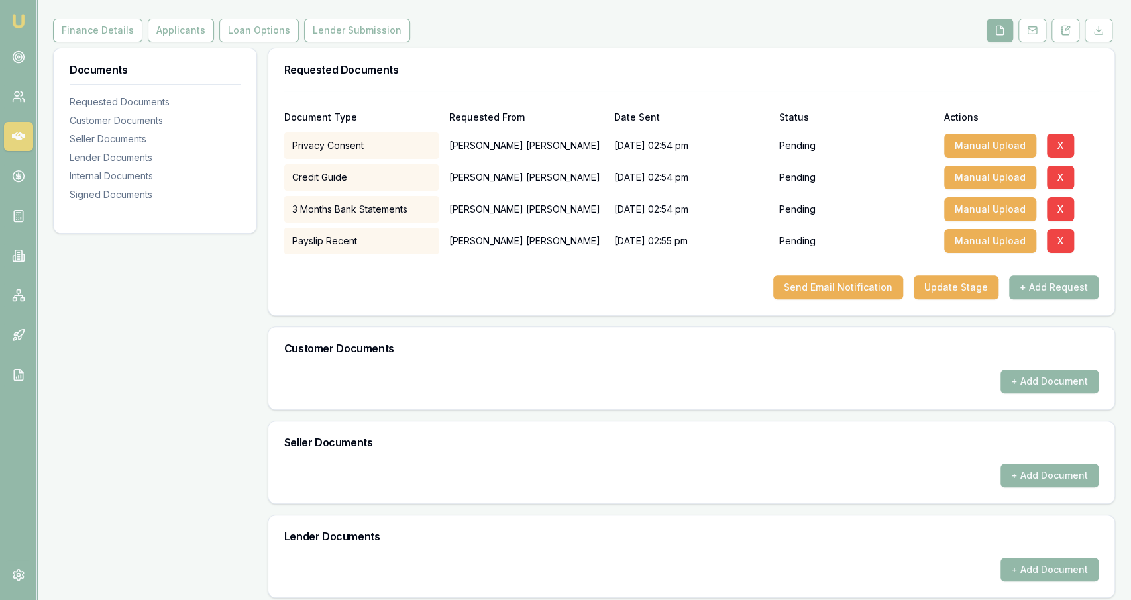
click at [1059, 301] on div "Document Type Requested From Date Sent Status Actions Privacy Consent Kristy Fa…" at bounding box center [691, 203] width 846 height 225
click at [1062, 293] on button "+ Add Request" at bounding box center [1053, 288] width 89 height 24
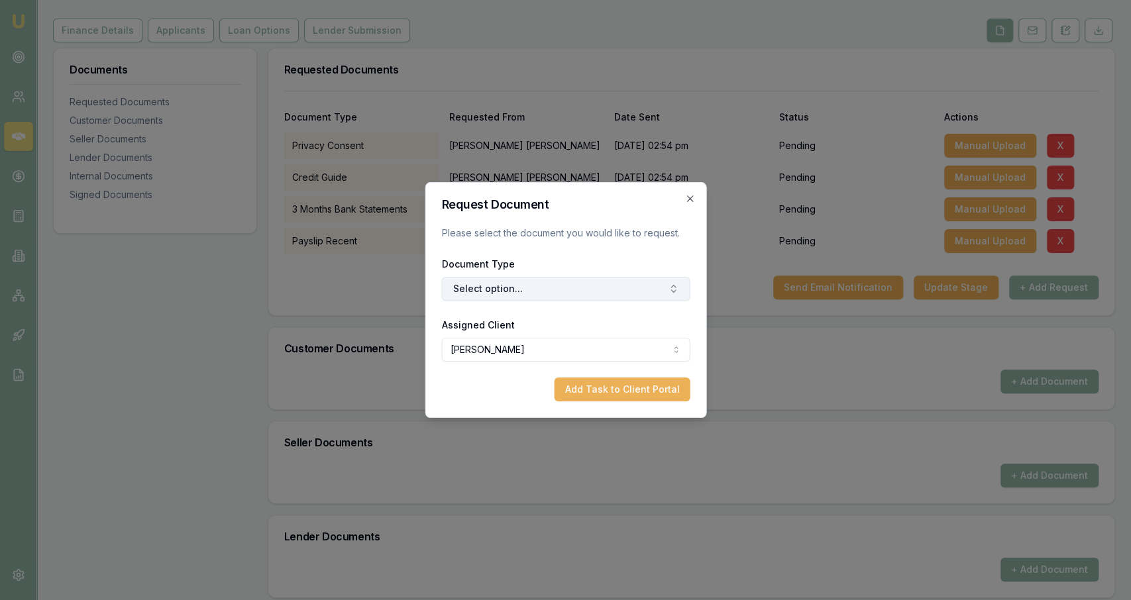
click at [602, 295] on button "Select option..." at bounding box center [565, 289] width 248 height 24
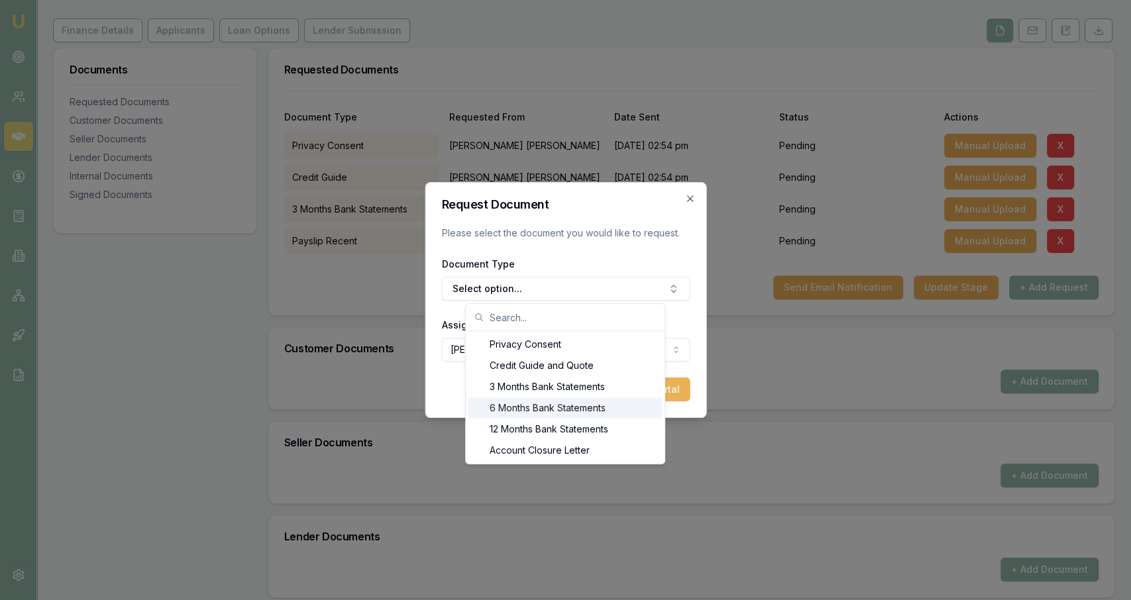
scroll to position [0, 0]
click at [551, 321] on input "text" at bounding box center [573, 317] width 167 height 26
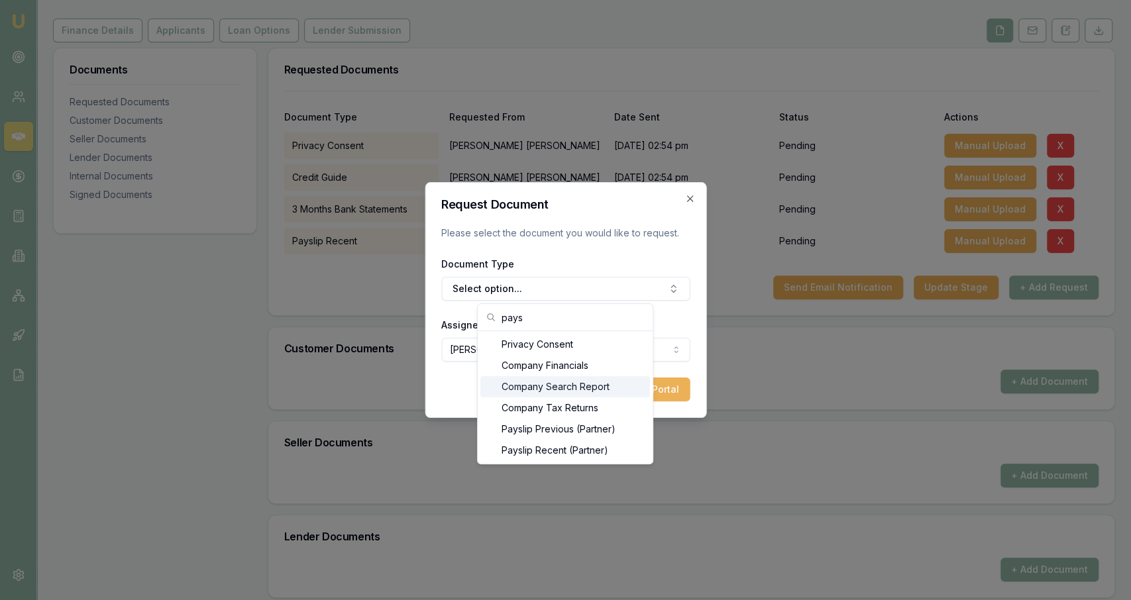
scroll to position [1, 0]
click at [593, 322] on input "pays" at bounding box center [572, 317] width 143 height 26
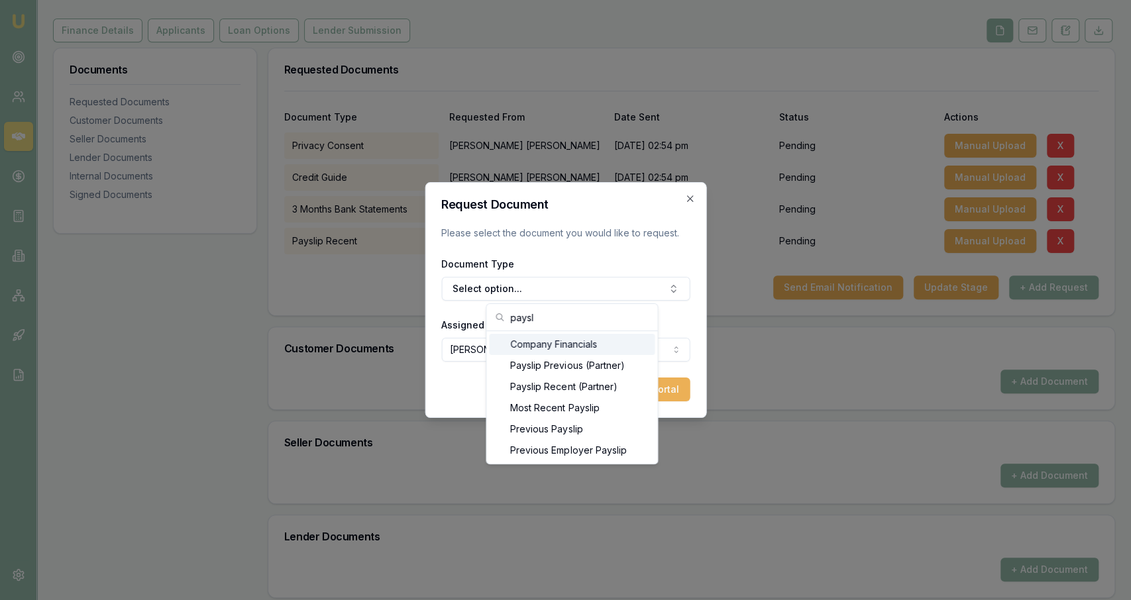
scroll to position [0, 0]
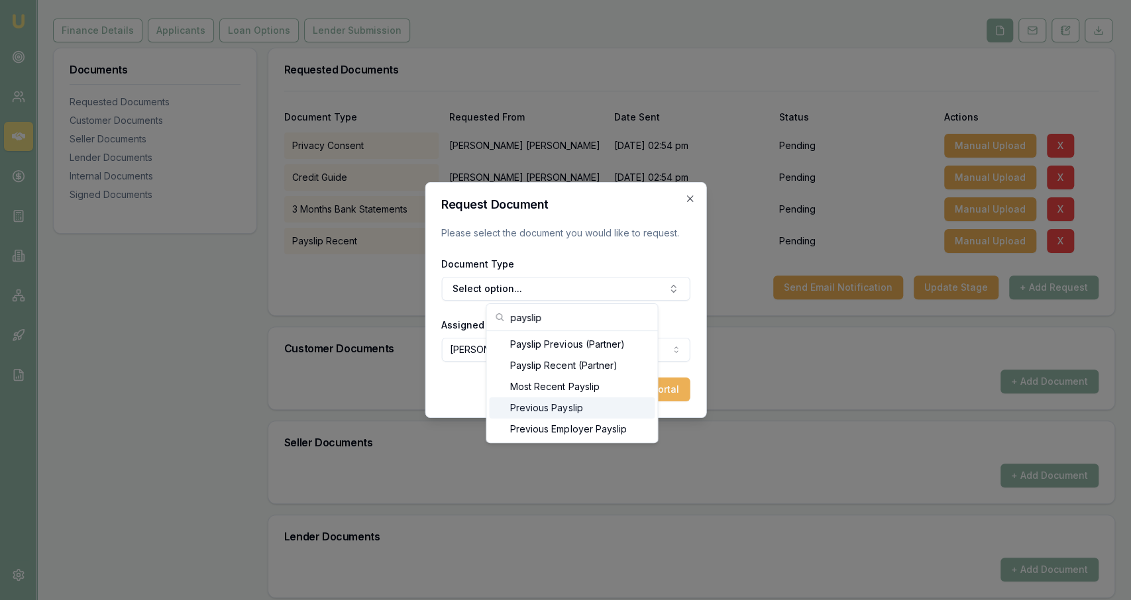
type input "payslip"
click at [592, 413] on div "Previous Payslip" at bounding box center [572, 407] width 166 height 21
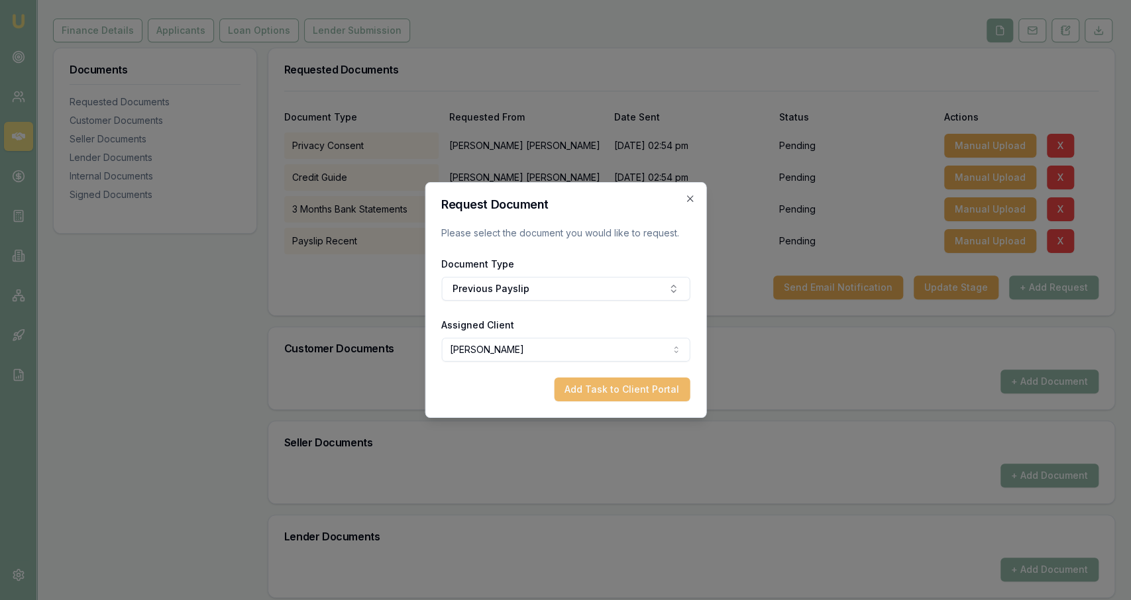
click at [639, 394] on button "Add Task to Client Portal" at bounding box center [622, 390] width 136 height 24
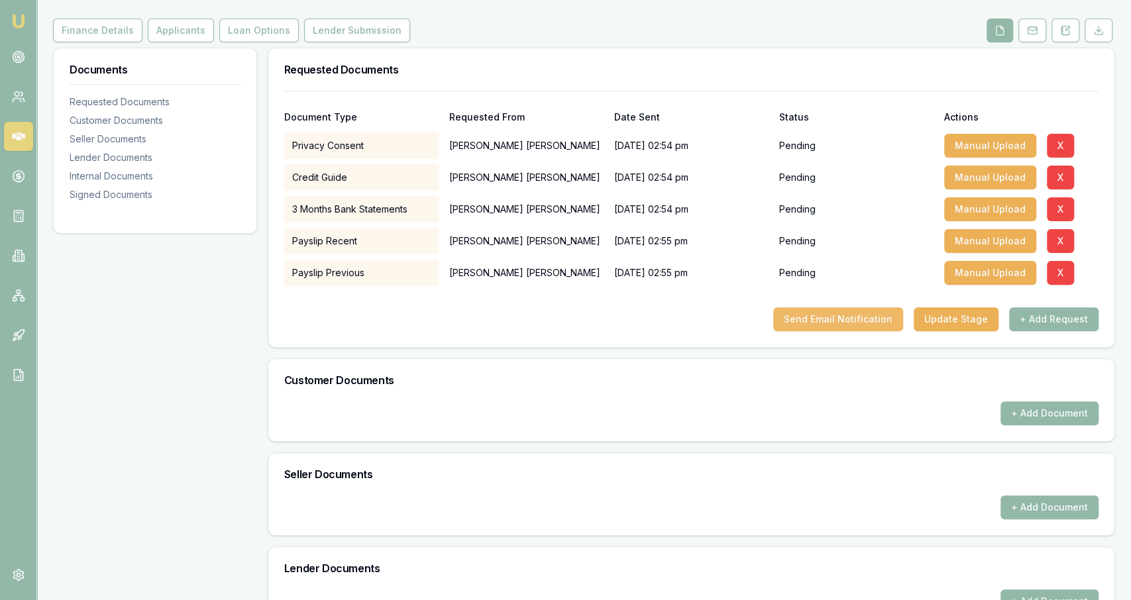
click at [854, 316] on button "Send Email Notification" at bounding box center [838, 319] width 130 height 24
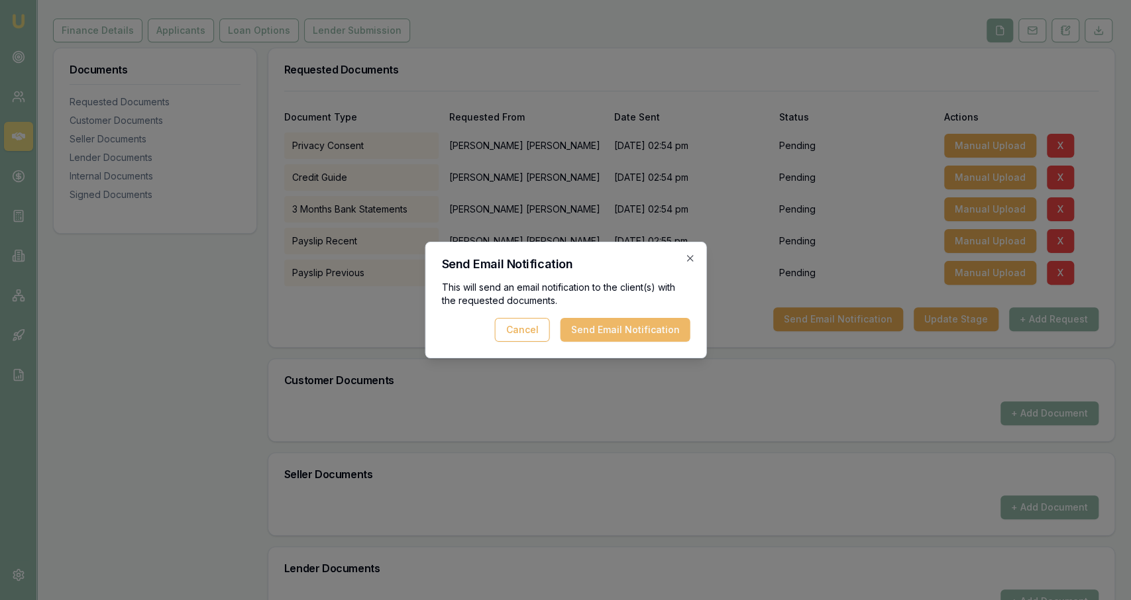
click at [630, 325] on button "Send Email Notification" at bounding box center [625, 330] width 130 height 24
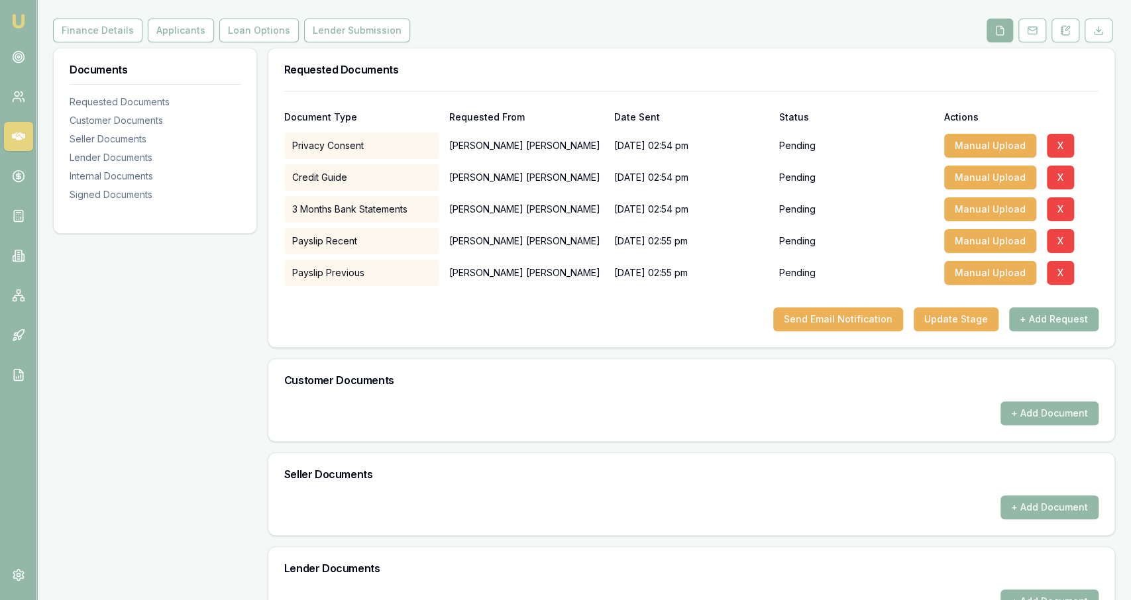
click at [1073, 324] on button "+ Add Request" at bounding box center [1053, 319] width 89 height 24
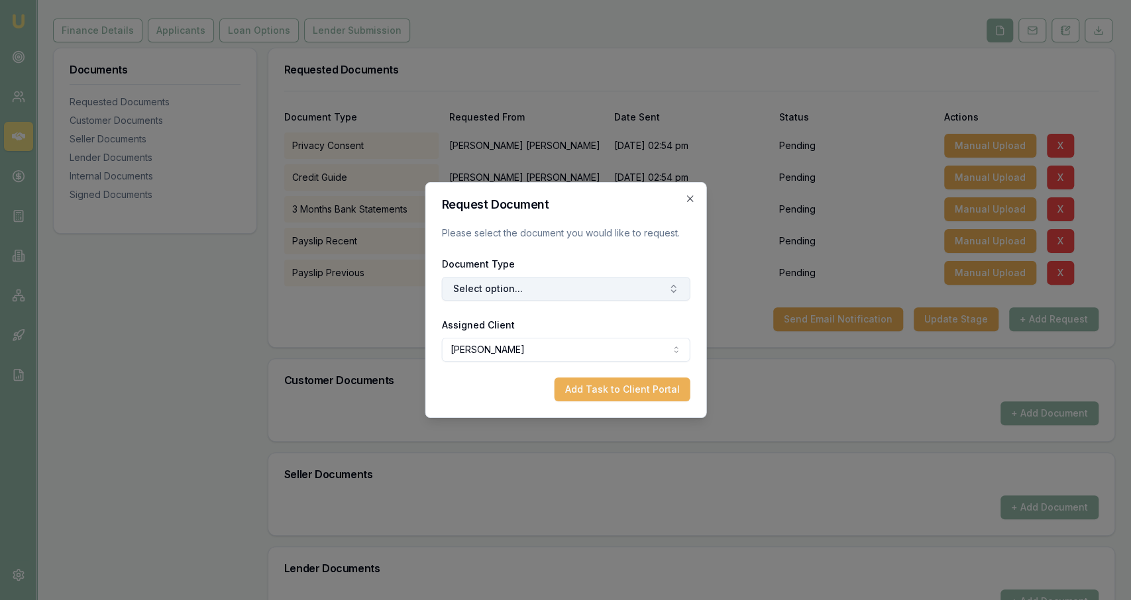
click at [619, 293] on button "Select option..." at bounding box center [565, 289] width 248 height 24
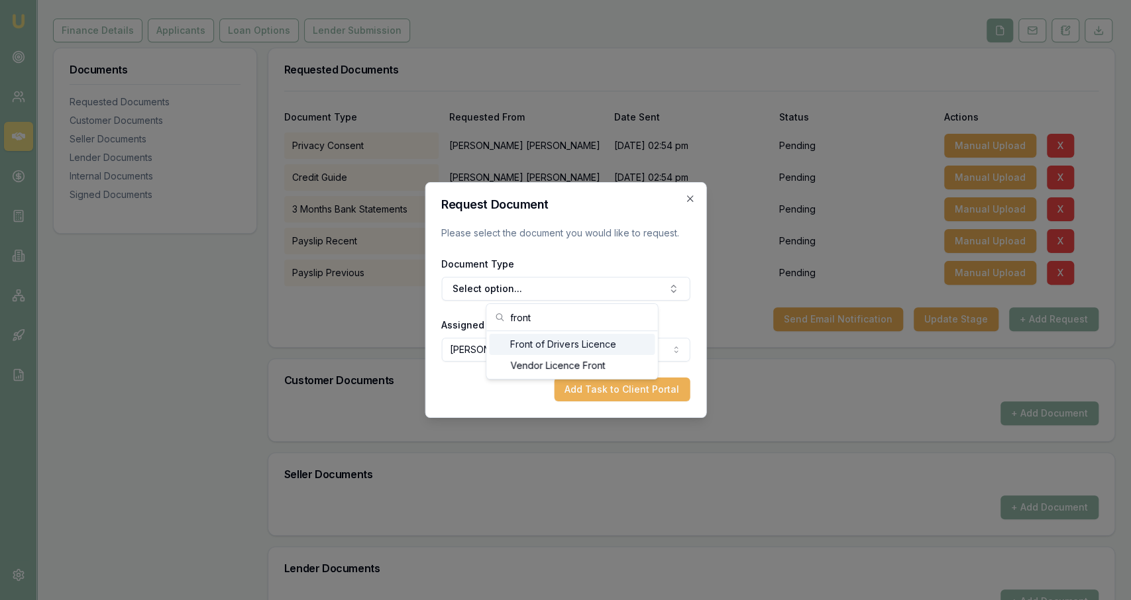
type input "front"
click at [609, 343] on div "Front of Drivers Licence" at bounding box center [572, 344] width 166 height 21
click at [621, 383] on button "Add Task to Client Portal" at bounding box center [622, 390] width 136 height 24
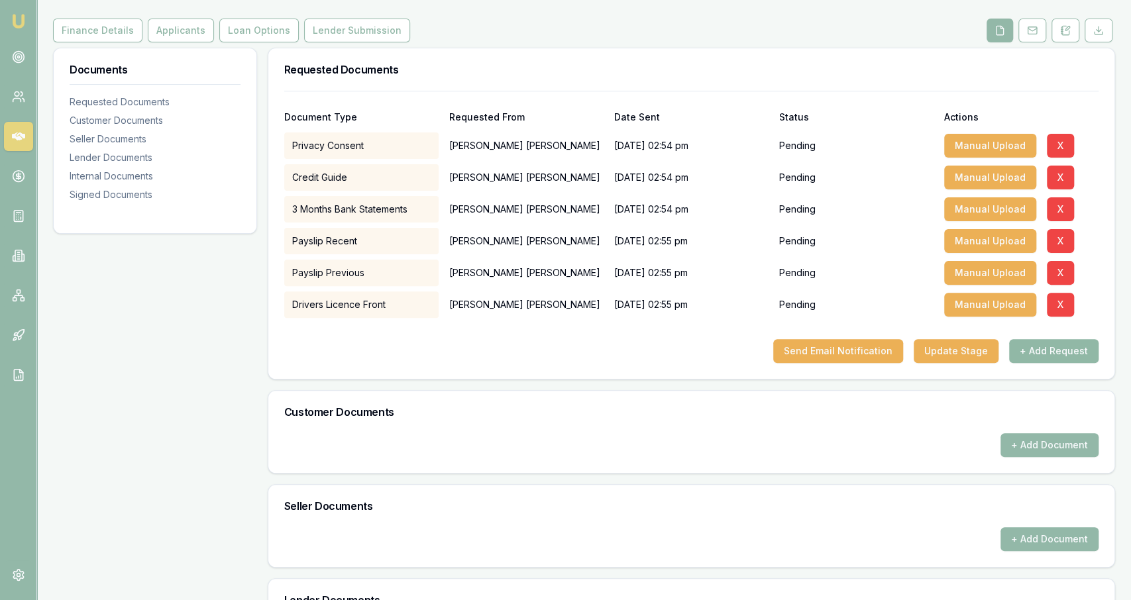
click at [1057, 345] on button "+ Add Request" at bounding box center [1053, 351] width 89 height 24
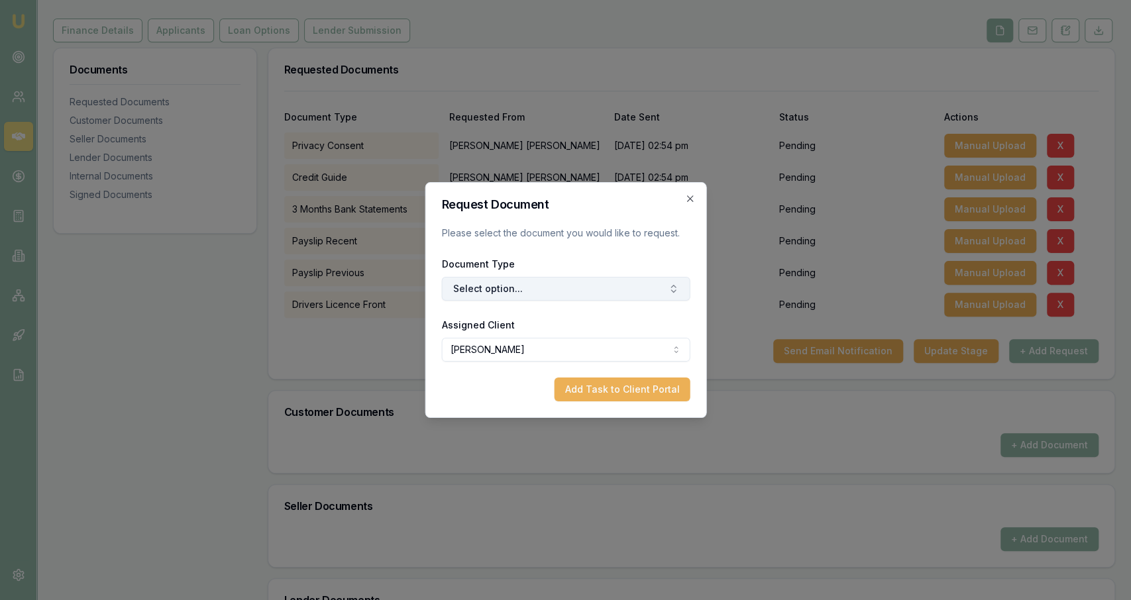
click at [576, 299] on button "Select option..." at bounding box center [565, 289] width 248 height 24
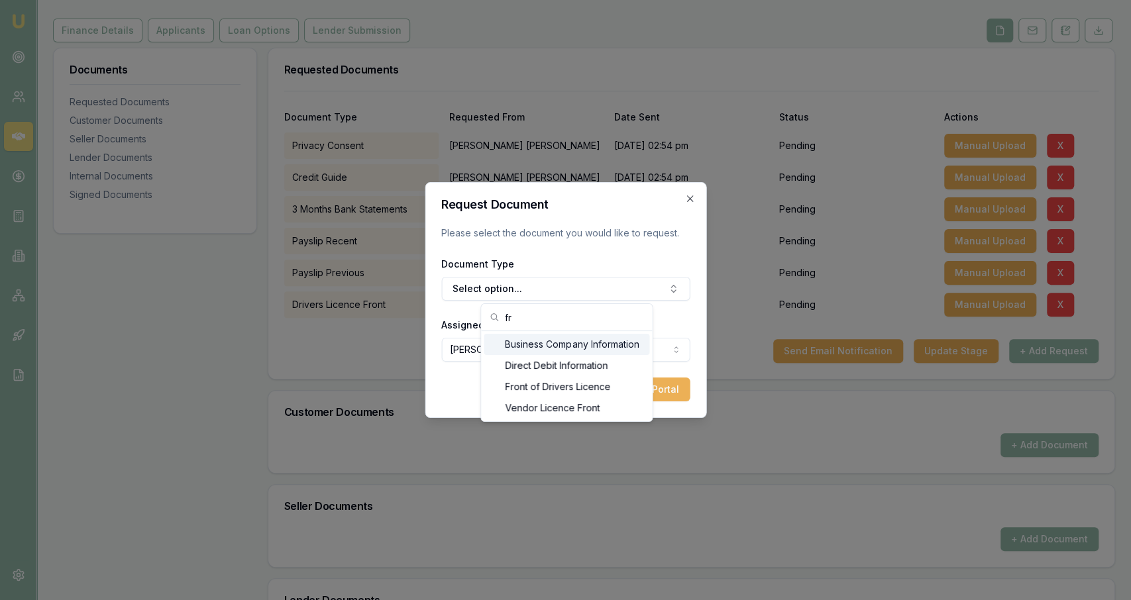
type input "f"
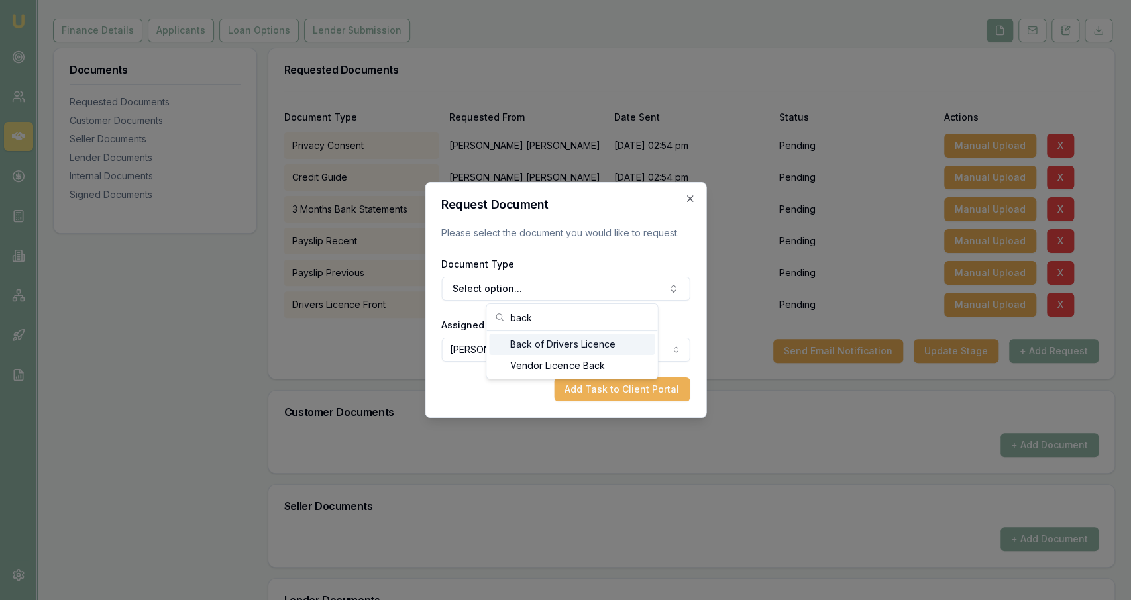
type input "back"
click at [601, 346] on div "Back of Drivers Licence" at bounding box center [572, 344] width 166 height 21
click at [600, 384] on button "Add Task to Client Portal" at bounding box center [622, 390] width 136 height 24
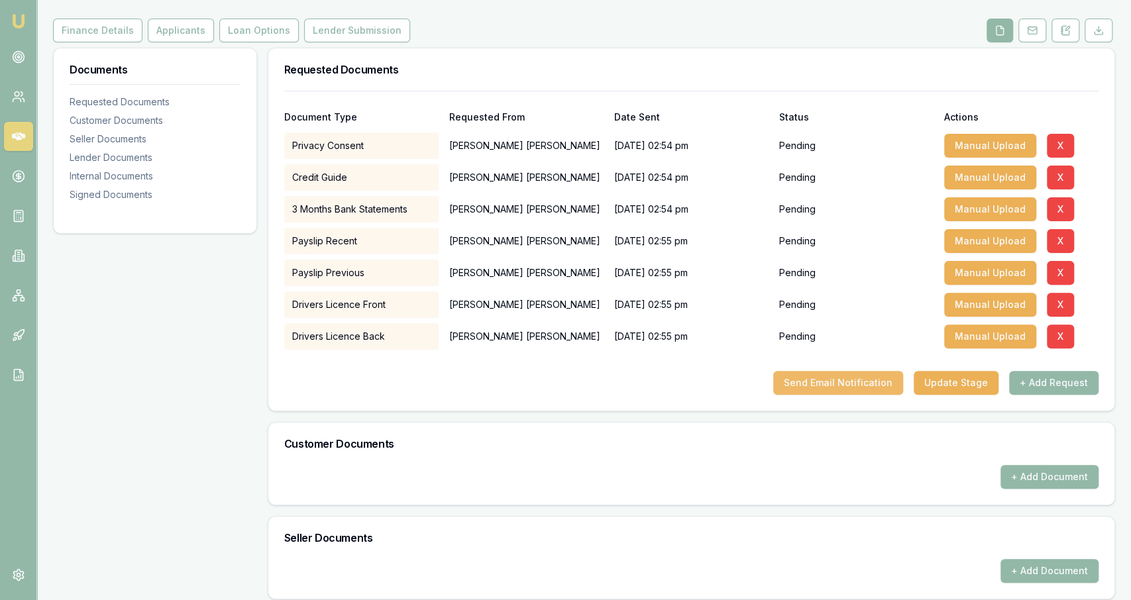
click at [825, 386] on button "Send Email Notification" at bounding box center [838, 383] width 130 height 24
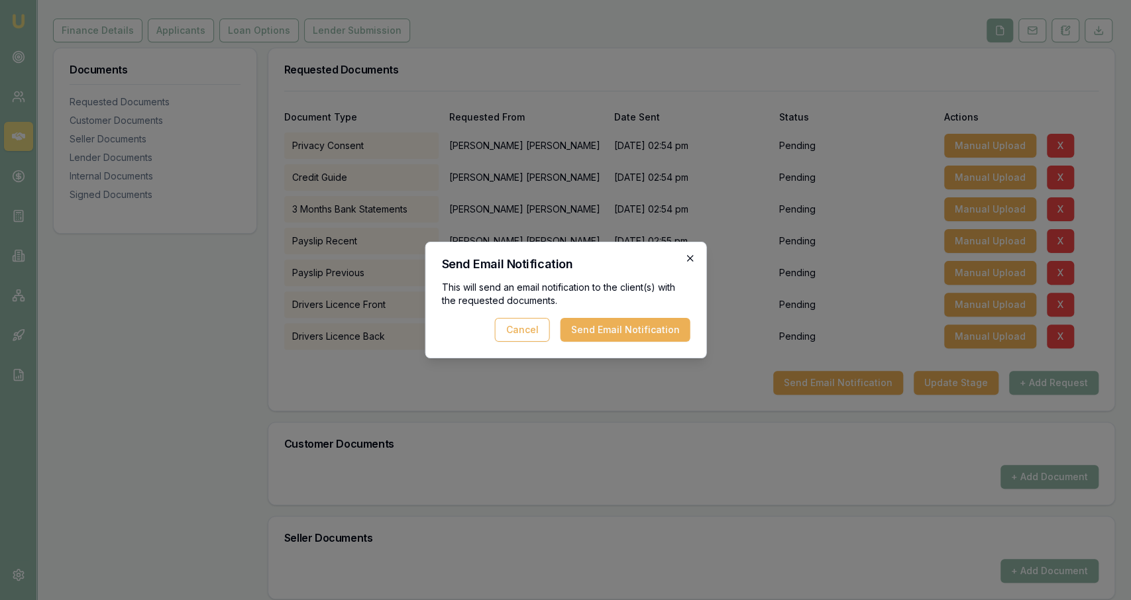
click at [692, 258] on icon "button" at bounding box center [689, 258] width 11 height 11
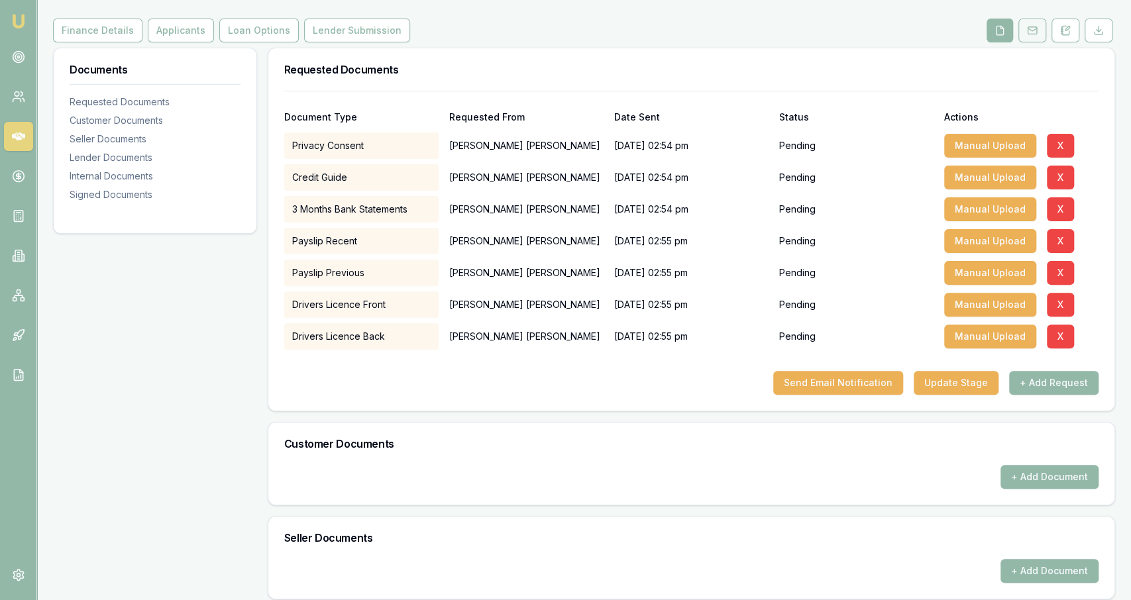
click at [1029, 32] on rect at bounding box center [1031, 30] width 9 height 7
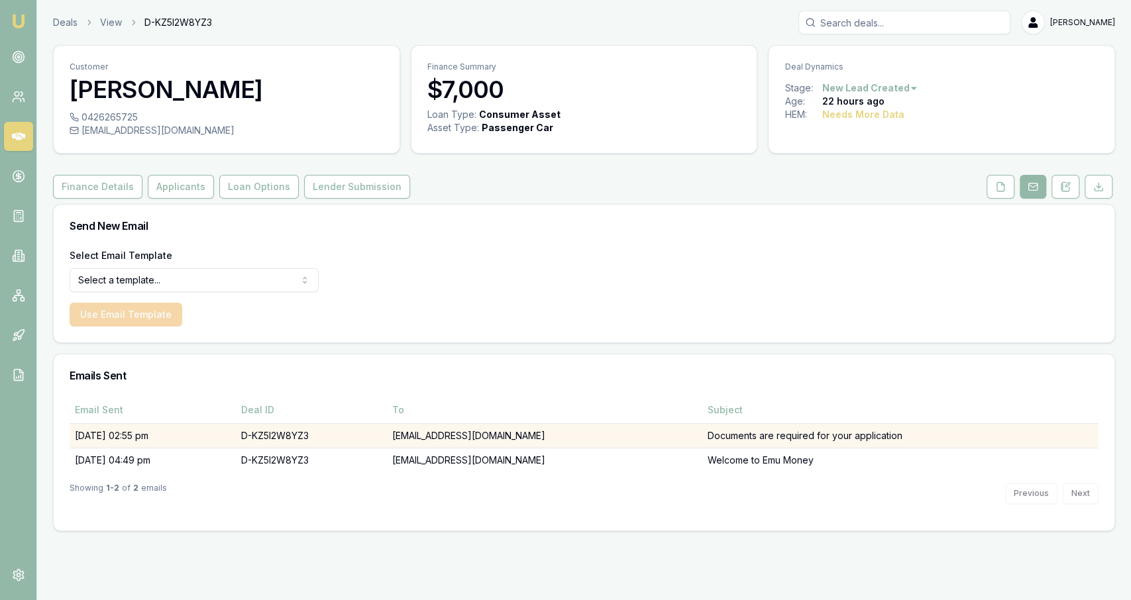
click at [601, 429] on td "tradesbizzy@gmail.com" at bounding box center [544, 435] width 316 height 25
click at [600, 431] on div "Email Sent Deal ID To Subject 28/08/25, 02:55 pm D-KZ5I2W8YZ3 tradesbizzy@gmail…" at bounding box center [584, 435] width 1029 height 76
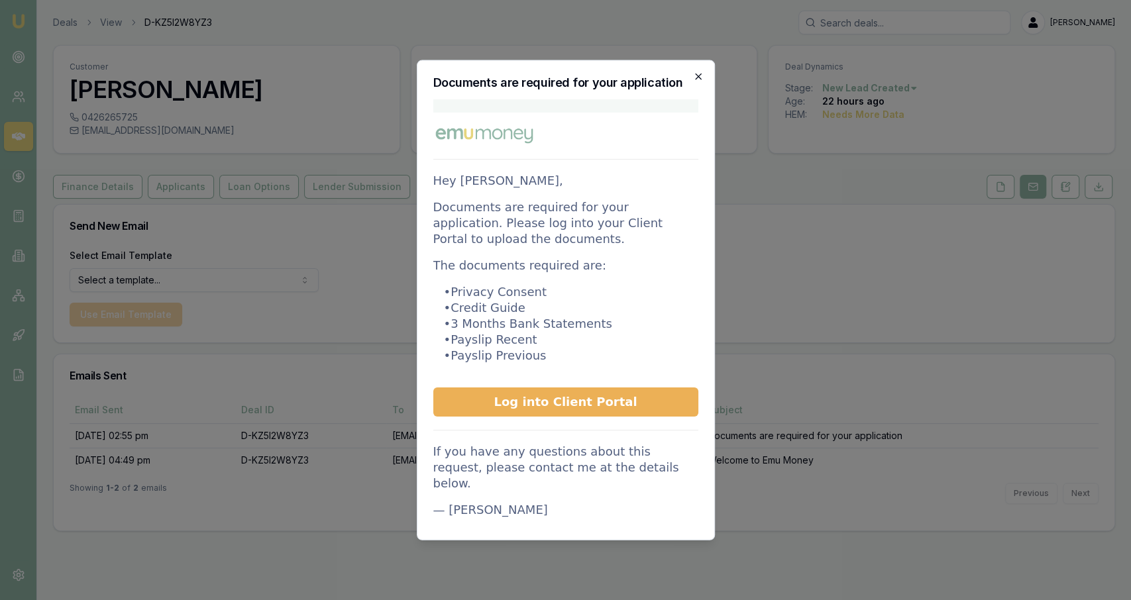
click at [702, 80] on icon "button" at bounding box center [698, 77] width 11 height 11
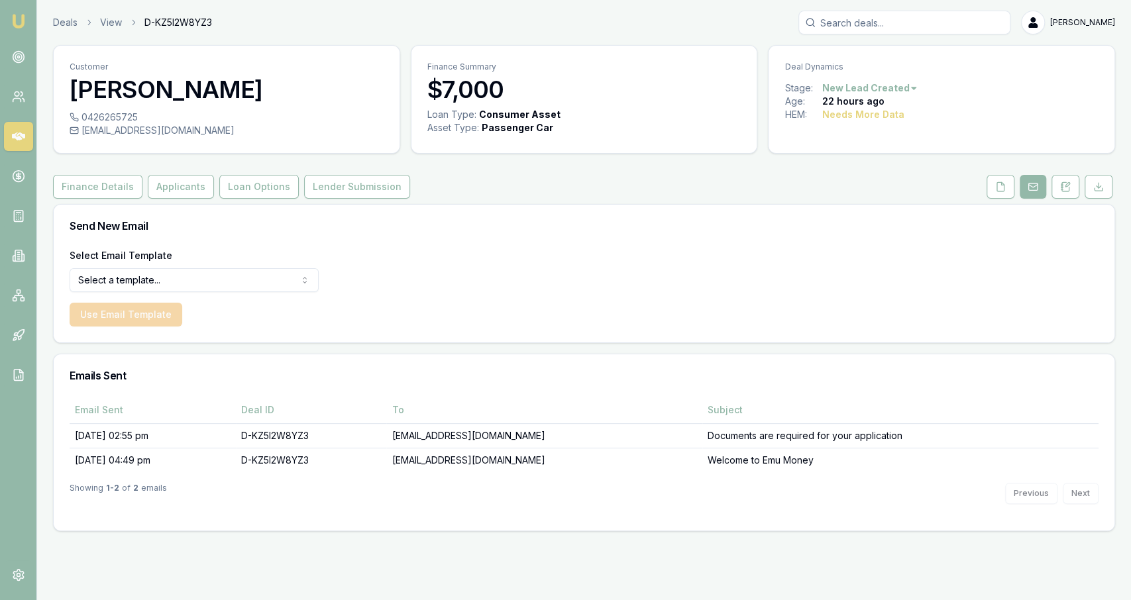
click at [1001, 174] on div "Customer Kristy Fawcett 0426265725 tradesbizzy@gmail.com Finance Summary $7,000…" at bounding box center [584, 288] width 1062 height 486
click at [1000, 184] on icon at bounding box center [1000, 187] width 11 height 11
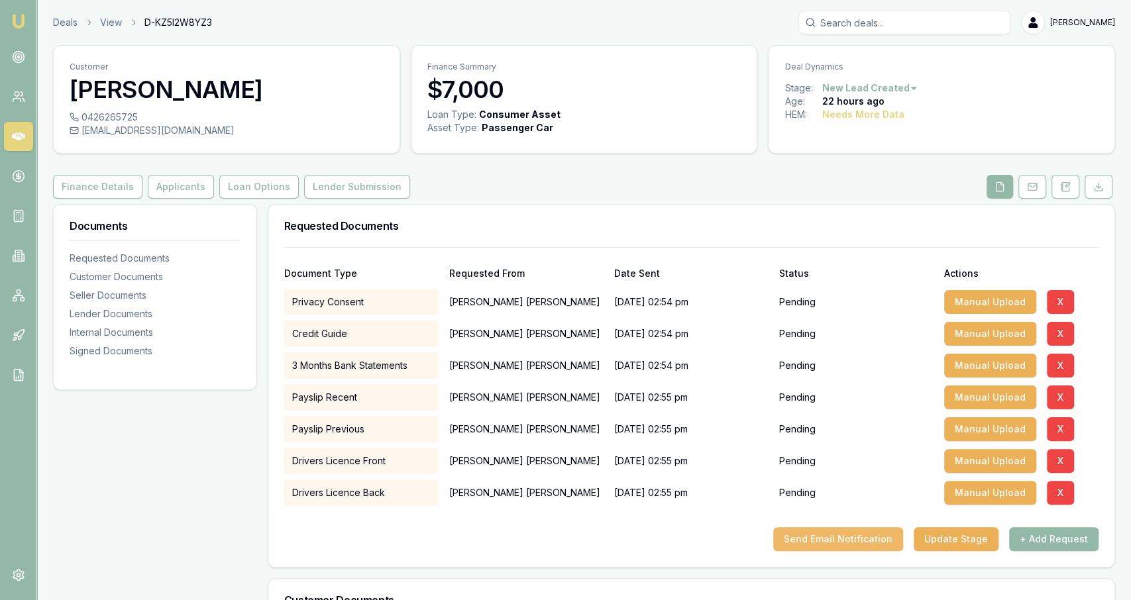
click at [841, 539] on button "Send Email Notification" at bounding box center [838, 539] width 130 height 24
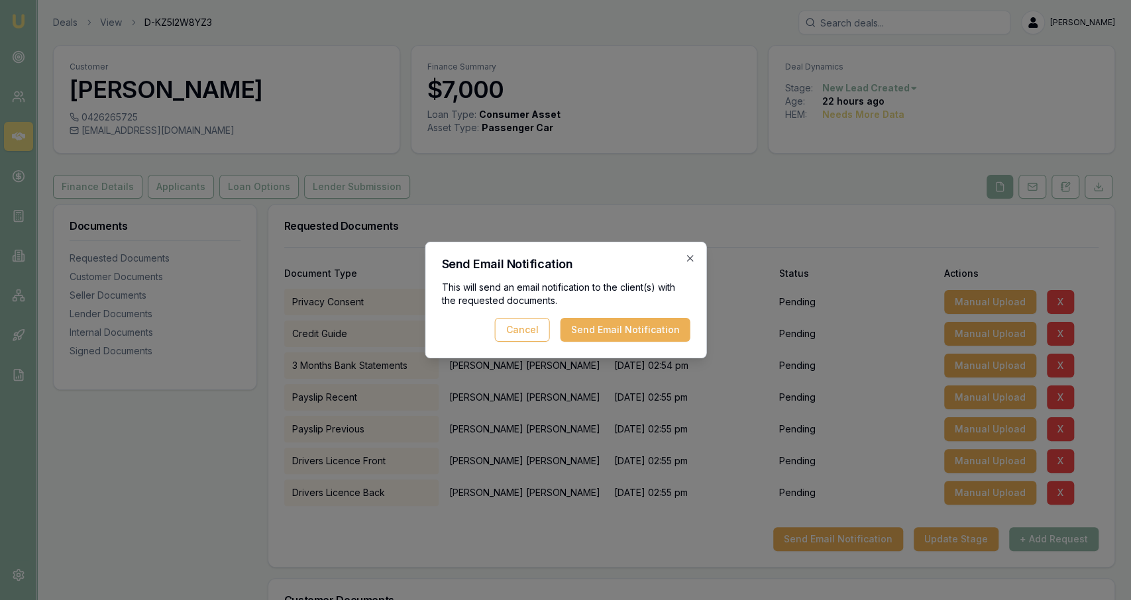
click at [667, 345] on div "Send Email Notification This will send an email notification to the client(s) w…" at bounding box center [566, 300] width 282 height 117
click at [667, 337] on button "Send Email Notification" at bounding box center [625, 330] width 130 height 24
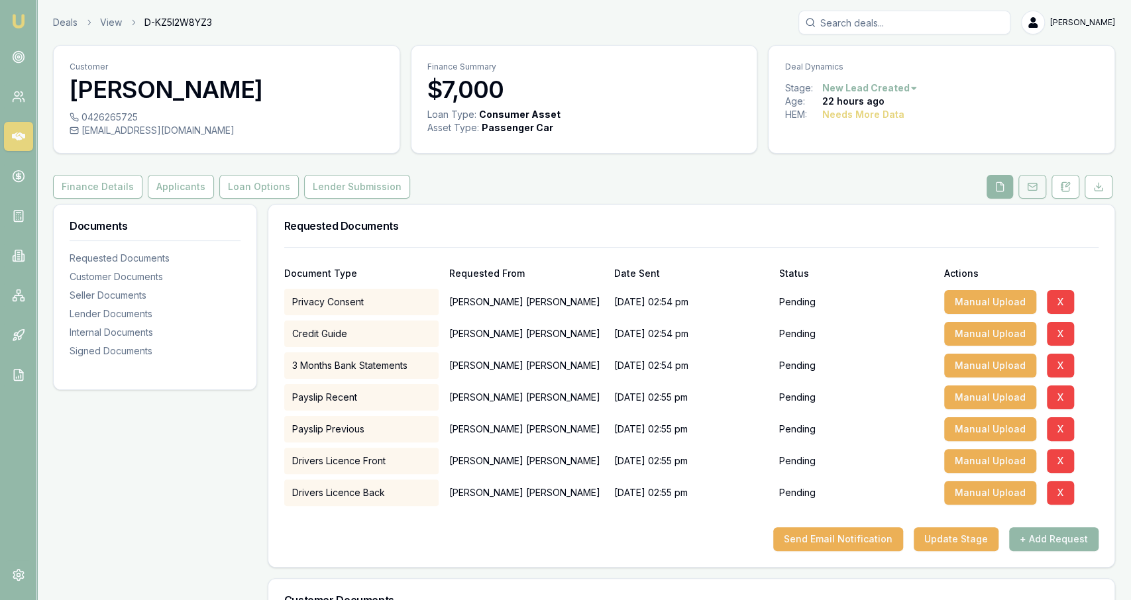
click at [1031, 193] on button at bounding box center [1032, 187] width 28 height 24
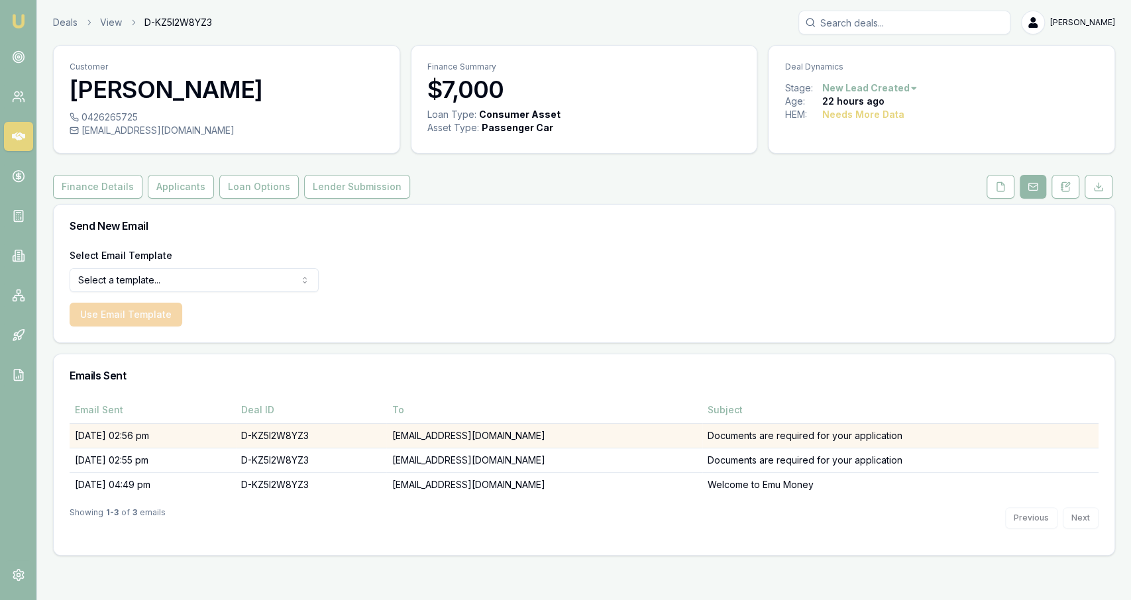
click at [671, 439] on td "tradesbizzy@gmail.com" at bounding box center [544, 435] width 316 height 25
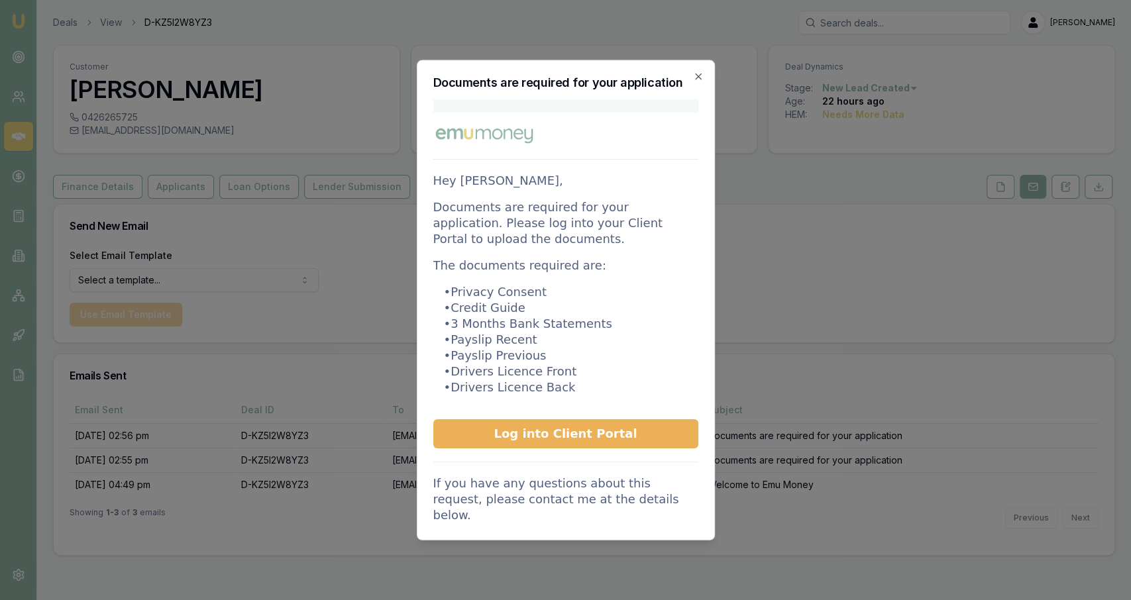
click at [697, 71] on div "Documents are required for your application Action required for your applicatio…" at bounding box center [566, 300] width 298 height 480
click at [700, 78] on icon "button" at bounding box center [698, 77] width 6 height 6
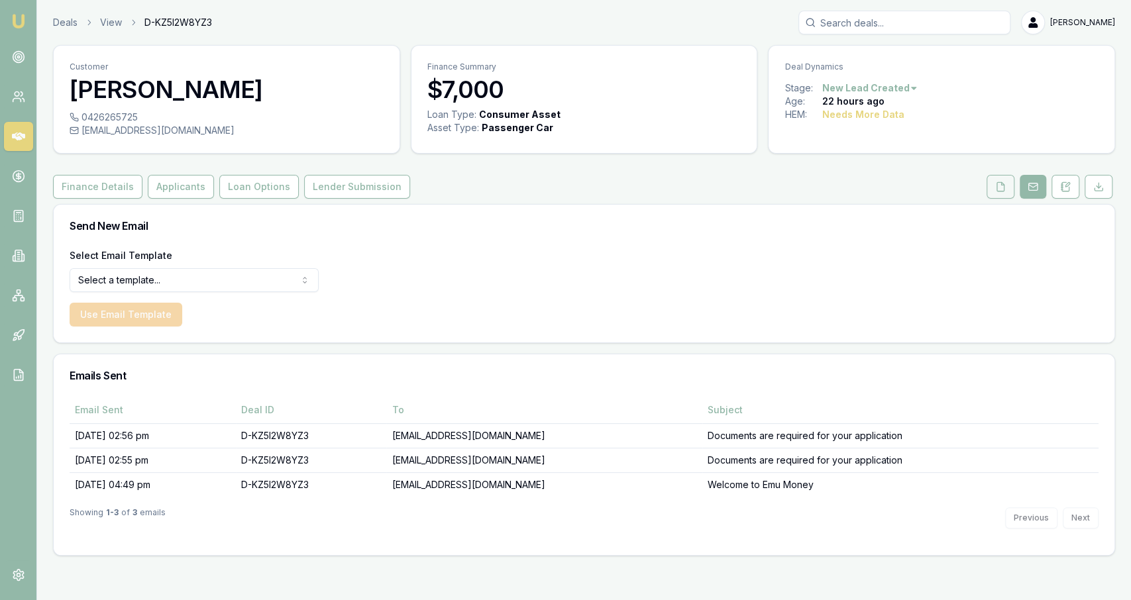
click at [1002, 180] on button at bounding box center [1000, 187] width 28 height 24
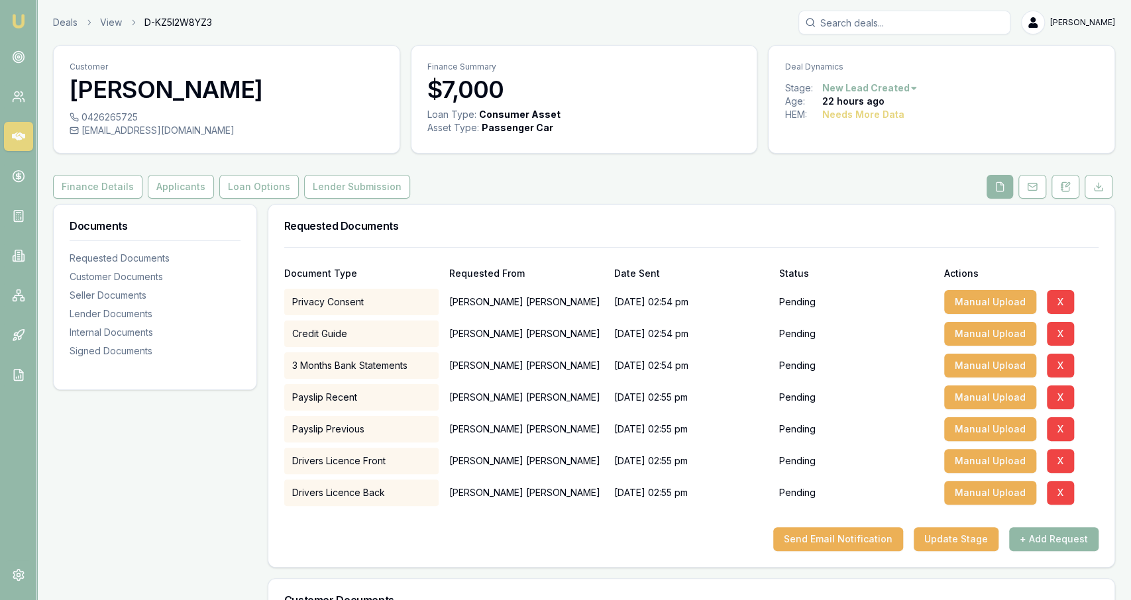
click at [1027, 532] on button "+ Add Request" at bounding box center [1053, 539] width 89 height 24
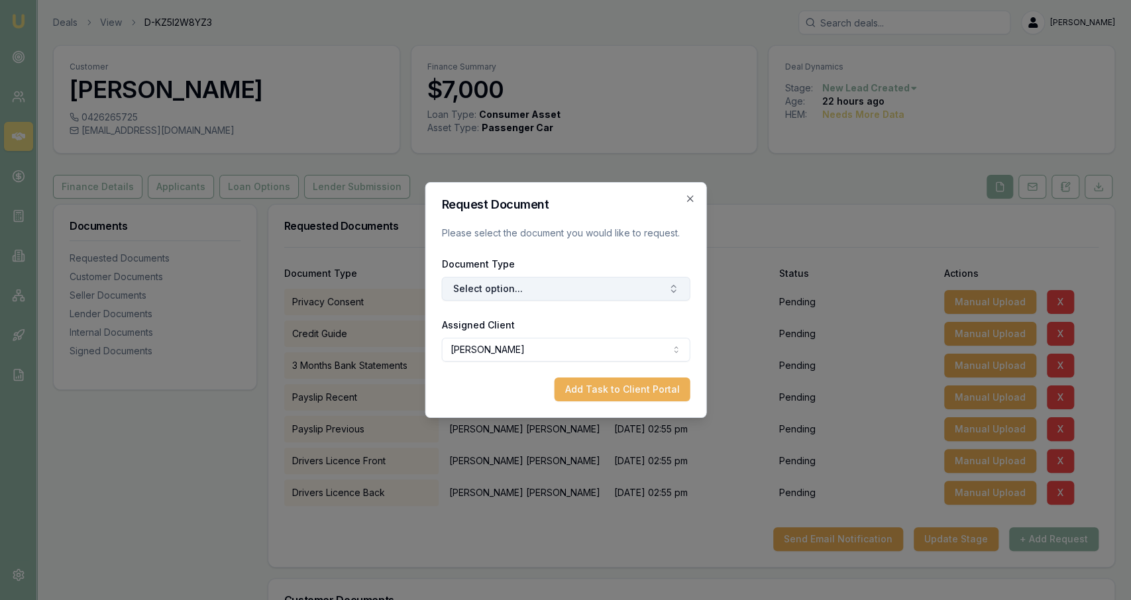
click at [511, 291] on button "Select option..." at bounding box center [565, 289] width 248 height 24
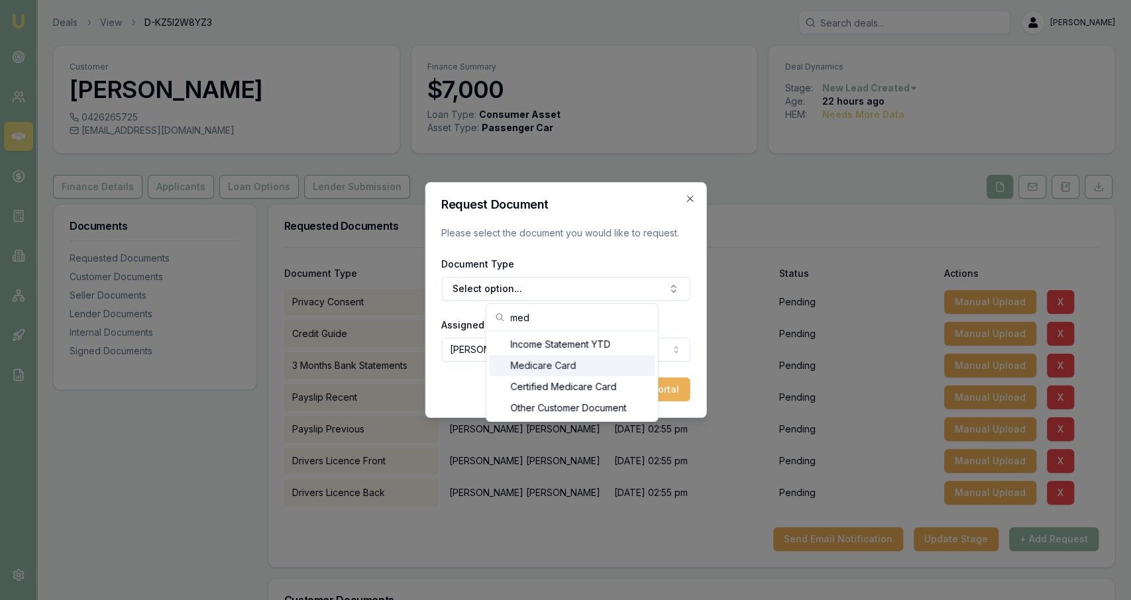
type input "med"
click at [551, 365] on div "Medicare Card" at bounding box center [572, 365] width 166 height 21
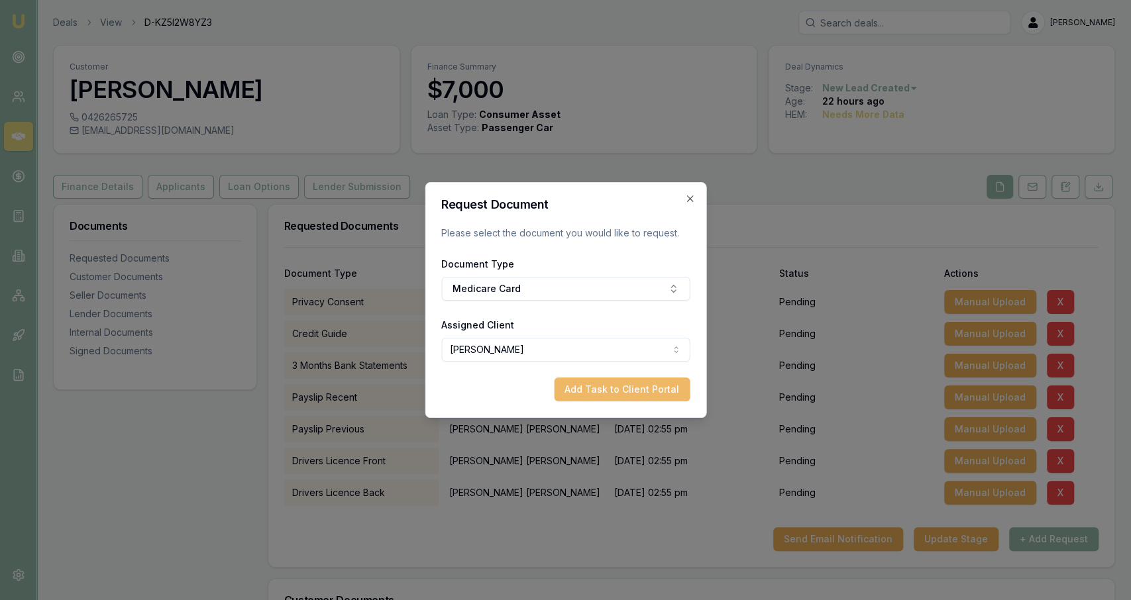
click at [622, 380] on button "Add Task to Client Portal" at bounding box center [622, 390] width 136 height 24
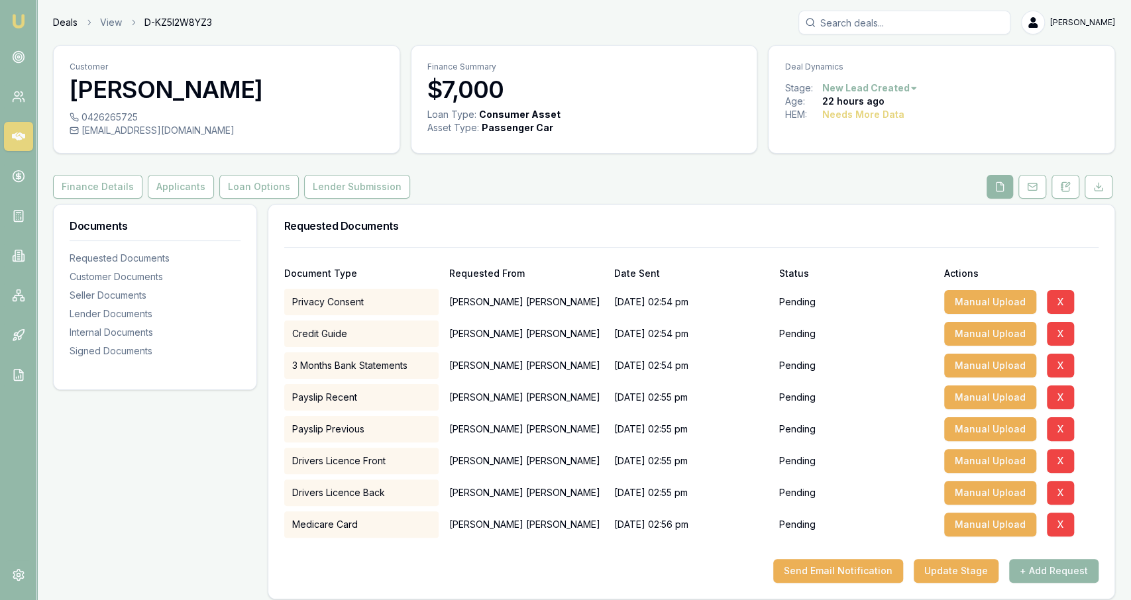
click at [76, 21] on link "Deals" at bounding box center [65, 22] width 25 height 13
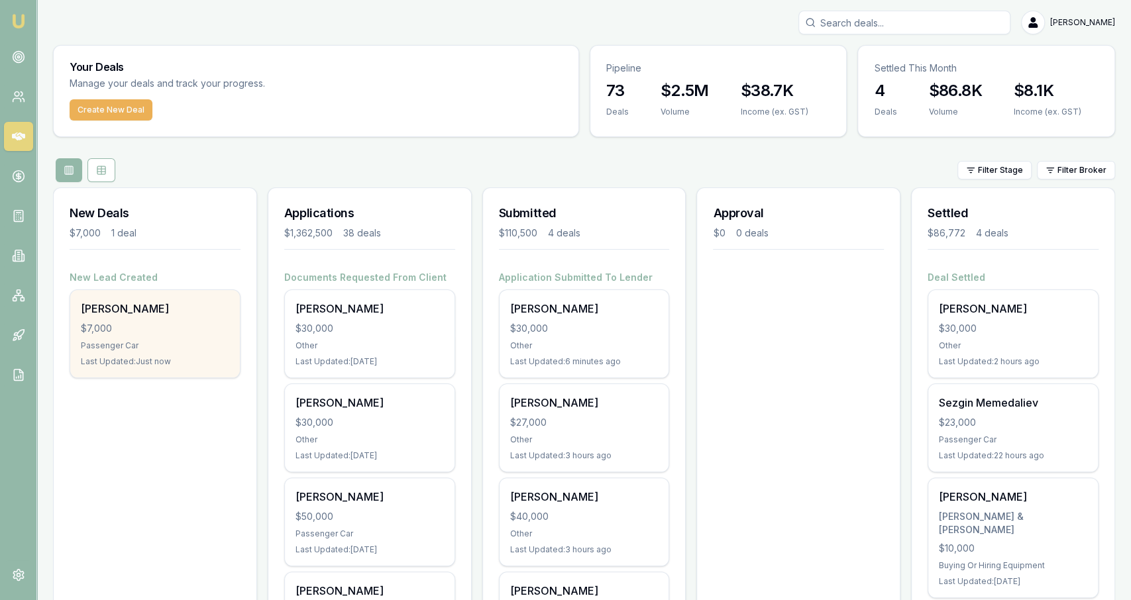
click at [182, 315] on div "[PERSON_NAME]" at bounding box center [155, 309] width 148 height 16
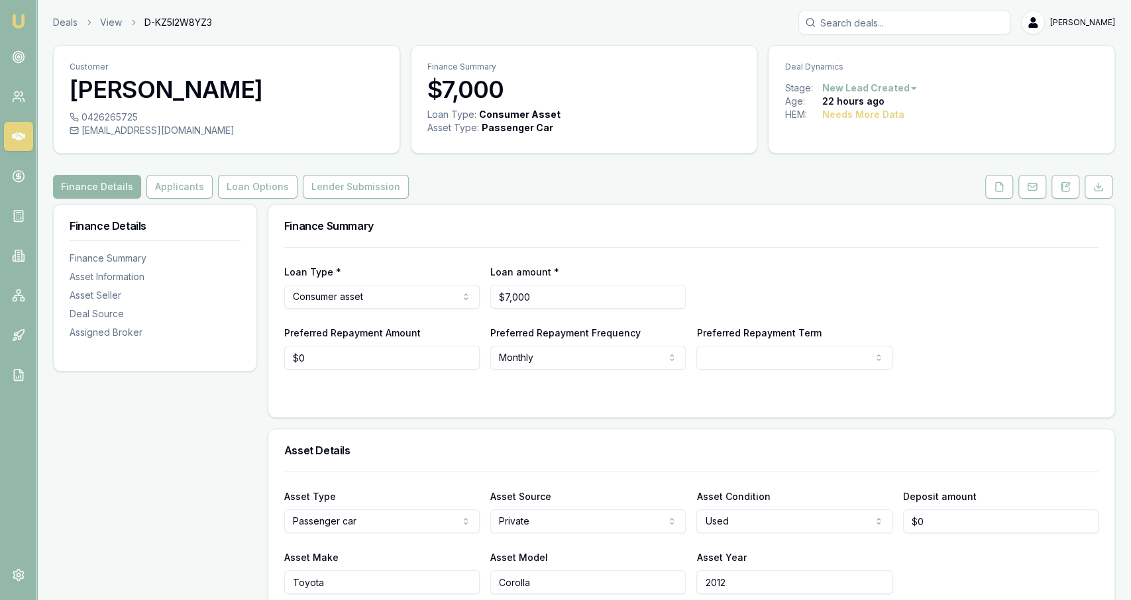
click at [892, 86] on html "Emu Broker Deals View D-KZ5I2W8YZ3 [PERSON_NAME] Fanfulla Toggle Menu Customer …" at bounding box center [565, 300] width 1131 height 600
click at [977, 87] on html "Emu Broker Deals View D-KZ5I2W8YZ3 [PERSON_NAME] Fanfulla Toggle Menu Customer …" at bounding box center [565, 300] width 1131 height 600
click at [1048, 190] on link at bounding box center [1032, 187] width 33 height 24
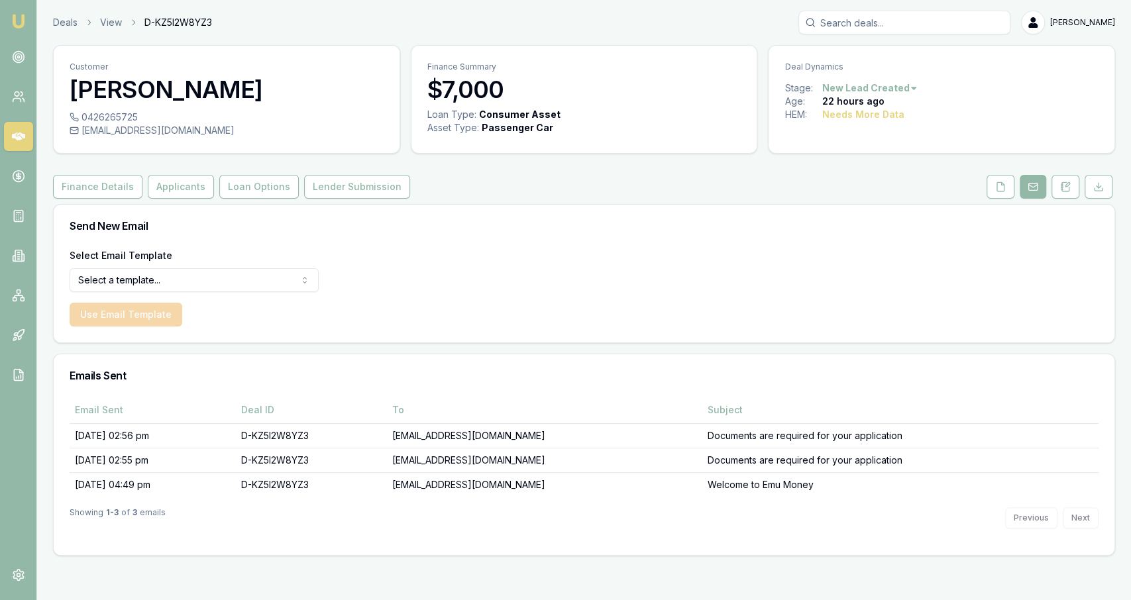
click at [998, 199] on div "Customer [PERSON_NAME] 0426265725 [EMAIL_ADDRESS][DOMAIN_NAME] Finance Summary …" at bounding box center [584, 300] width 1062 height 511
click at [1000, 189] on icon at bounding box center [1000, 187] width 11 height 11
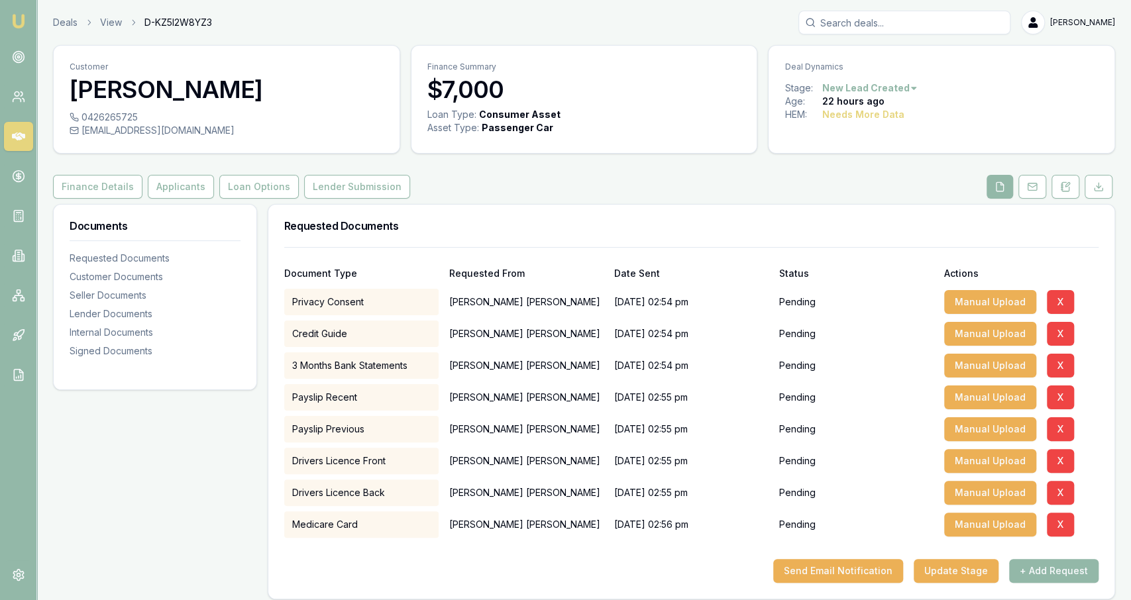
scroll to position [52, 0]
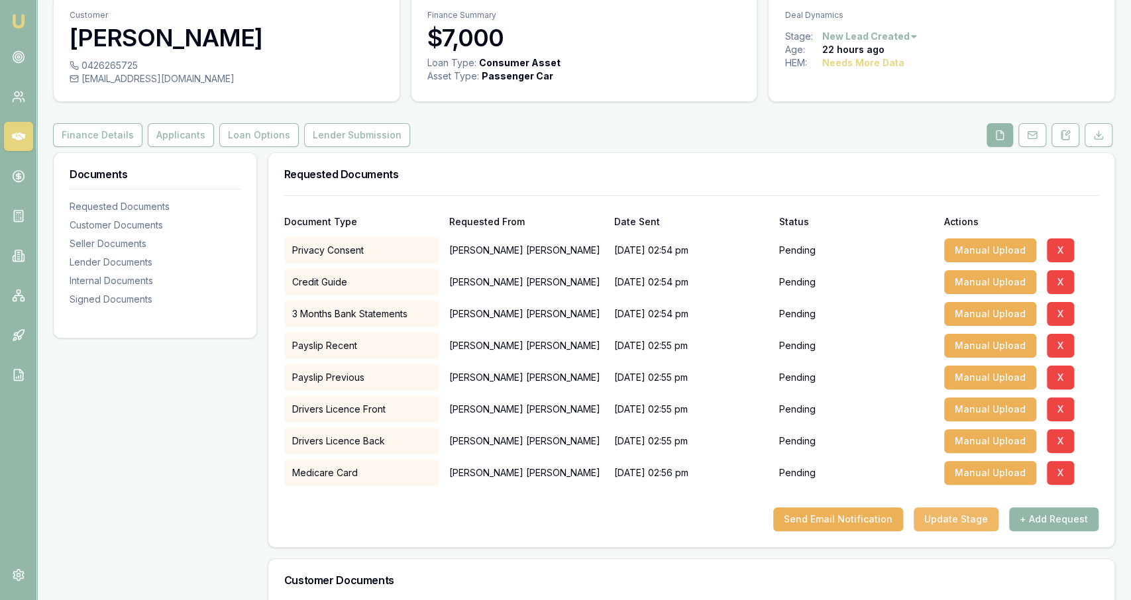
click at [941, 512] on button "Update Stage" at bounding box center [956, 519] width 85 height 24
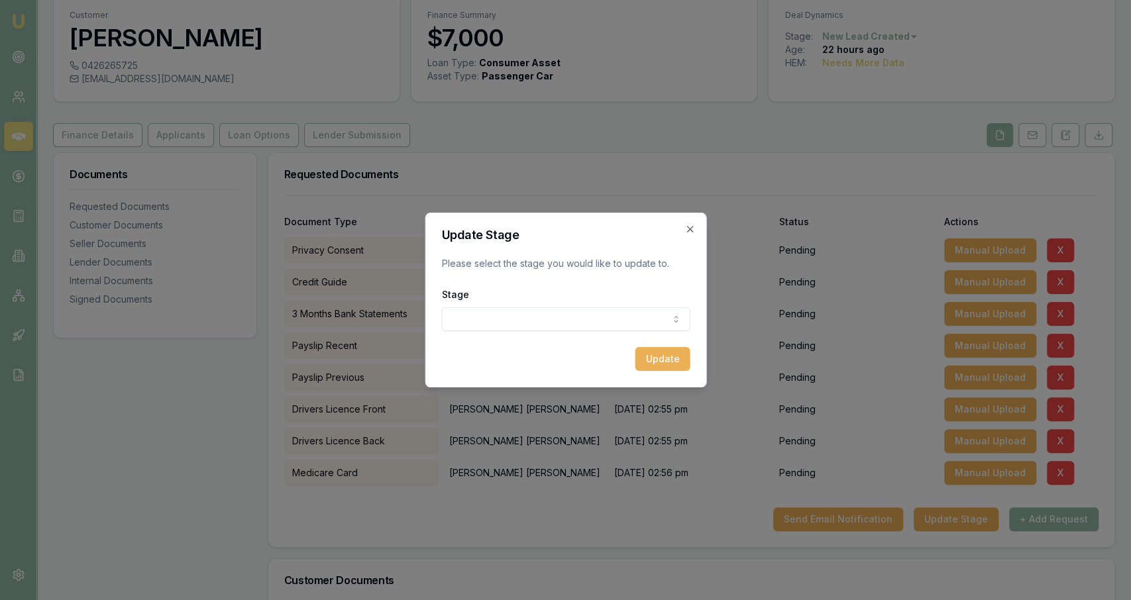
click at [596, 311] on body "Emu Broker Deals View D-KZ5I2W8YZ3 Jackson Fanfulla Toggle Menu Customer Kristy…" at bounding box center [565, 248] width 1131 height 600
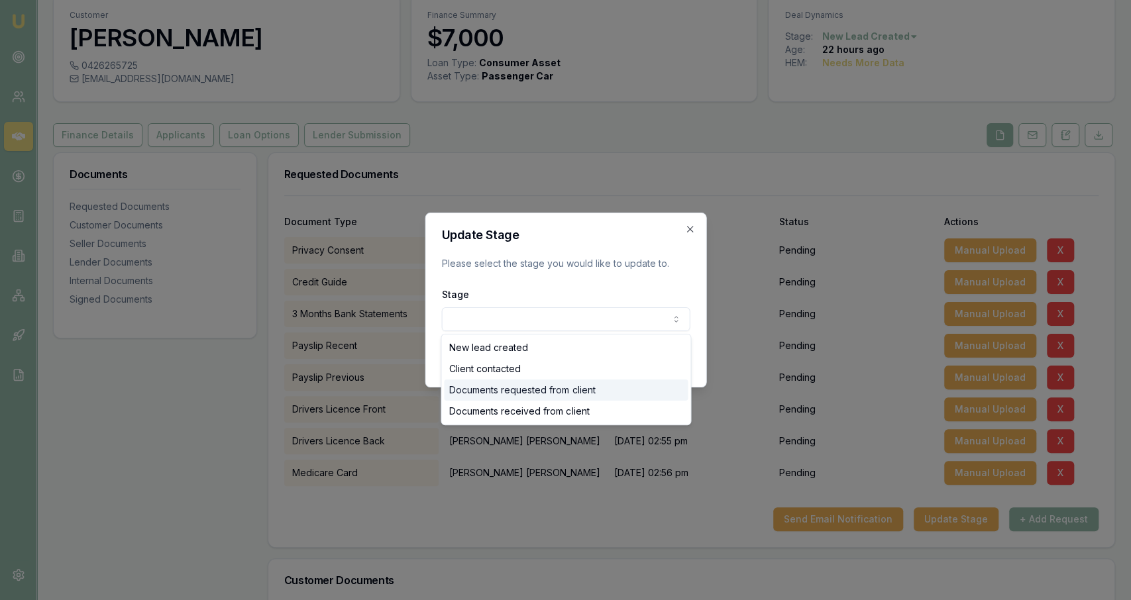
select select "DOCUMENTS_REQUESTED_FROM_CLIENT"
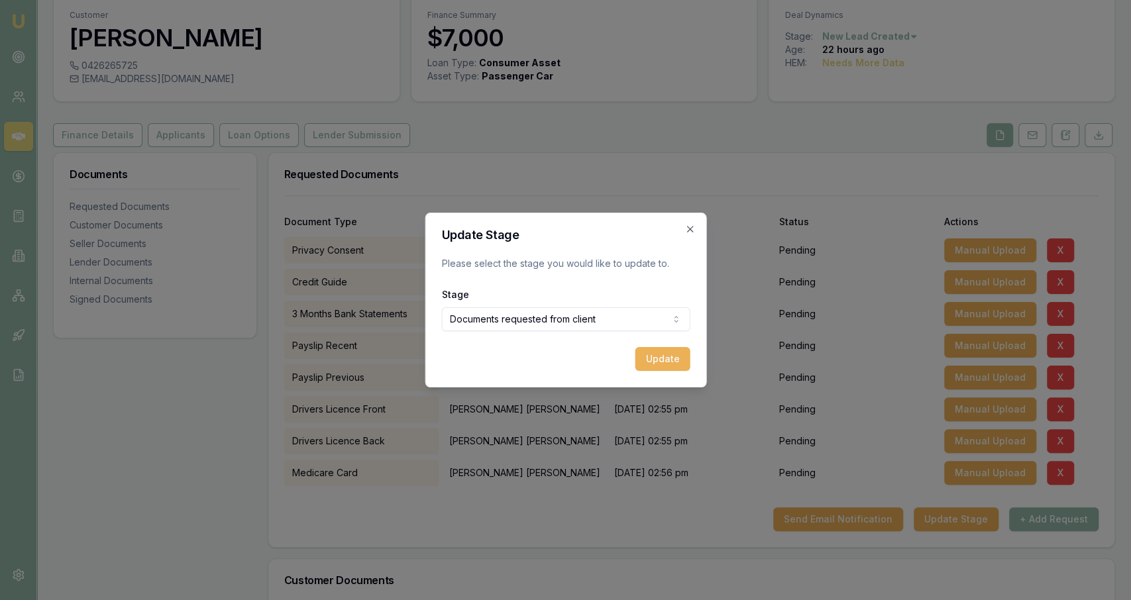
click at [660, 375] on div "Update Stage Please select the stage you would like to update to. Stage Documen…" at bounding box center [566, 300] width 282 height 175
click at [661, 369] on button "Update" at bounding box center [662, 359] width 55 height 24
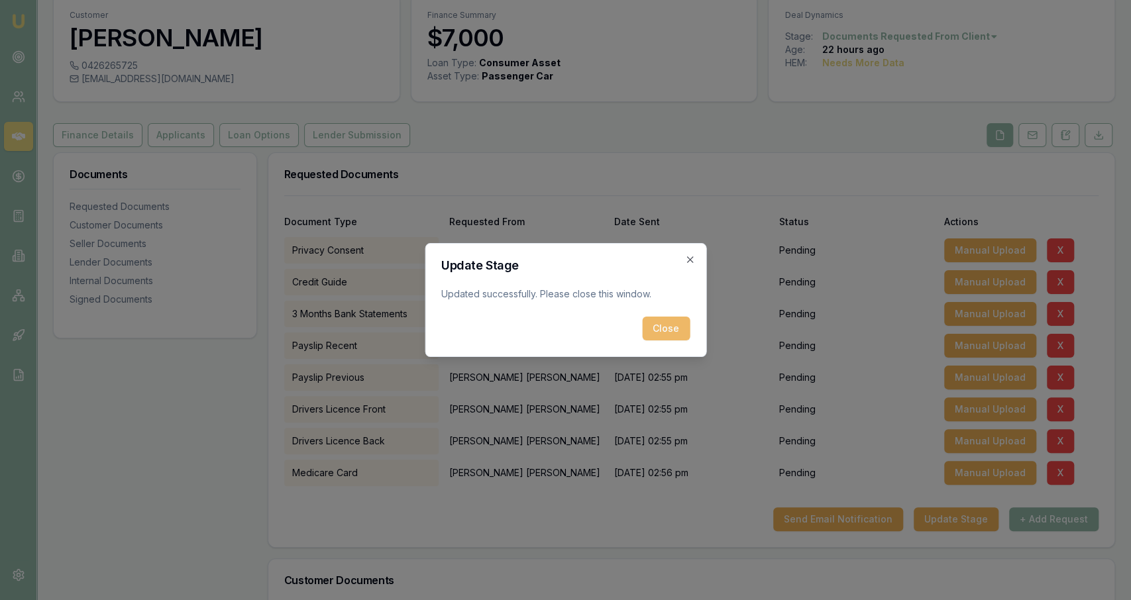
click at [670, 328] on button "Close" at bounding box center [666, 329] width 48 height 24
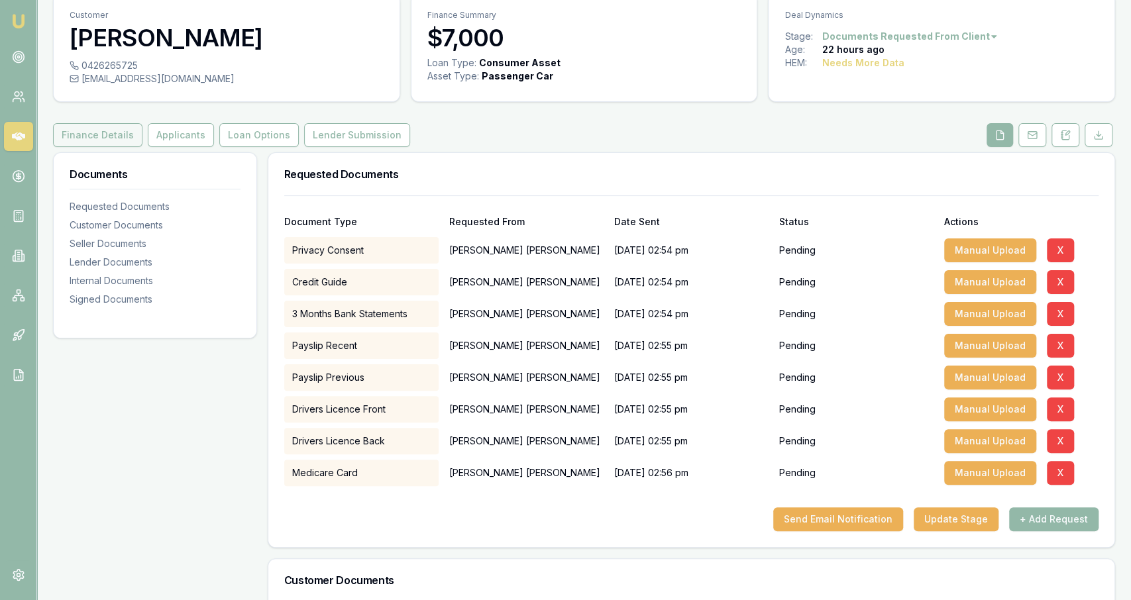
scroll to position [0, 0]
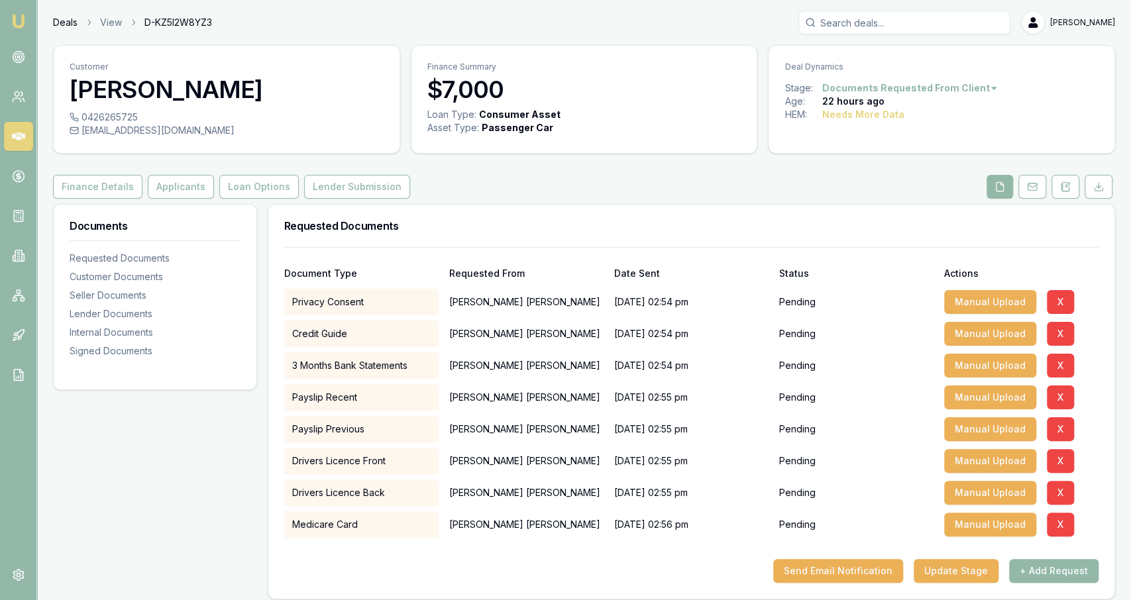
click at [60, 23] on link "Deals" at bounding box center [65, 22] width 25 height 13
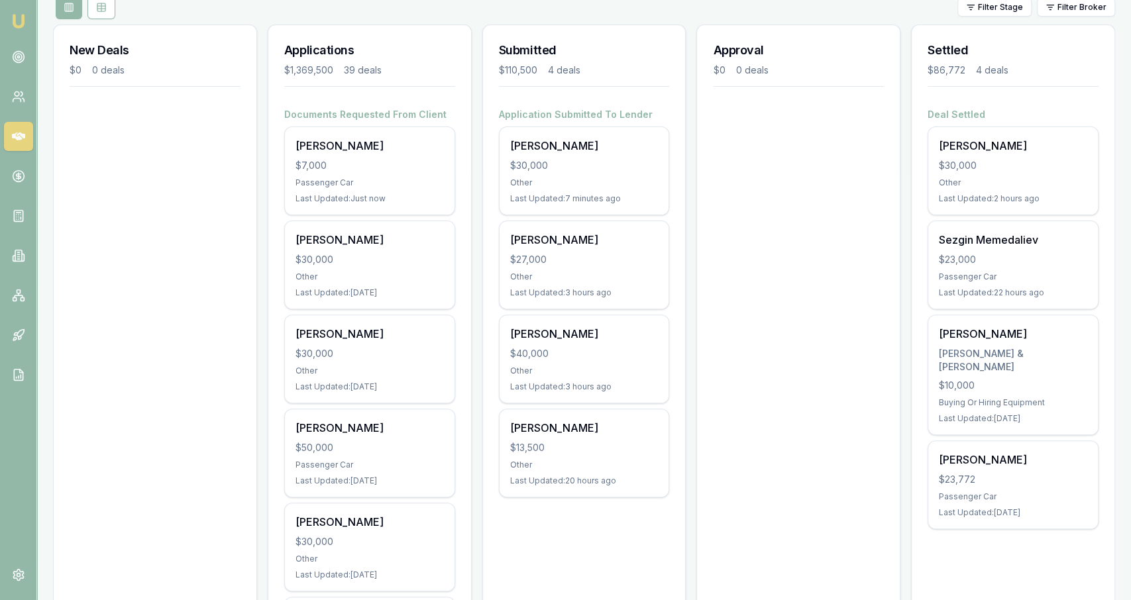
scroll to position [164, 0]
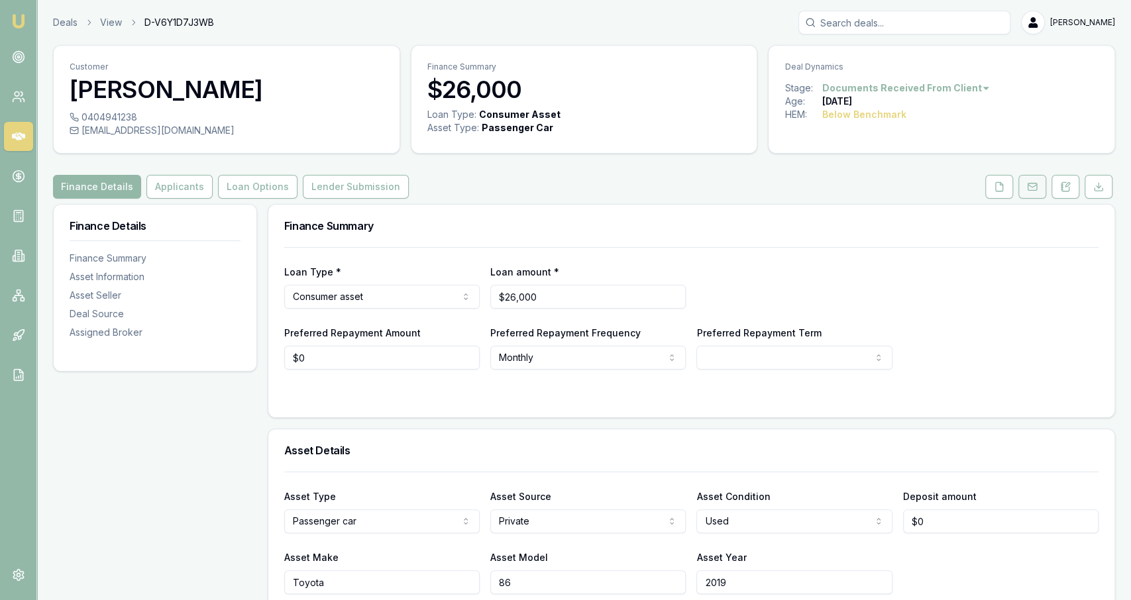
click at [1037, 186] on icon at bounding box center [1032, 187] width 11 height 11
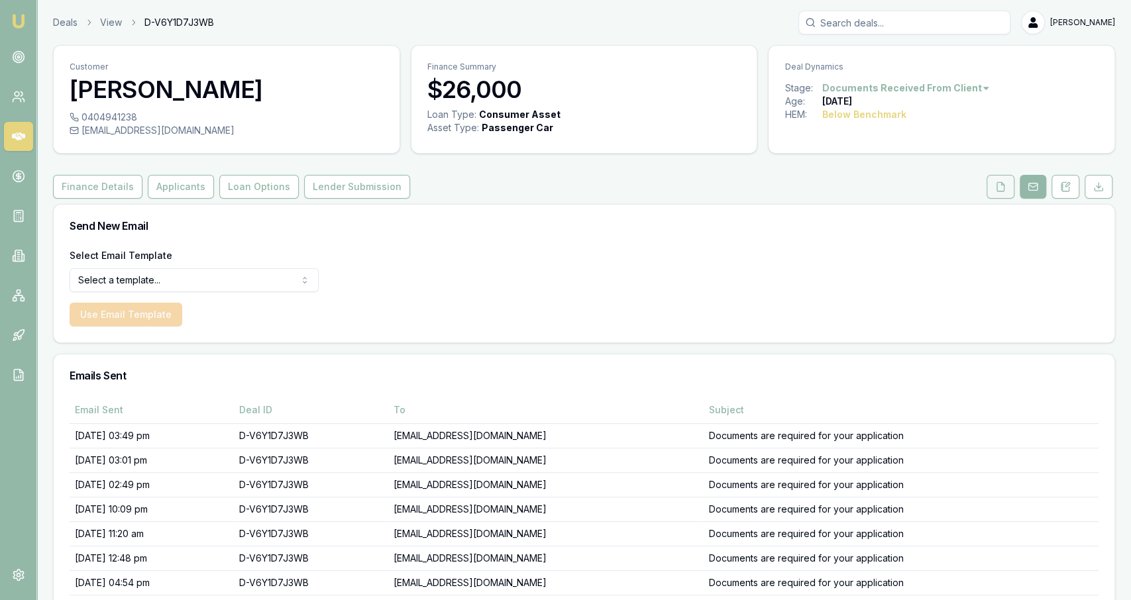
click at [1004, 184] on polyline at bounding box center [1002, 183] width 3 height 3
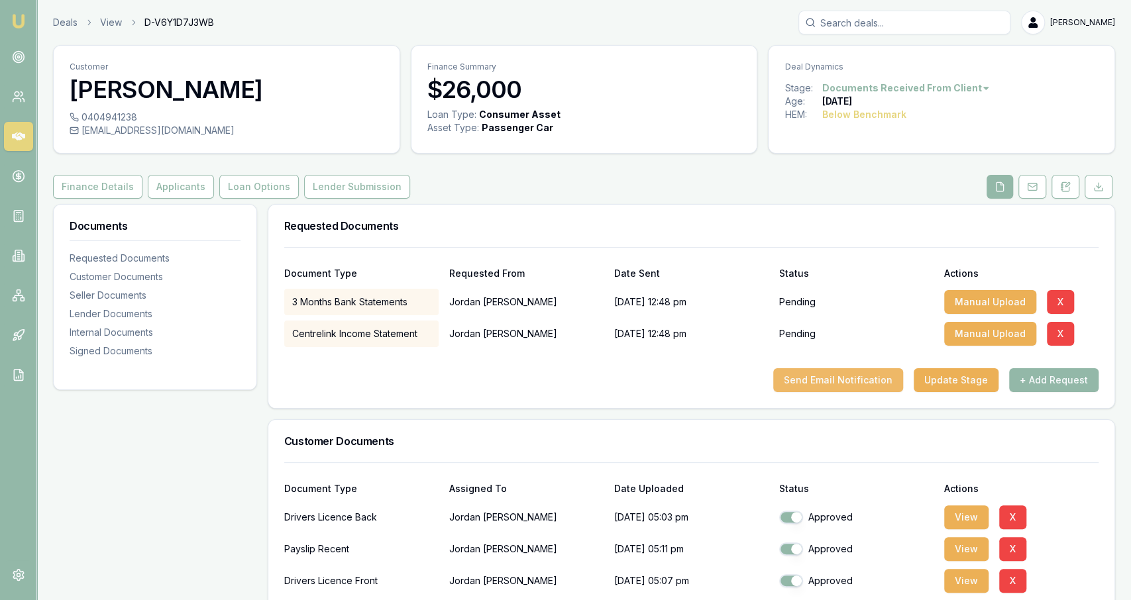
click at [841, 382] on button "Send Email Notification" at bounding box center [838, 380] width 130 height 24
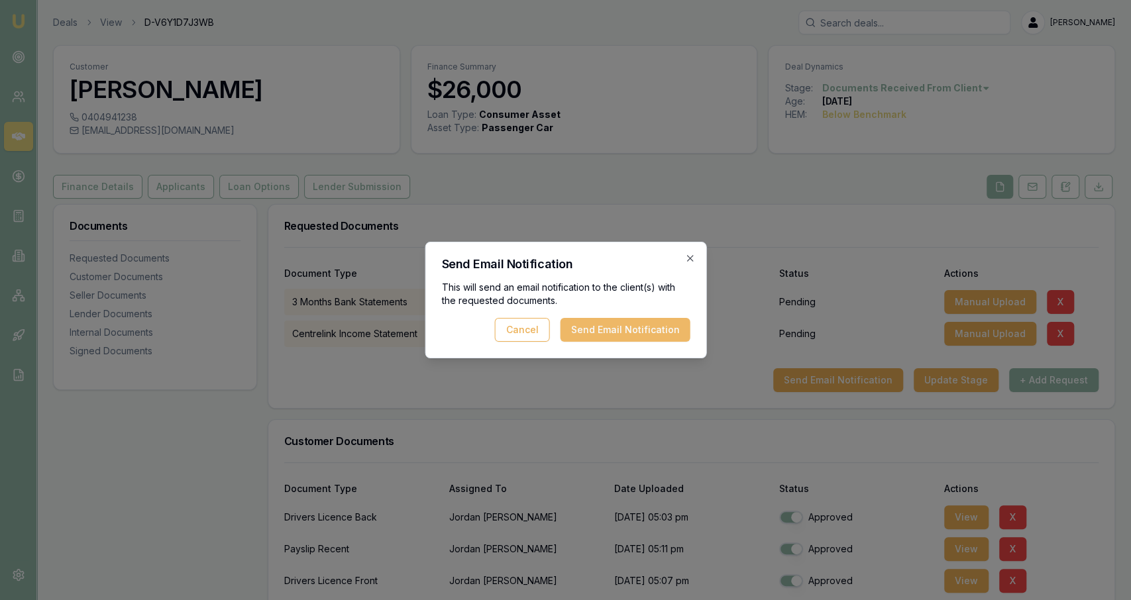
click at [624, 335] on button "Send Email Notification" at bounding box center [625, 330] width 130 height 24
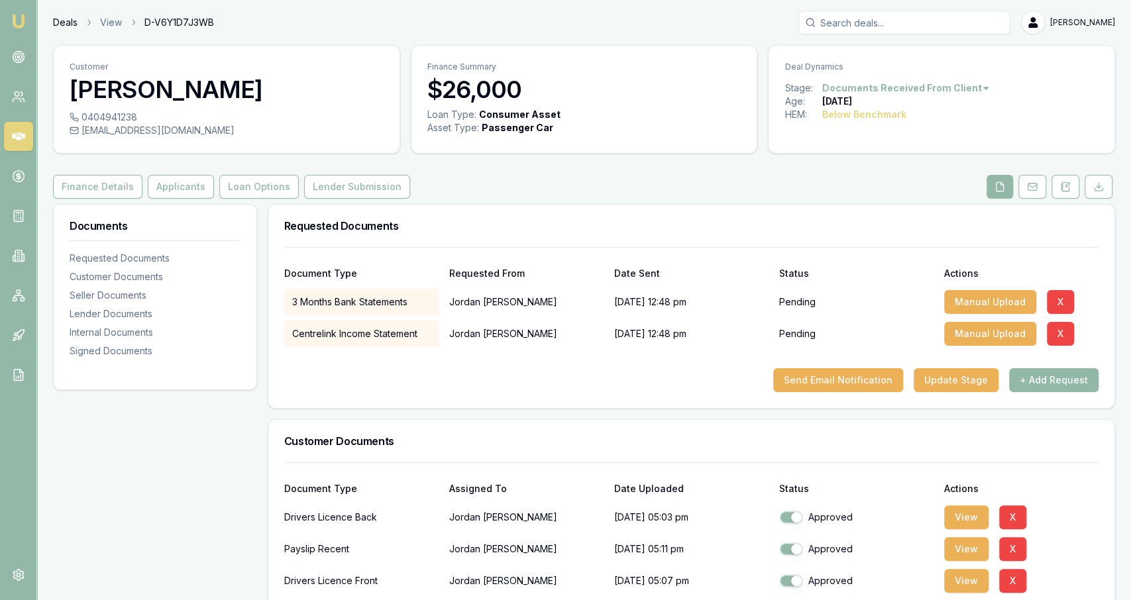
click at [58, 17] on link "Deals" at bounding box center [65, 22] width 25 height 13
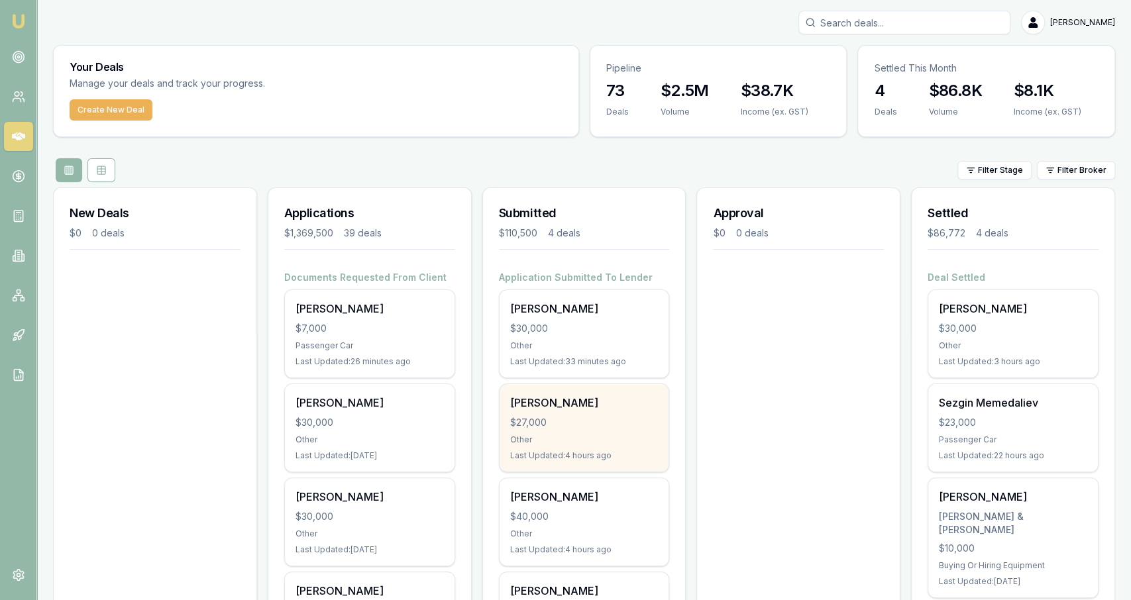
click at [609, 427] on div "$27,000" at bounding box center [584, 422] width 148 height 13
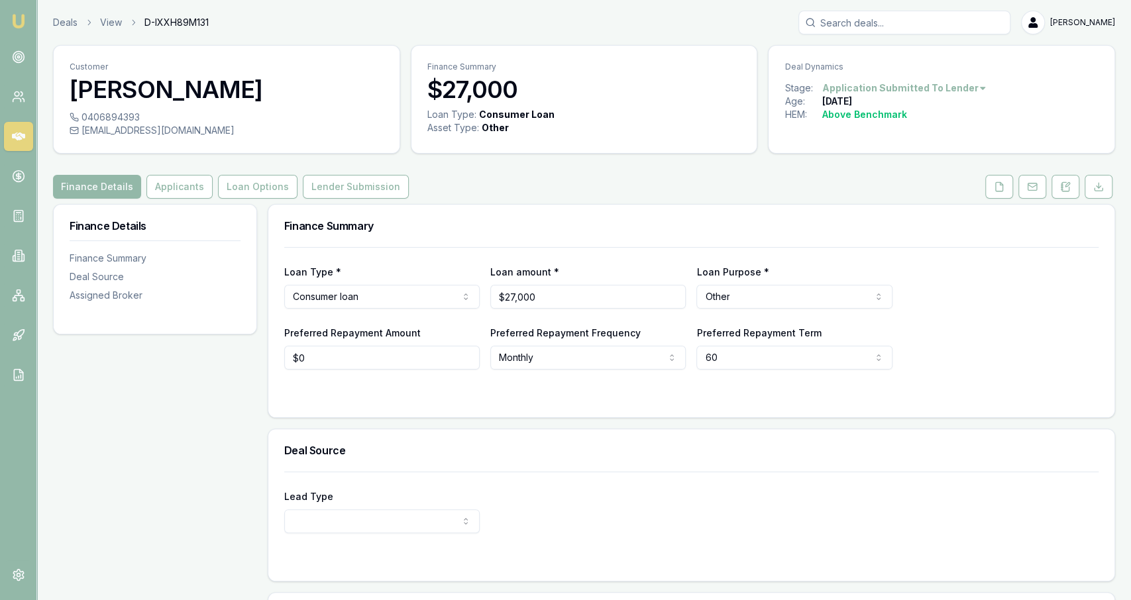
click at [300, 193] on link "Lender Submission" at bounding box center [355, 187] width 111 height 24
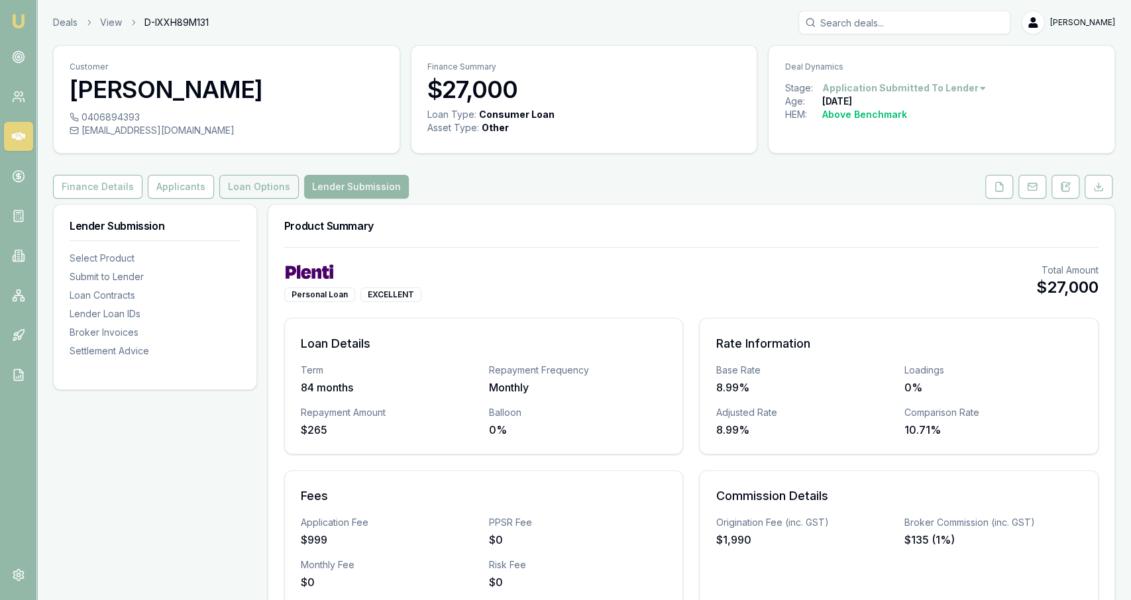
click at [284, 184] on button "Loan Options" at bounding box center [258, 187] width 79 height 24
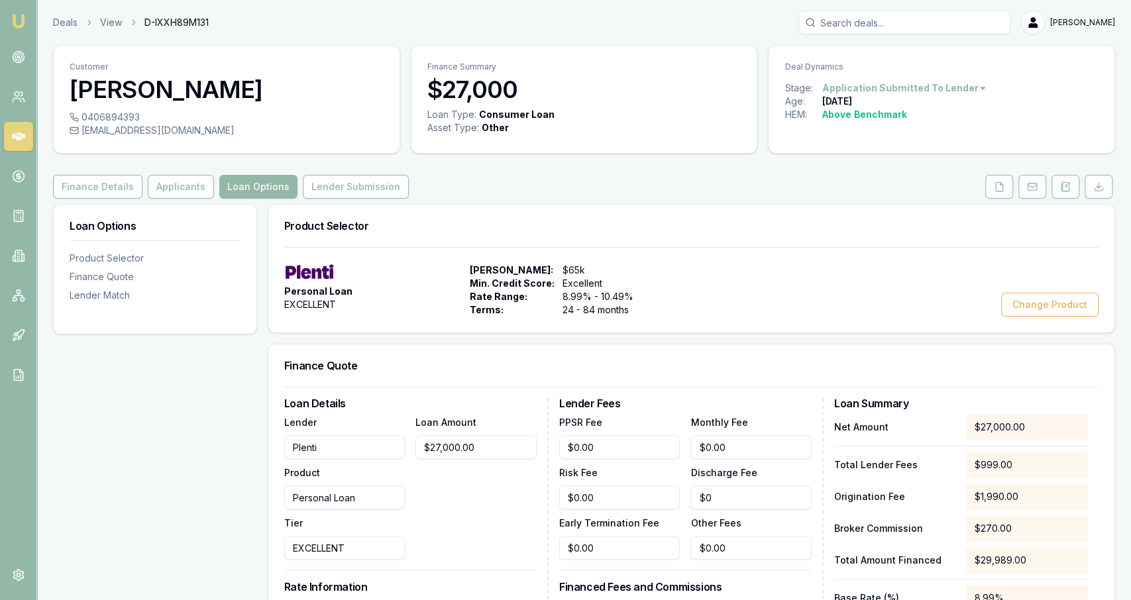
click at [1057, 316] on div "Personal Loan EXCELLENT Max Loan Amount: $65k Min. Credit Score: Excellent Rate…" at bounding box center [691, 289] width 846 height 85
click at [1064, 307] on button "Change Product" at bounding box center [1049, 305] width 97 height 24
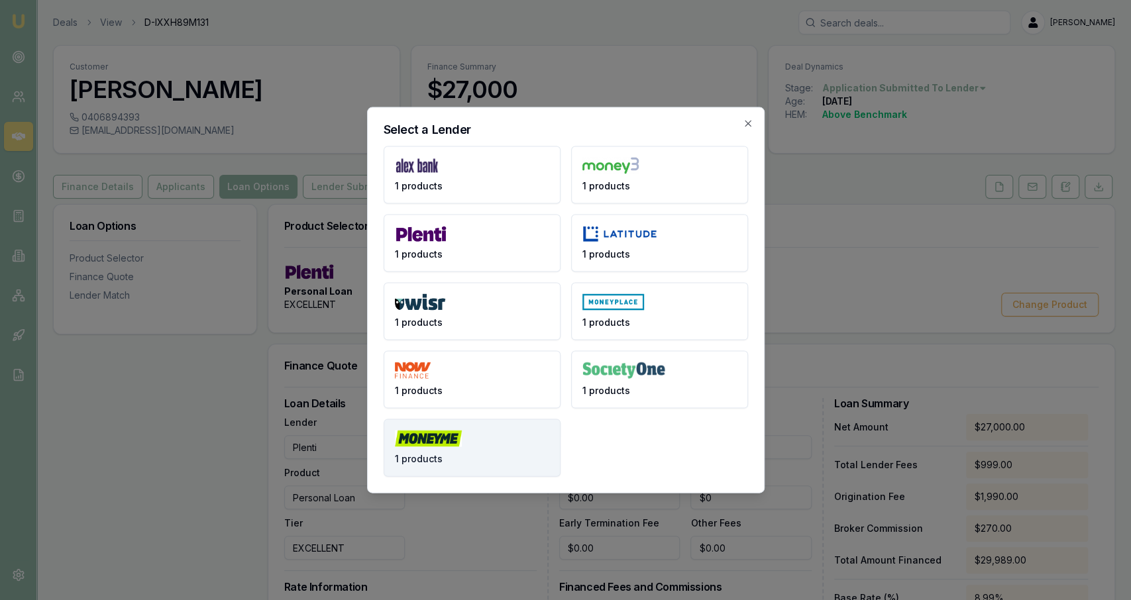
click at [505, 425] on button "1 products" at bounding box center [472, 448] width 177 height 58
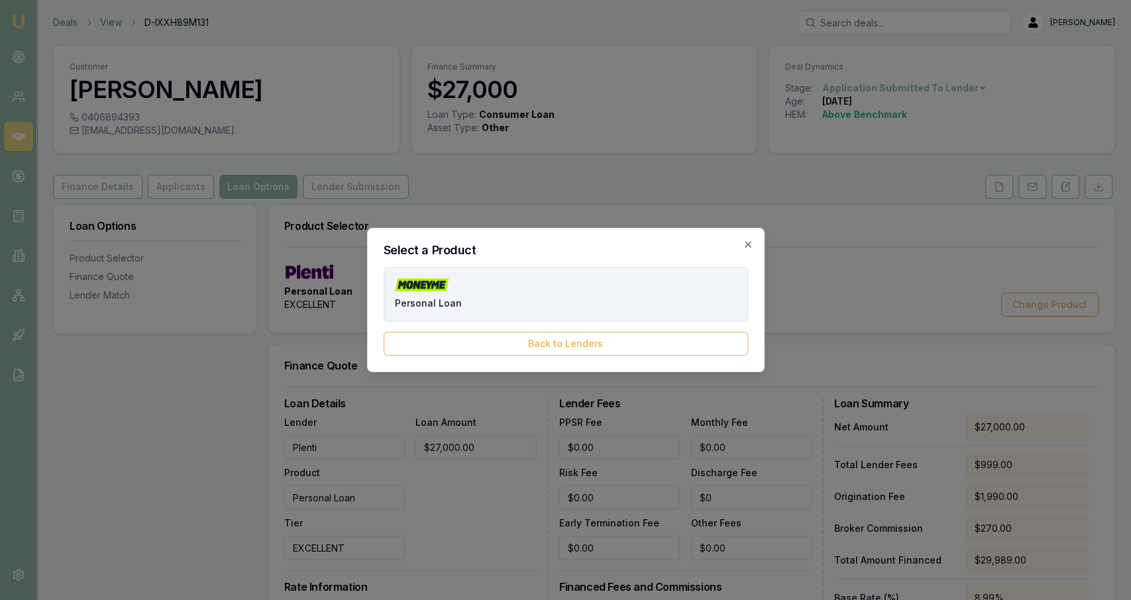
click at [590, 320] on button "Personal Loan" at bounding box center [566, 294] width 364 height 54
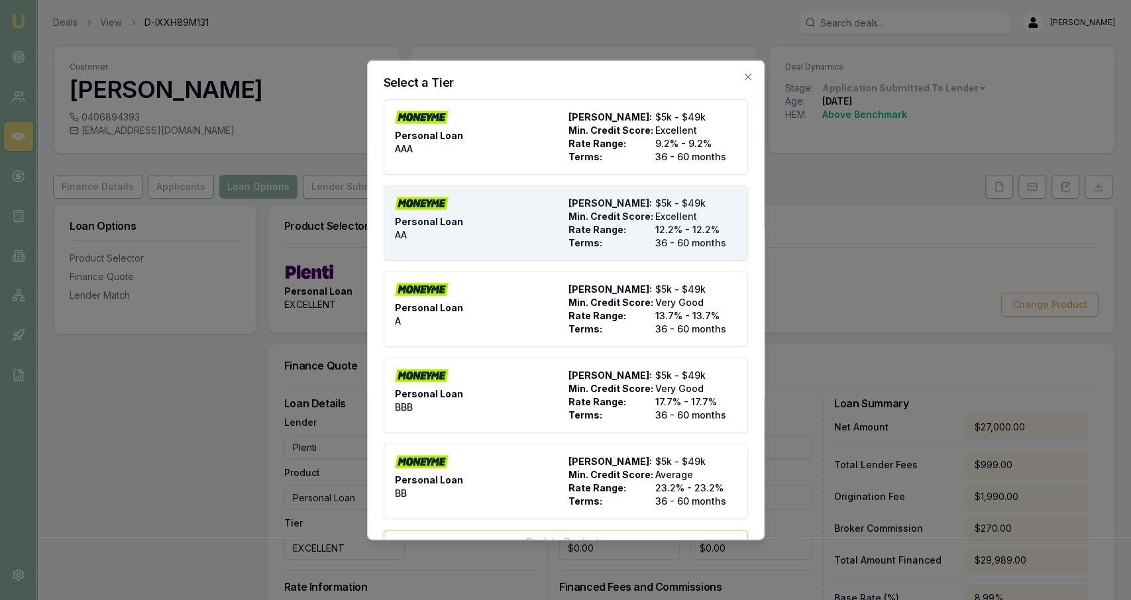
click at [524, 240] on div "Personal Loan AA" at bounding box center [479, 223] width 168 height 53
type input "Money Me"
type input "AA"
type input "12.2"
type input "36"
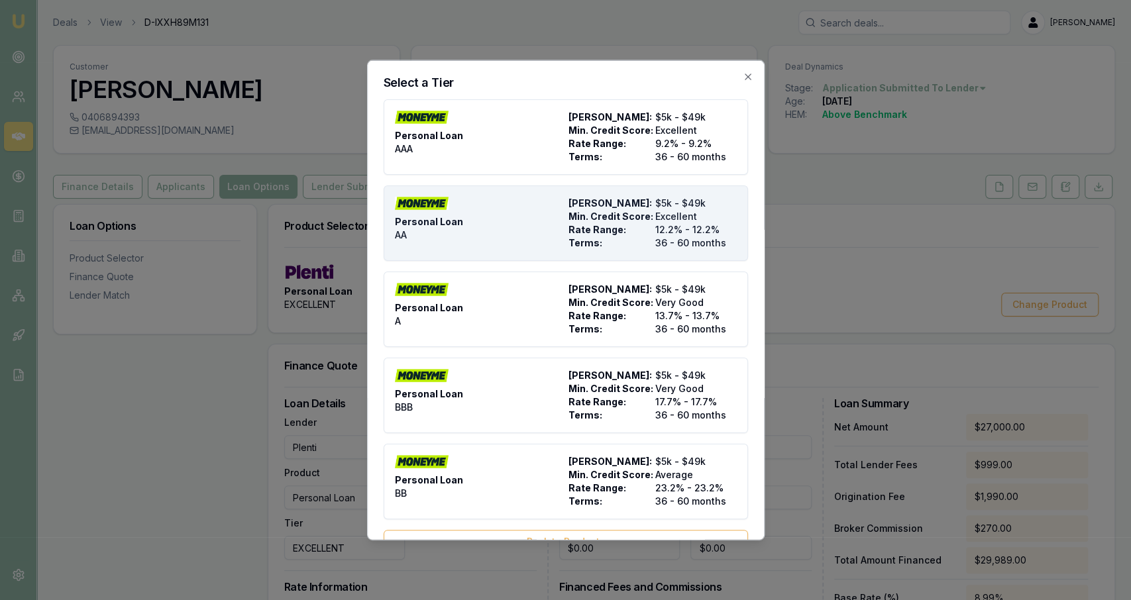
type input "$10.00"
type input "$0.00"
type input "0"
type input "$0.00"
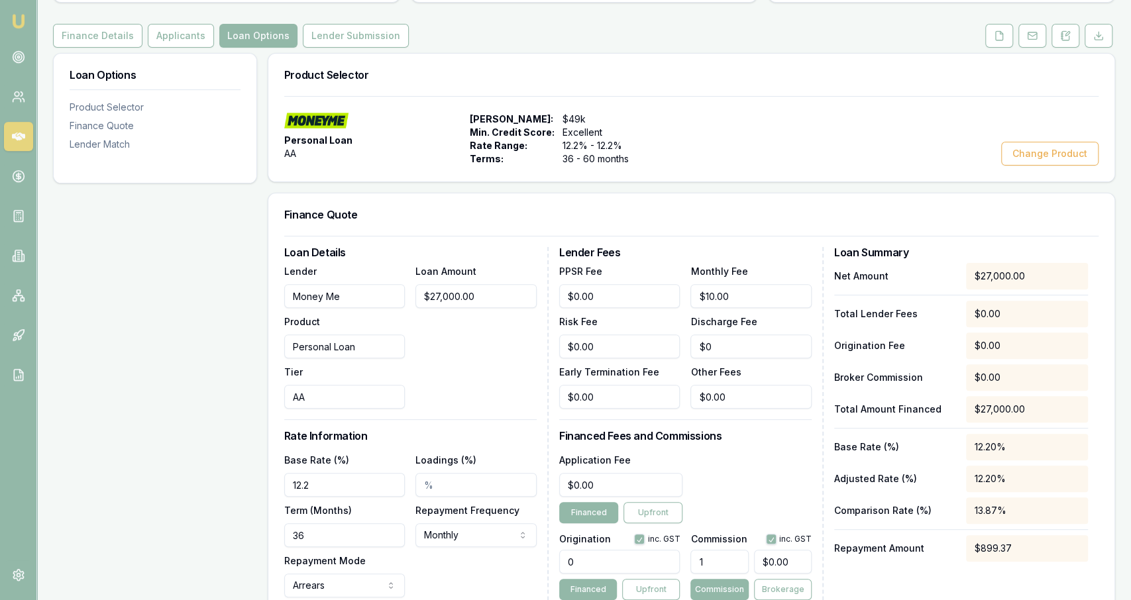
scroll to position [176, 0]
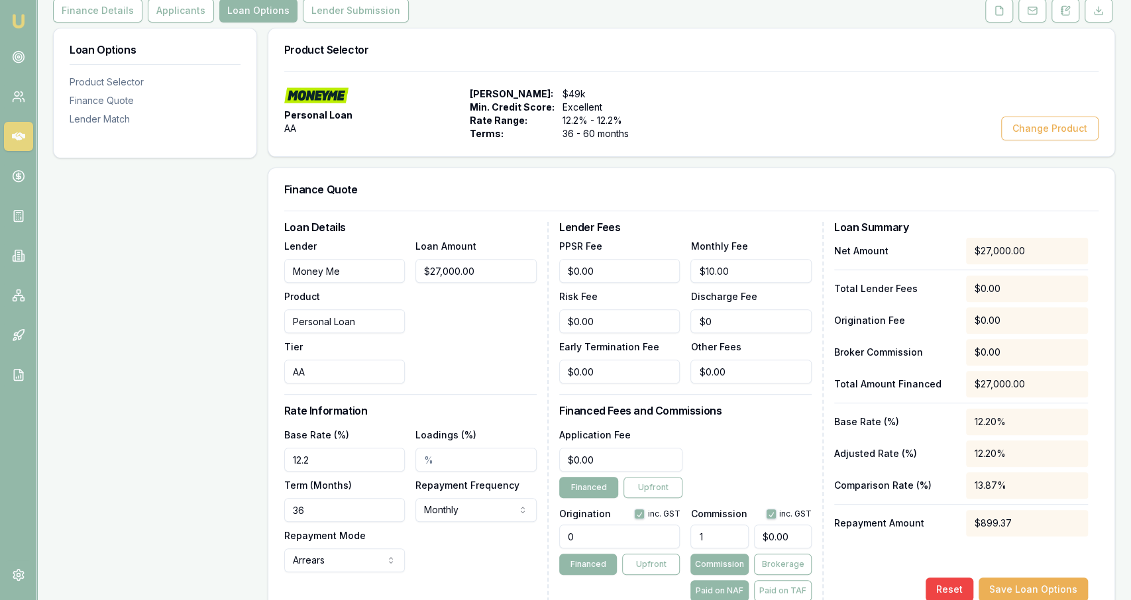
click at [365, 459] on input "12.2" at bounding box center [344, 460] width 121 height 24
click at [481, 460] on input "Loadings (%)" at bounding box center [475, 460] width 121 height 24
type input "10.99%"
type input "2.00%"
click at [329, 505] on input "36" at bounding box center [344, 510] width 121 height 24
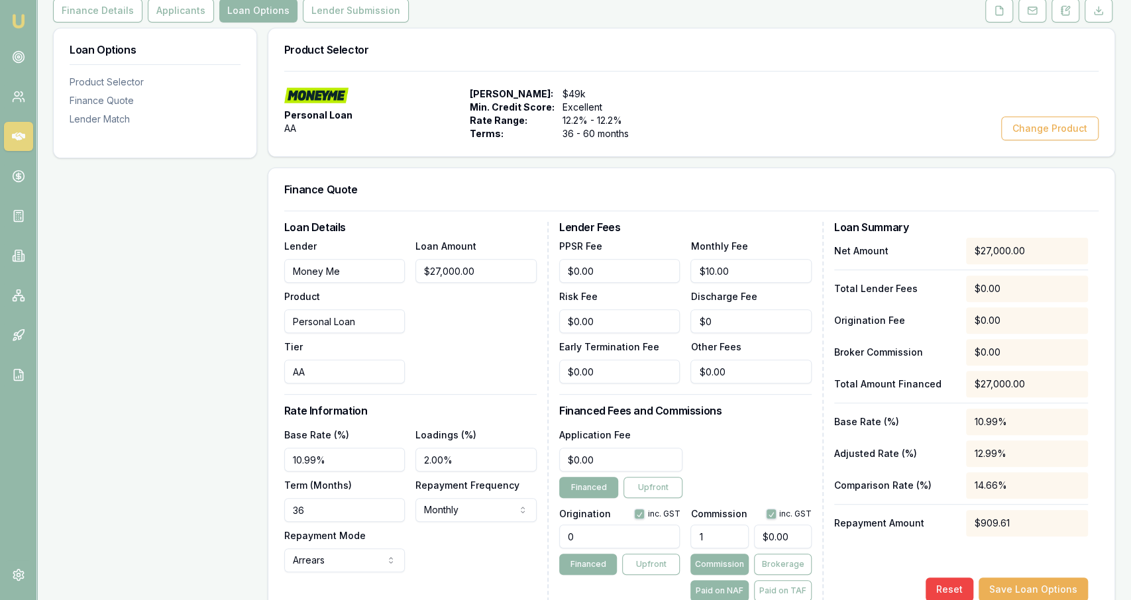
click at [329, 505] on input "36" at bounding box center [344, 510] width 121 height 24
type input "84"
click at [458, 554] on div "Base Rate (%) 10.99% Loadings (%) 2.00% Term (Months) 84 Repayment Frequency Mo…" at bounding box center [410, 500] width 252 height 146
click at [630, 538] on input "0" at bounding box center [619, 537] width 121 height 24
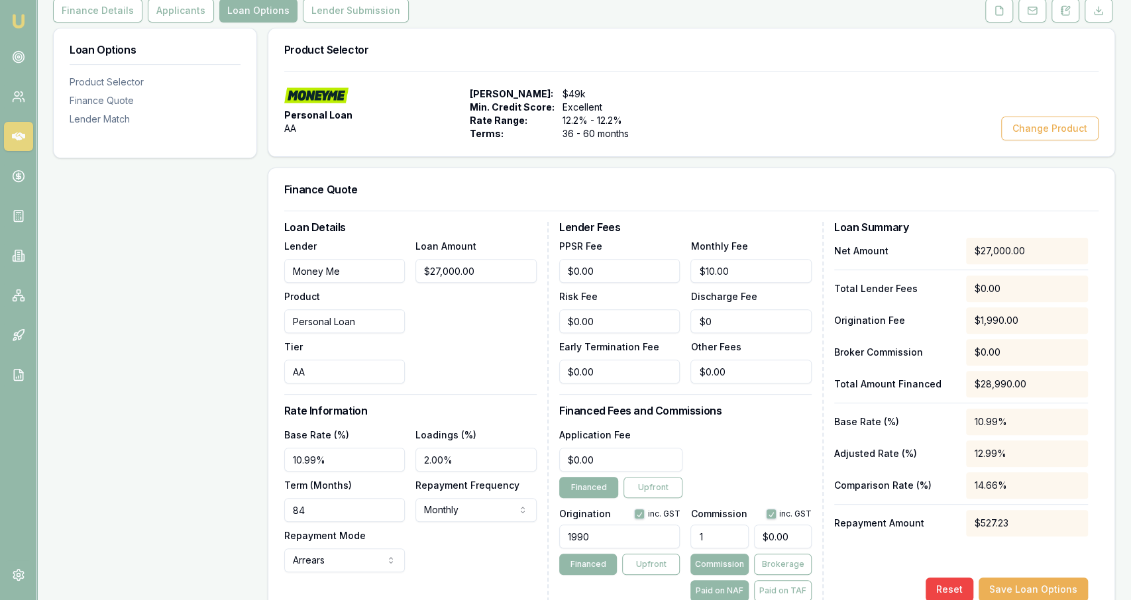
type input "1990.00"
click at [735, 482] on div "Application Fee $0.00 Financed Upfront" at bounding box center [685, 463] width 252 height 72
click at [766, 539] on input "$0.00" at bounding box center [783, 537] width 58 height 24
click at [766, 539] on input "0" at bounding box center [783, 537] width 58 height 24
type input "$0.00"
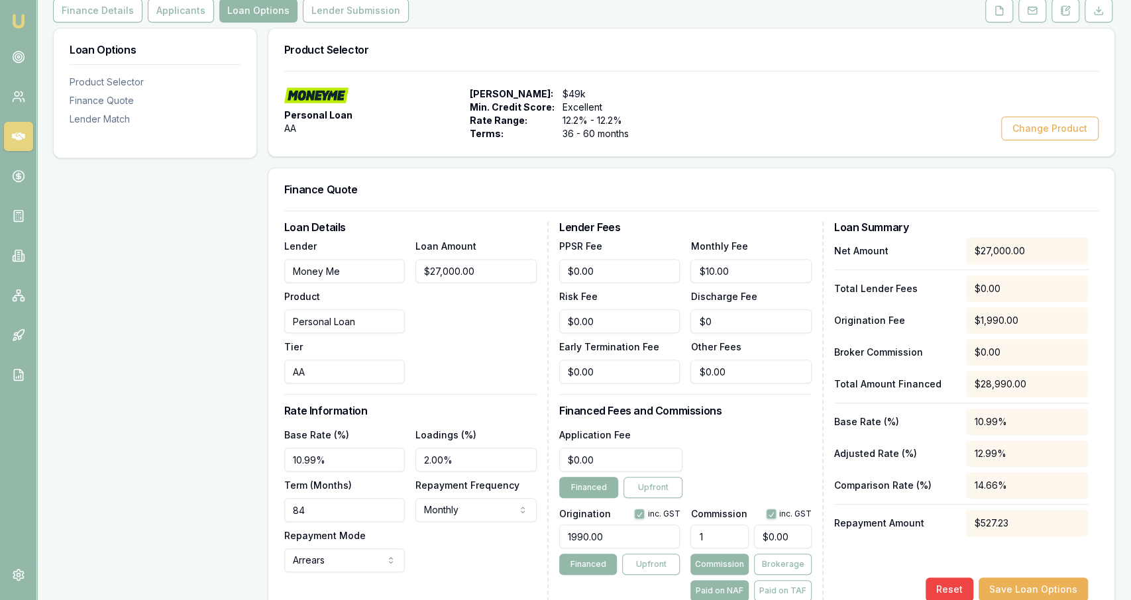
click at [765, 461] on div "Application Fee $0.00 Financed Upfront" at bounding box center [685, 463] width 252 height 72
click at [705, 531] on input "1" at bounding box center [719, 537] width 58 height 24
click at [737, 540] on input "1" at bounding box center [719, 537] width 58 height 24
type input "1"
type input "$270.00"
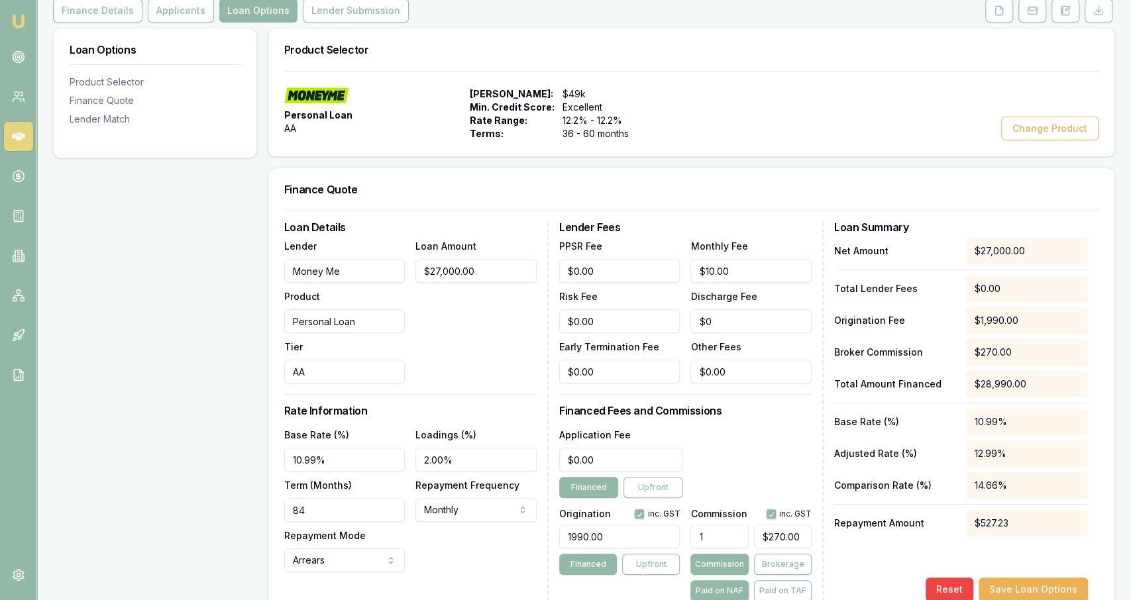
type input "1.00%"
click at [758, 474] on div "Application Fee $0.00 Financed Upfront" at bounding box center [685, 463] width 252 height 72
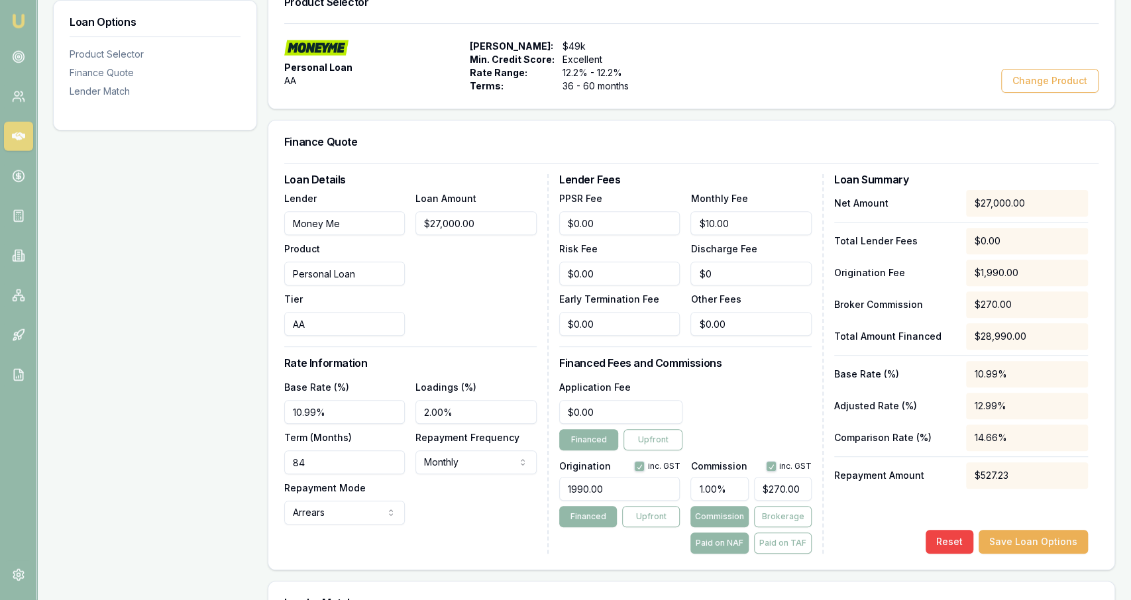
scroll to position [225, 0]
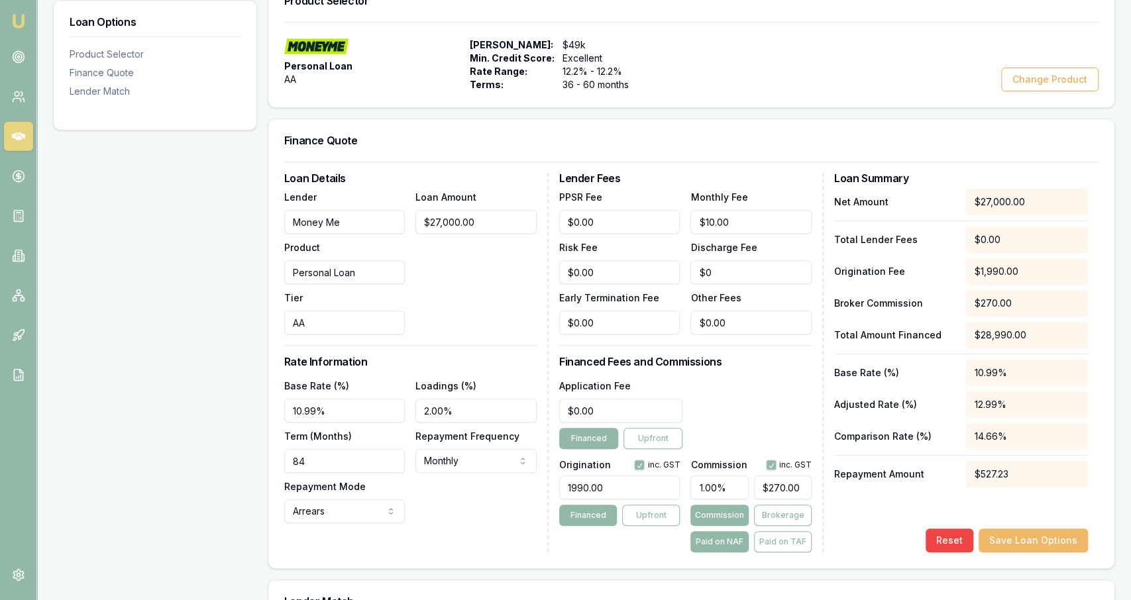
click at [1025, 540] on button "Save Loan Options" at bounding box center [1032, 541] width 109 height 24
click at [479, 375] on body "Emu Broker Deals View D-IXXH89M131 Jackson Fanfulla Toggle Menu Customer Benjam…" at bounding box center [565, 75] width 1131 height 600
select select "FORTNIGHTLY"
click at [454, 511] on div "Base Rate (%) 10.99 Loadings (%) 2 Term (Months) 84 Repayment Frequency Fortnig…" at bounding box center [410, 451] width 252 height 146
click at [445, 513] on div "Base Rate (%) 10.99 Loadings (%) 2 Term (Months) 84 Repayment Frequency Fortnig…" at bounding box center [410, 451] width 252 height 146
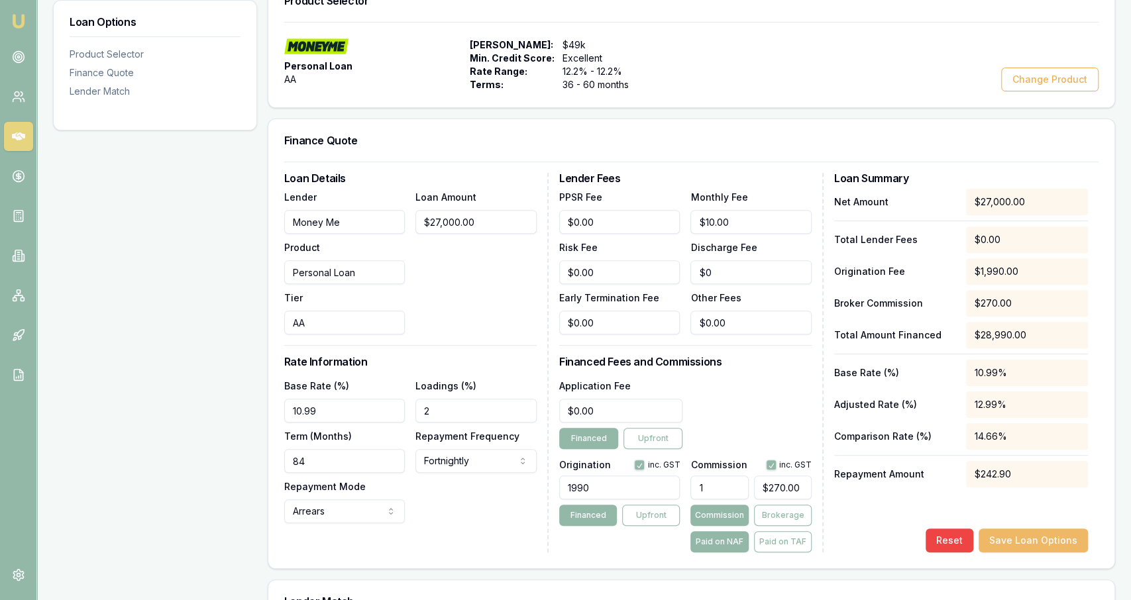
click at [1002, 539] on button "Save Loan Options" at bounding box center [1032, 541] width 109 height 24
click at [660, 405] on input "0" at bounding box center [621, 411] width 124 height 24
click at [629, 422] on div "Application Fee $0.00 Financed Upfront" at bounding box center [621, 414] width 124 height 72
click at [629, 412] on input "0" at bounding box center [621, 411] width 124 height 24
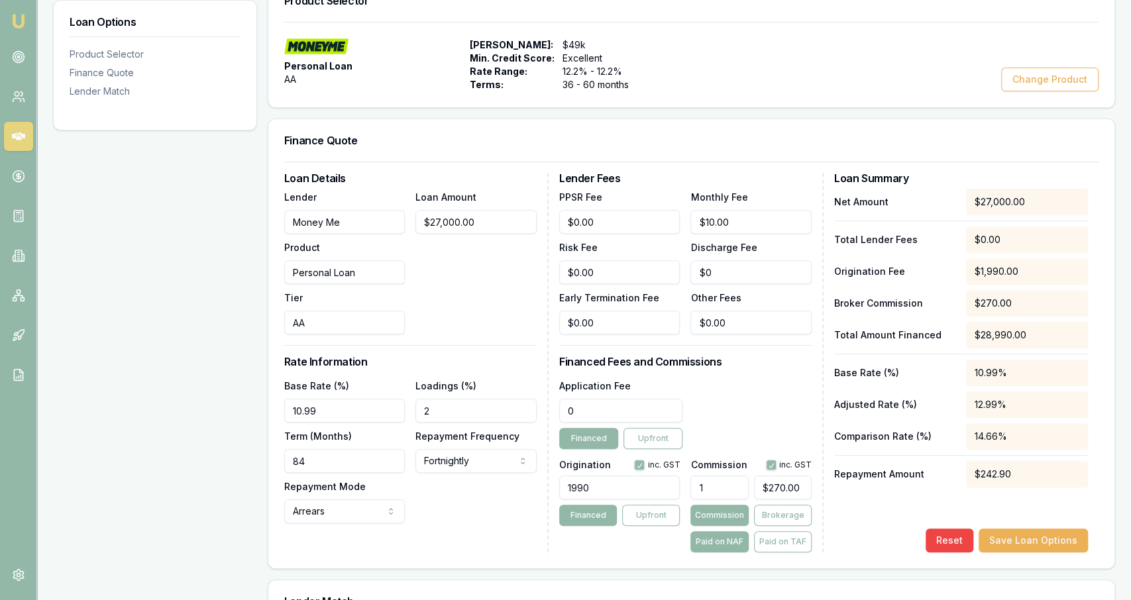
click at [629, 412] on input "0" at bounding box center [621, 411] width 124 height 24
type input "$595.00"
click at [717, 410] on div "Application Fee $595.00 Financed Upfront" at bounding box center [685, 414] width 252 height 72
click at [1052, 541] on button "Save Loan Options" at bounding box center [1032, 541] width 109 height 24
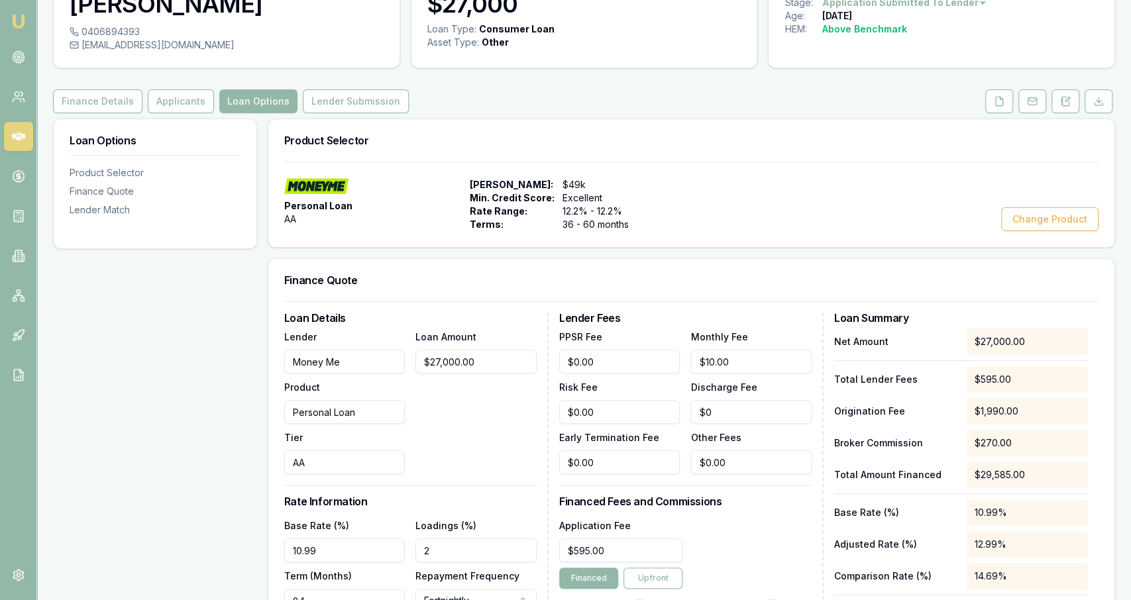
scroll to position [0, 0]
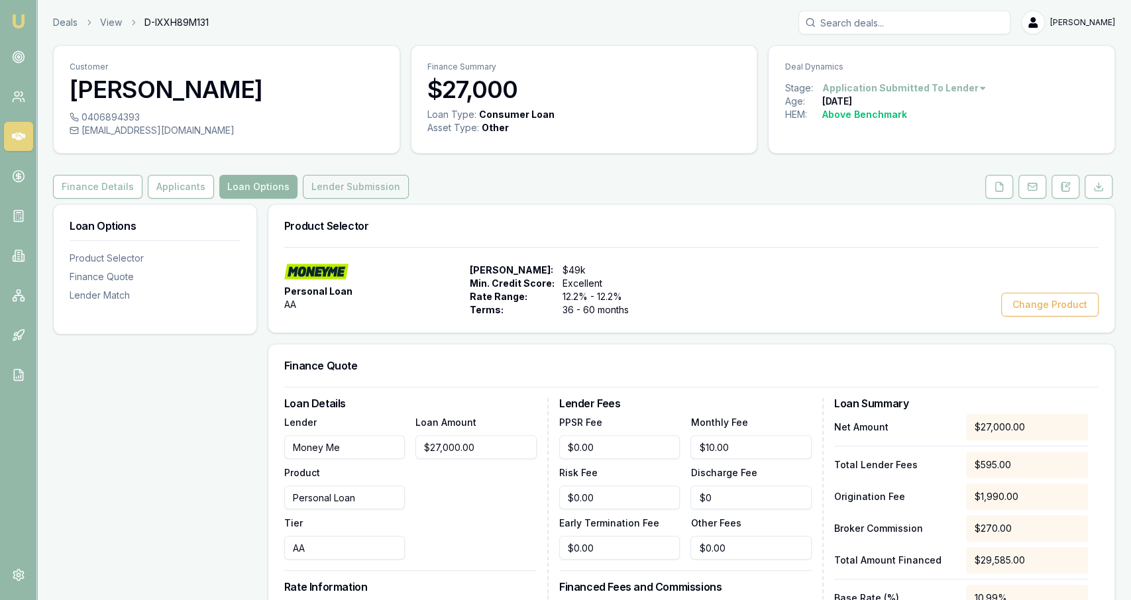
click at [378, 193] on button "Lender Submission" at bounding box center [356, 187] width 106 height 24
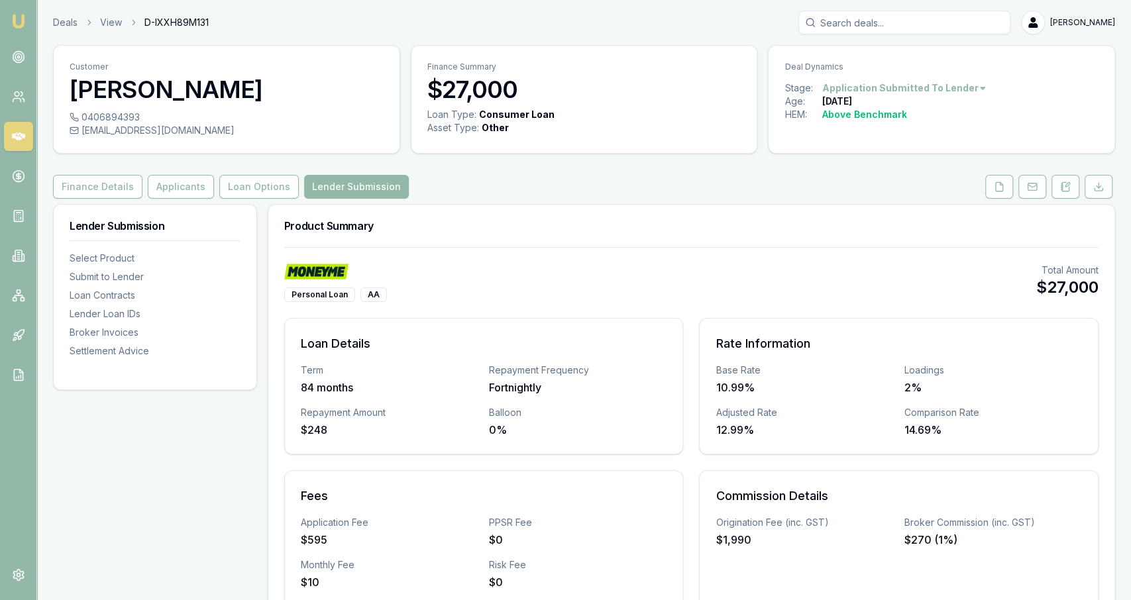
scroll to position [539, 0]
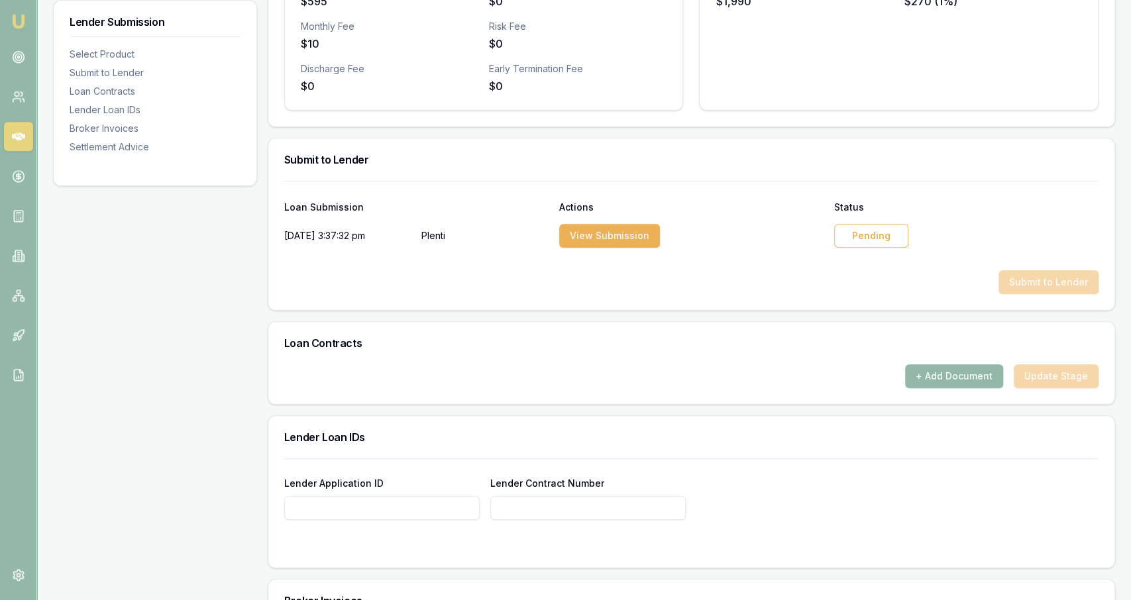
click at [871, 240] on div "Pending" at bounding box center [871, 236] width 74 height 24
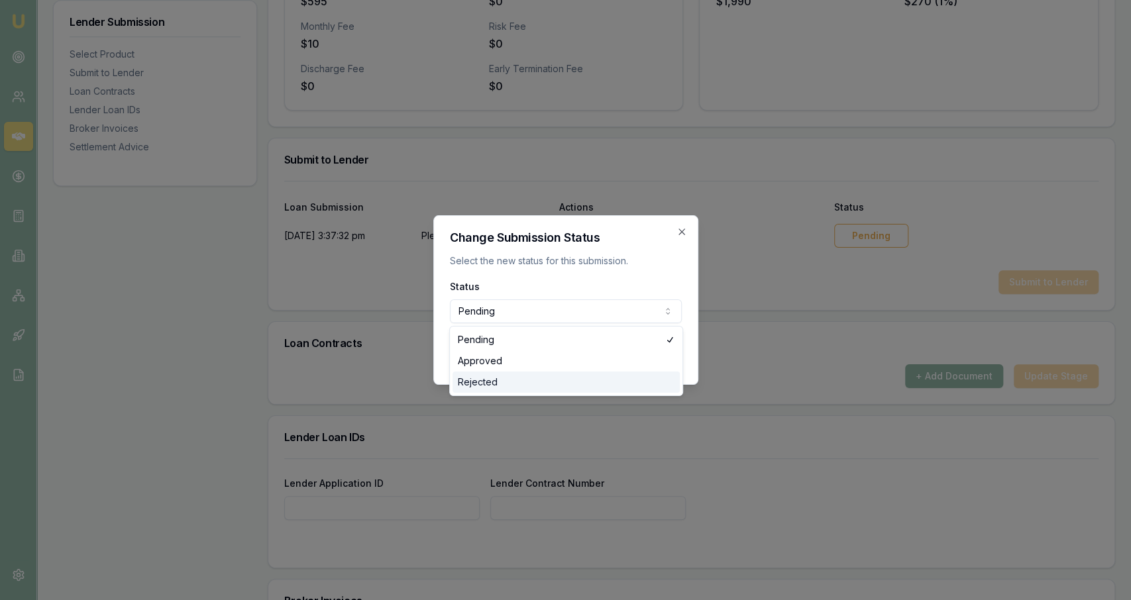
select select "REJECTED"
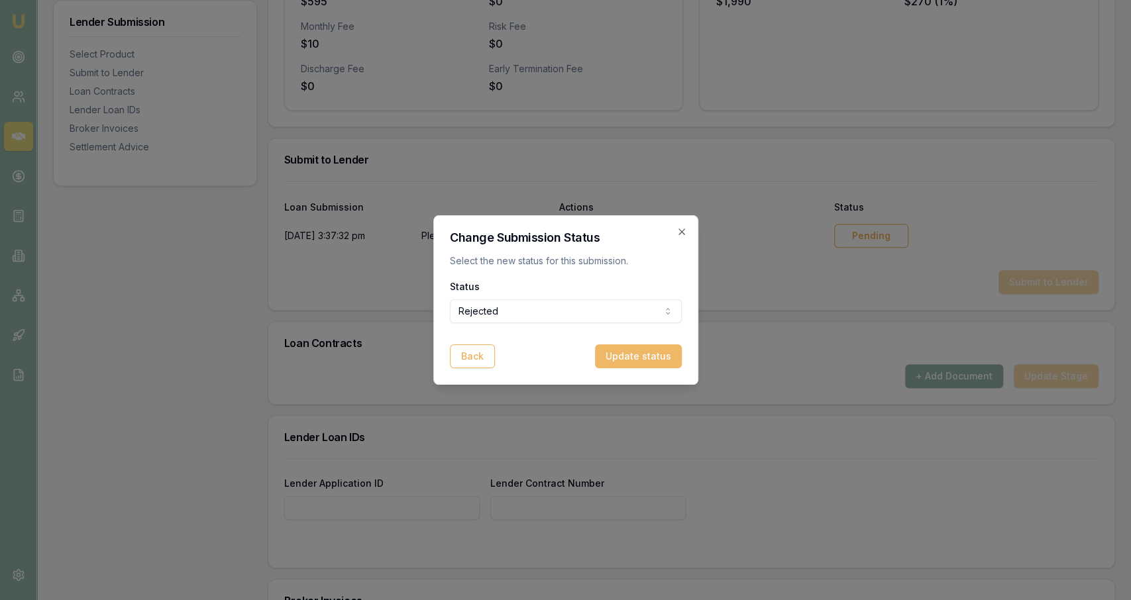
click at [662, 353] on button "Update status" at bounding box center [638, 356] width 87 height 24
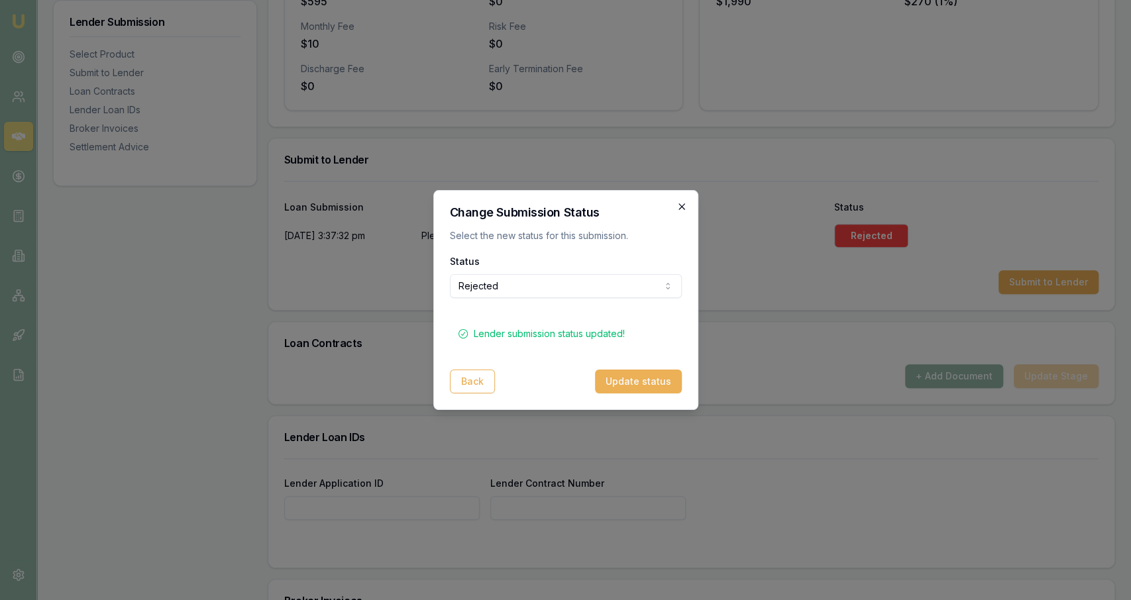
click at [683, 202] on icon "button" at bounding box center [681, 206] width 11 height 11
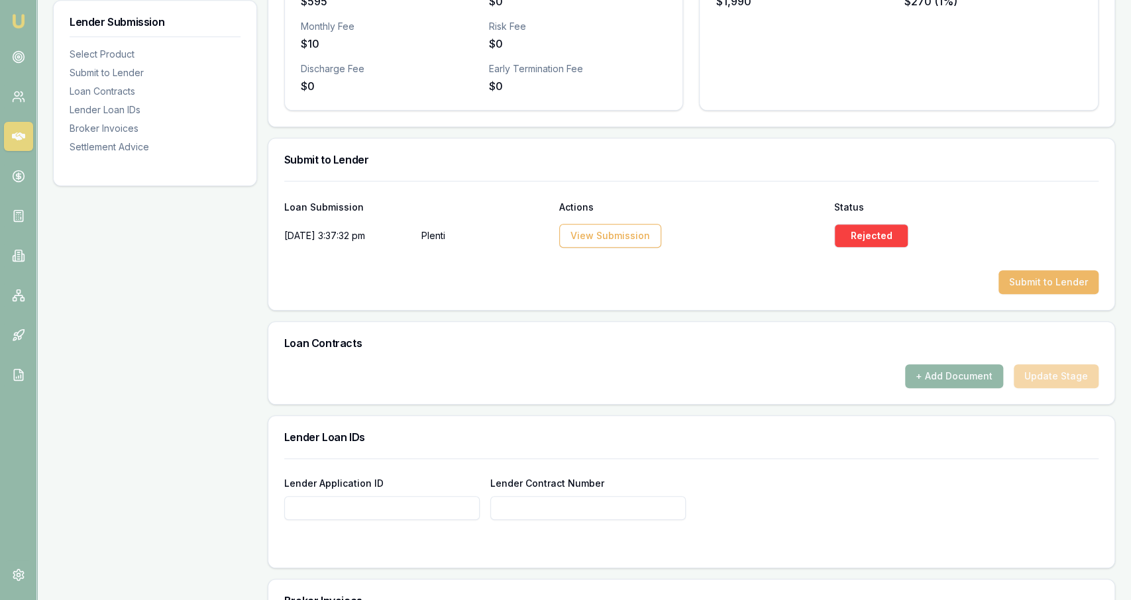
click at [1031, 276] on button "Submit to Lender" at bounding box center [1048, 282] width 100 height 24
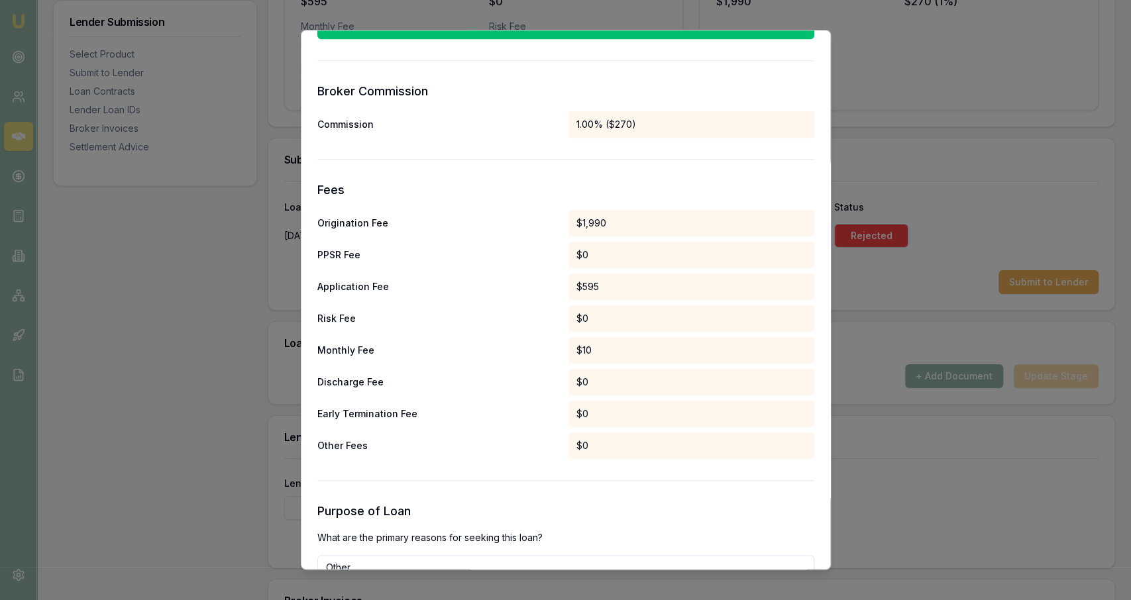
scroll to position [1264, 0]
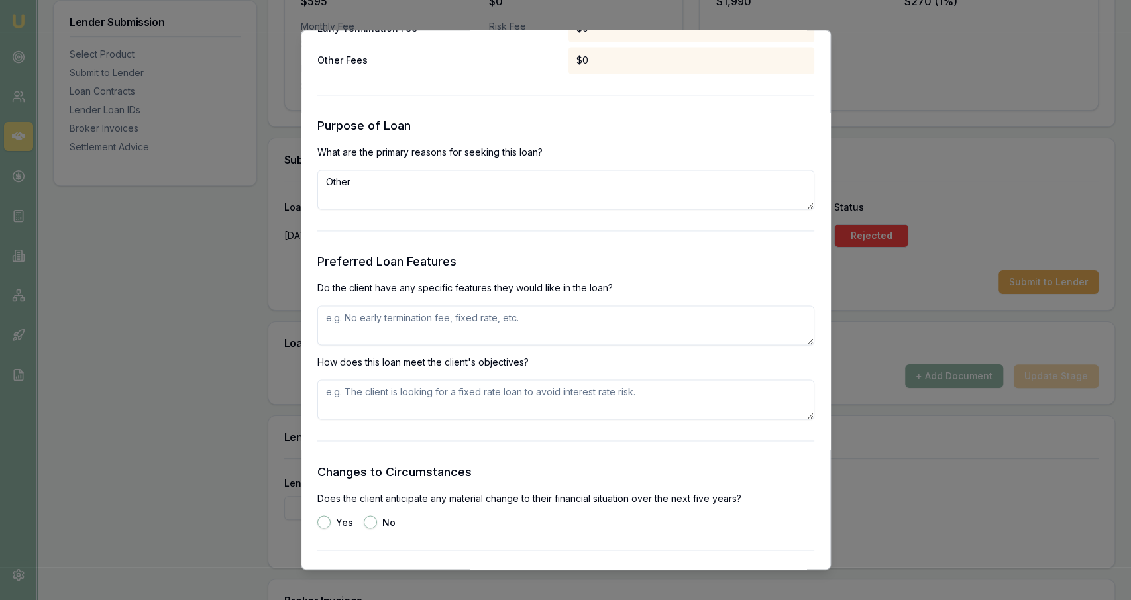
click at [513, 187] on textarea "Other" at bounding box center [565, 190] width 497 height 40
type textarea "Purchase of trailer from auction - unsecured"
type textarea "Ability to make additional repayments with little to no additional cost"
paste textarea "Ability to make additional repayments with little to no additional cost"
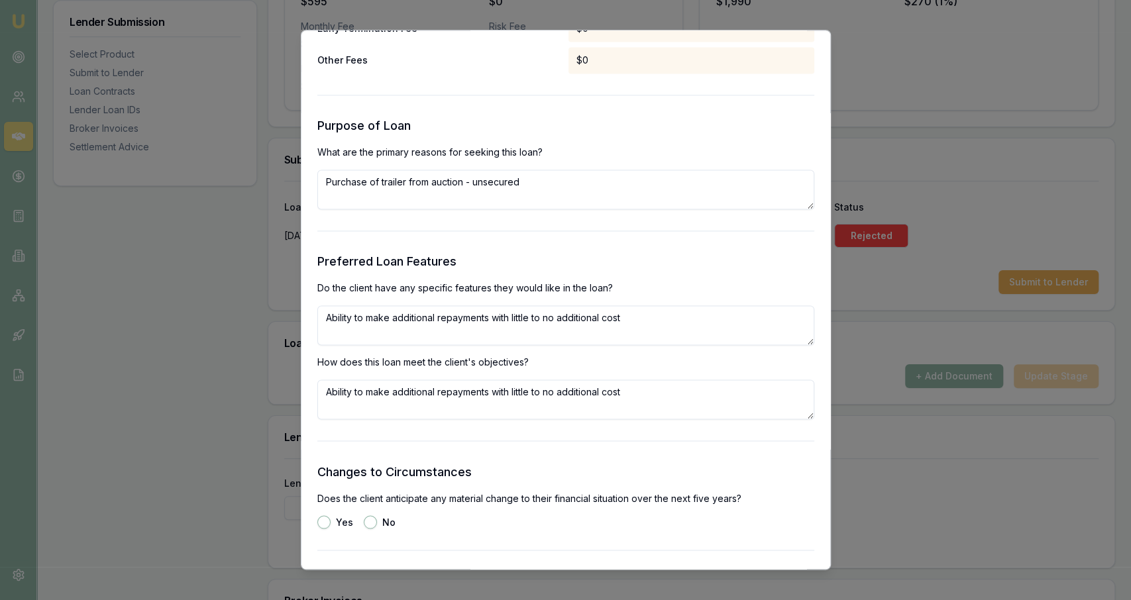
type textarea "Ability to make additional repayments with little to no additional cost"
click at [370, 527] on button "No" at bounding box center [370, 521] width 13 height 13
radio input "true"
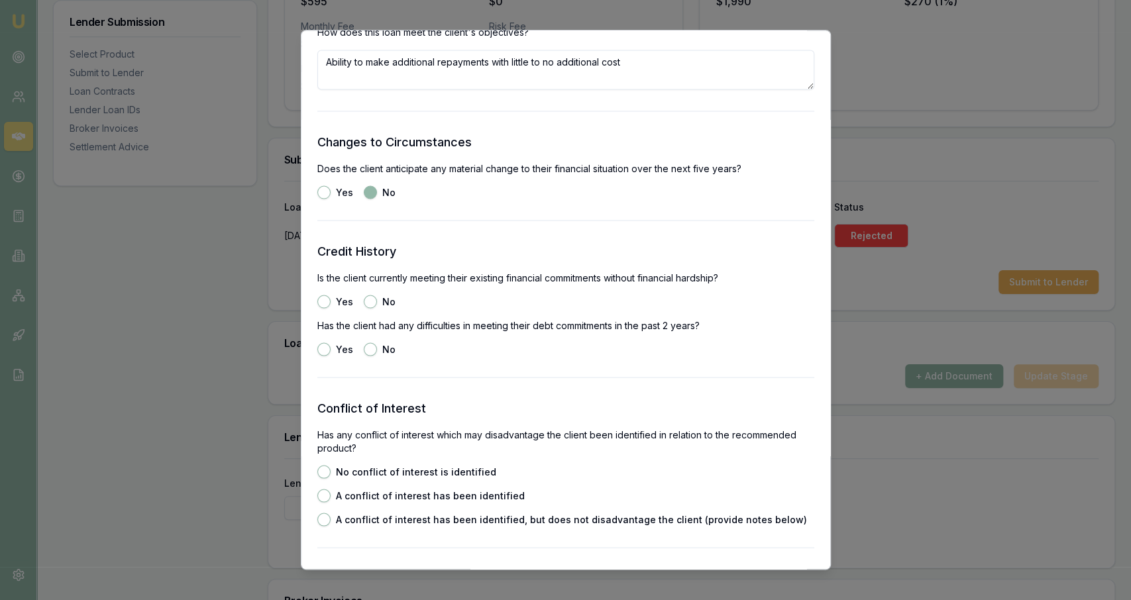
click at [333, 300] on div "Yes" at bounding box center [335, 301] width 36 height 13
click at [323, 300] on button "Yes" at bounding box center [323, 301] width 13 height 13
radio input "true"
click at [370, 349] on button "No" at bounding box center [370, 348] width 13 height 13
radio input "true"
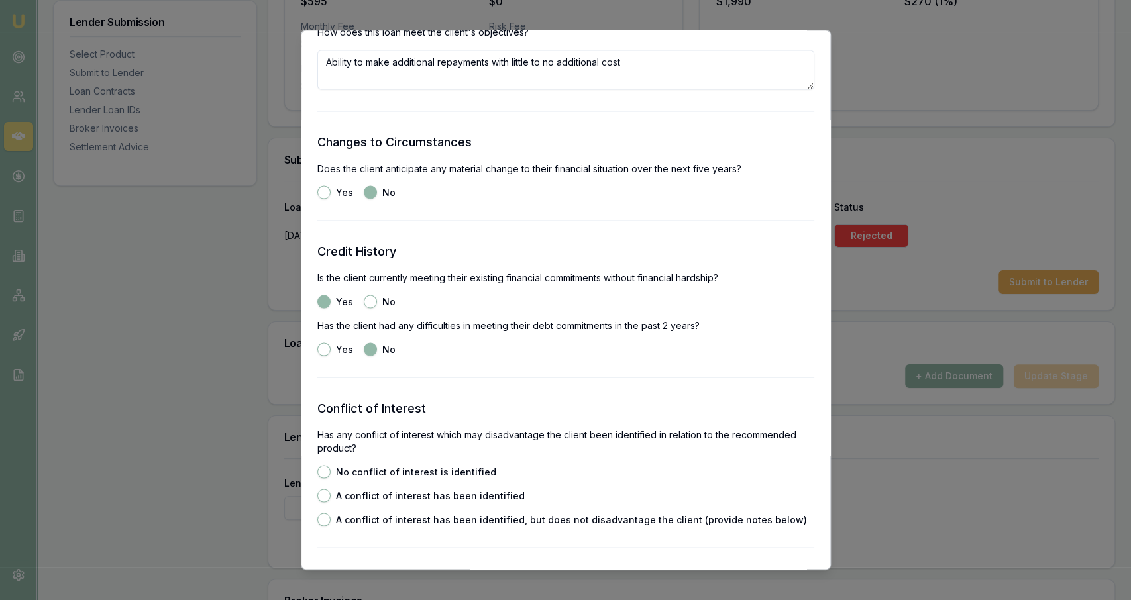
click at [364, 466] on div "No conflict of interest is identified" at bounding box center [406, 471] width 179 height 13
click at [362, 468] on label "No conflict of interest is identified" at bounding box center [416, 471] width 160 height 9
click at [331, 468] on button "No conflict of interest is identified" at bounding box center [323, 471] width 13 height 13
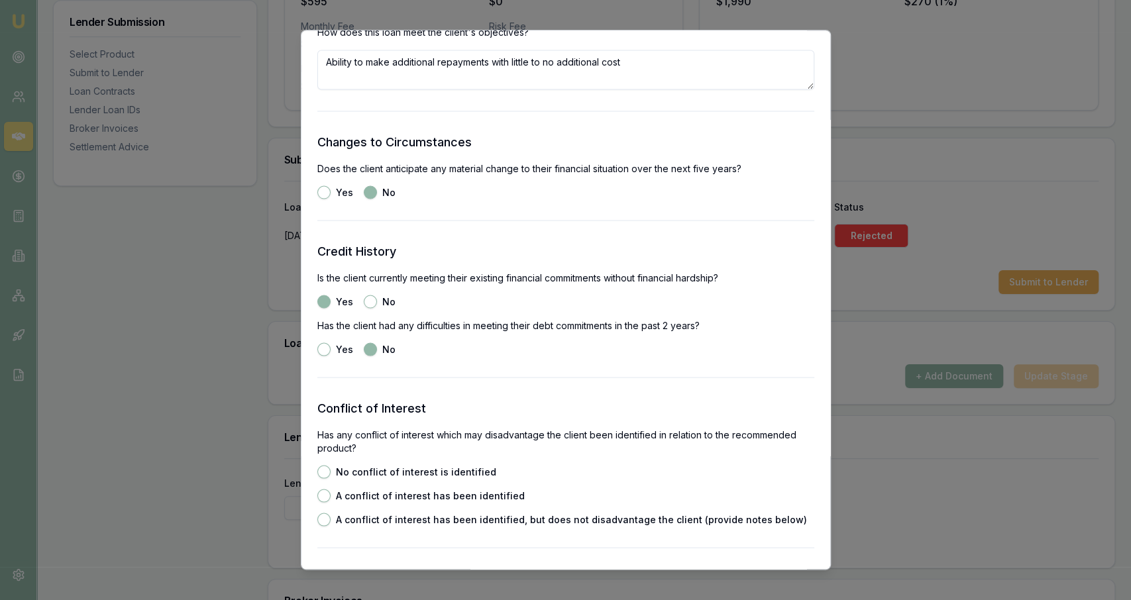
radio input "true"
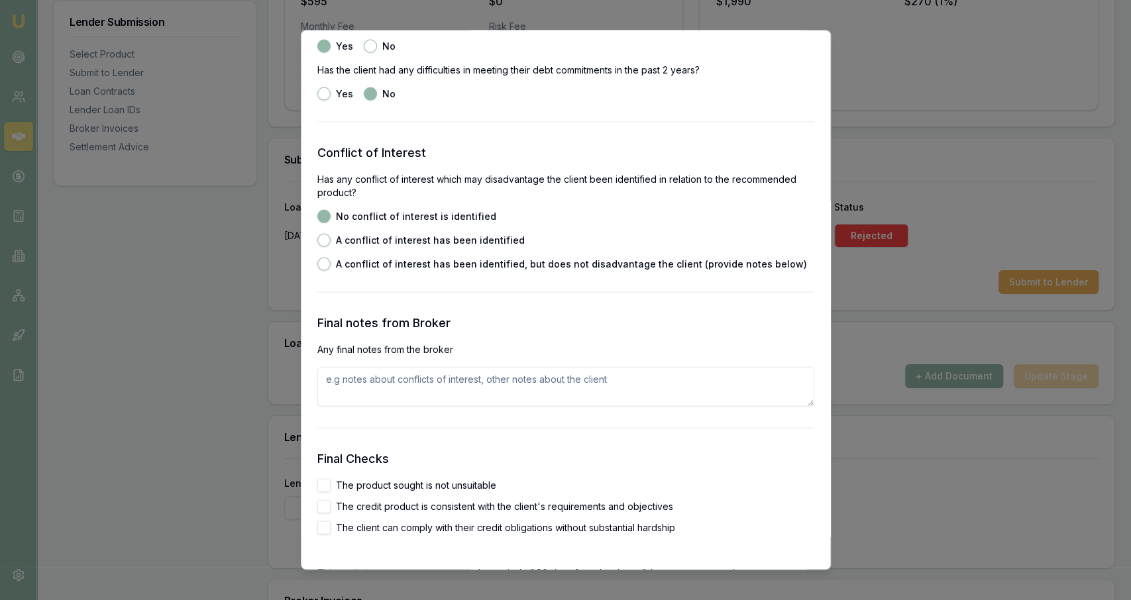
scroll to position [1901, 0]
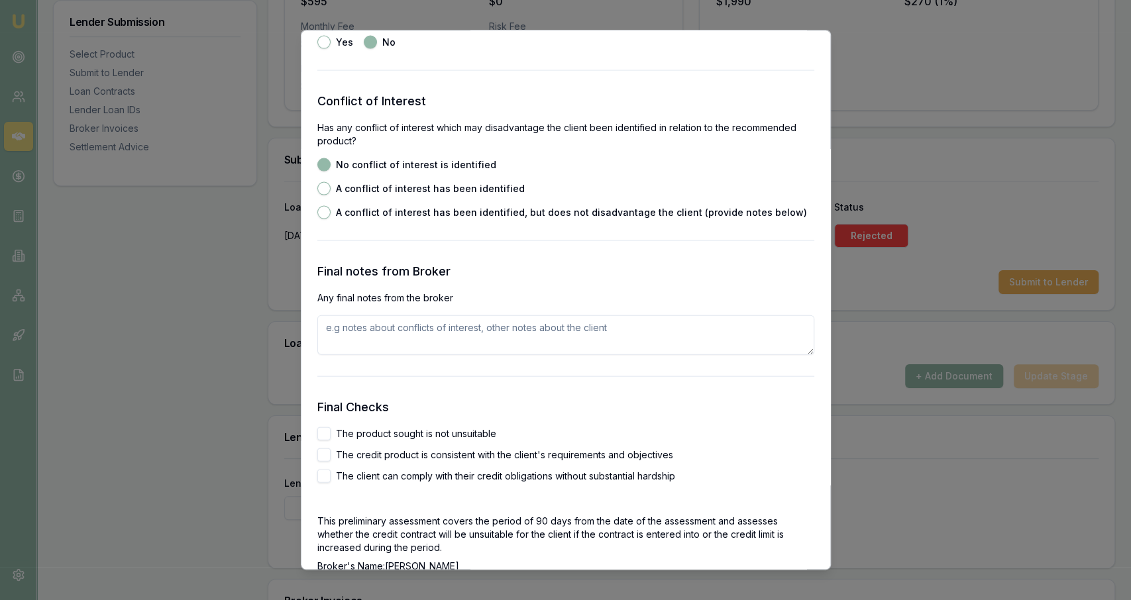
click at [435, 433] on label "The product sought is not unsuitable" at bounding box center [416, 433] width 160 height 9
click at [331, 433] on button "The product sought is not unsuitable" at bounding box center [323, 433] width 13 height 13
checkbox input "true"
click at [432, 452] on label "The credit product is consistent with the client's requirements and objectives" at bounding box center [504, 454] width 337 height 9
click at [331, 452] on button "The credit product is consistent with the client's requirements and objectives" at bounding box center [323, 454] width 13 height 13
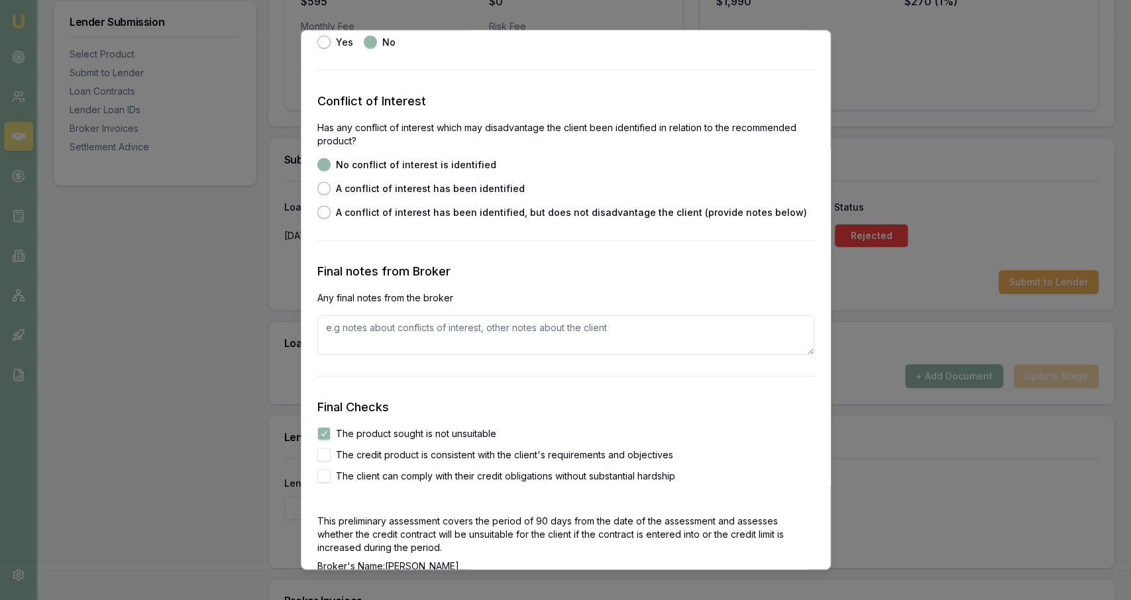
checkbox input "true"
click at [421, 475] on label "The client can comply with their credit obligations without substantial hardship" at bounding box center [505, 475] width 339 height 9
click at [331, 475] on button "The client can comply with their credit obligations without substantial hardship" at bounding box center [323, 475] width 13 height 13
checkbox input "true"
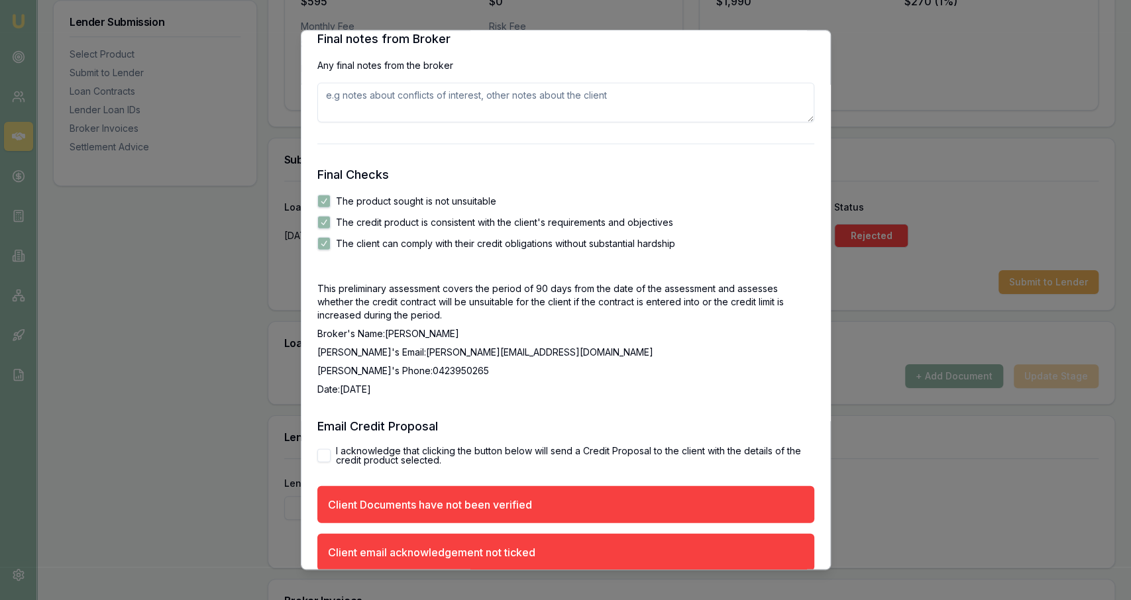
scroll to position [2134, 0]
click at [346, 454] on label "I acknowledge that clicking the button below will send a Credit Proposal to the…" at bounding box center [575, 454] width 478 height 19
click at [331, 454] on button "I acknowledge that clicking the button below will send a Credit Proposal to the…" at bounding box center [323, 454] width 13 height 13
checkbox input "true"
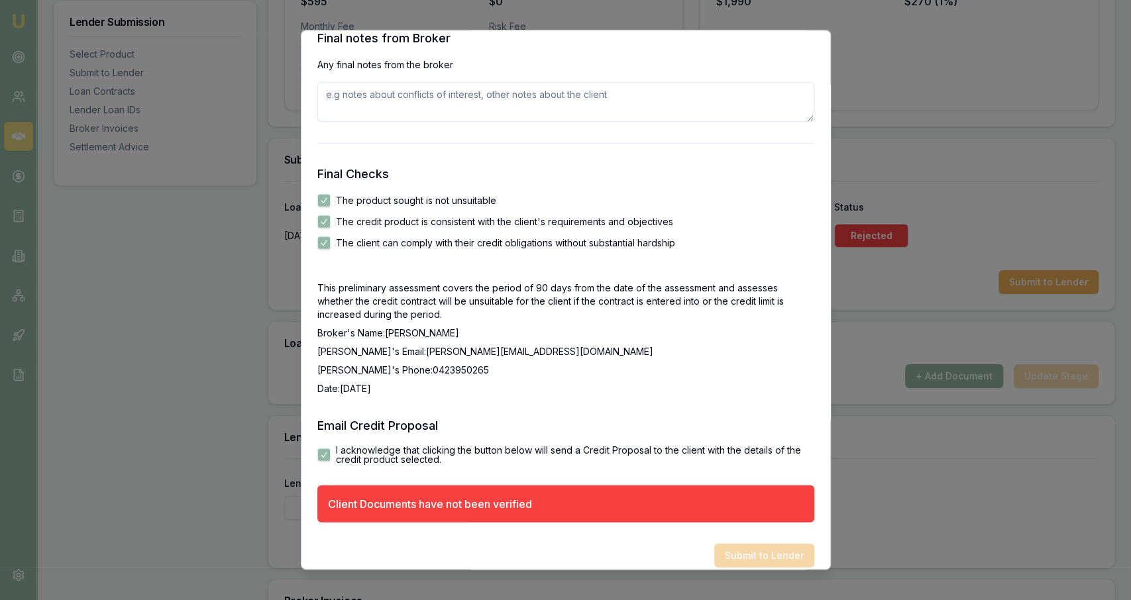
scroll to position [2148, 0]
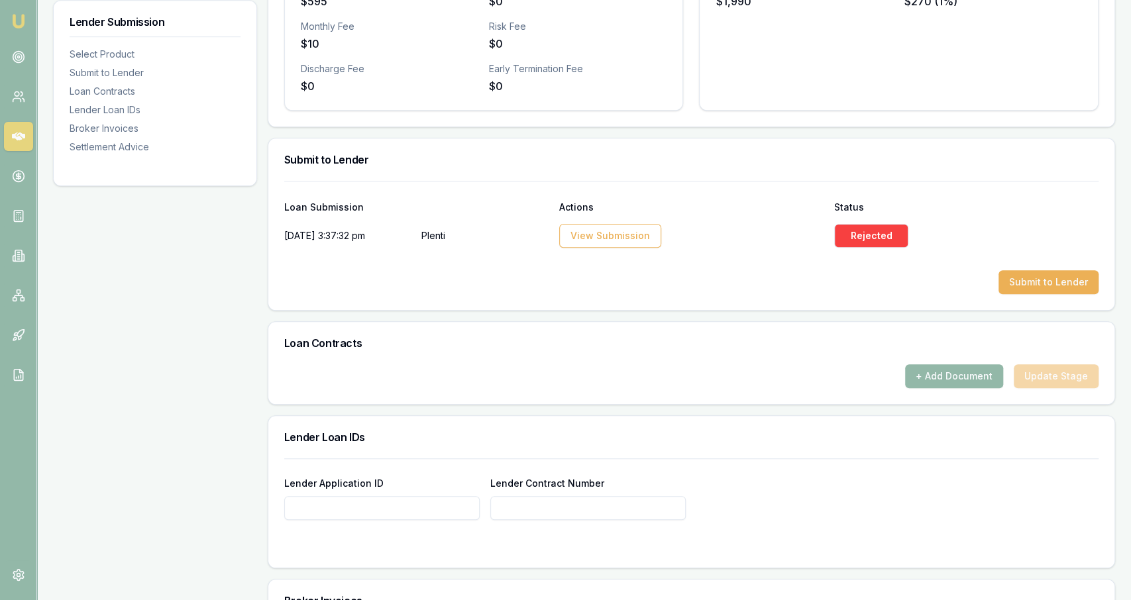
scroll to position [0, 0]
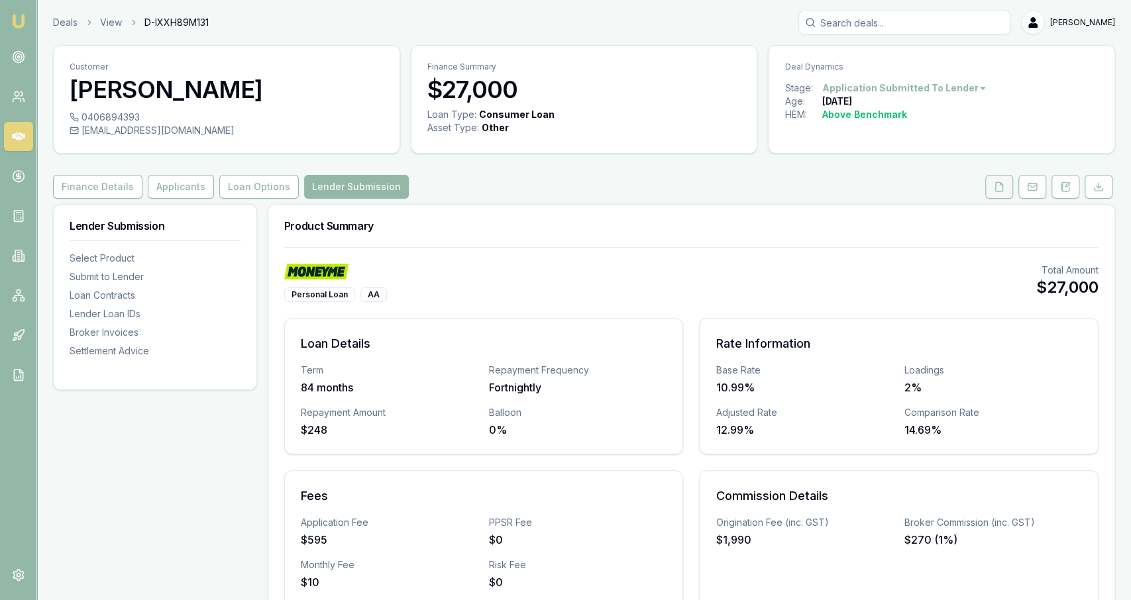
click at [1000, 184] on icon at bounding box center [999, 187] width 11 height 11
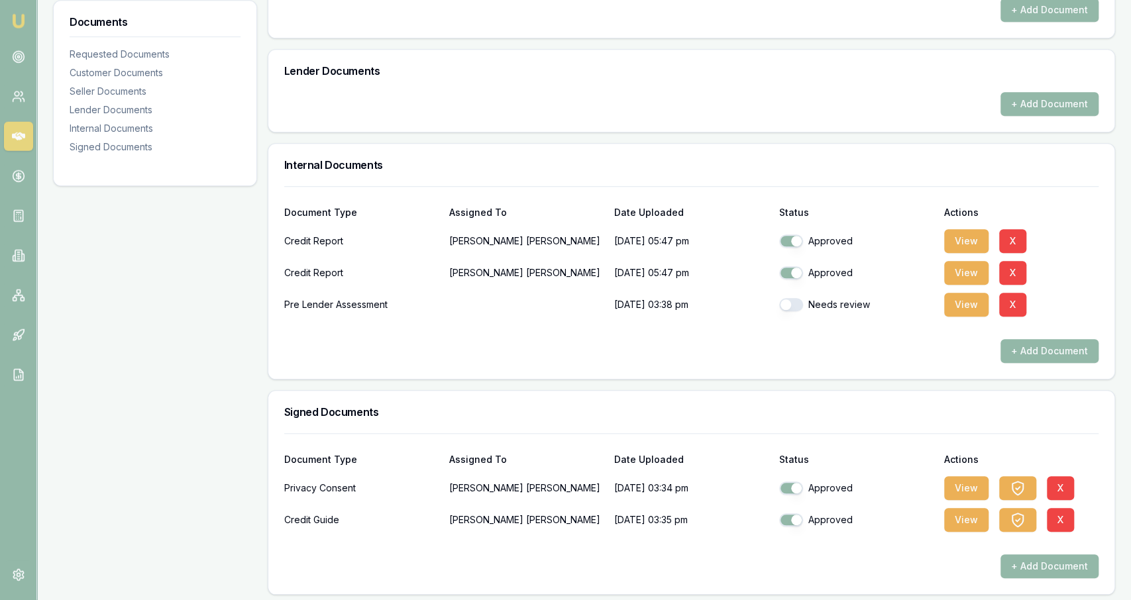
scroll to position [616, 0]
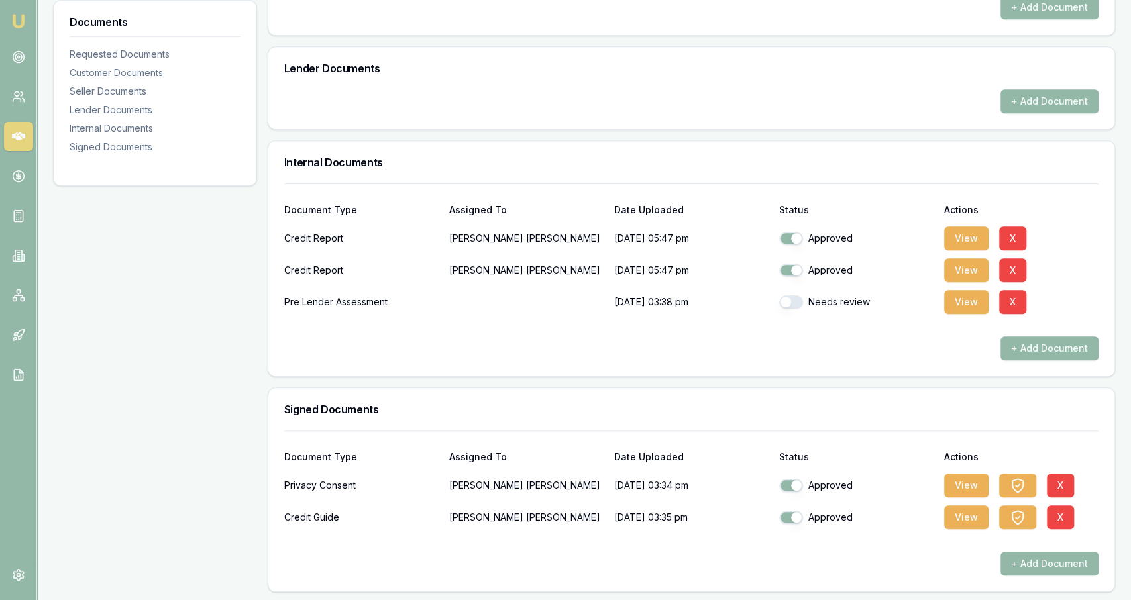
click at [793, 308] on div "Needs review" at bounding box center [856, 302] width 154 height 26
click at [794, 300] on button "button" at bounding box center [791, 301] width 24 height 13
checkbox input "true"
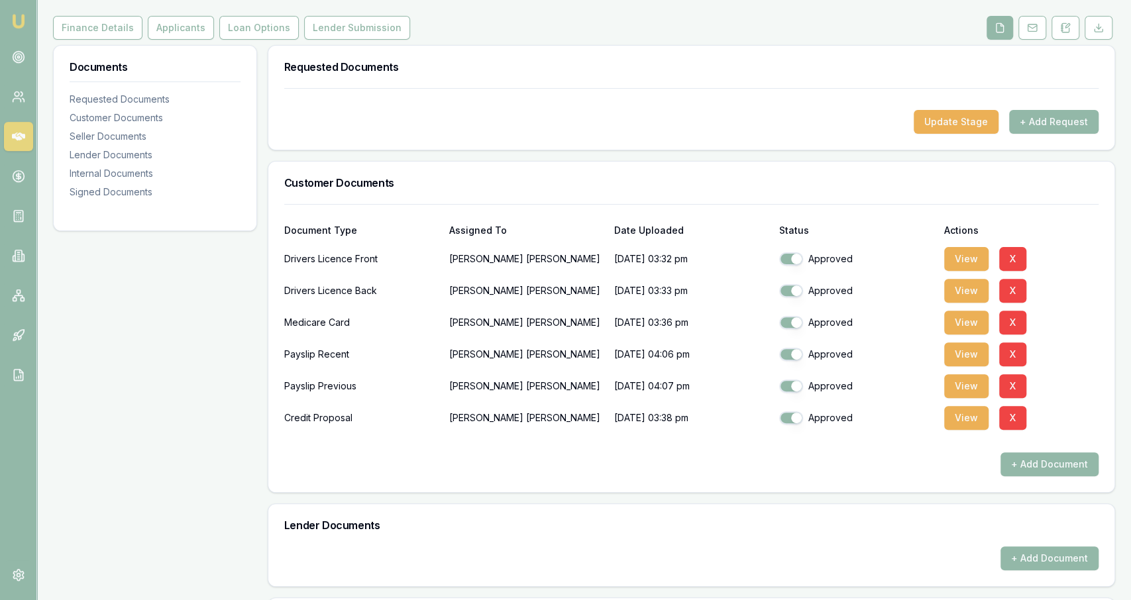
scroll to position [0, 0]
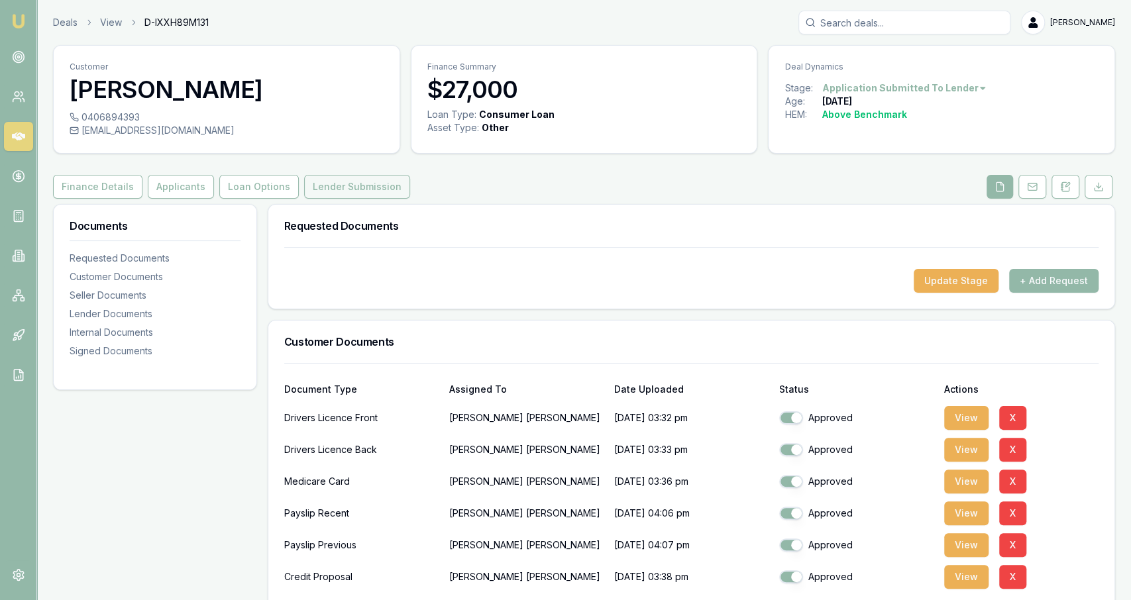
click at [371, 191] on button "Lender Submission" at bounding box center [357, 187] width 106 height 24
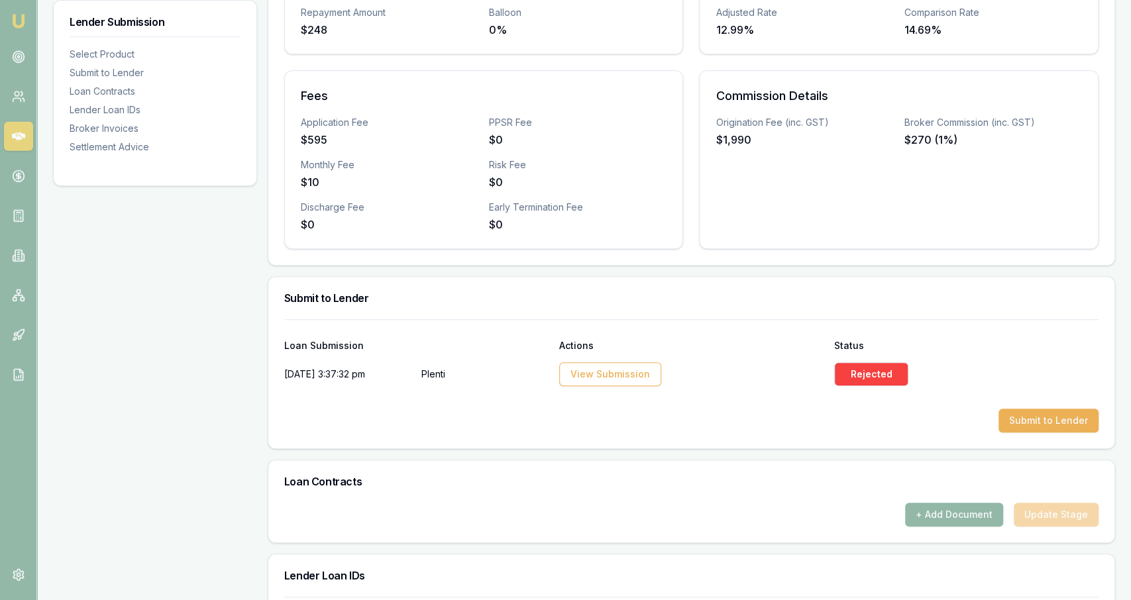
scroll to position [407, 0]
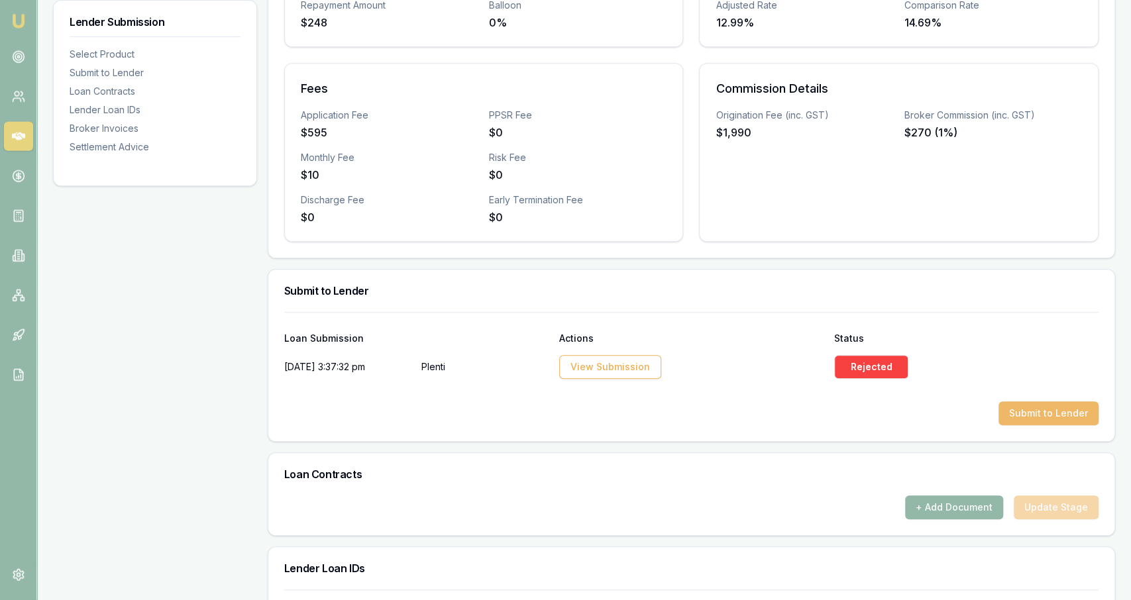
click at [1041, 413] on button "Submit to Lender" at bounding box center [1048, 413] width 100 height 24
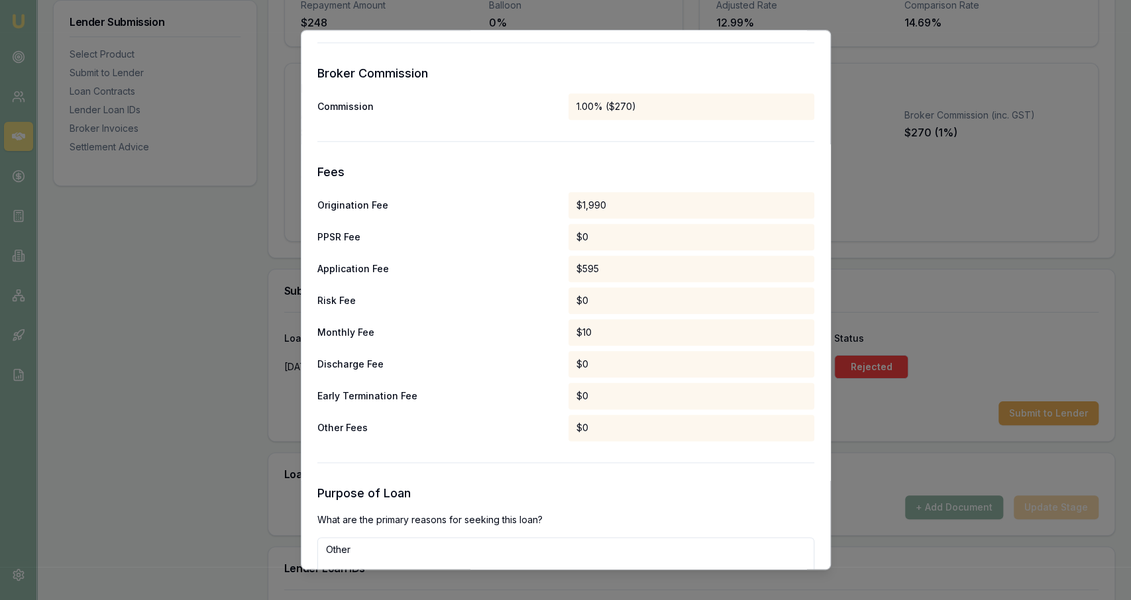
scroll to position [1215, 0]
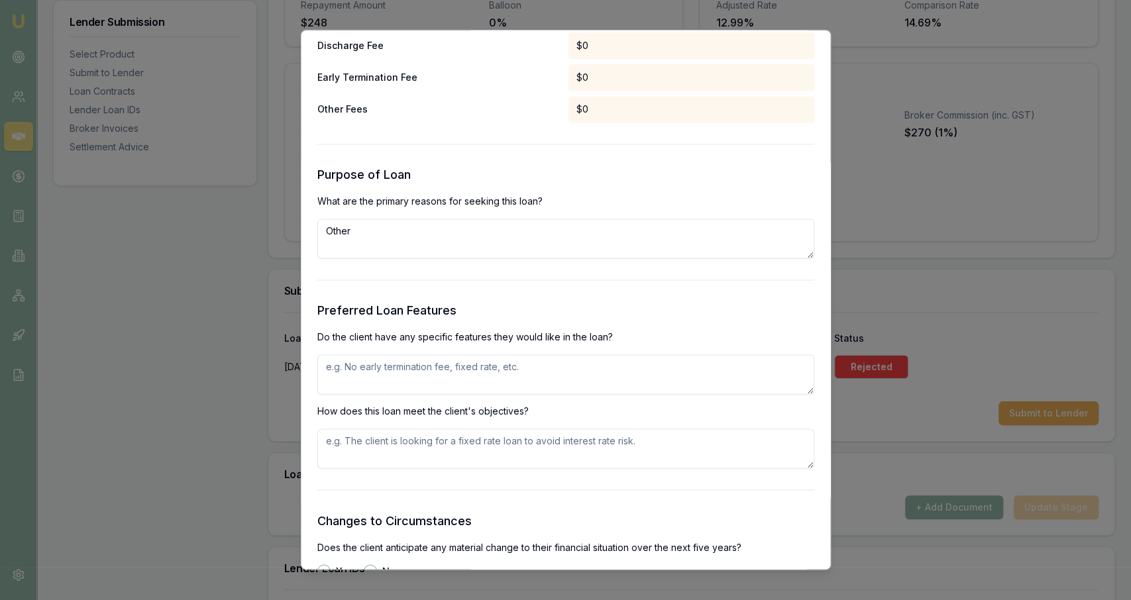
click at [524, 246] on textarea "Other" at bounding box center [565, 239] width 497 height 40
type textarea "Purchase of a trailer from auction - unsecured"
paste textarea "Ability to make additional repayments with little to no additional cost"
type textarea "Ability to make additional repayments with little to no additional cost"
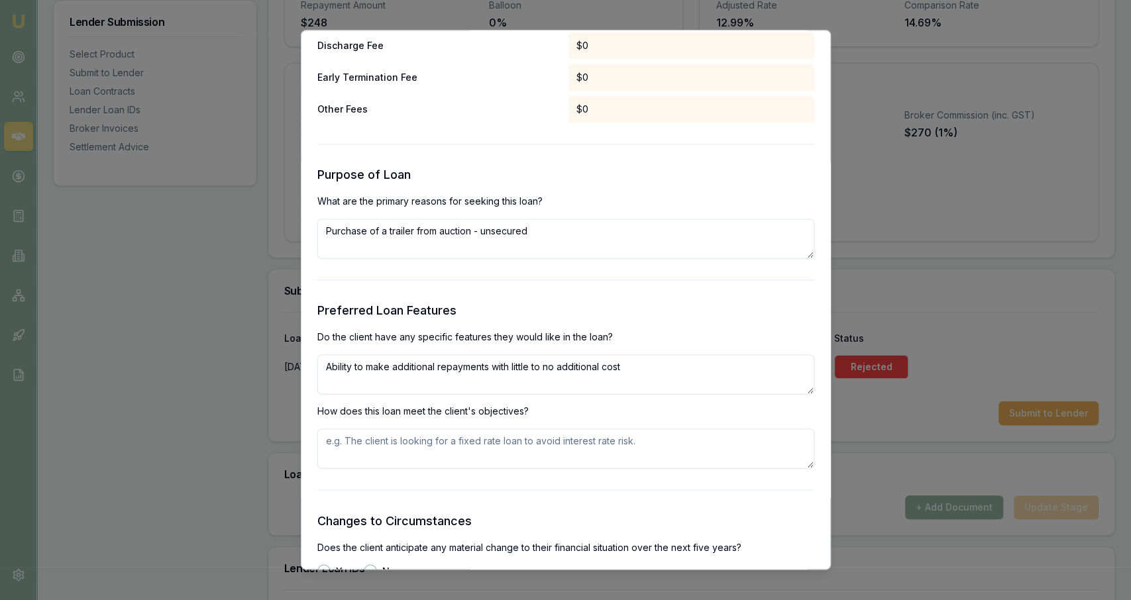
paste textarea "Ability to make additional repayments with little to no additional cost"
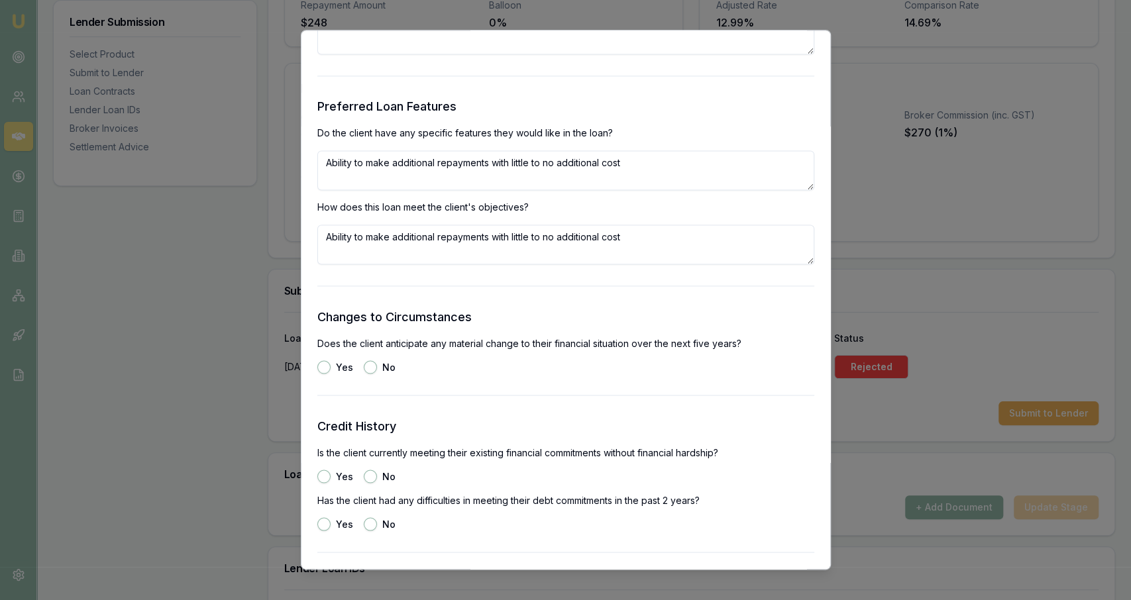
scroll to position [1424, 0]
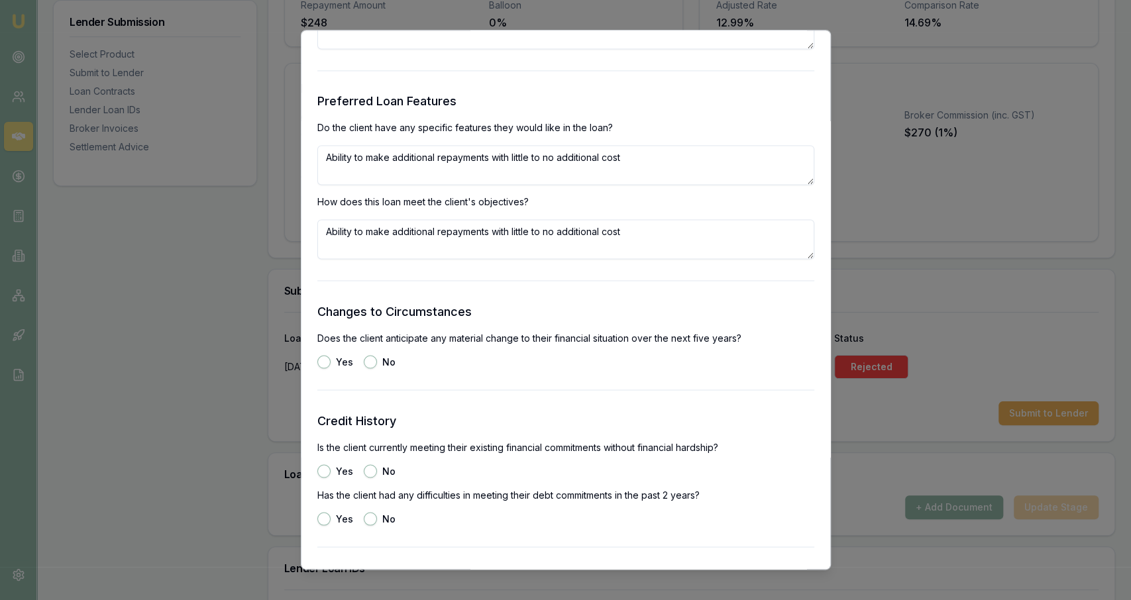
type textarea "Ability to make additional repayments with little to no additional cost"
click at [368, 360] on button "No" at bounding box center [370, 361] width 13 height 13
radio input "true"
click at [325, 469] on button "Yes" at bounding box center [323, 470] width 13 height 13
radio input "true"
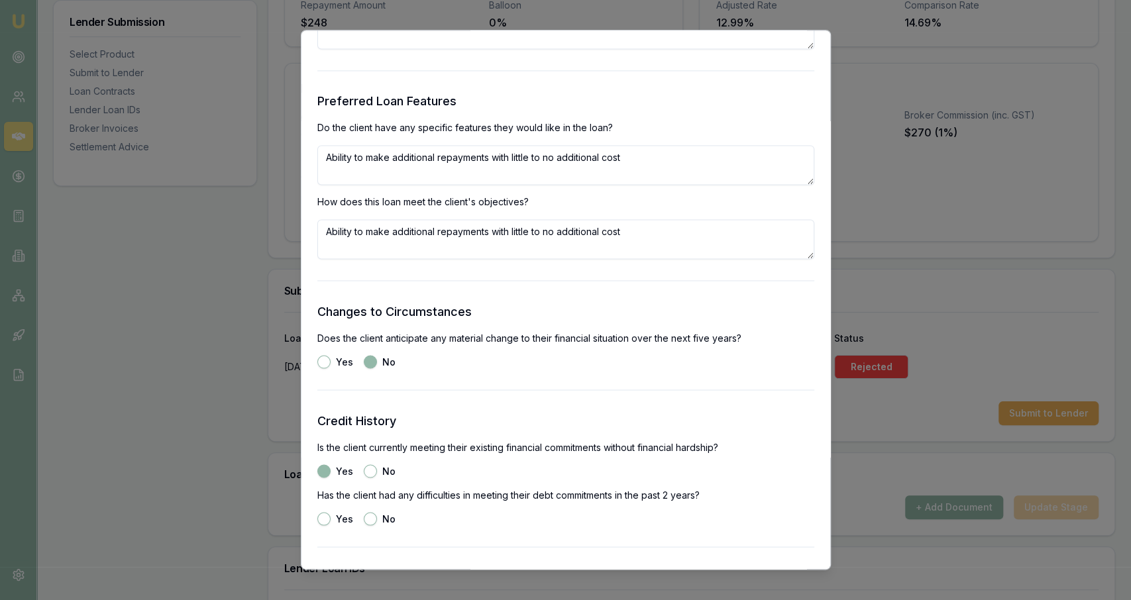
click at [369, 521] on button "No" at bounding box center [370, 518] width 13 height 13
radio input "true"
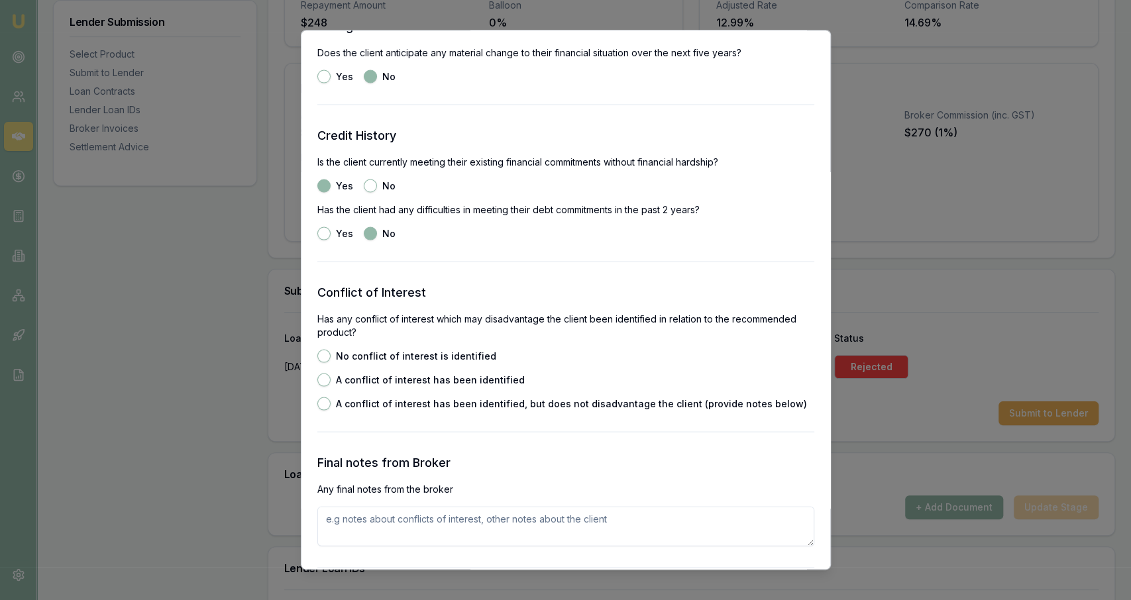
scroll to position [1715, 0]
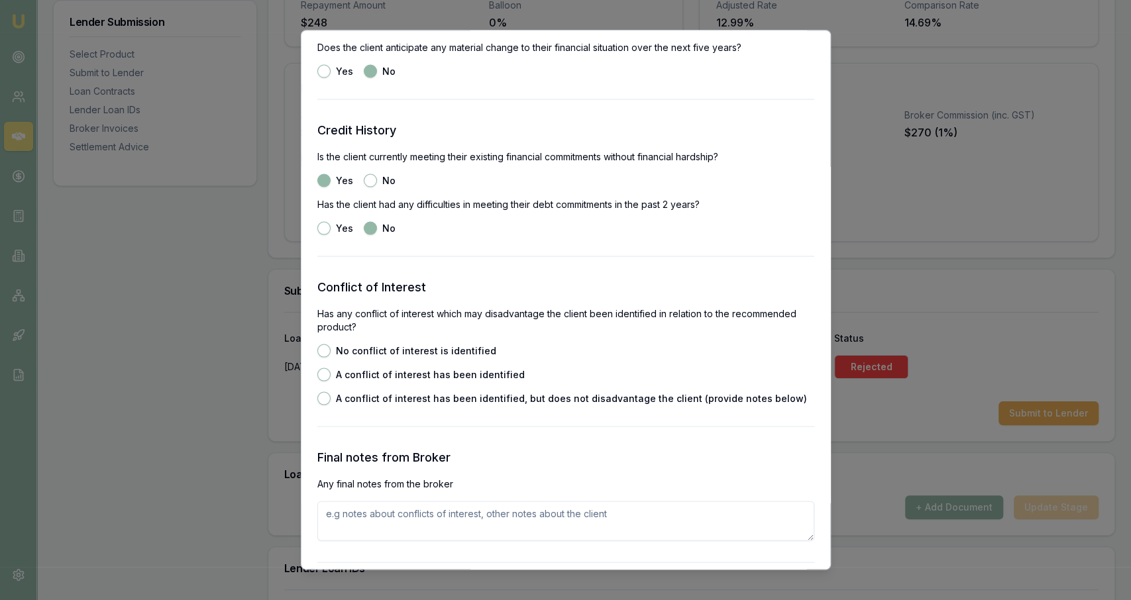
click at [392, 355] on label "No conflict of interest is identified" at bounding box center [416, 350] width 160 height 9
click at [331, 355] on button "No conflict of interest is identified" at bounding box center [323, 350] width 13 height 13
radio input "true"
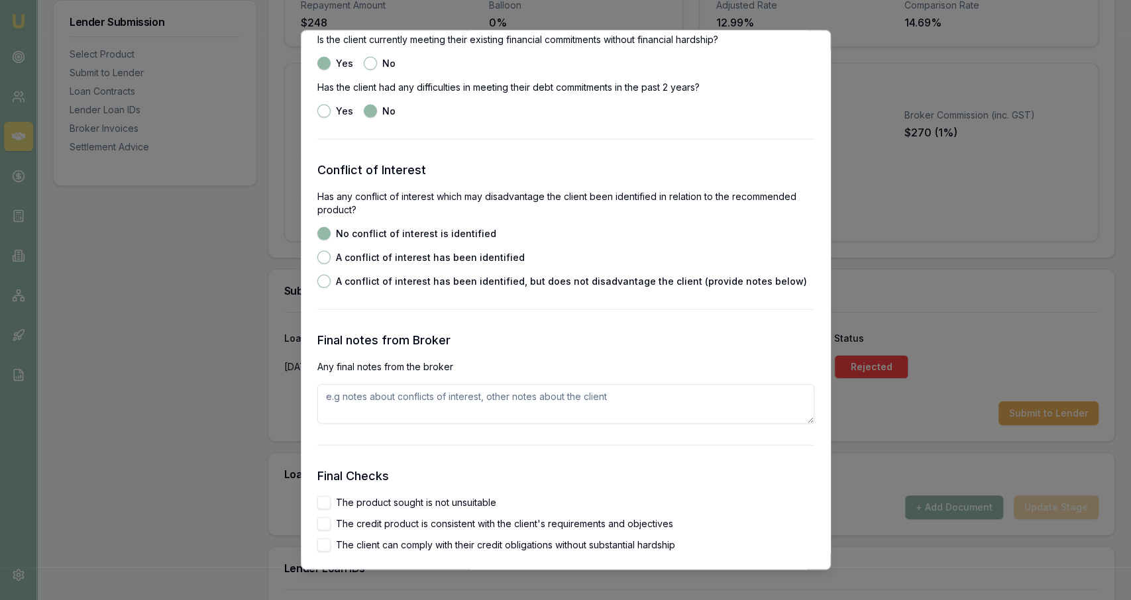
scroll to position [1874, 0]
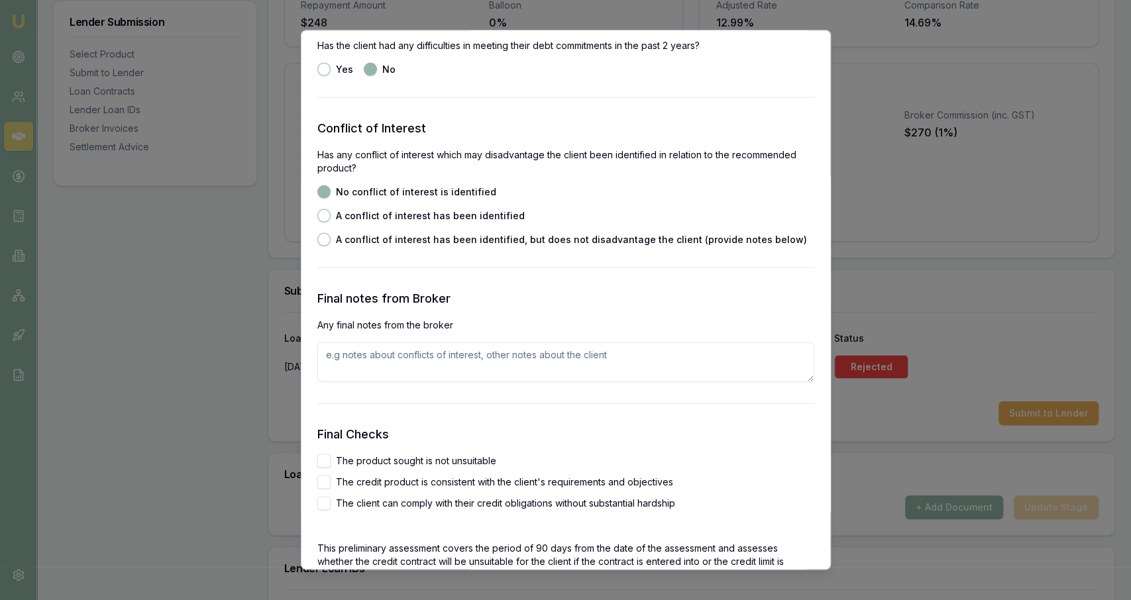
click at [385, 460] on label "The product sought is not unsuitable" at bounding box center [416, 460] width 160 height 9
click at [331, 460] on button "The product sought is not unsuitable" at bounding box center [323, 460] width 13 height 13
checkbox input "true"
click at [386, 478] on label "The credit product is consistent with the client's requirements and objectives" at bounding box center [504, 481] width 337 height 9
click at [331, 478] on button "The credit product is consistent with the client's requirements and objectives" at bounding box center [323, 481] width 13 height 13
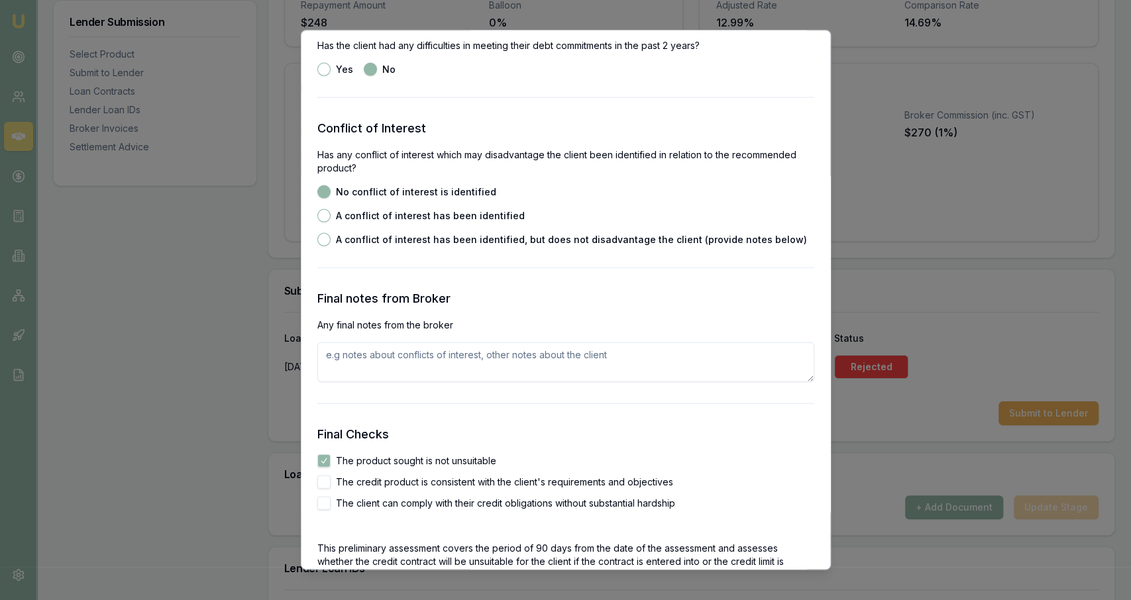
checkbox input "true"
click at [388, 501] on label "The client can comply with their credit obligations without substantial hardship" at bounding box center [505, 502] width 339 height 9
click at [331, 501] on button "The client can comply with their credit obligations without substantial hardship" at bounding box center [323, 502] width 13 height 13
checkbox input "true"
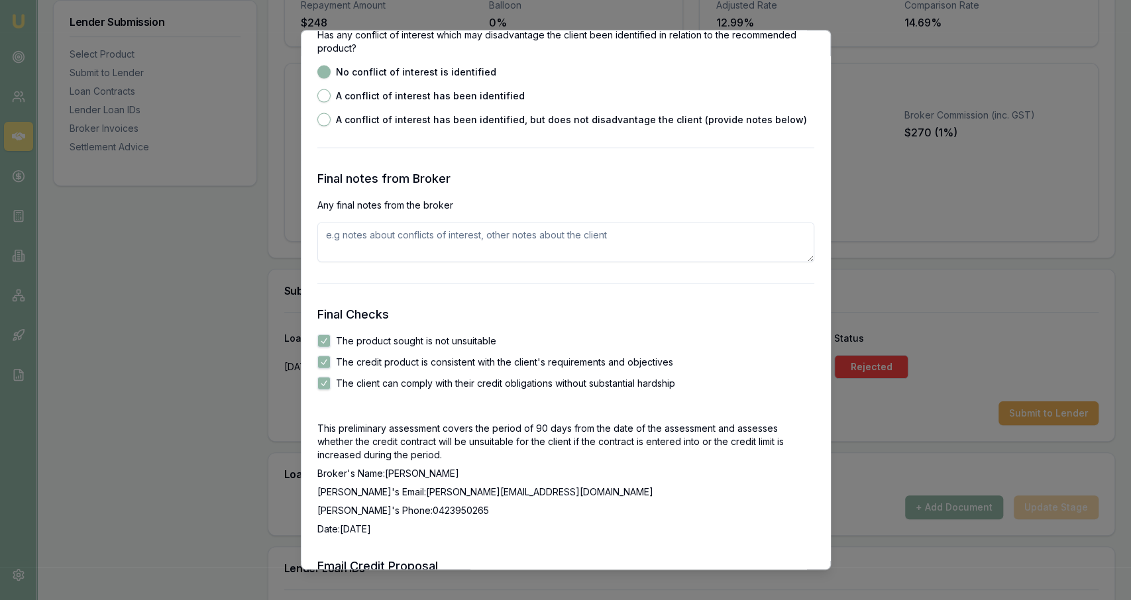
scroll to position [1809, 0]
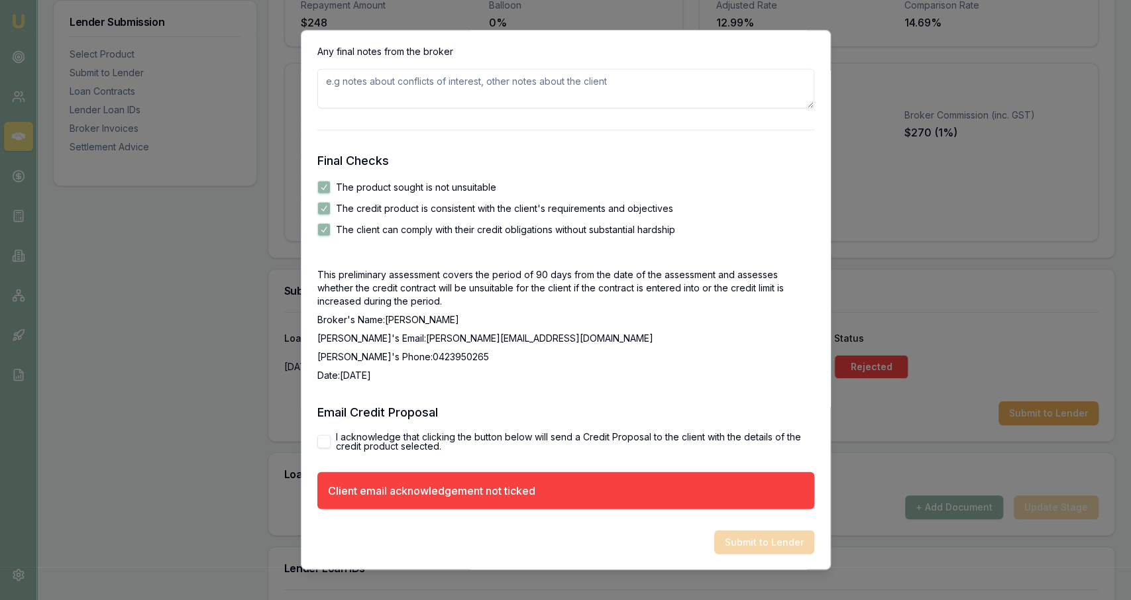
click at [529, 433] on label "I acknowledge that clicking the button below will send a Credit Proposal to the…" at bounding box center [575, 441] width 478 height 19
click at [331, 435] on button "I acknowledge that clicking the button below will send a Credit Proposal to the…" at bounding box center [323, 441] width 13 height 13
checkbox input "true"
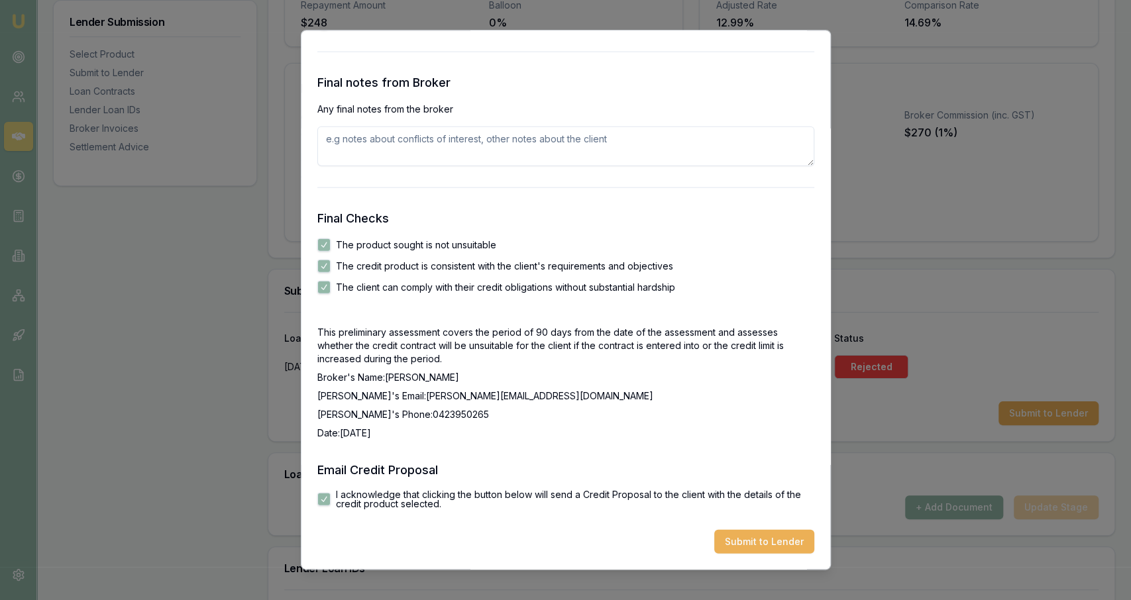
scroll to position [2089, 0]
click at [780, 538] on button "Submit to Lender" at bounding box center [764, 542] width 100 height 24
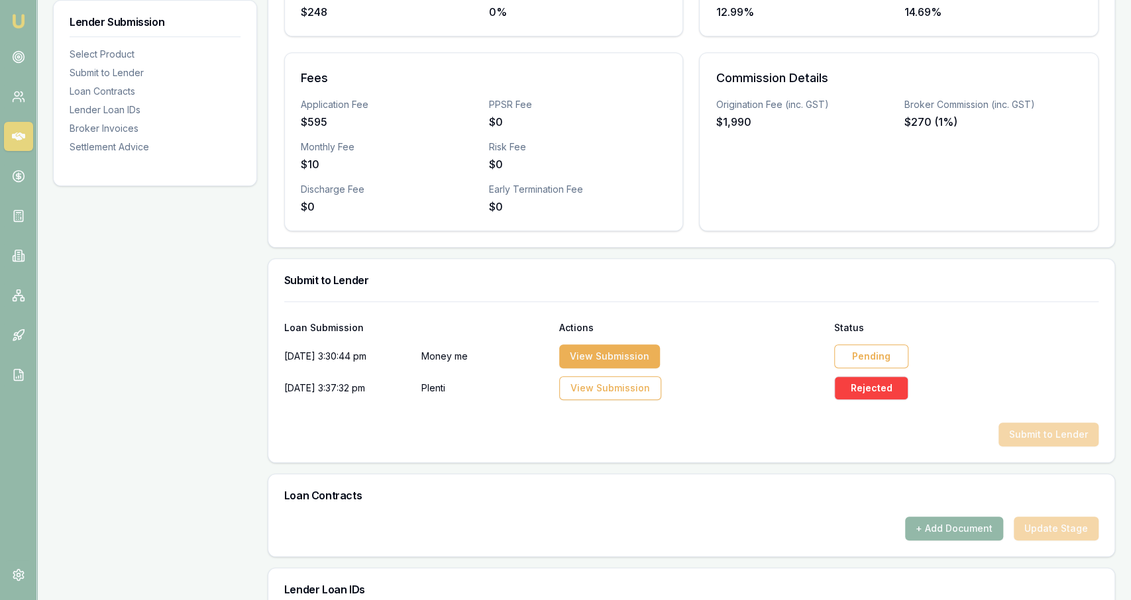
scroll to position [501, 0]
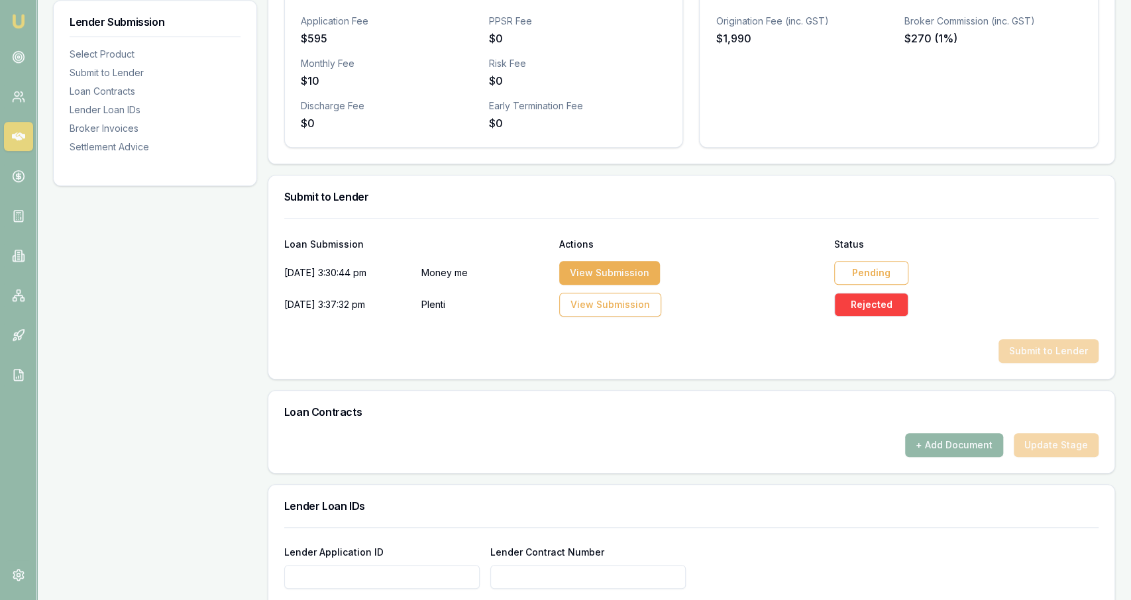
click at [894, 272] on div "Pending" at bounding box center [871, 273] width 74 height 24
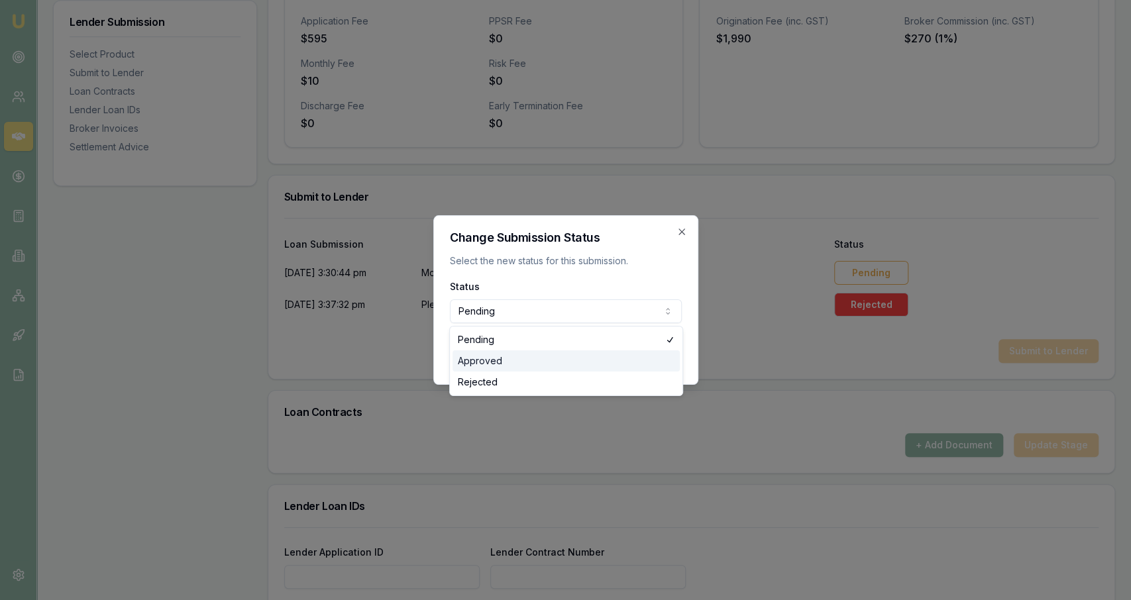
select select "APPROVED"
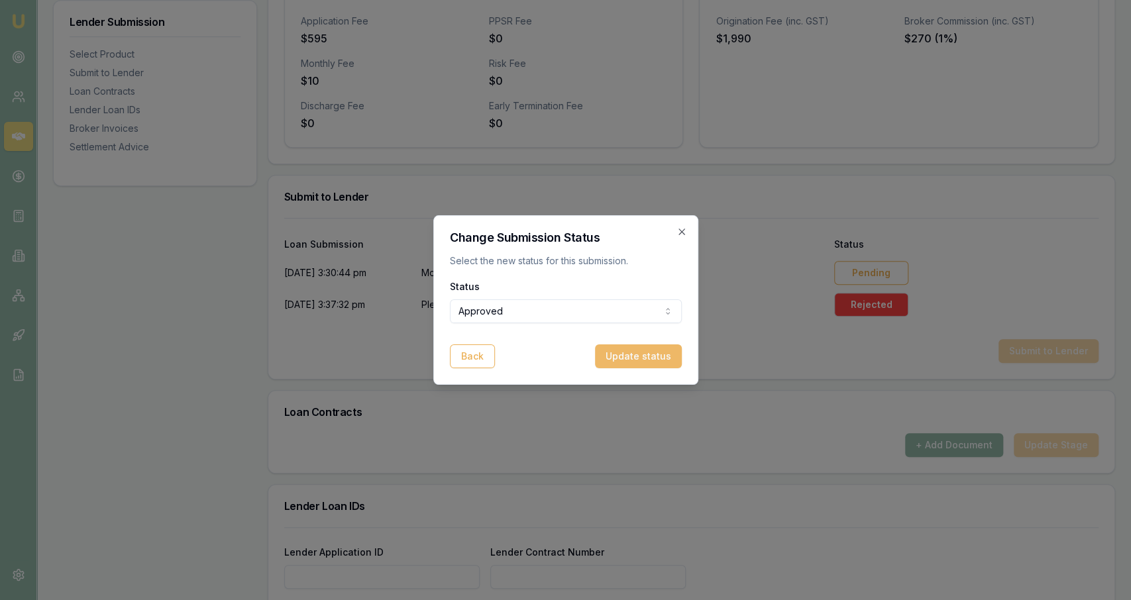
click at [639, 358] on button "Update status" at bounding box center [638, 356] width 87 height 24
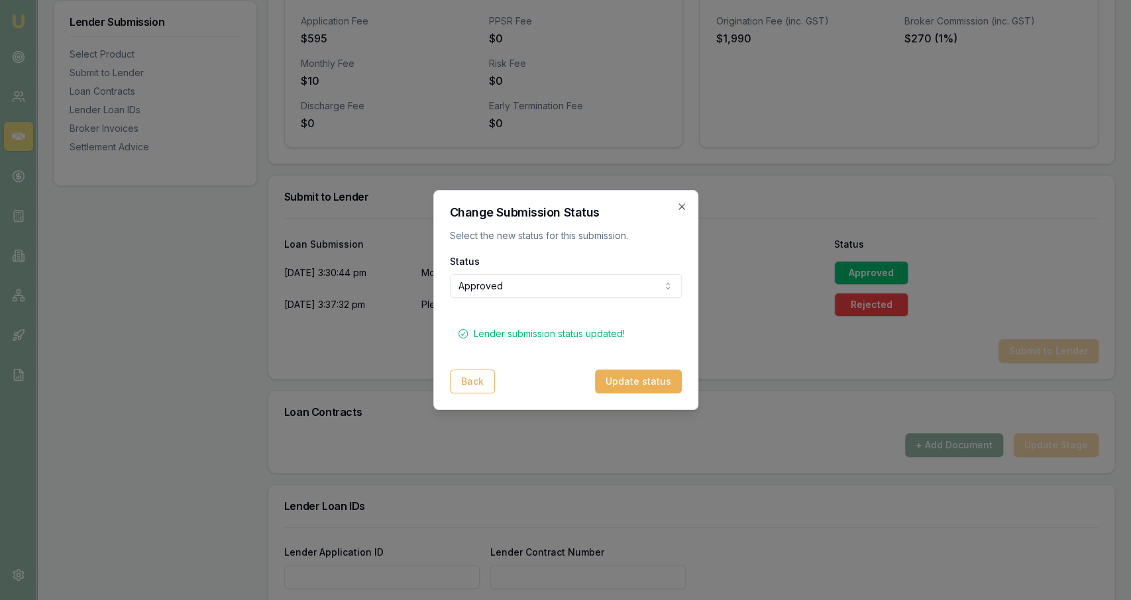
click at [688, 214] on div "Change Submission Status Select the new status for this submission. Status Appr…" at bounding box center [565, 300] width 265 height 220
click at [687, 208] on div "Change Submission Status Select the new status for this submission. Status Appr…" at bounding box center [565, 300] width 265 height 220
click at [680, 209] on icon "button" at bounding box center [681, 206] width 11 height 11
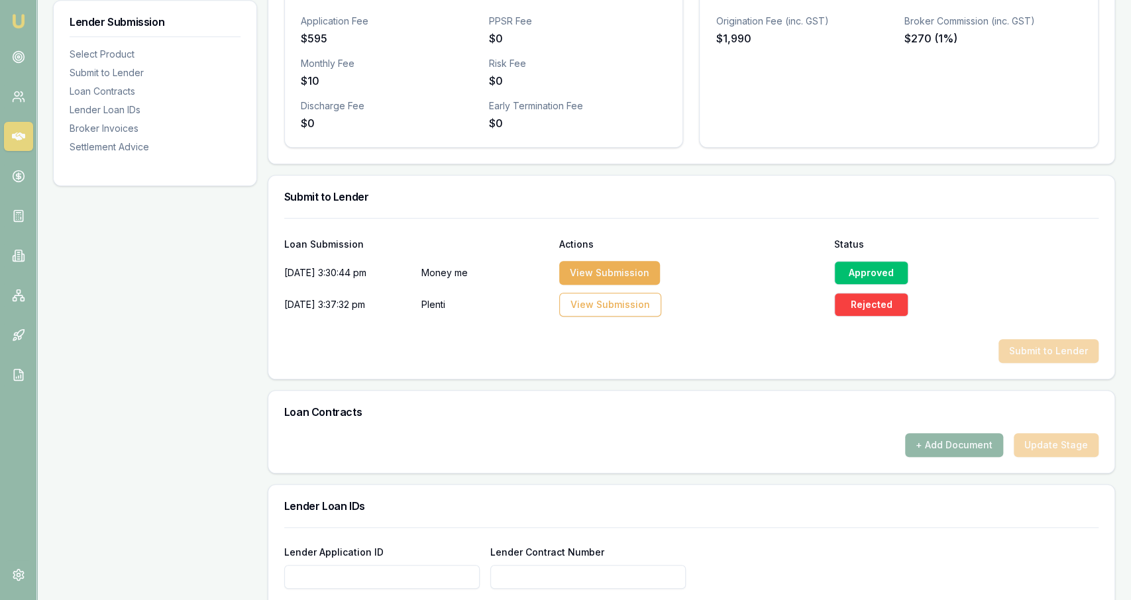
scroll to position [0, 0]
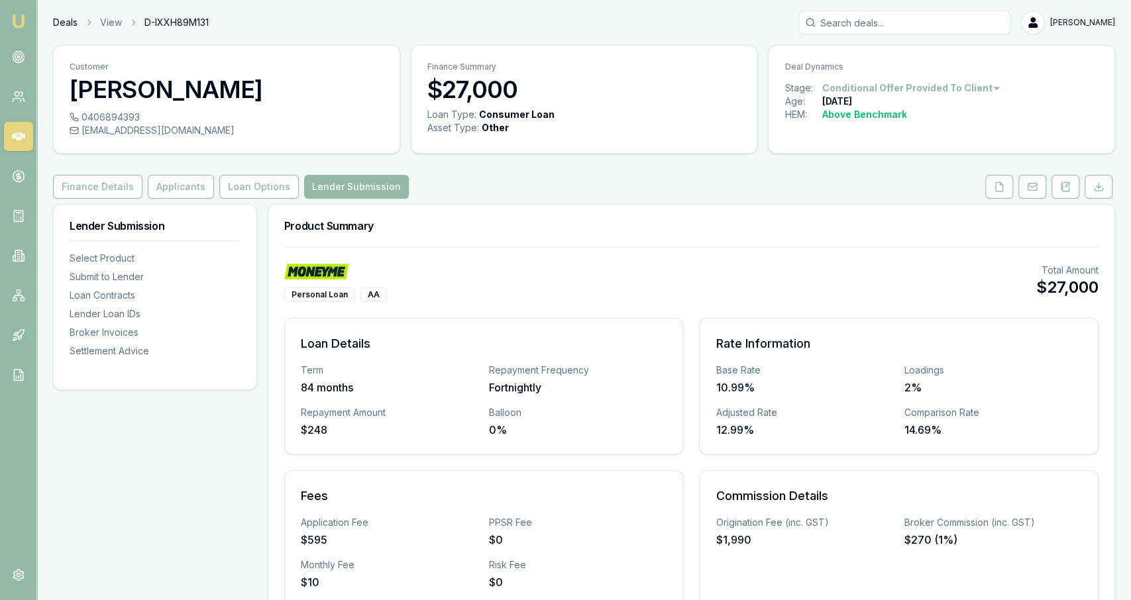
click at [64, 21] on link "Deals" at bounding box center [65, 22] width 25 height 13
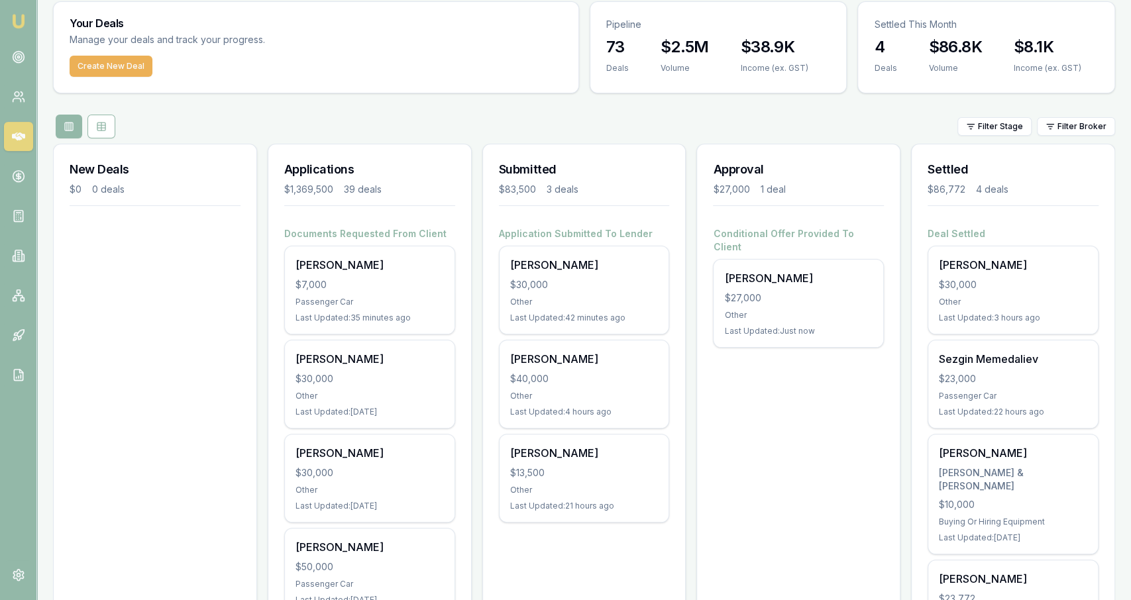
scroll to position [79, 0]
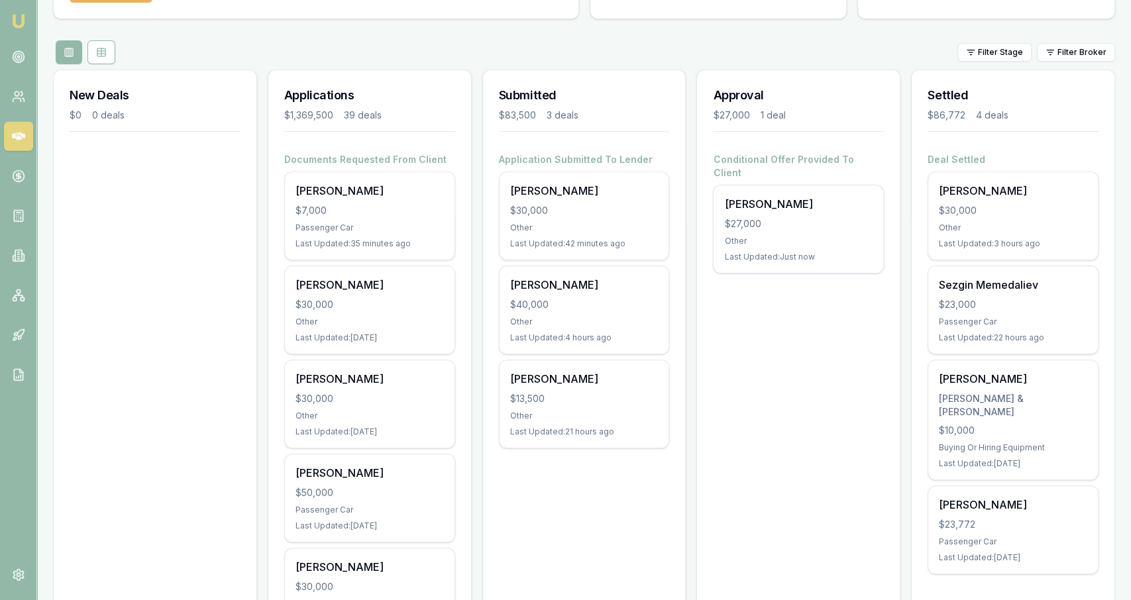
scroll to position [119, 0]
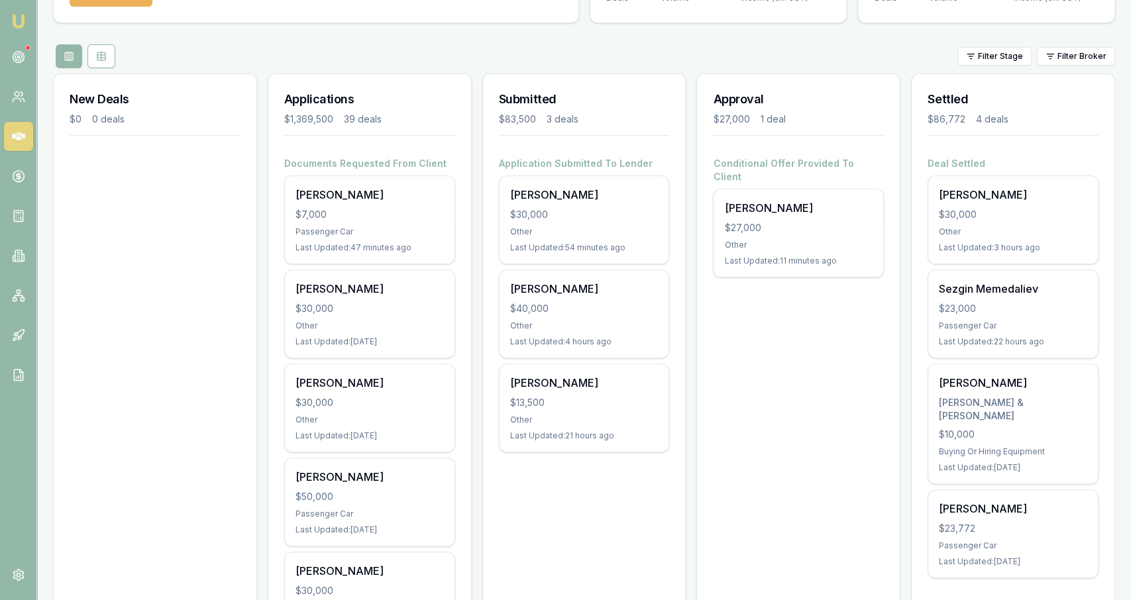
scroll to position [115, 0]
